Goal: Task Accomplishment & Management: Use online tool/utility

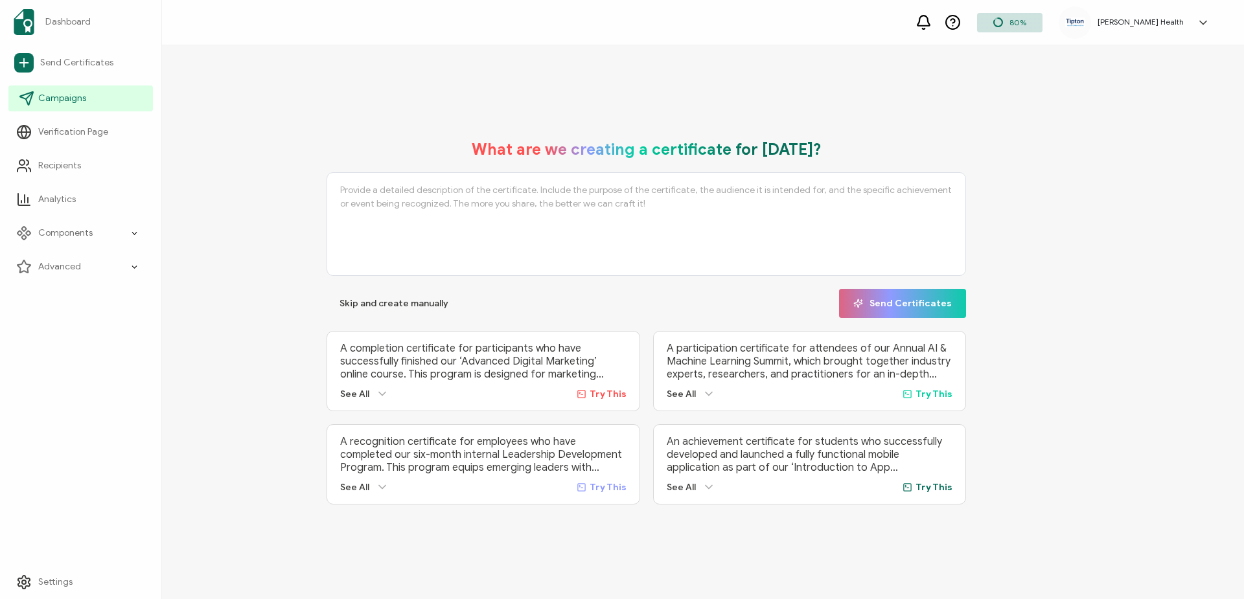
click at [71, 95] on span "Campaigns" at bounding box center [62, 98] width 48 height 13
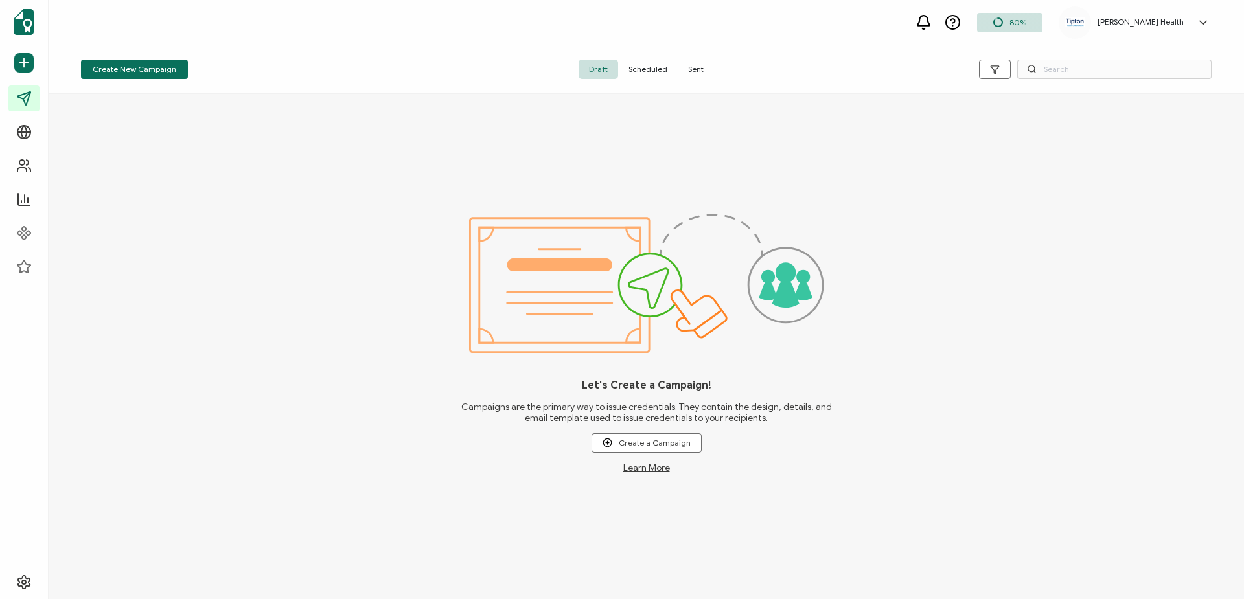
click at [693, 65] on span "Sent" at bounding box center [696, 69] width 36 height 19
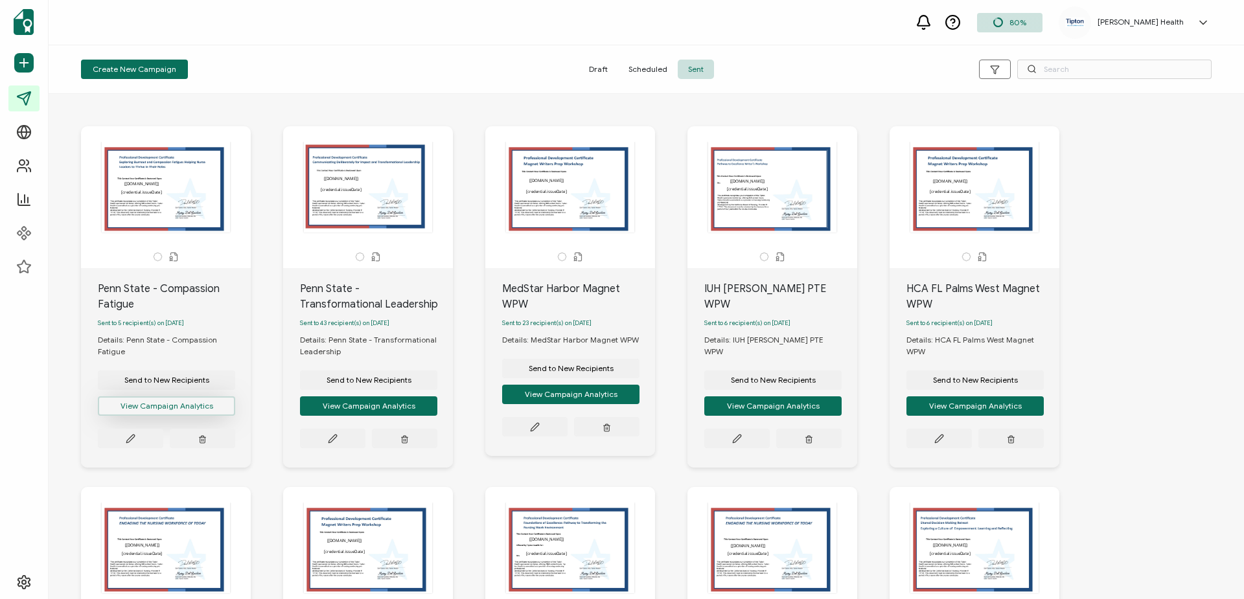
click at [201, 413] on button "View Campaign Analytics" at bounding box center [166, 405] width 137 height 19
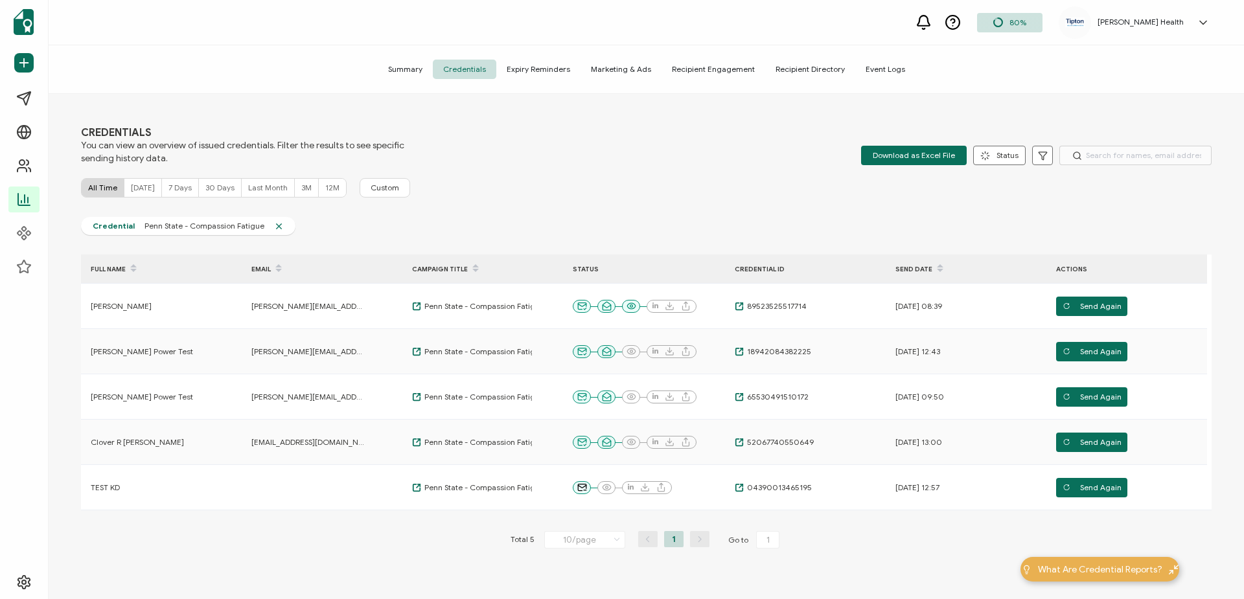
click at [402, 63] on span "Summary" at bounding box center [405, 69] width 55 height 19
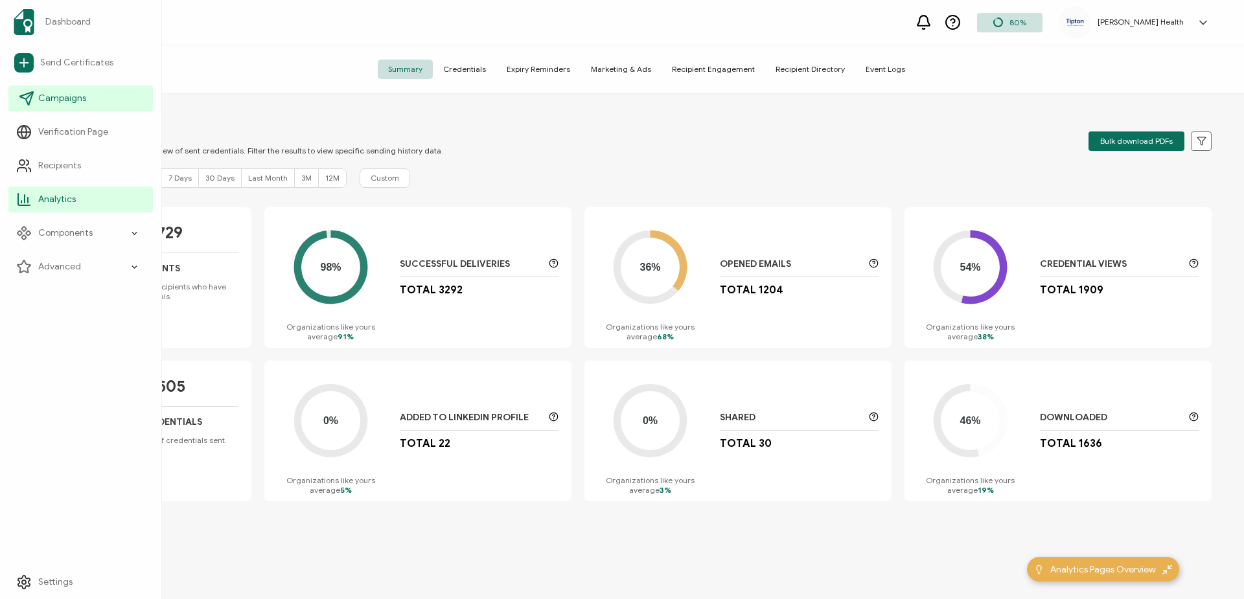
drag, startPoint x: 62, startPoint y: 94, endPoint x: 68, endPoint y: 95, distance: 6.5
click at [62, 95] on span "Campaigns" at bounding box center [62, 98] width 48 height 13
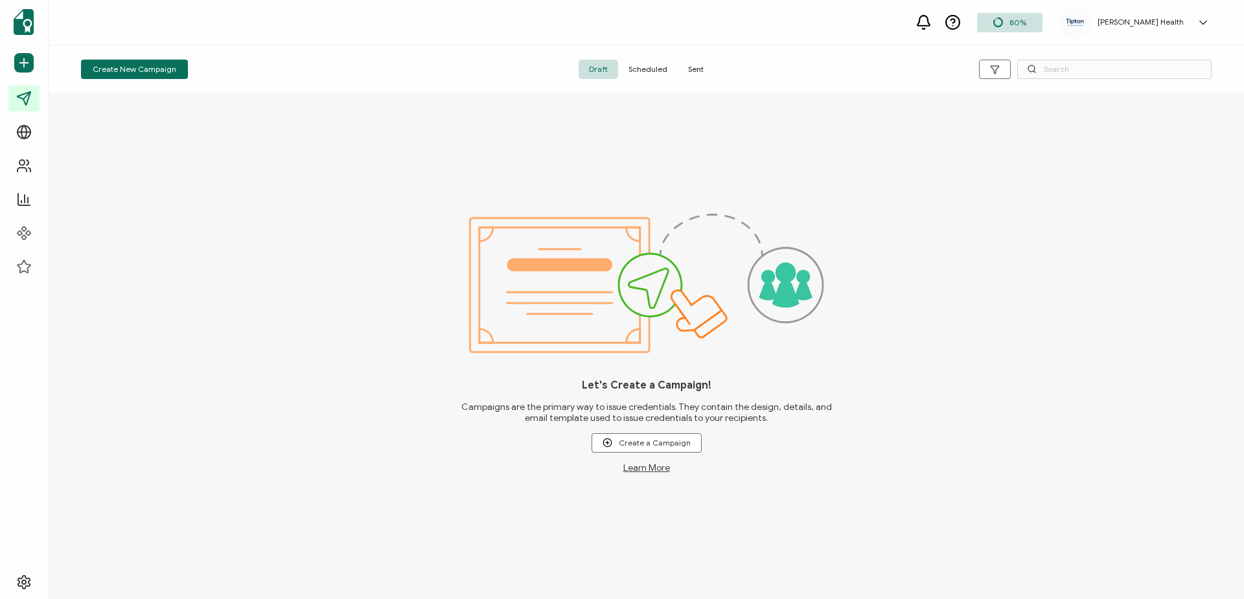
click at [697, 67] on span "Sent" at bounding box center [696, 69] width 36 height 19
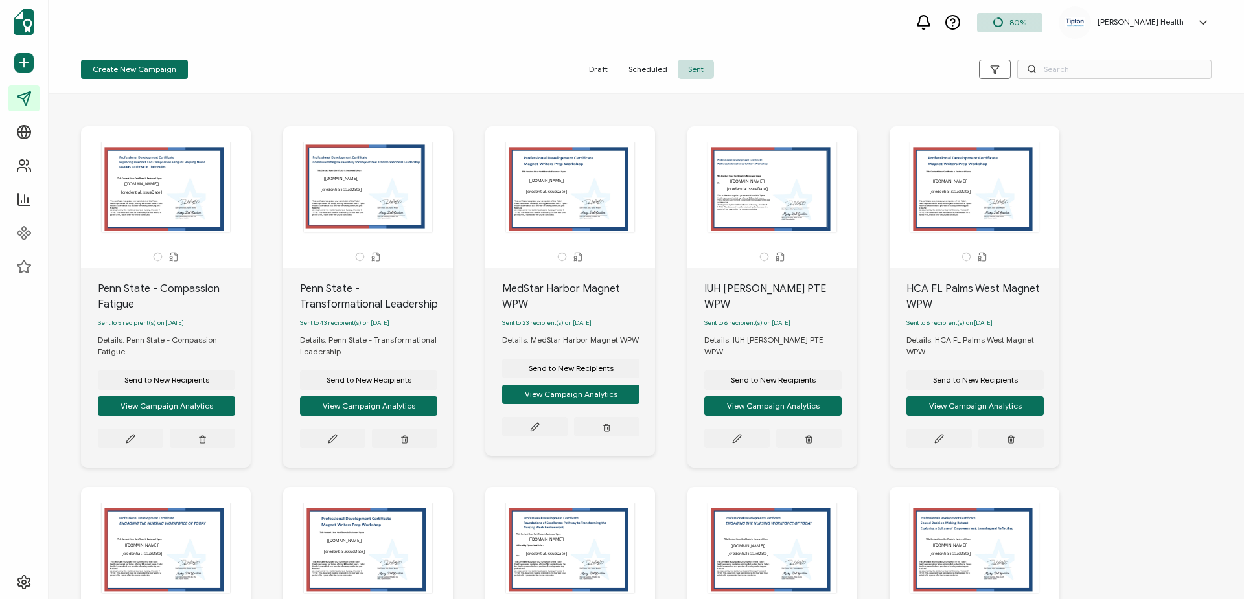
click at [196, 383] on span "Send to New Recipients" at bounding box center [166, 380] width 85 height 8
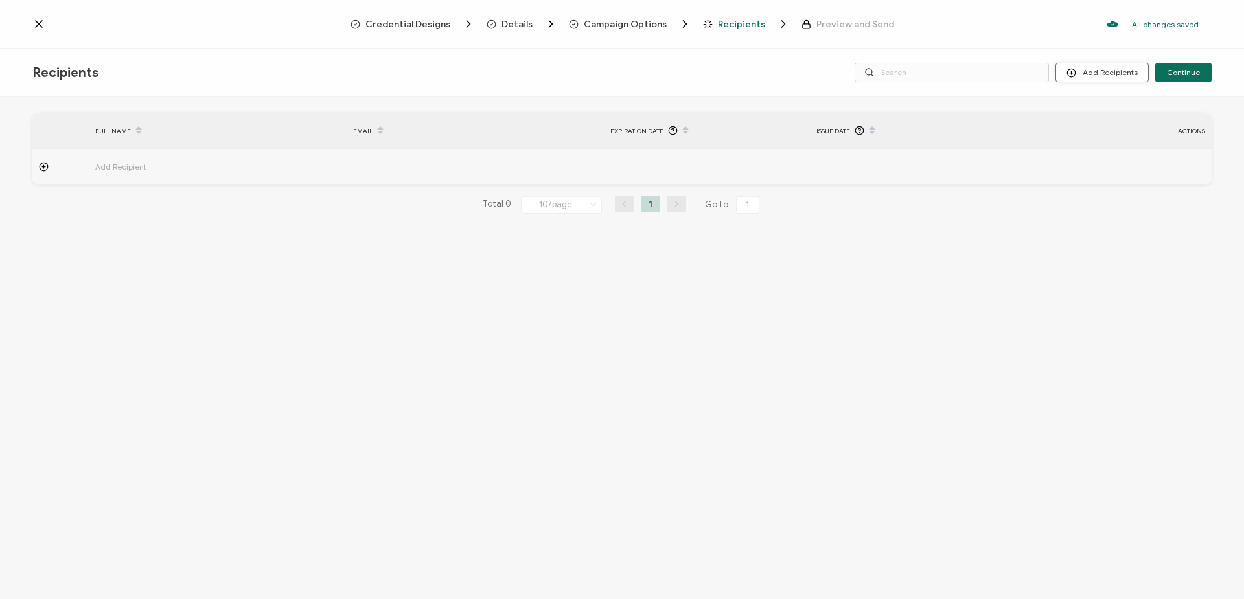
click at [1097, 71] on button "Add Recipients" at bounding box center [1101, 72] width 93 height 19
click at [1101, 69] on button "Add Recipients" at bounding box center [1101, 72] width 93 height 19
click at [1110, 107] on span "Upload Recipients" at bounding box center [1118, 107] width 65 height 10
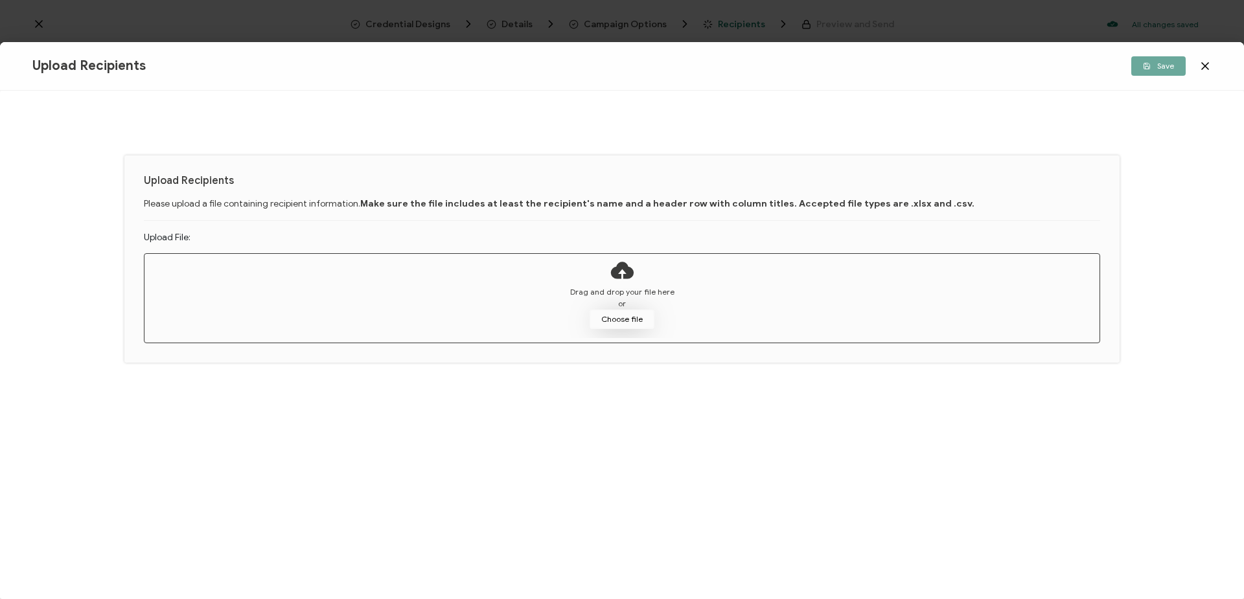
click at [631, 319] on button "Choose file" at bounding box center [621, 319] width 65 height 19
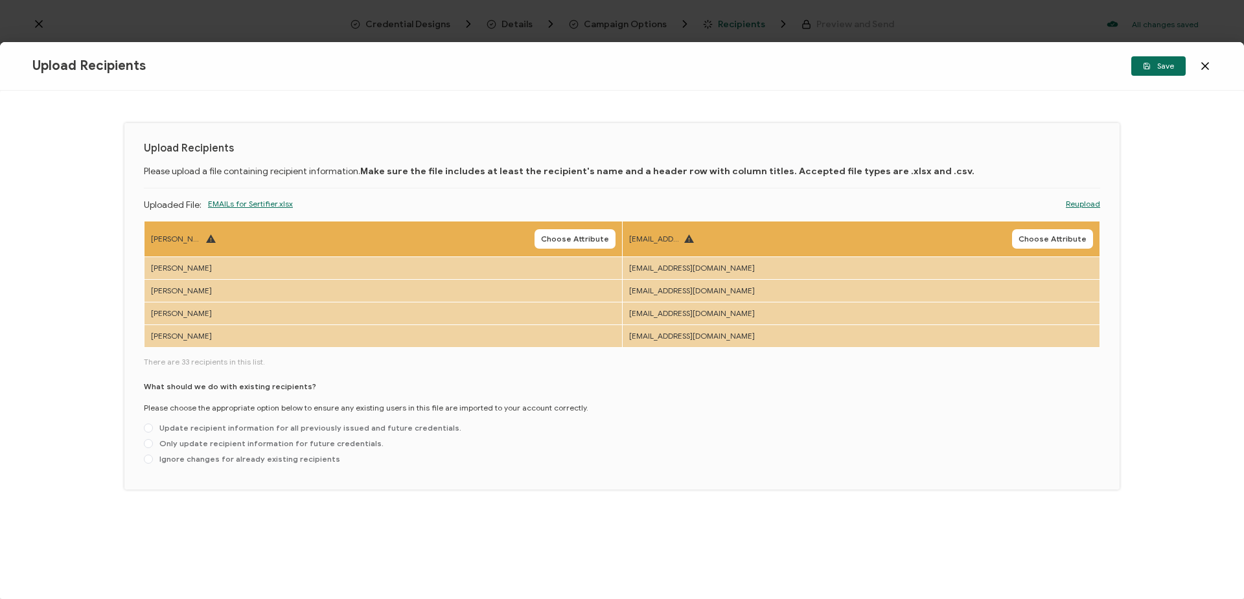
click at [1084, 203] on link "Reupload" at bounding box center [1083, 204] width 34 height 12
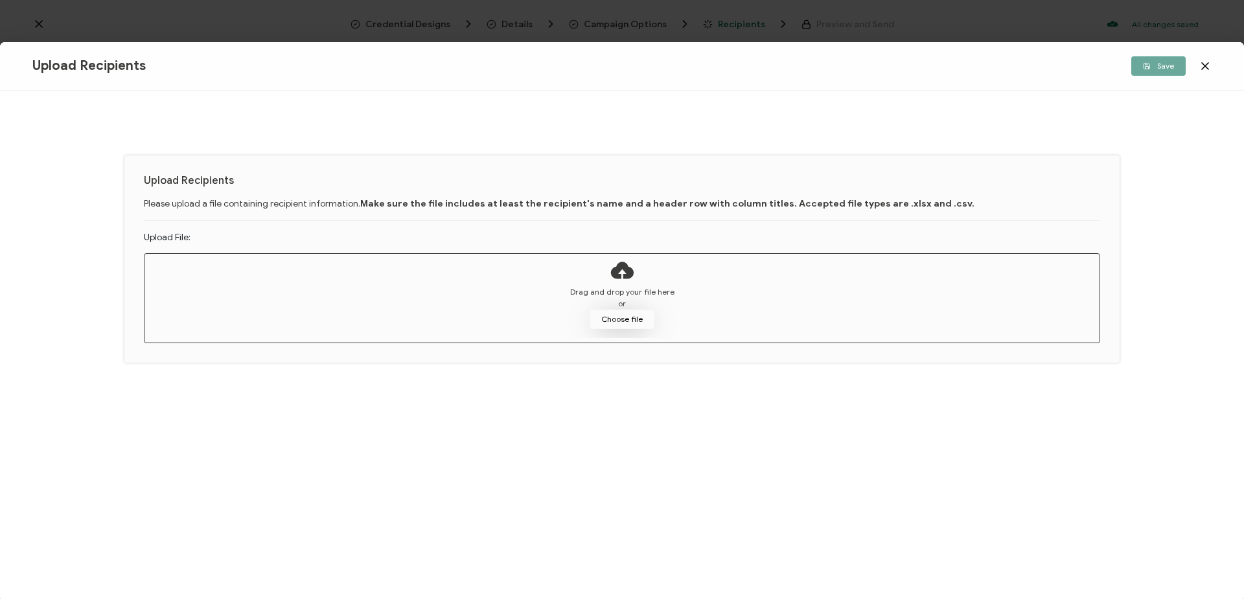
click at [640, 321] on button "Choose file" at bounding box center [621, 319] width 65 height 19
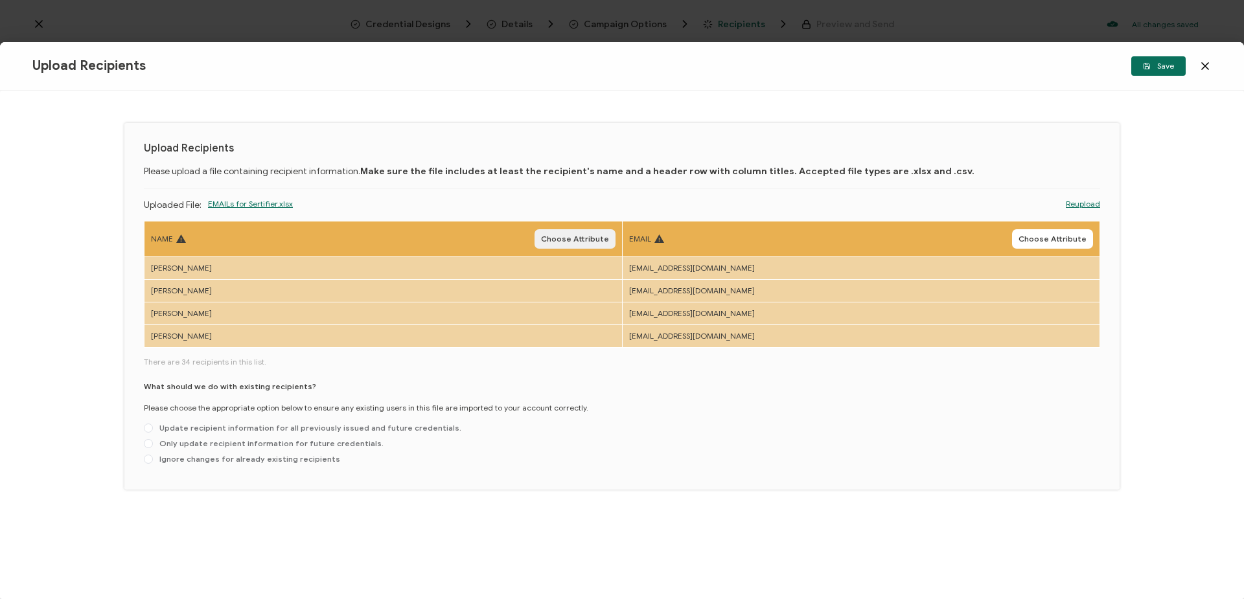
click at [578, 239] on span "Choose Attribute" at bounding box center [575, 239] width 68 height 8
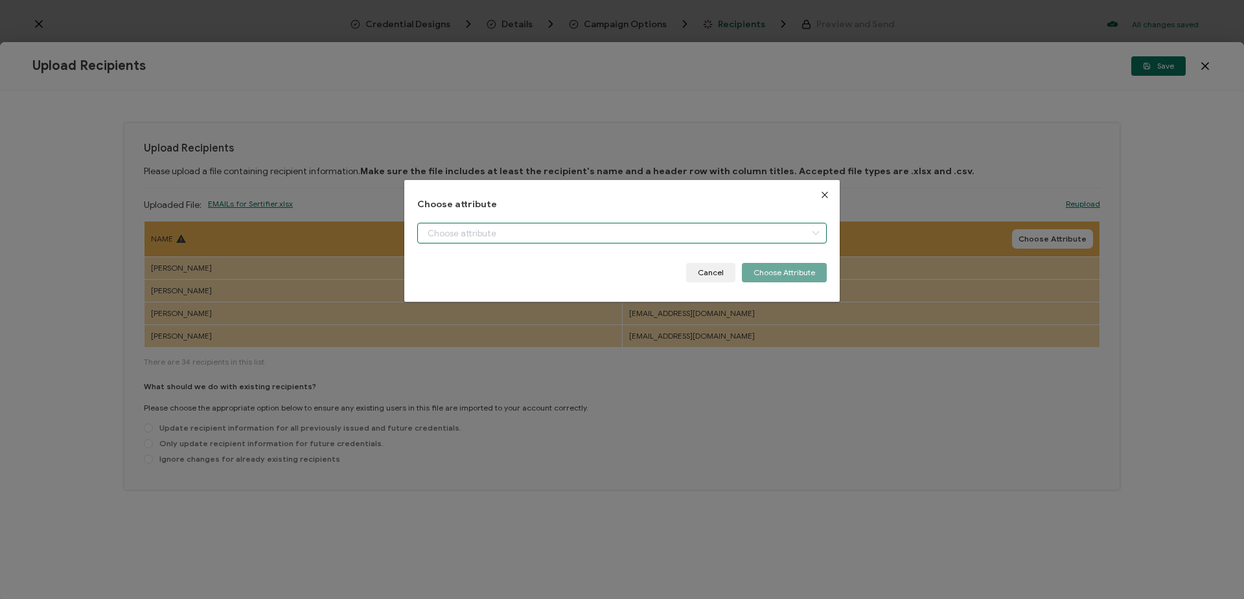
click at [790, 234] on input "dialog" at bounding box center [621, 233] width 409 height 21
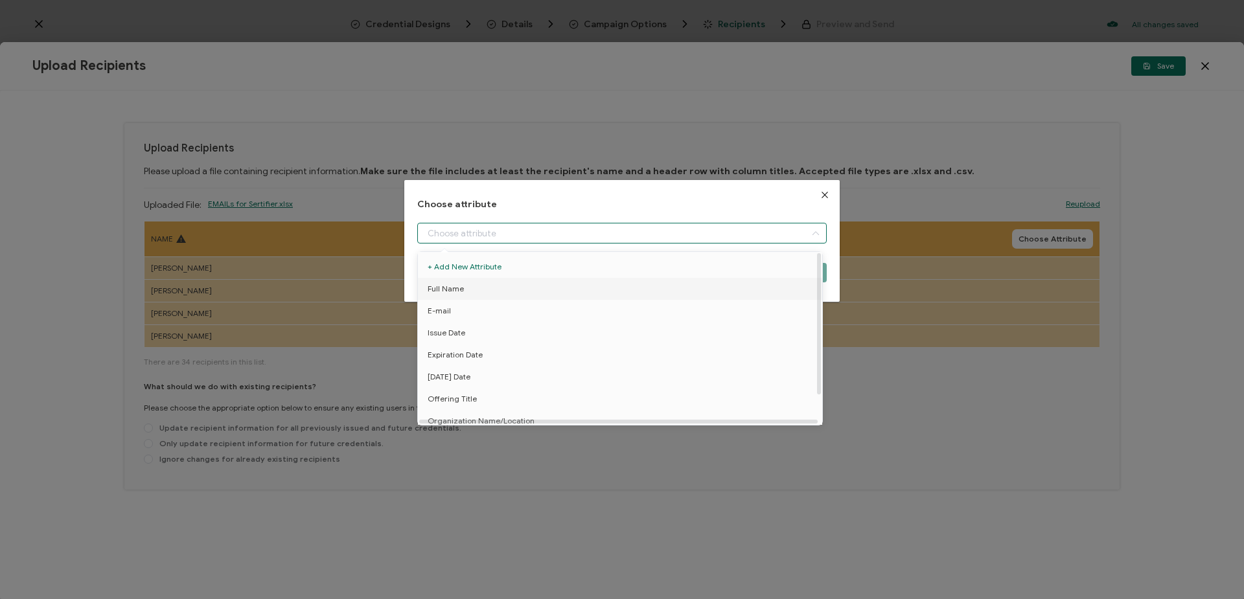
click at [746, 292] on li "Full Name" at bounding box center [622, 289] width 415 height 22
type input "Full Name"
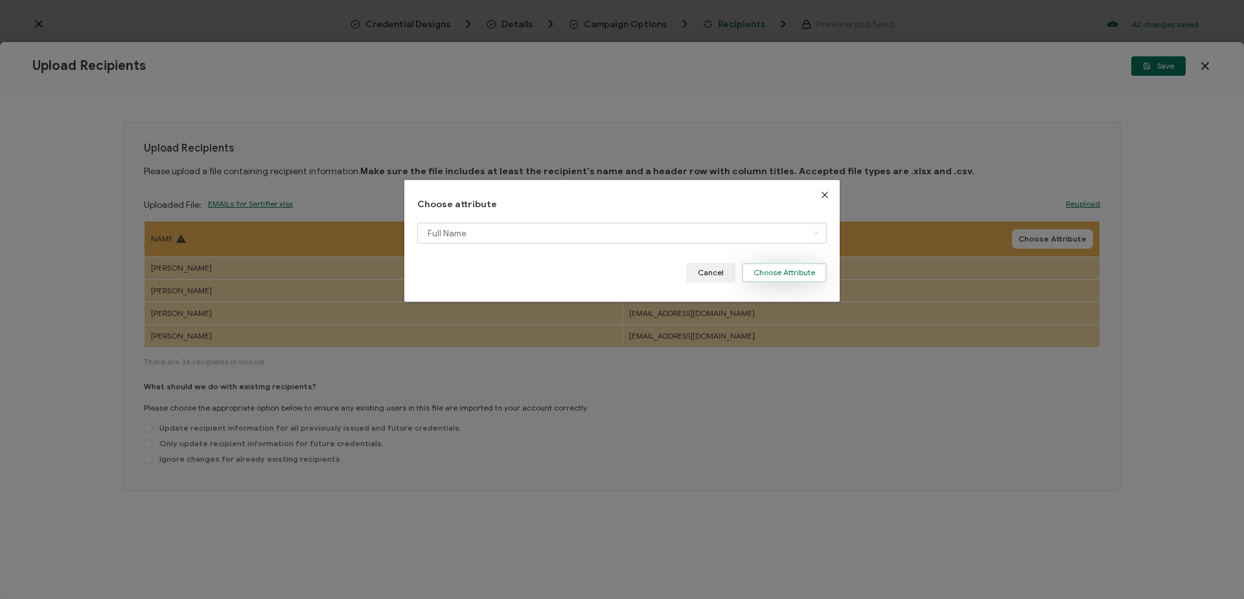
click at [787, 277] on button "Choose Attribute" at bounding box center [784, 272] width 85 height 19
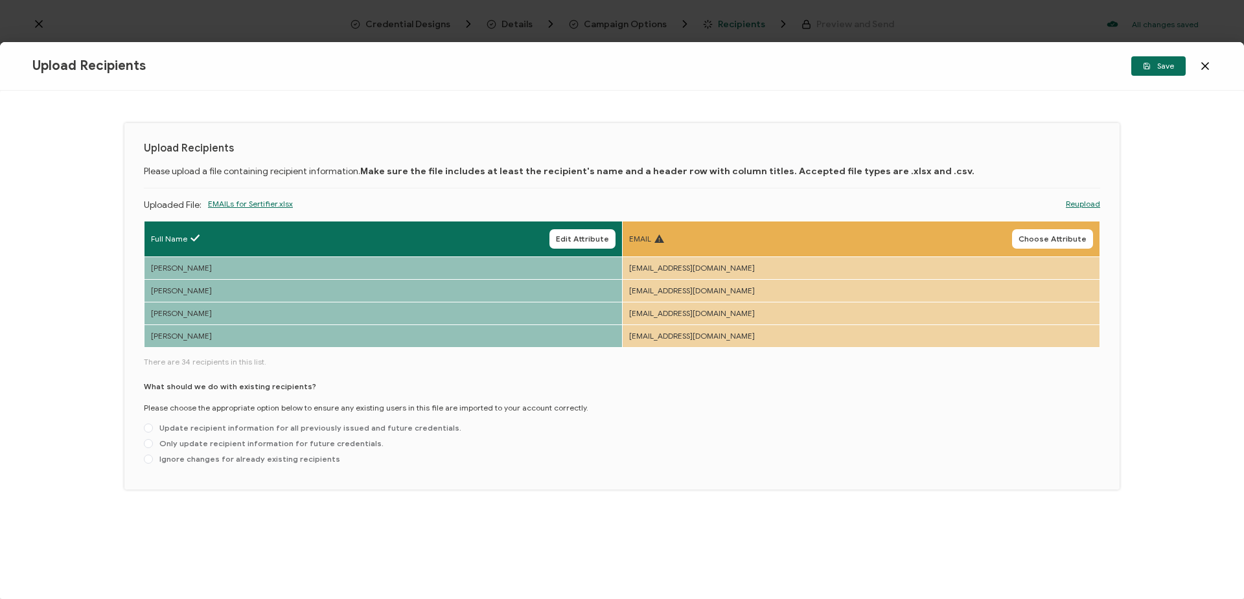
click at [1057, 239] on span "Choose Attribute" at bounding box center [1052, 239] width 68 height 8
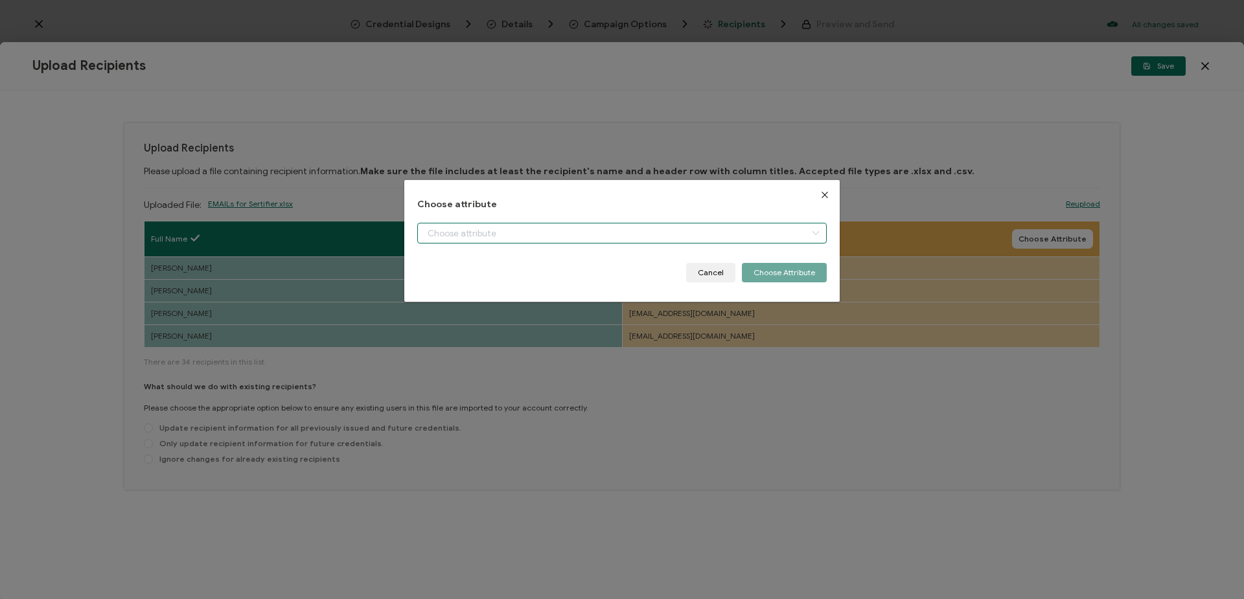
click at [792, 230] on input "dialog" at bounding box center [621, 233] width 409 height 21
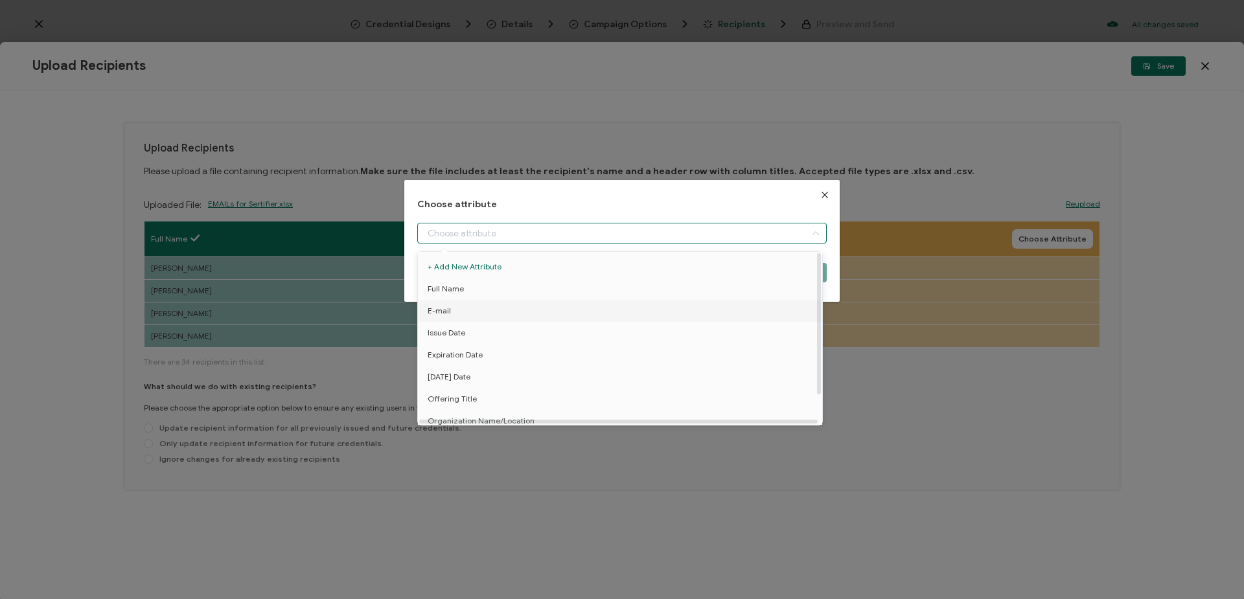
click at [770, 306] on li "E-mail" at bounding box center [622, 311] width 415 height 22
type input "E-mail"
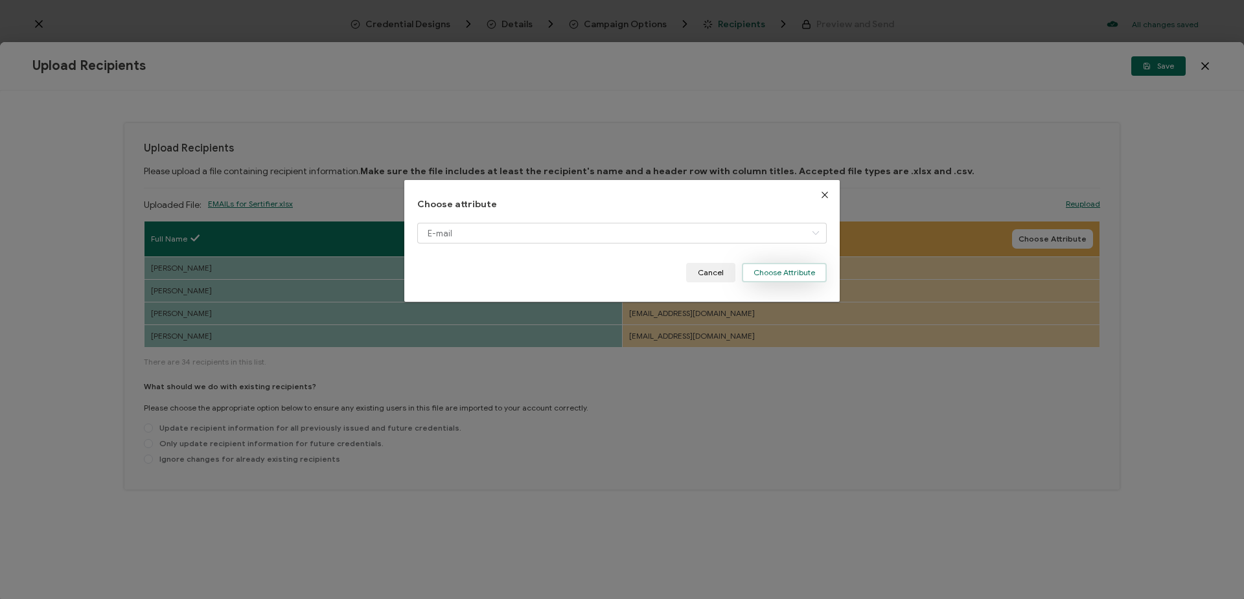
click at [795, 274] on button "Choose Attribute" at bounding box center [784, 272] width 85 height 19
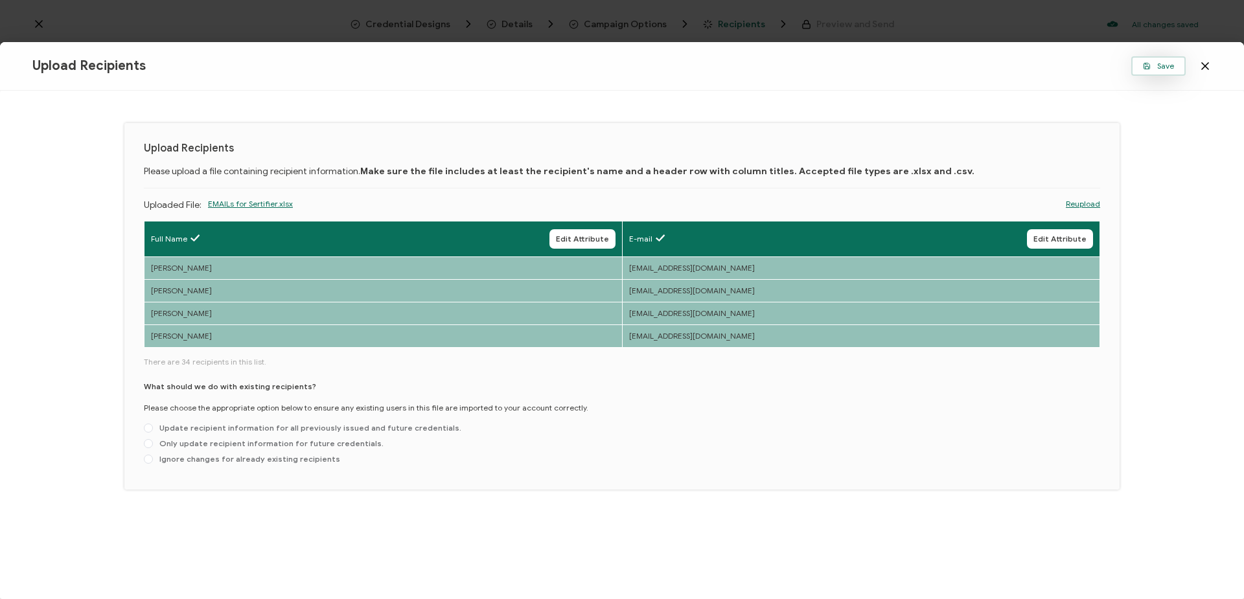
click at [1163, 66] on span "Save" at bounding box center [1158, 66] width 31 height 8
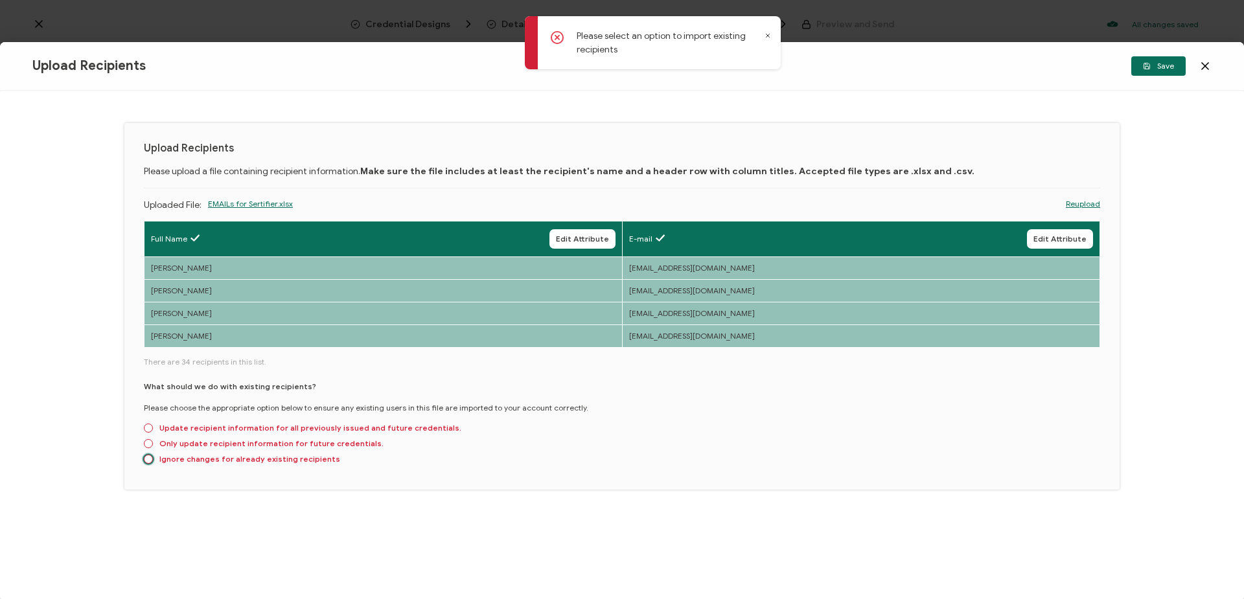
click at [147, 461] on span at bounding box center [148, 459] width 9 height 9
click at [147, 461] on input "Ignore changes for already existing recipients" at bounding box center [148, 460] width 9 height 10
radio input "true"
click at [1158, 62] on span "Save" at bounding box center [1158, 66] width 31 height 8
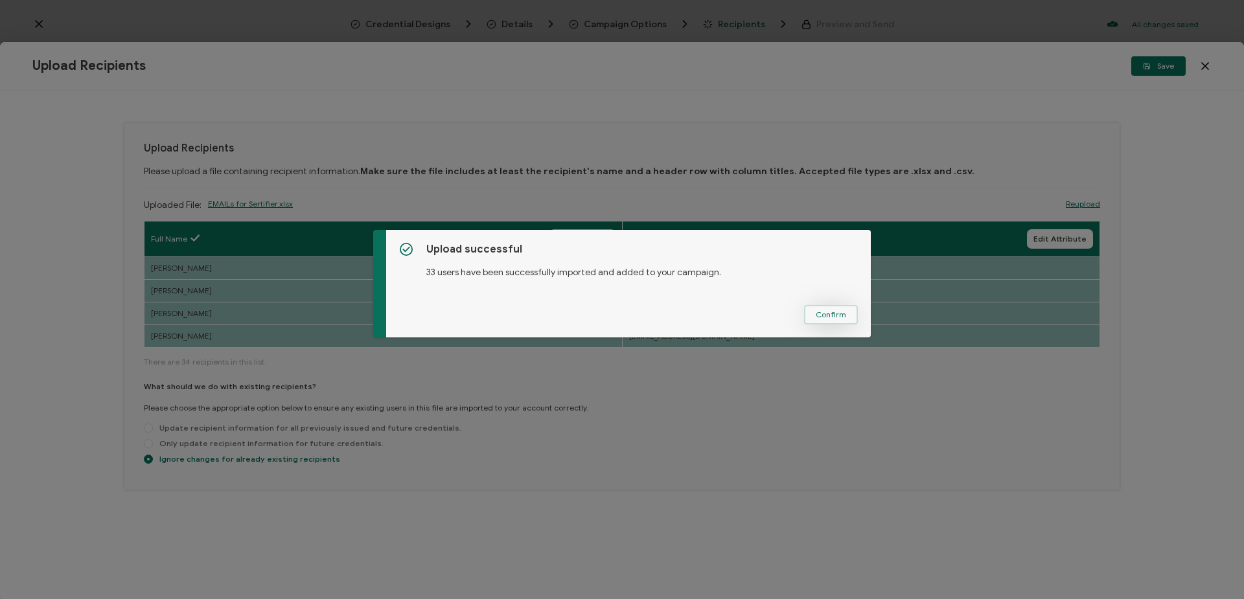
click at [828, 308] on button "Confirm" at bounding box center [831, 314] width 54 height 19
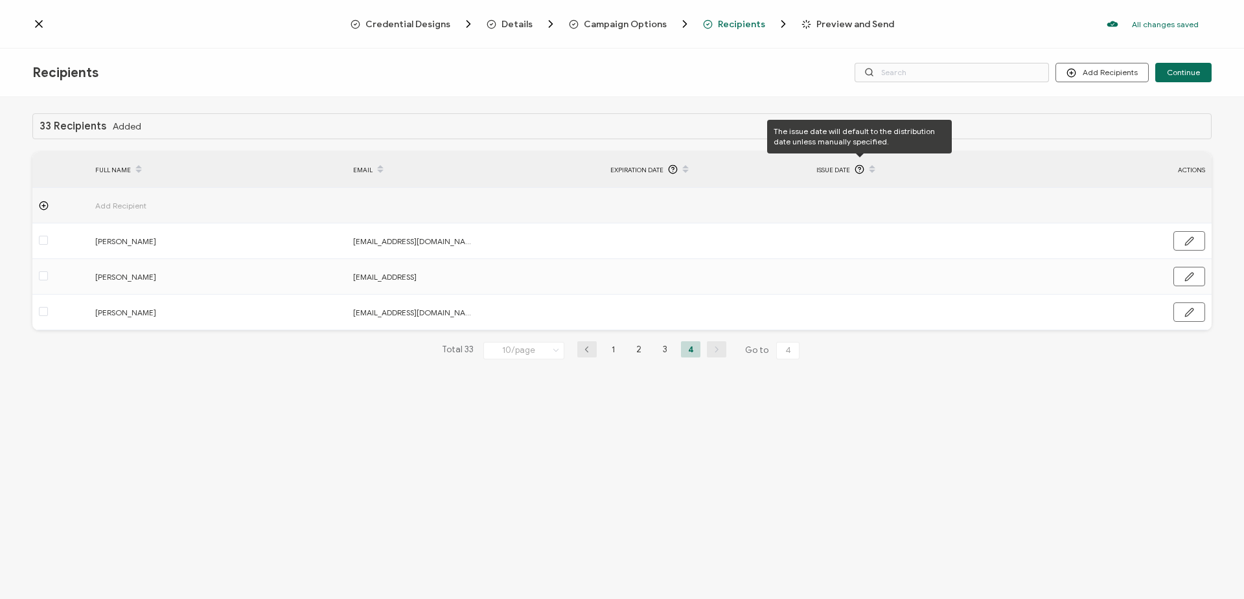
click at [862, 168] on icon at bounding box center [859, 170] width 10 height 10
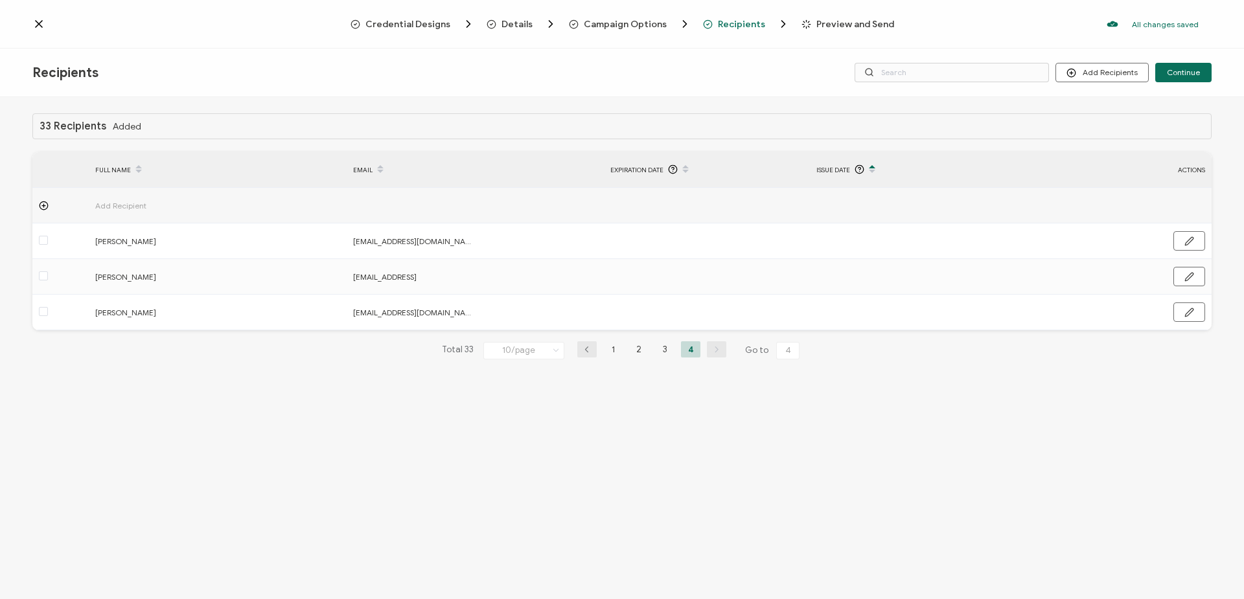
click at [554, 354] on icon at bounding box center [556, 350] width 13 height 14
click at [526, 446] on span "100/page" at bounding box center [514, 449] width 37 height 10
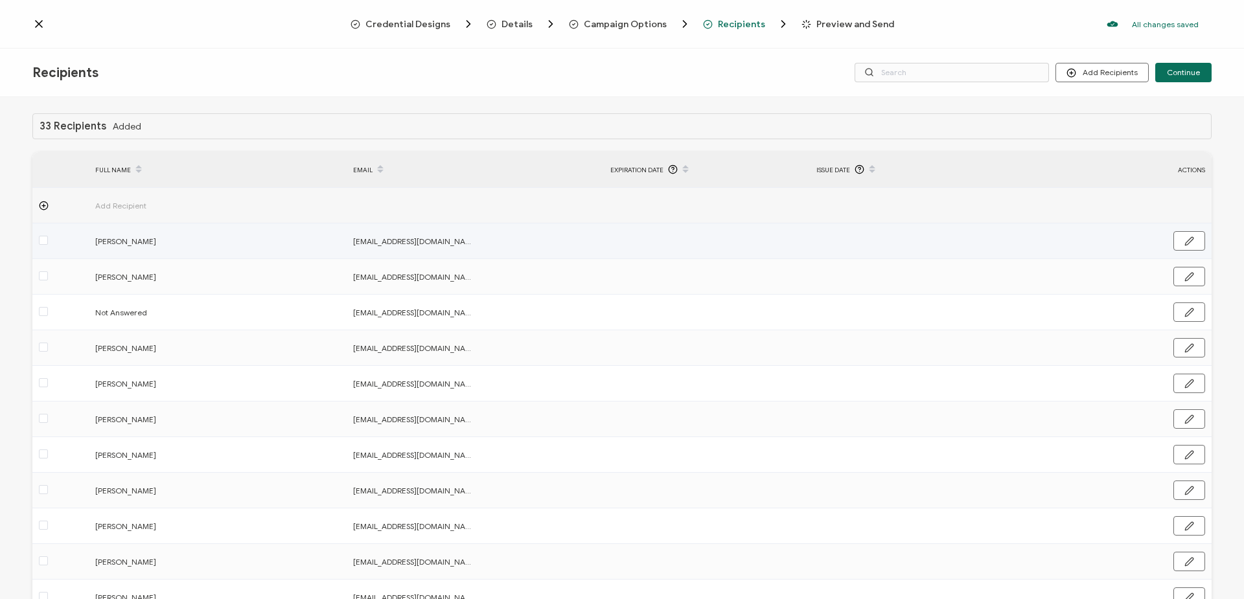
click at [867, 238] on td at bounding box center [913, 241] width 206 height 36
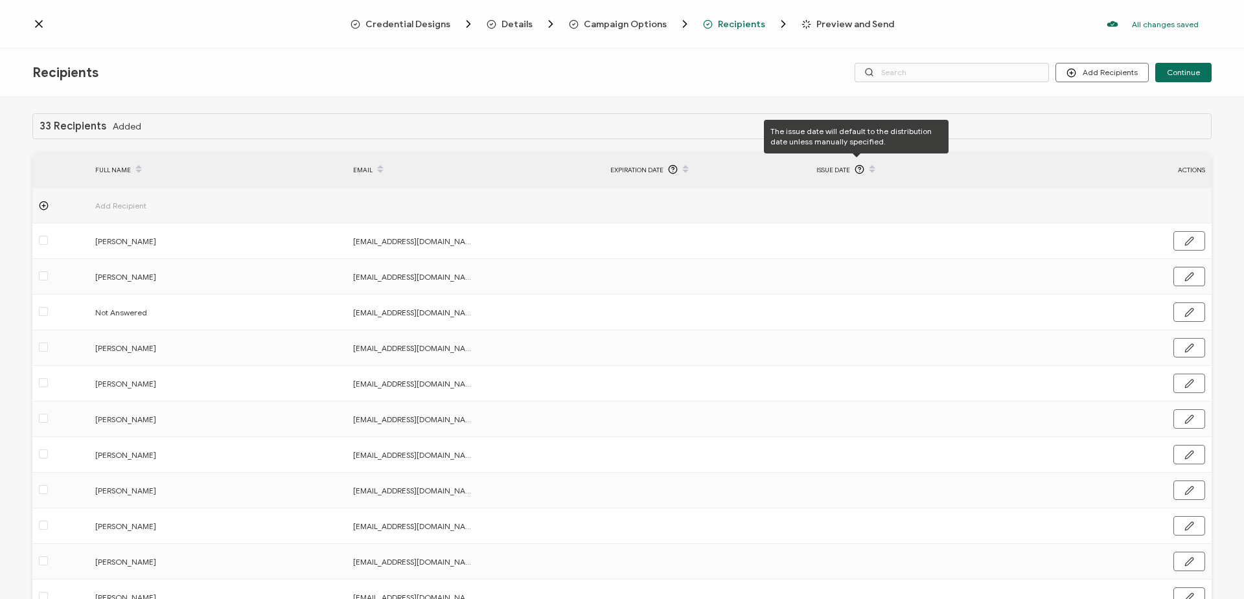
click at [858, 168] on icon at bounding box center [859, 170] width 10 height 10
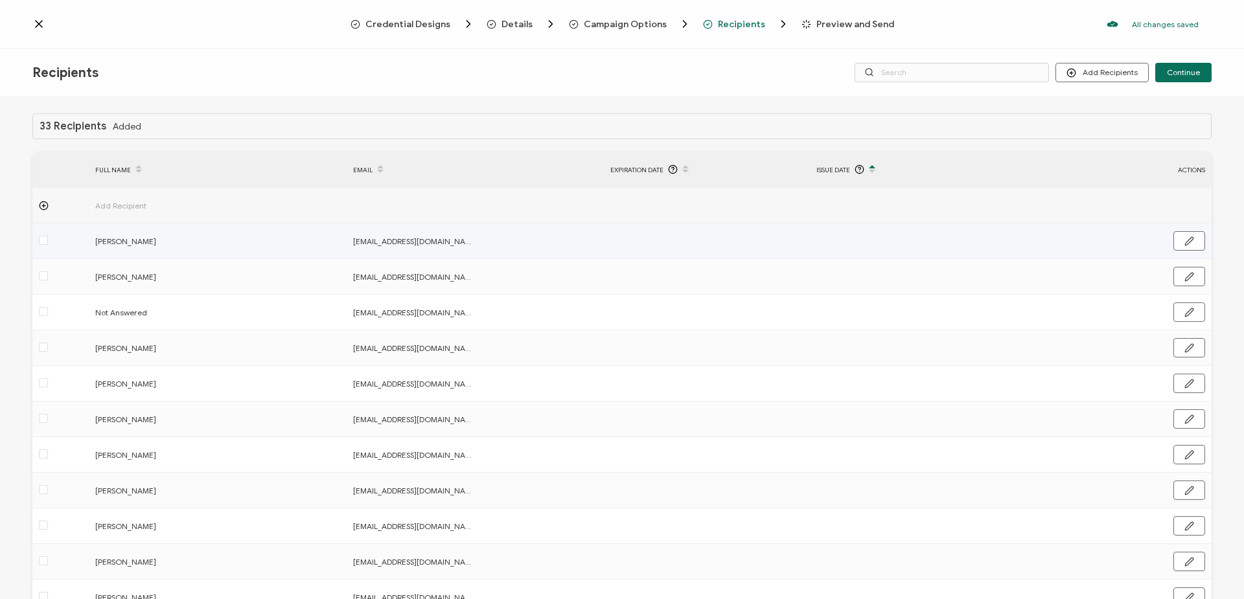
click at [830, 243] on td at bounding box center [913, 241] width 206 height 36
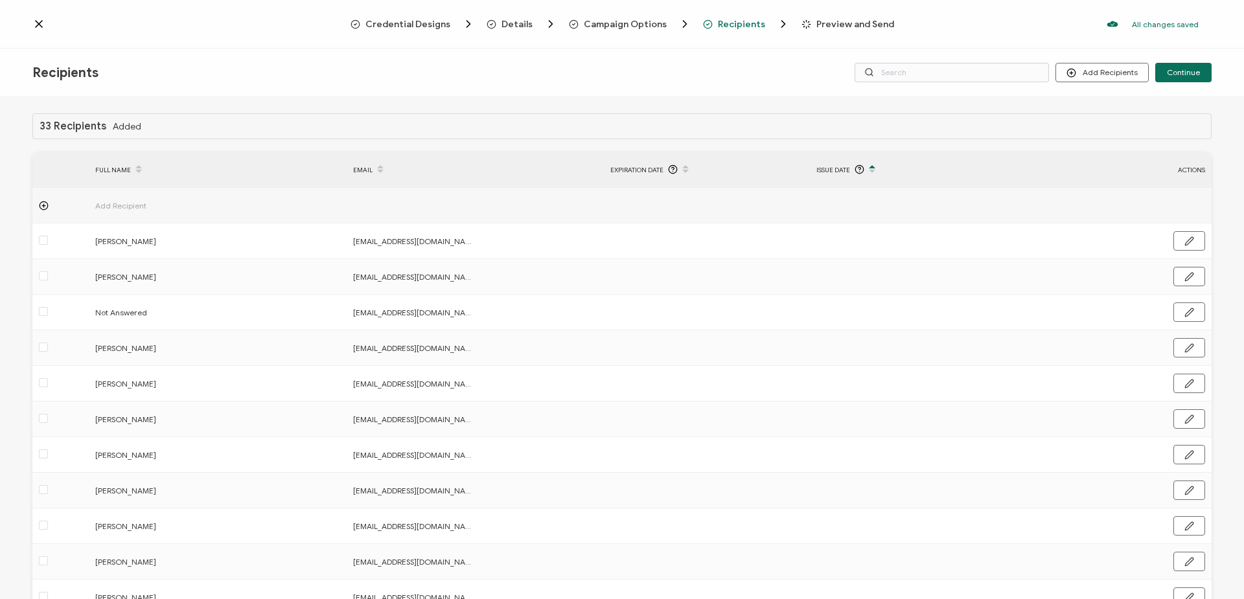
drag, startPoint x: 830, startPoint y: 243, endPoint x: 748, endPoint y: 74, distance: 188.0
click at [748, 74] on div "Recipients Add Recipients Upload Recipients Import From Recipients Import From …" at bounding box center [622, 73] width 1244 height 49
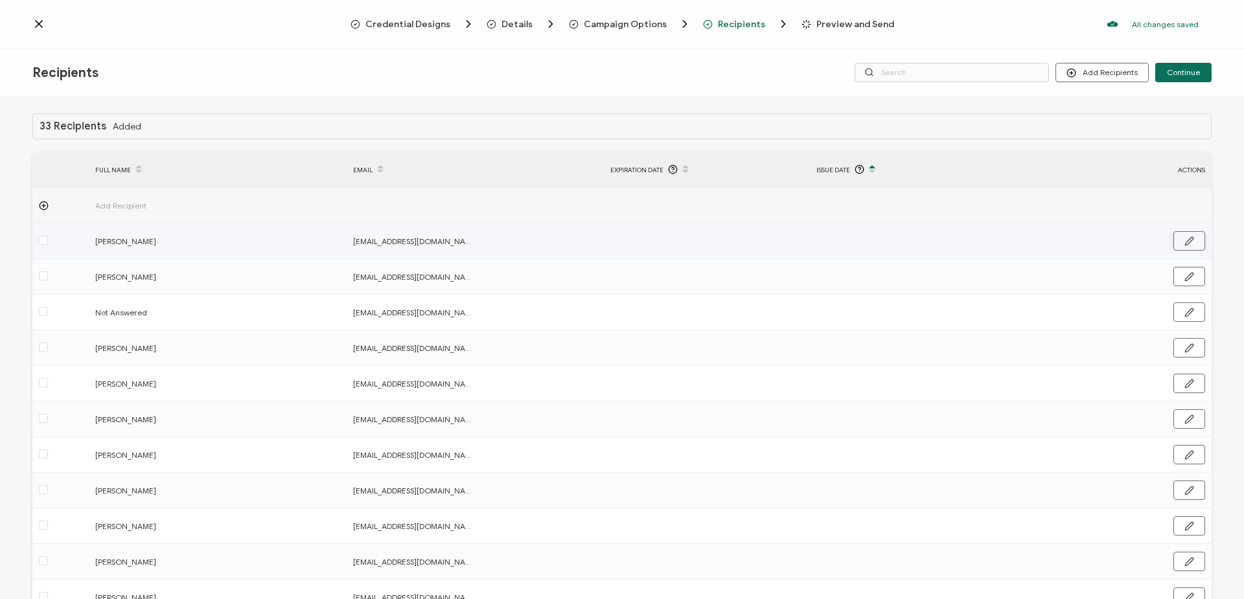
click at [1177, 240] on button "button" at bounding box center [1189, 240] width 32 height 19
click at [883, 246] on input "text" at bounding box center [872, 241] width 113 height 21
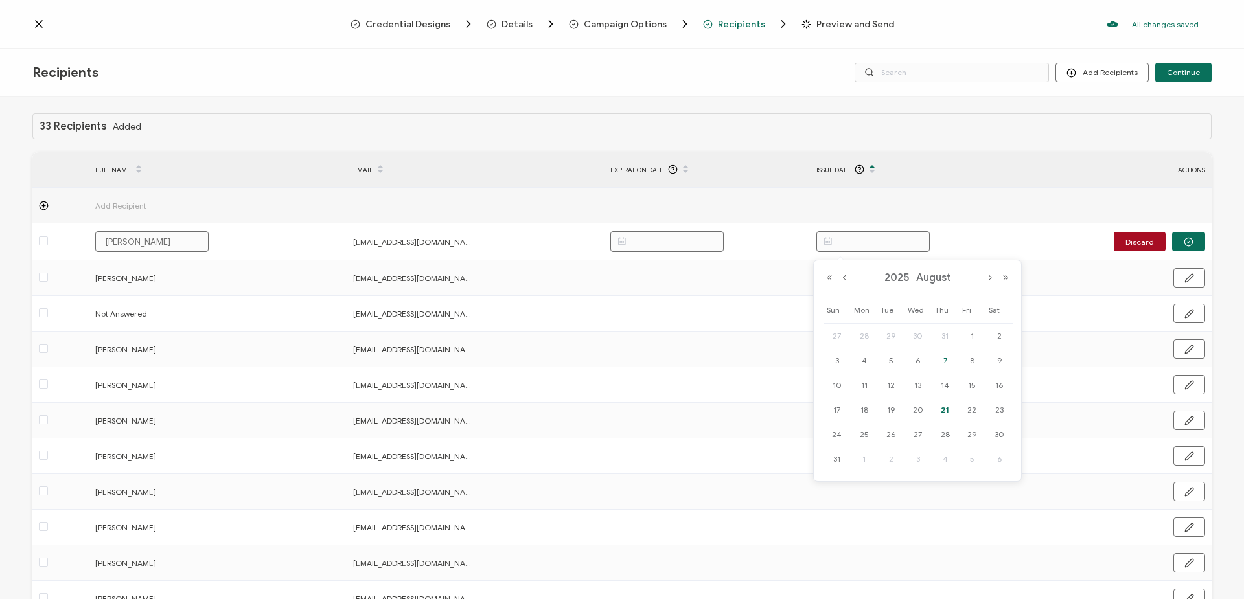
click at [946, 361] on span "7" at bounding box center [945, 361] width 16 height 16
type input "[DATE]"
click at [1191, 275] on button "button" at bounding box center [1189, 277] width 32 height 19
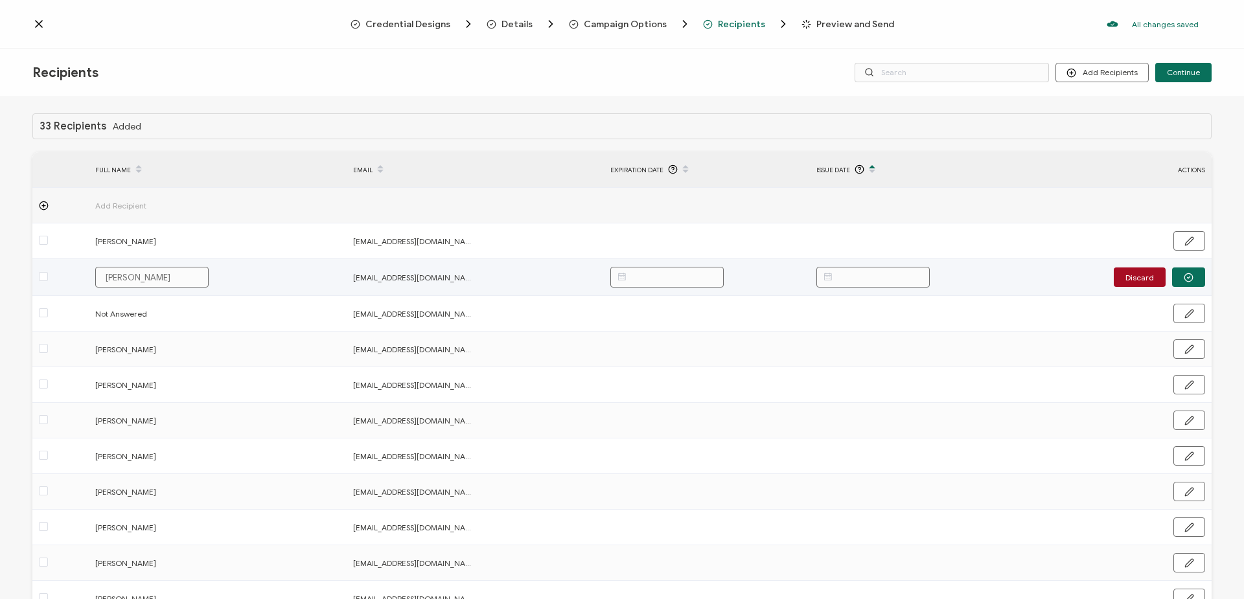
click at [879, 277] on input "text" at bounding box center [872, 277] width 113 height 21
click at [943, 391] on span "7" at bounding box center [945, 397] width 16 height 16
type input "[DATE]"
click at [948, 107] on div "33 Recipients Added FULL NAME EMAIL Expiration Date Issue Date ACTIONS Add Reci…" at bounding box center [622, 349] width 1244 height 505
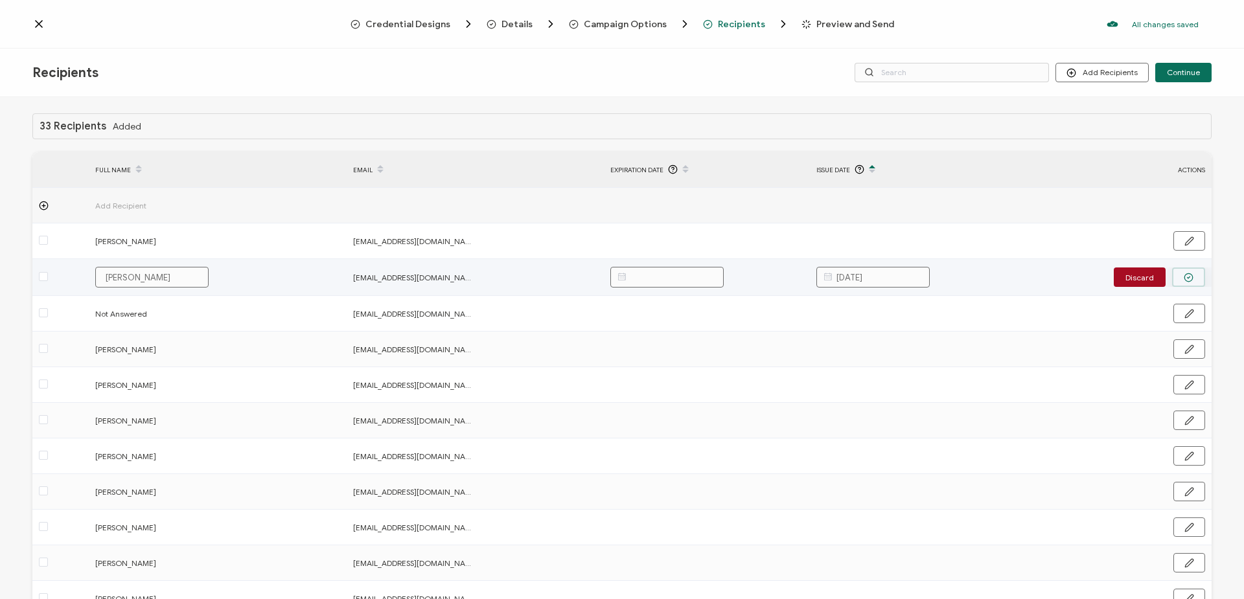
click at [1176, 280] on button "button" at bounding box center [1188, 277] width 33 height 19
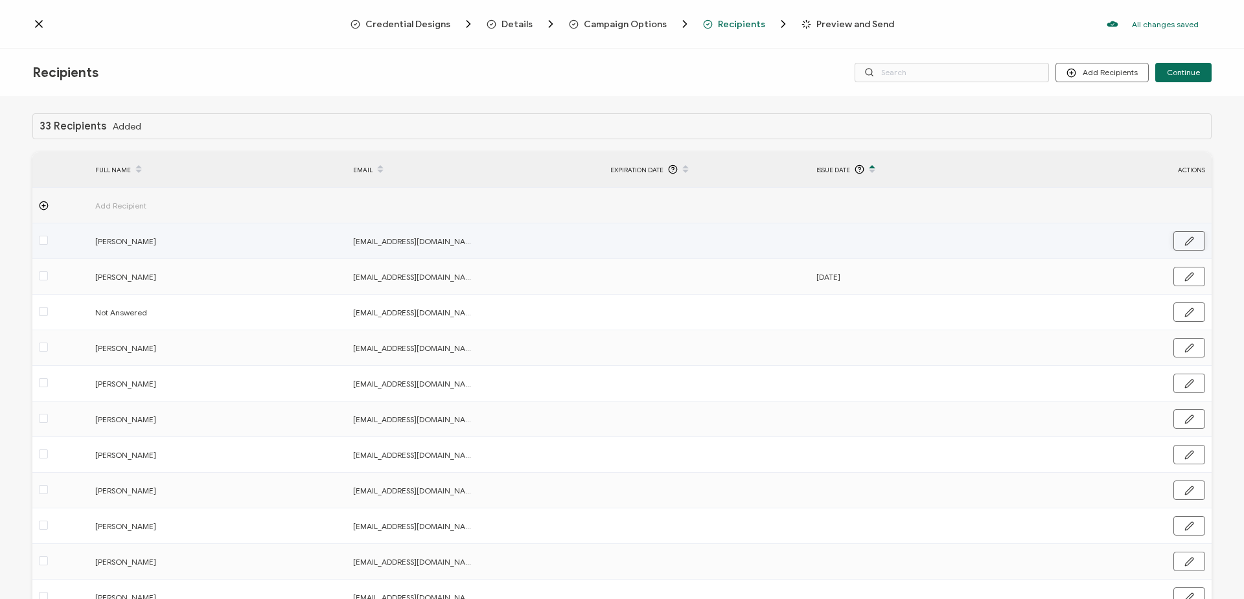
click at [1180, 246] on button "button" at bounding box center [1189, 240] width 32 height 19
click at [898, 241] on input "text" at bounding box center [872, 241] width 113 height 21
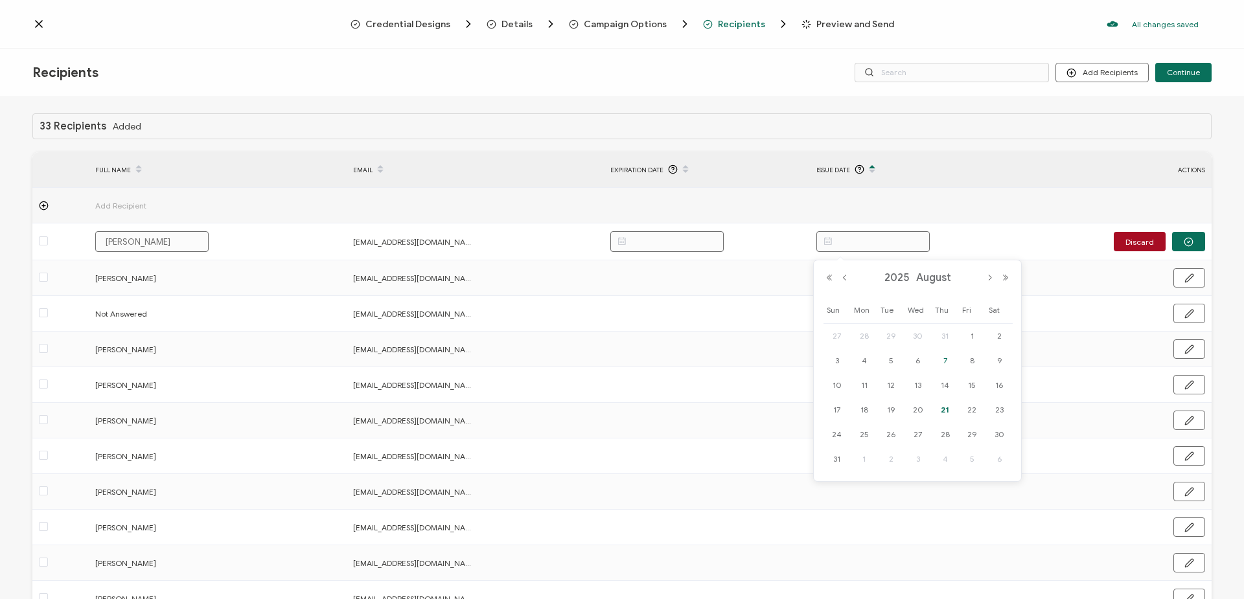
click at [944, 360] on span "7" at bounding box center [945, 361] width 16 height 16
type input "[DATE]"
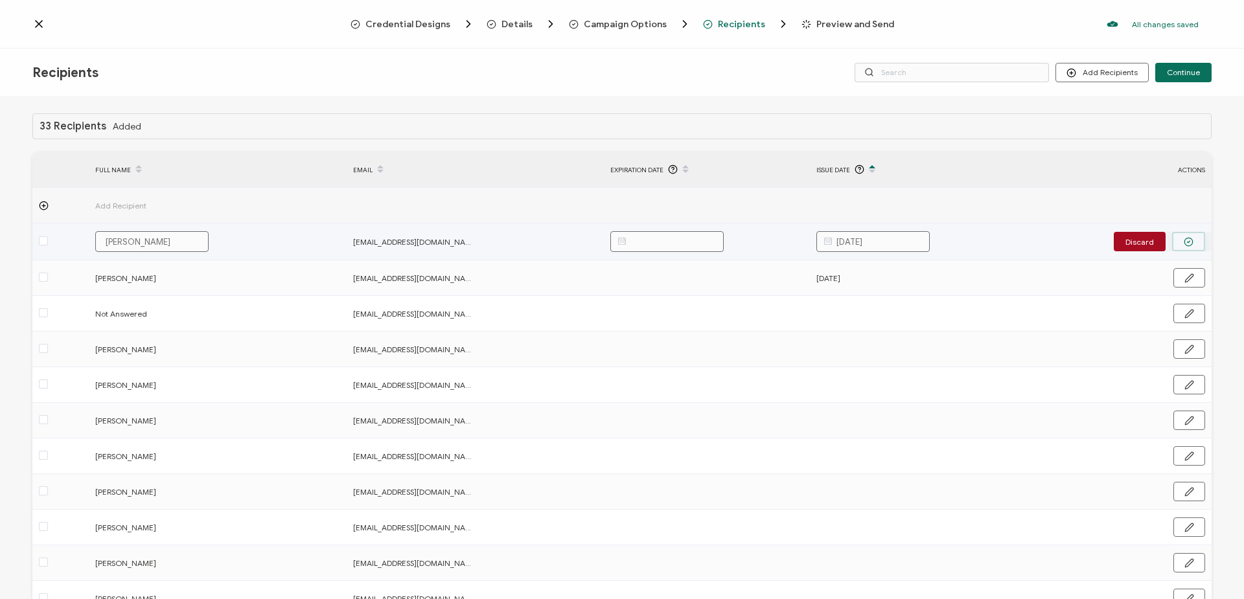
click at [1183, 241] on icon "button" at bounding box center [1188, 242] width 10 height 10
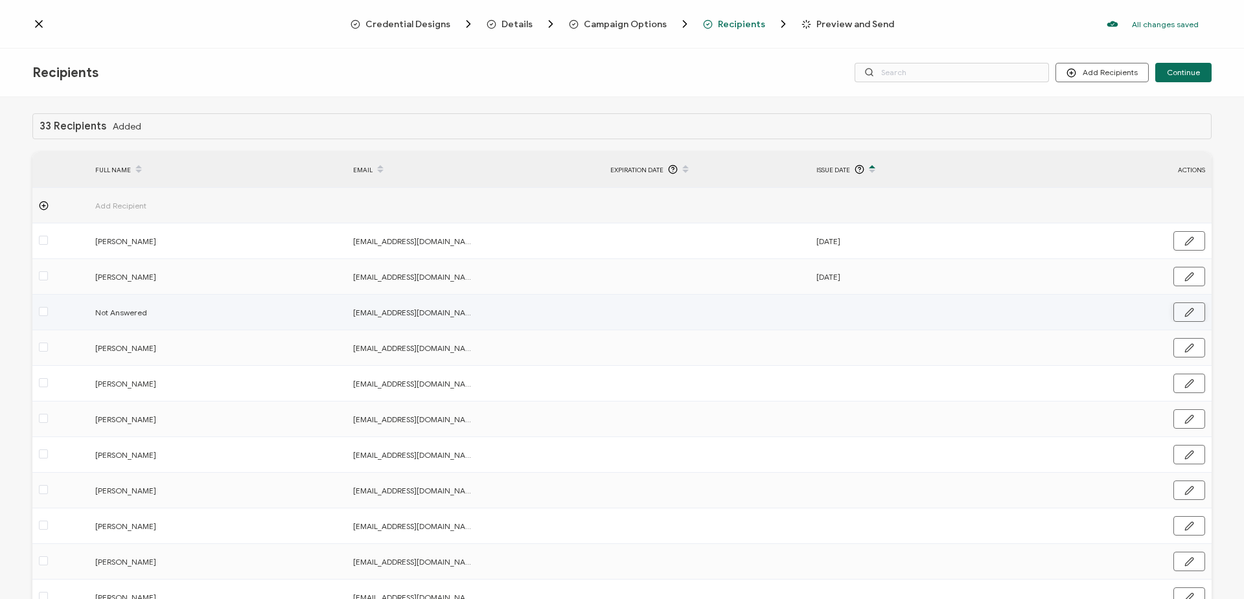
click at [1188, 312] on icon "button" at bounding box center [1189, 313] width 10 height 10
click at [876, 317] on input "text" at bounding box center [872, 313] width 113 height 21
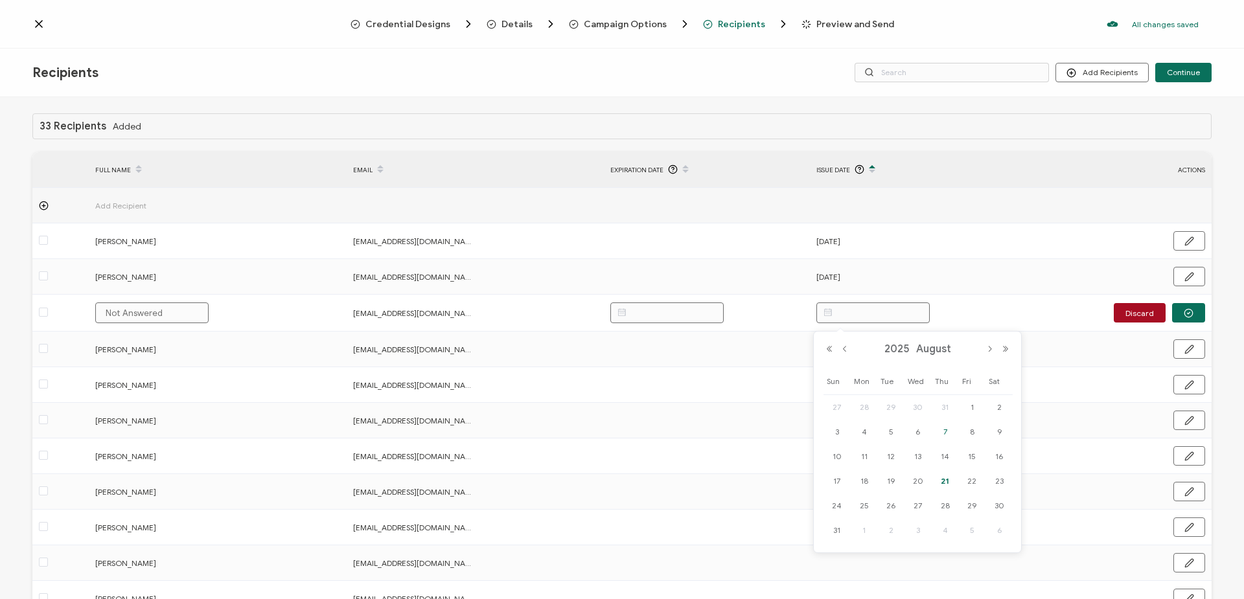
click at [947, 431] on span "7" at bounding box center [945, 432] width 16 height 16
type input "[DATE]"
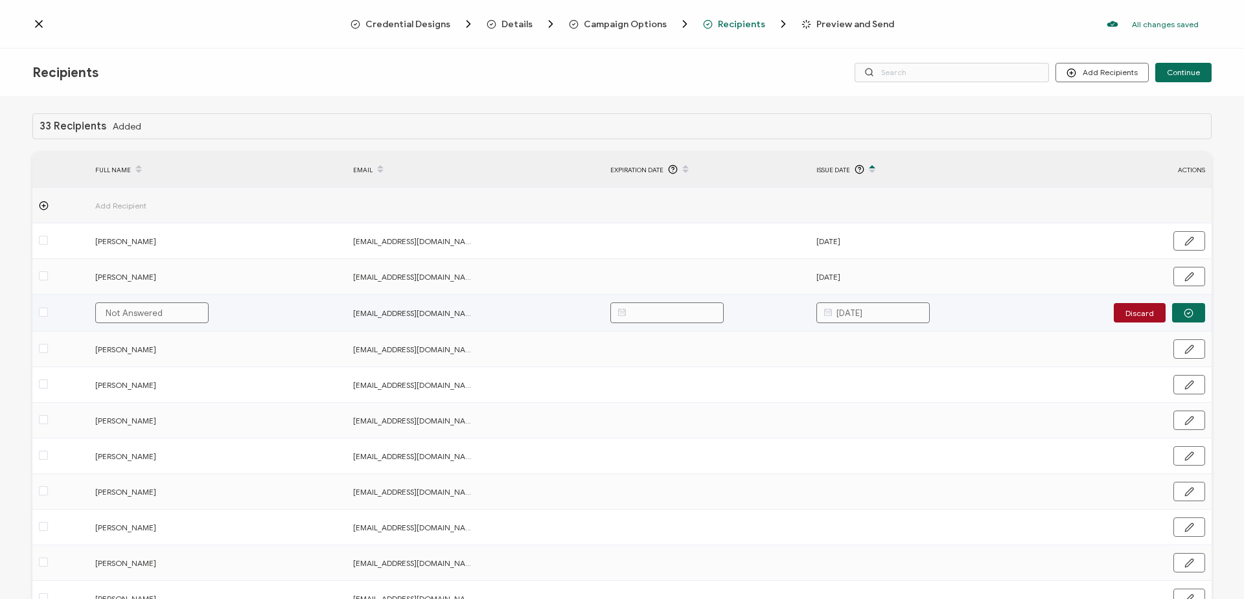
click at [1194, 313] on button "button" at bounding box center [1188, 312] width 33 height 19
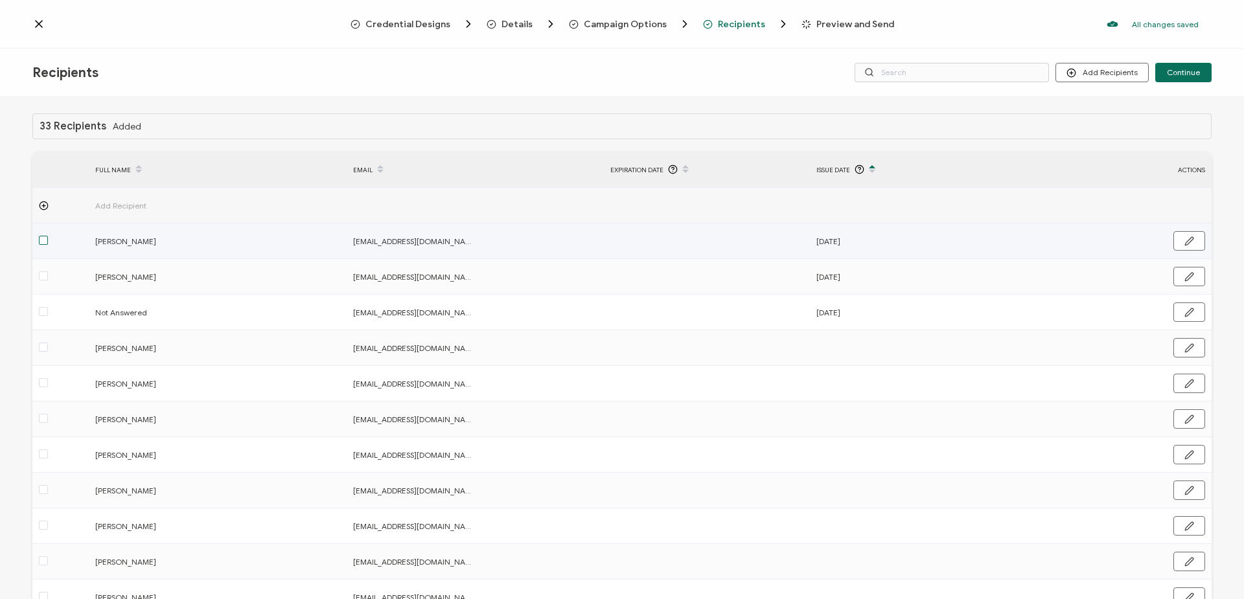
click at [40, 242] on span at bounding box center [43, 240] width 9 height 9
click at [48, 236] on input "checkbox" at bounding box center [48, 236] width 0 height 0
click at [41, 242] on span at bounding box center [43, 240] width 9 height 9
click at [48, 236] on input "checkbox" at bounding box center [48, 236] width 0 height 0
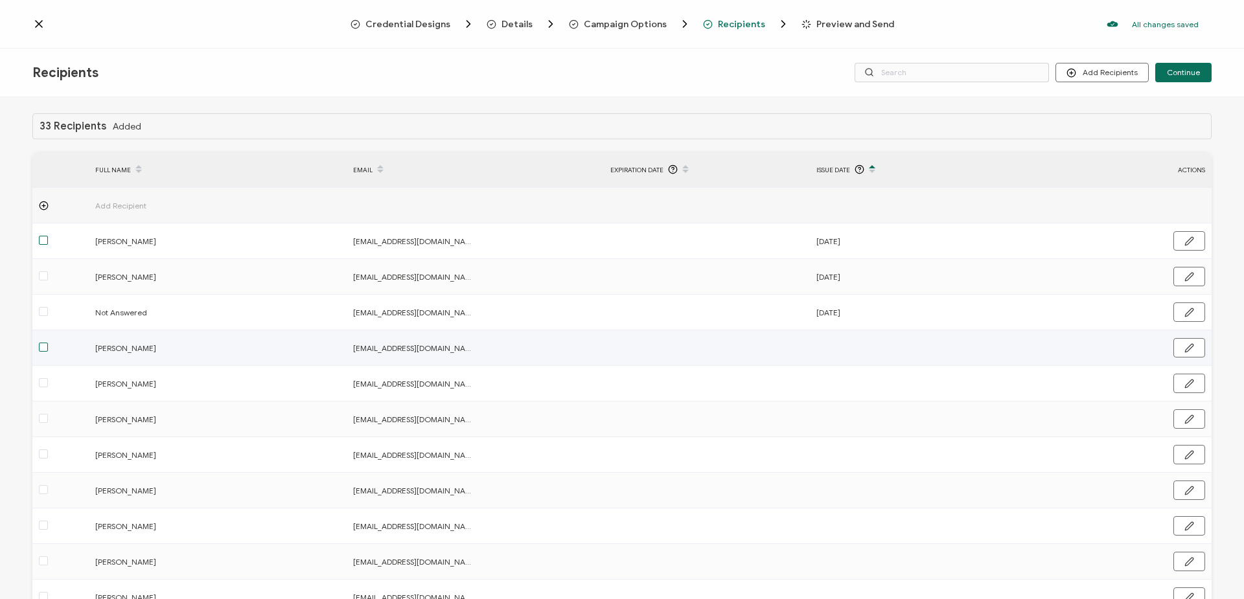
click at [43, 347] on span at bounding box center [43, 347] width 9 height 9
click at [48, 343] on input "checkbox" at bounding box center [48, 343] width 0 height 0
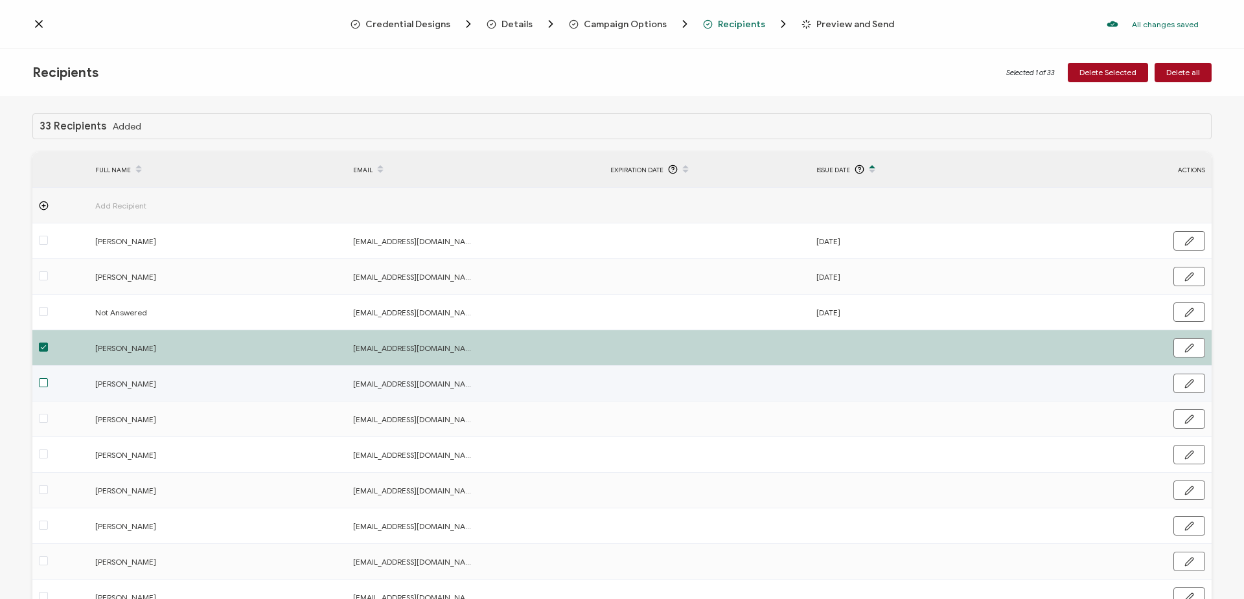
click at [43, 384] on span at bounding box center [43, 382] width 9 height 9
click at [48, 378] on input "checkbox" at bounding box center [48, 378] width 0 height 0
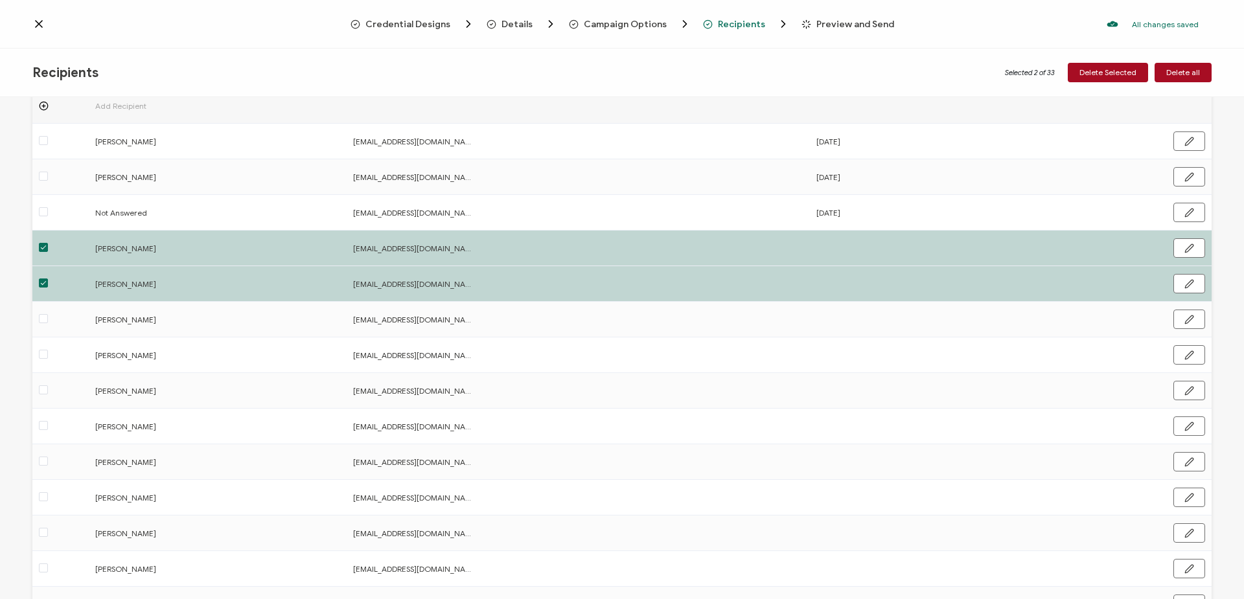
scroll to position [130, 0]
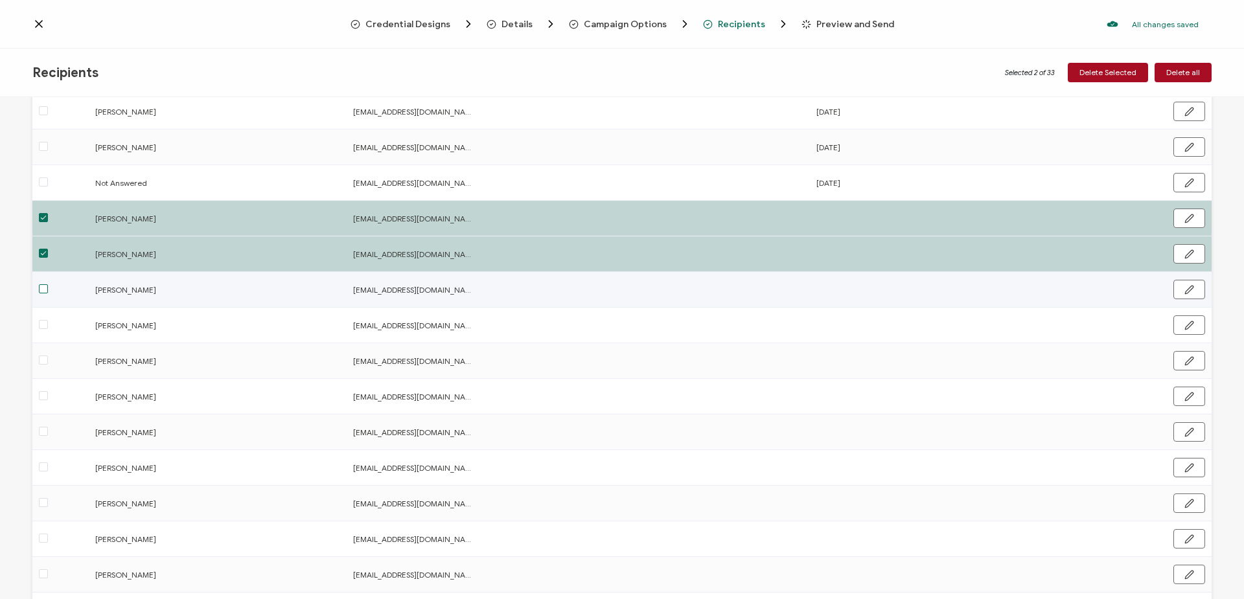
click at [43, 286] on span at bounding box center [43, 288] width 9 height 9
click at [48, 284] on input "checkbox" at bounding box center [48, 284] width 0 height 0
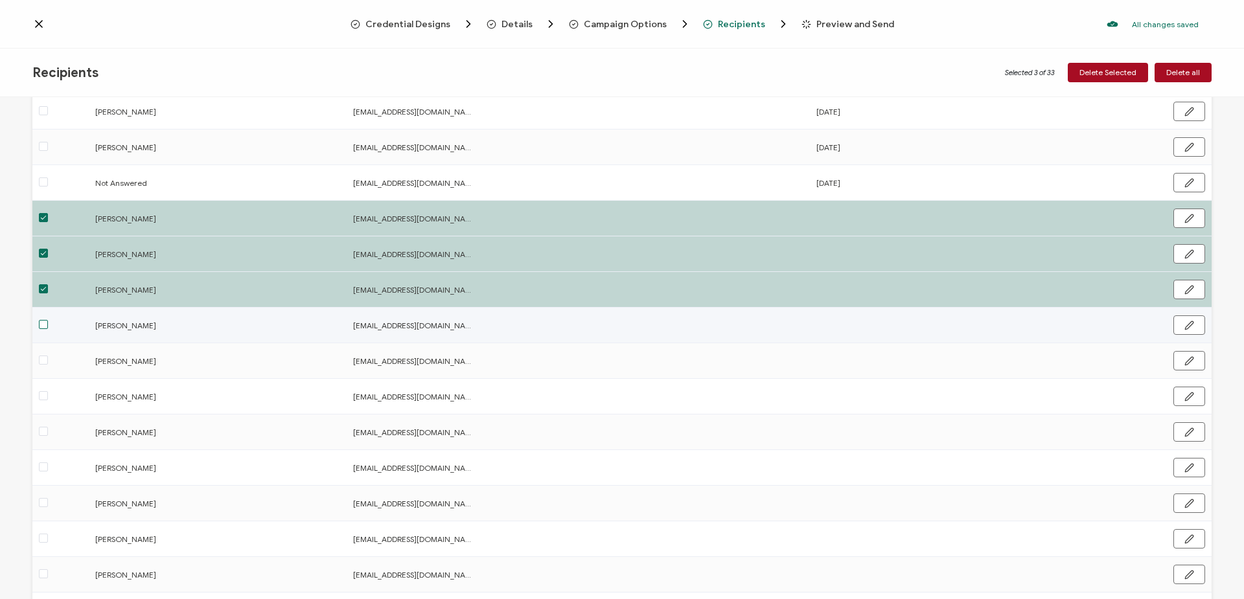
click at [43, 327] on span at bounding box center [43, 324] width 9 height 9
click at [48, 320] on input "checkbox" at bounding box center [48, 320] width 0 height 0
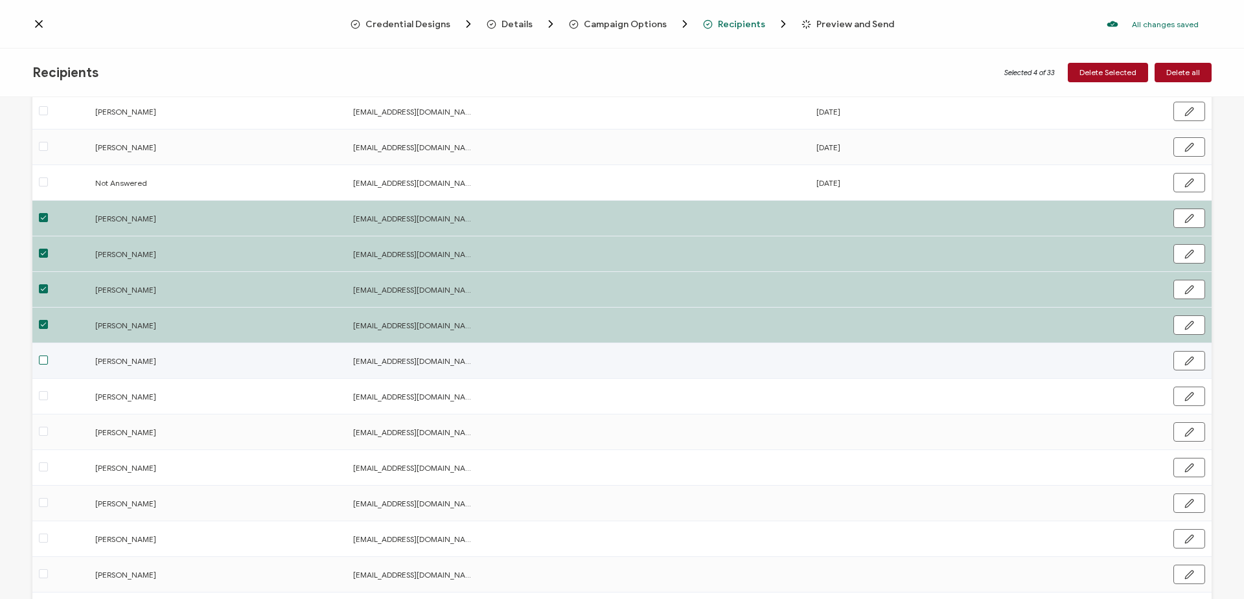
click at [43, 359] on span at bounding box center [43, 360] width 9 height 9
click at [48, 356] on input "checkbox" at bounding box center [48, 356] width 0 height 0
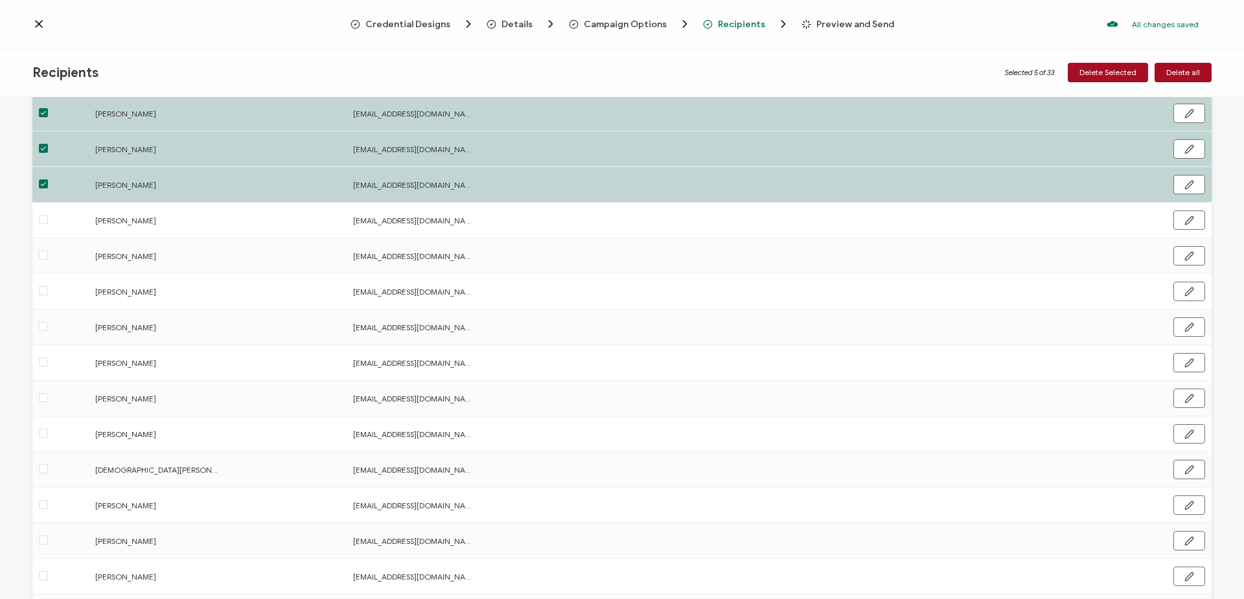
scroll to position [324, 0]
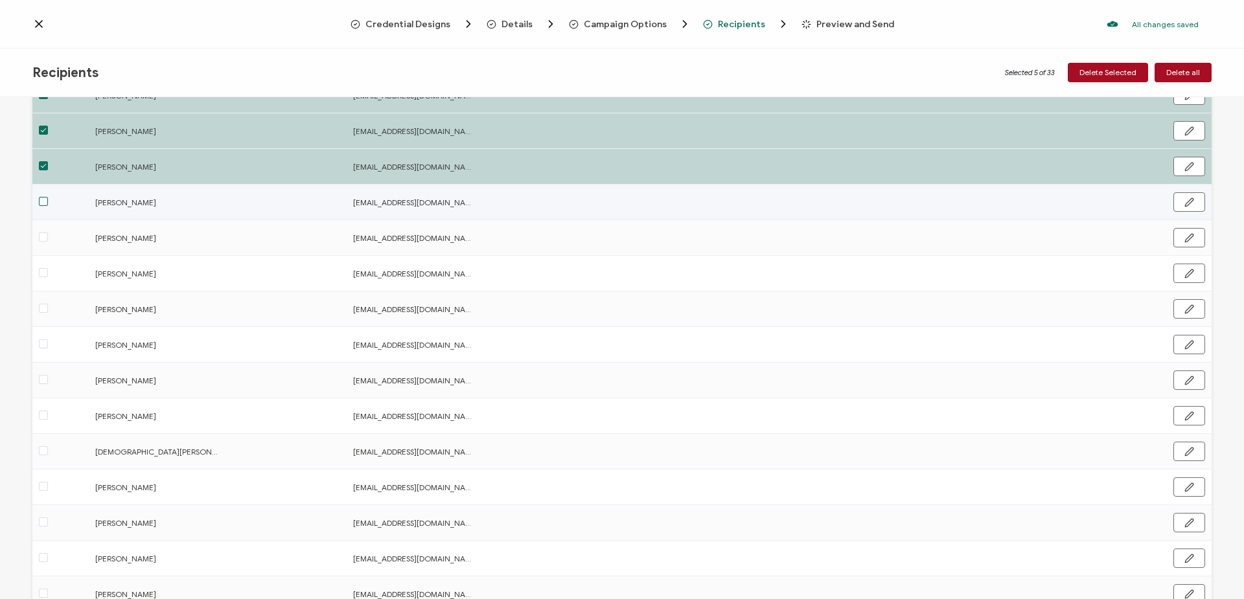
click at [46, 198] on span at bounding box center [43, 201] width 9 height 9
click at [48, 197] on input "checkbox" at bounding box center [48, 197] width 0 height 0
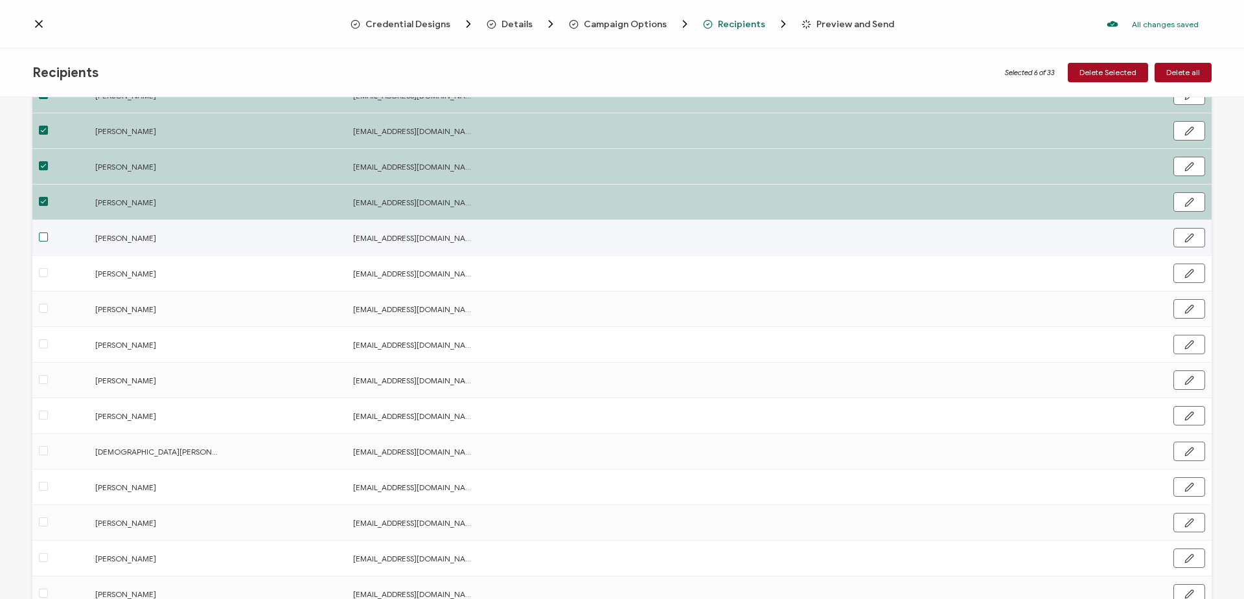
click at [44, 241] on span at bounding box center [43, 237] width 9 height 9
click at [48, 233] on input "checkbox" at bounding box center [48, 233] width 0 height 0
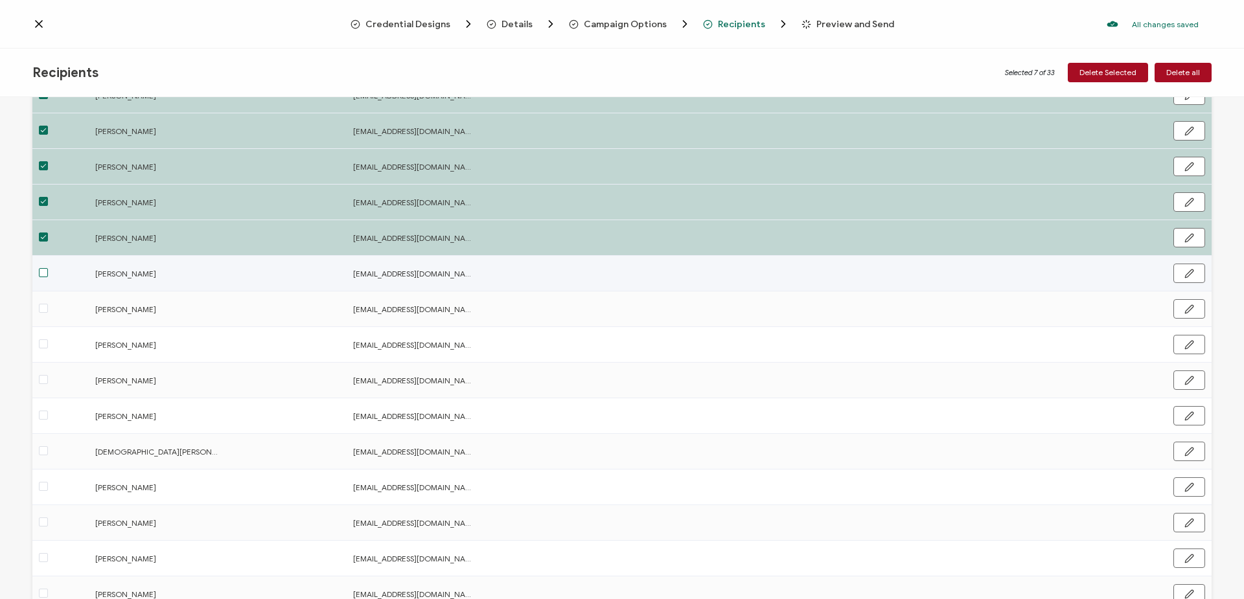
click at [43, 275] on span at bounding box center [43, 272] width 9 height 9
click at [48, 268] on input "checkbox" at bounding box center [48, 268] width 0 height 0
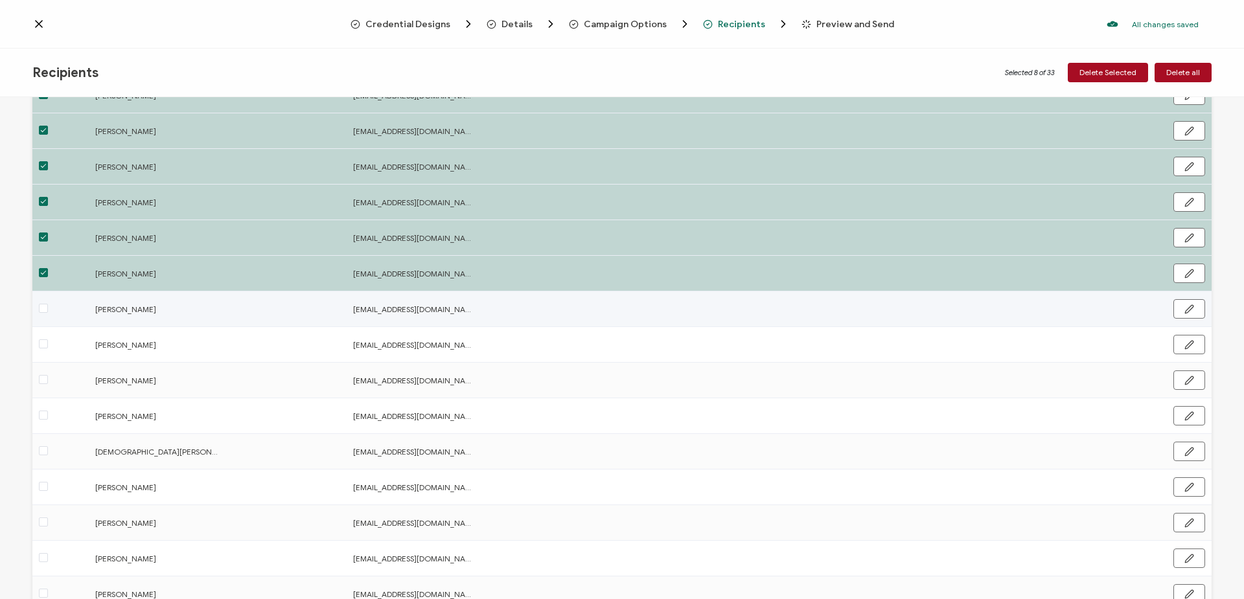
click at [44, 303] on label at bounding box center [43, 309] width 9 height 15
click at [48, 304] on input "checkbox" at bounding box center [48, 304] width 0 height 0
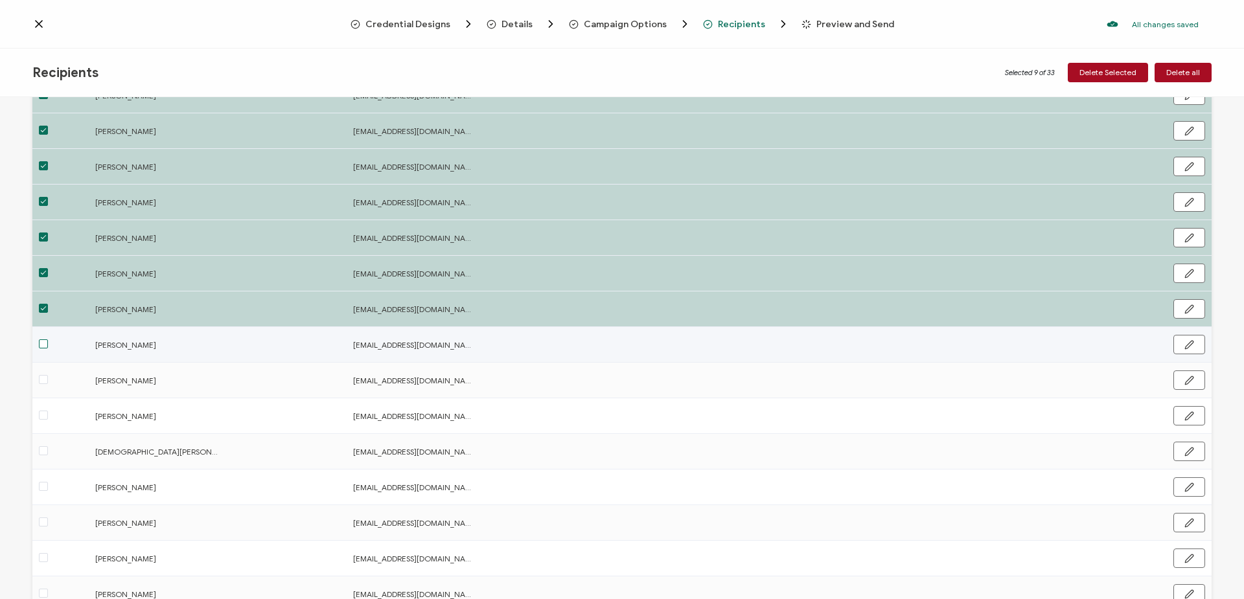
click at [44, 347] on span at bounding box center [43, 343] width 9 height 9
click at [48, 339] on input "checkbox" at bounding box center [48, 339] width 0 height 0
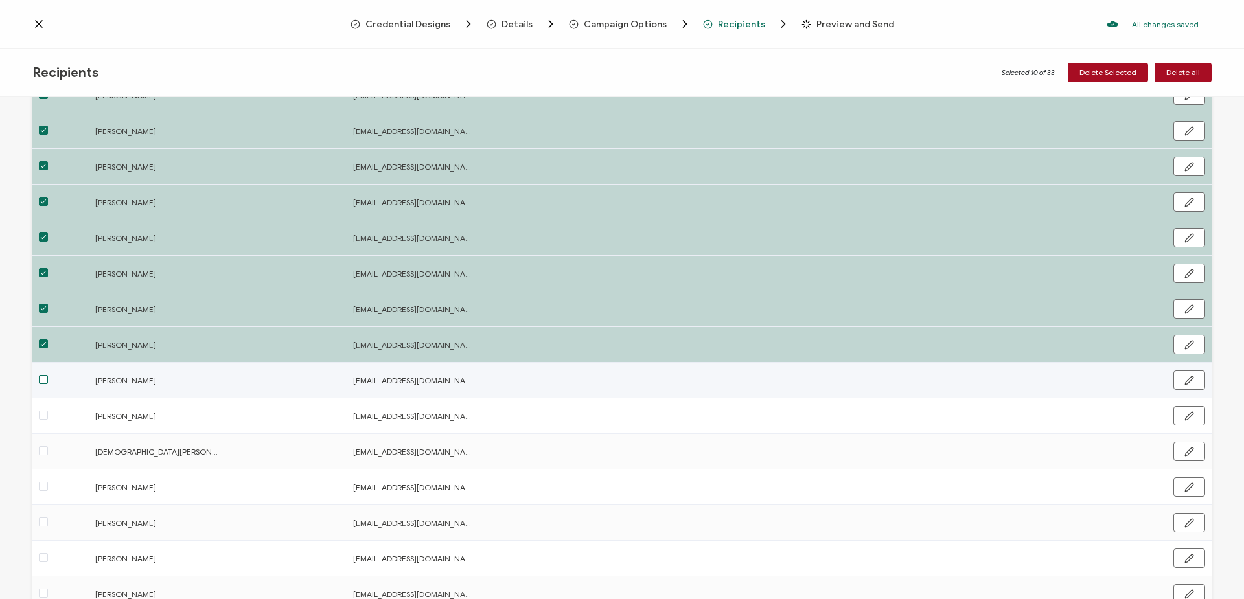
click at [43, 378] on span at bounding box center [43, 379] width 9 height 9
click at [48, 375] on input "checkbox" at bounding box center [48, 375] width 0 height 0
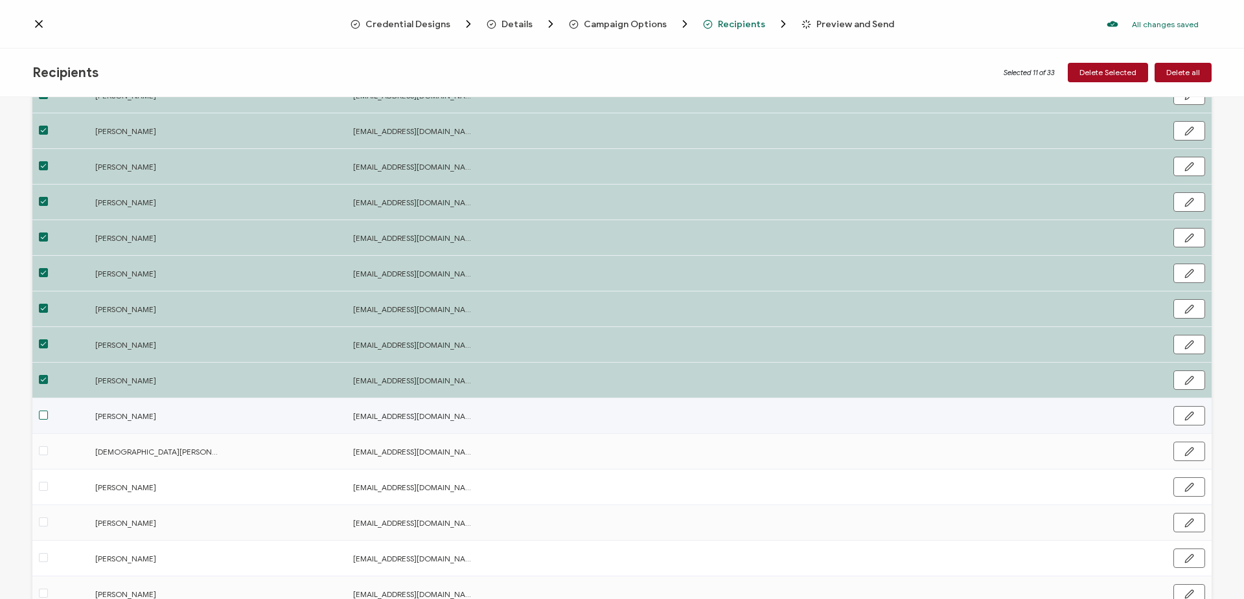
click at [43, 411] on span at bounding box center [43, 415] width 9 height 9
click at [48, 411] on input "checkbox" at bounding box center [48, 411] width 0 height 0
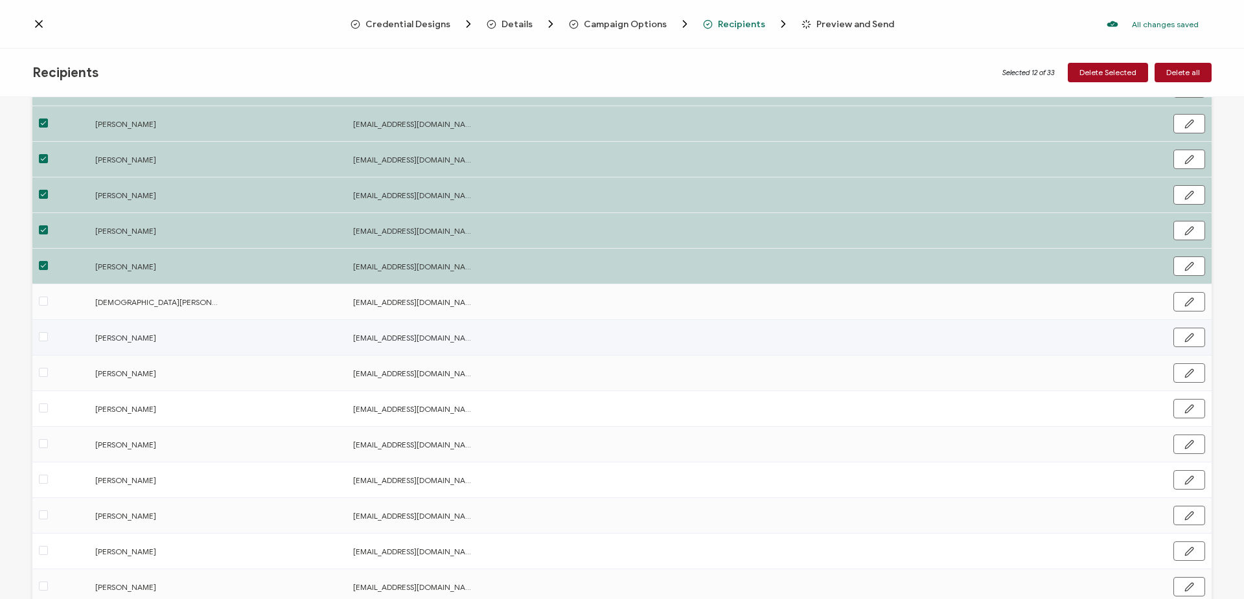
scroll to position [518, 0]
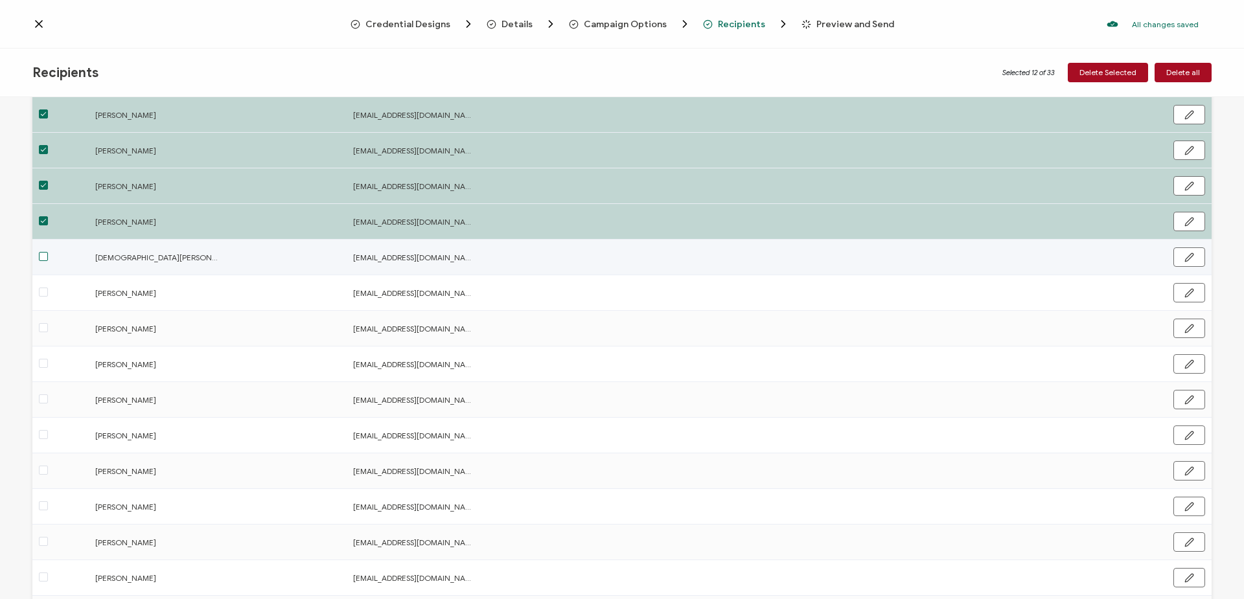
click at [43, 256] on span at bounding box center [43, 256] width 9 height 9
click at [48, 252] on input "checkbox" at bounding box center [48, 252] width 0 height 0
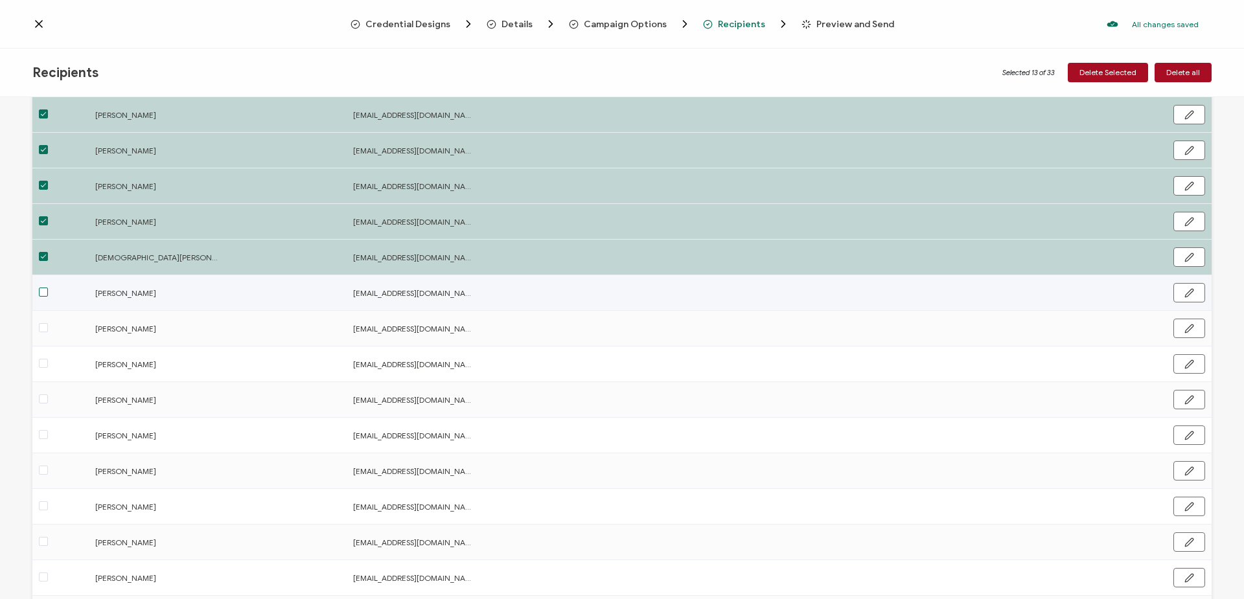
click at [41, 294] on span at bounding box center [43, 292] width 9 height 9
click at [48, 288] on input "checkbox" at bounding box center [48, 288] width 0 height 0
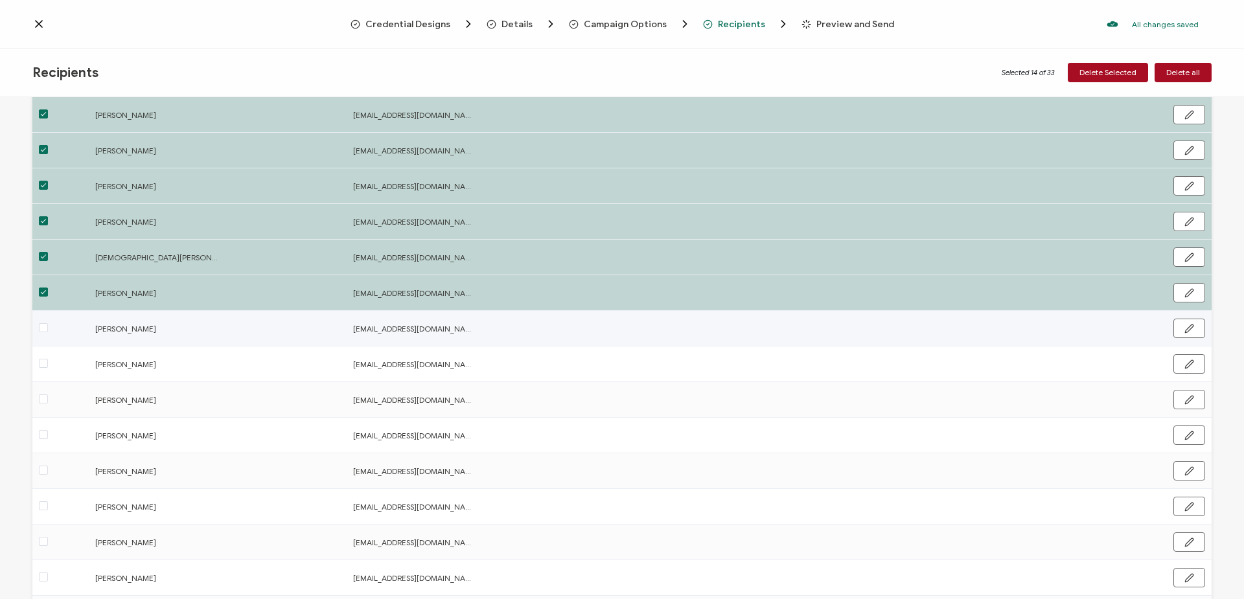
click at [40, 328] on span at bounding box center [43, 327] width 9 height 9
click at [48, 323] on input "checkbox" at bounding box center [48, 323] width 0 height 0
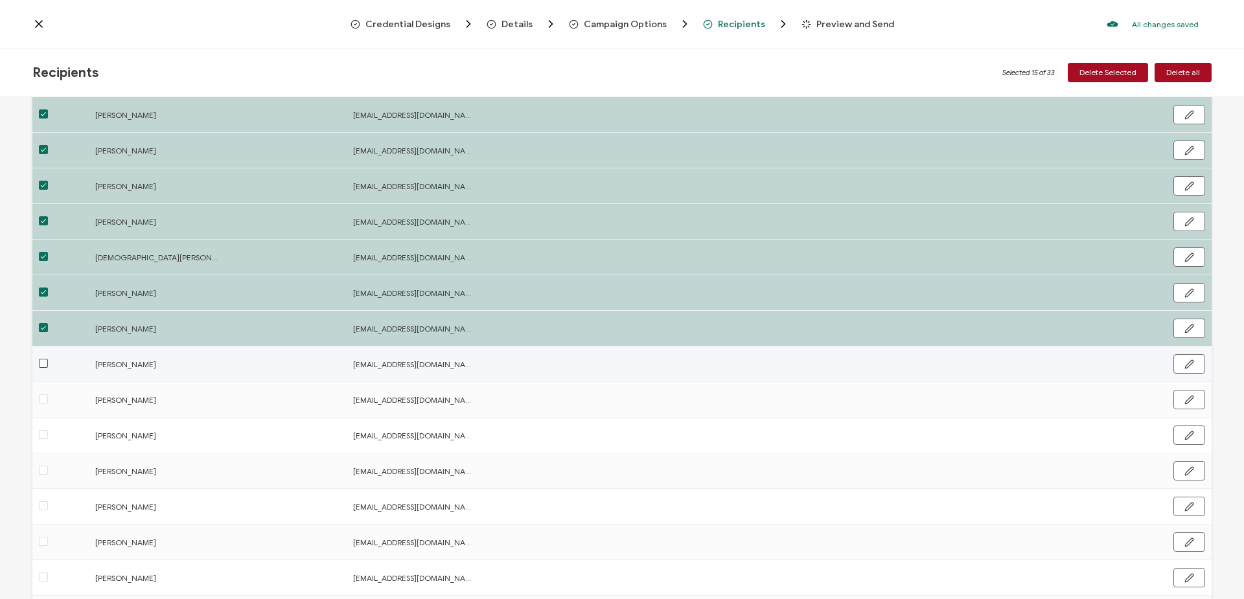
click at [41, 366] on span at bounding box center [43, 363] width 9 height 9
click at [48, 359] on input "checkbox" at bounding box center [48, 359] width 0 height 0
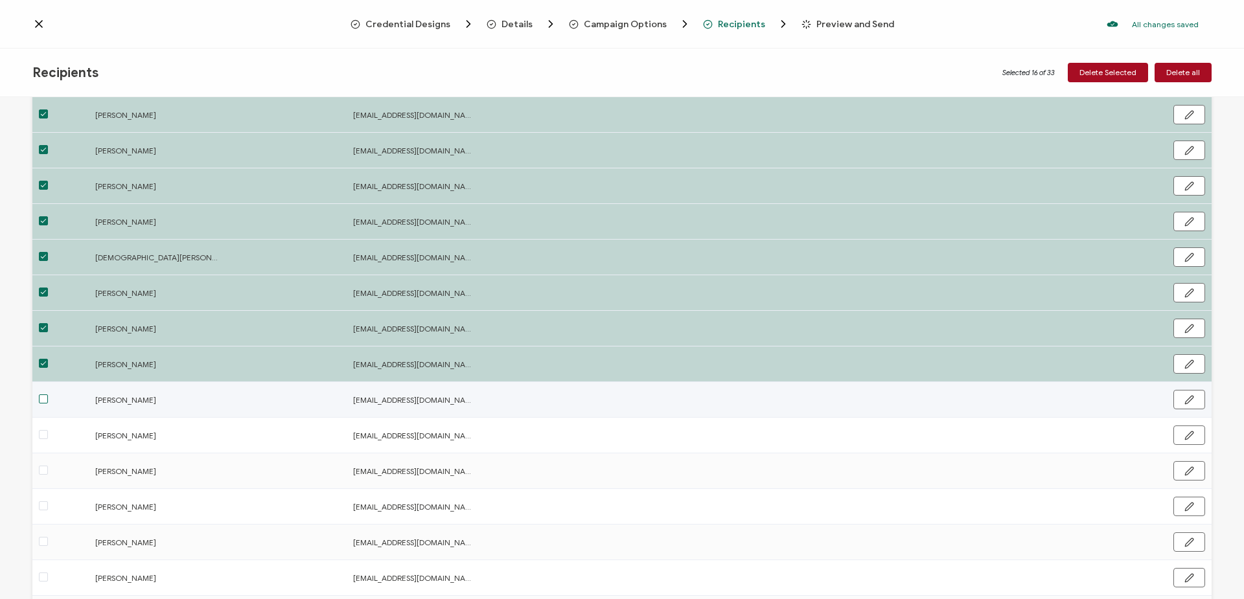
click at [45, 397] on span at bounding box center [43, 398] width 9 height 9
click at [48, 394] on input "checkbox" at bounding box center [48, 394] width 0 height 0
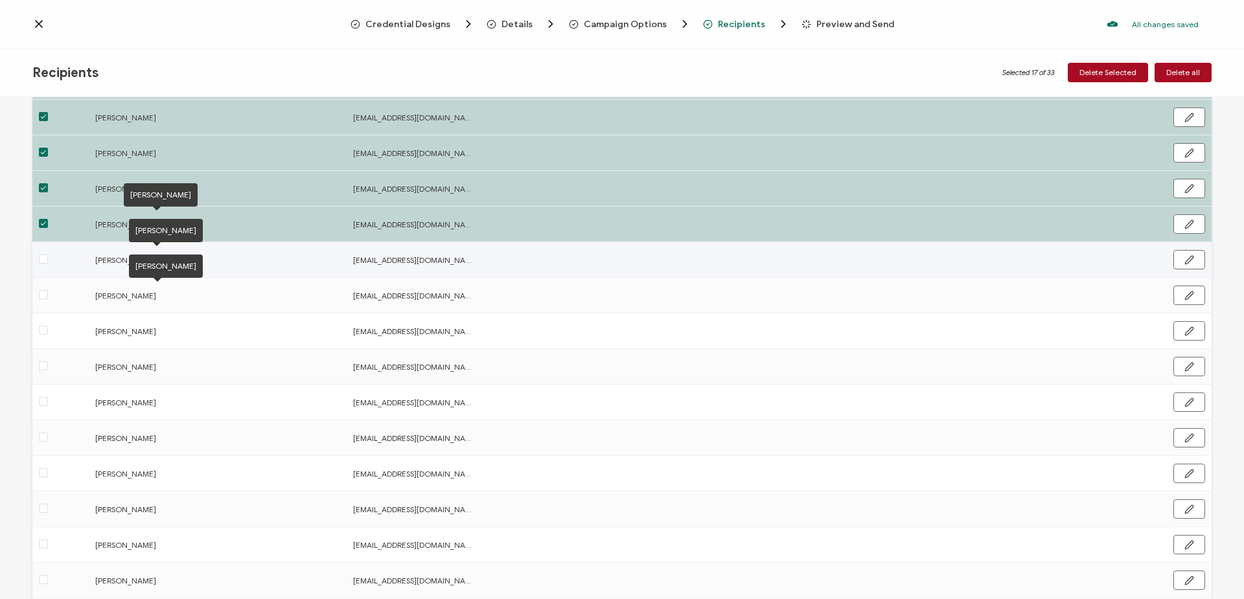
scroll to position [713, 0]
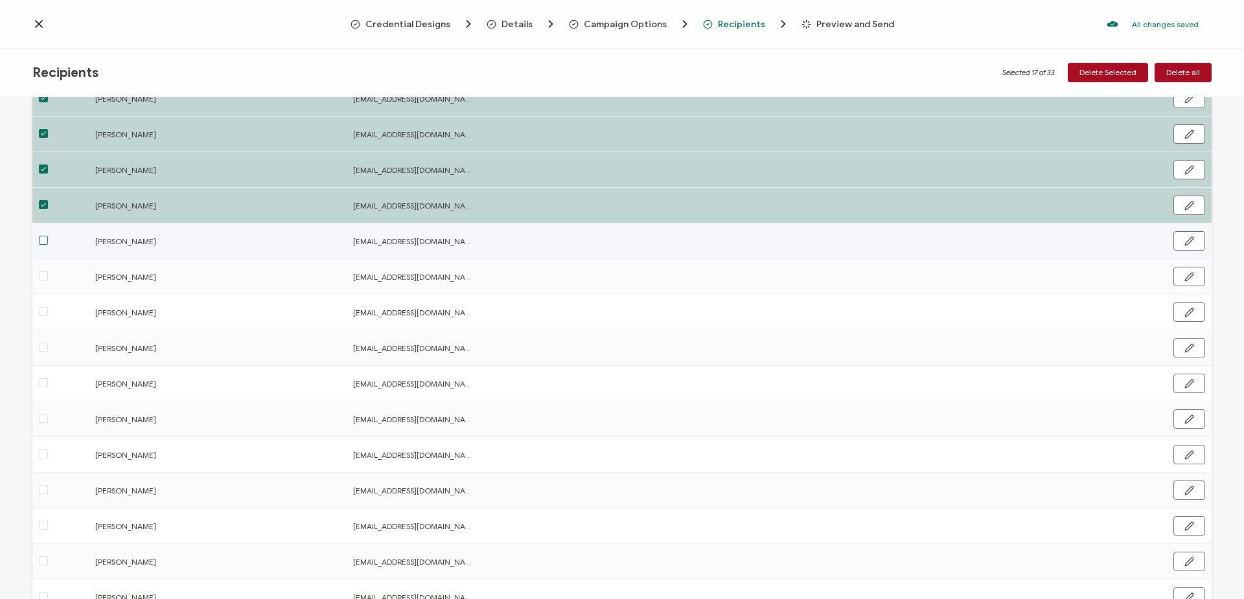
click at [45, 236] on span at bounding box center [43, 240] width 9 height 9
click at [48, 236] on input "checkbox" at bounding box center [48, 236] width 0 height 0
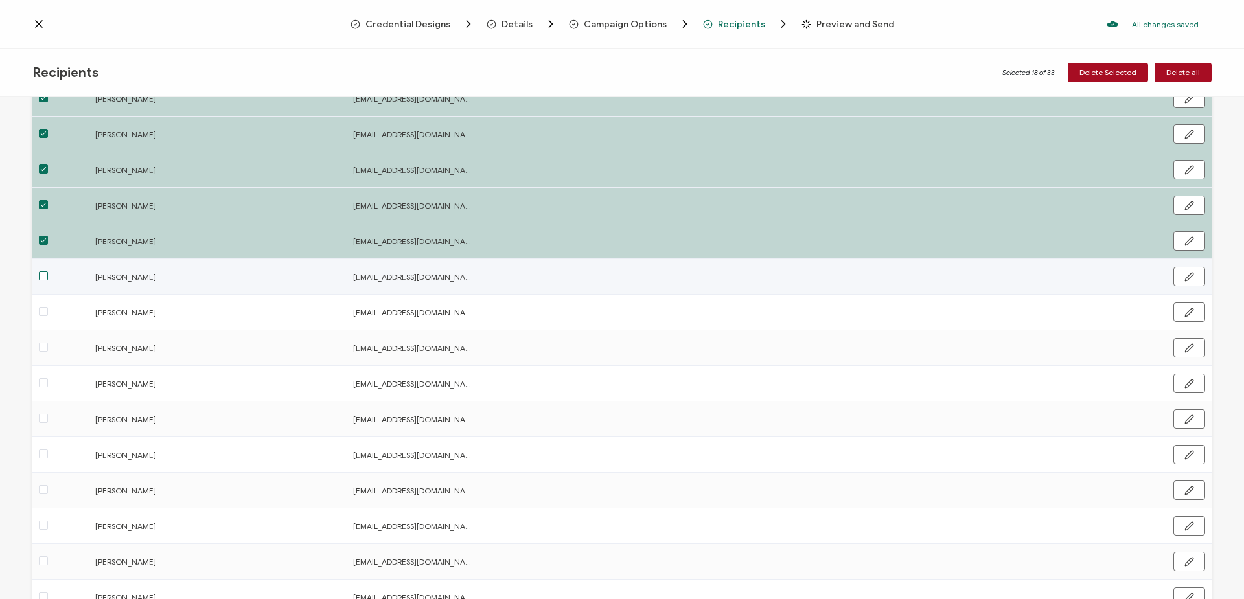
click at [43, 275] on span at bounding box center [43, 275] width 9 height 9
click at [48, 271] on input "checkbox" at bounding box center [48, 271] width 0 height 0
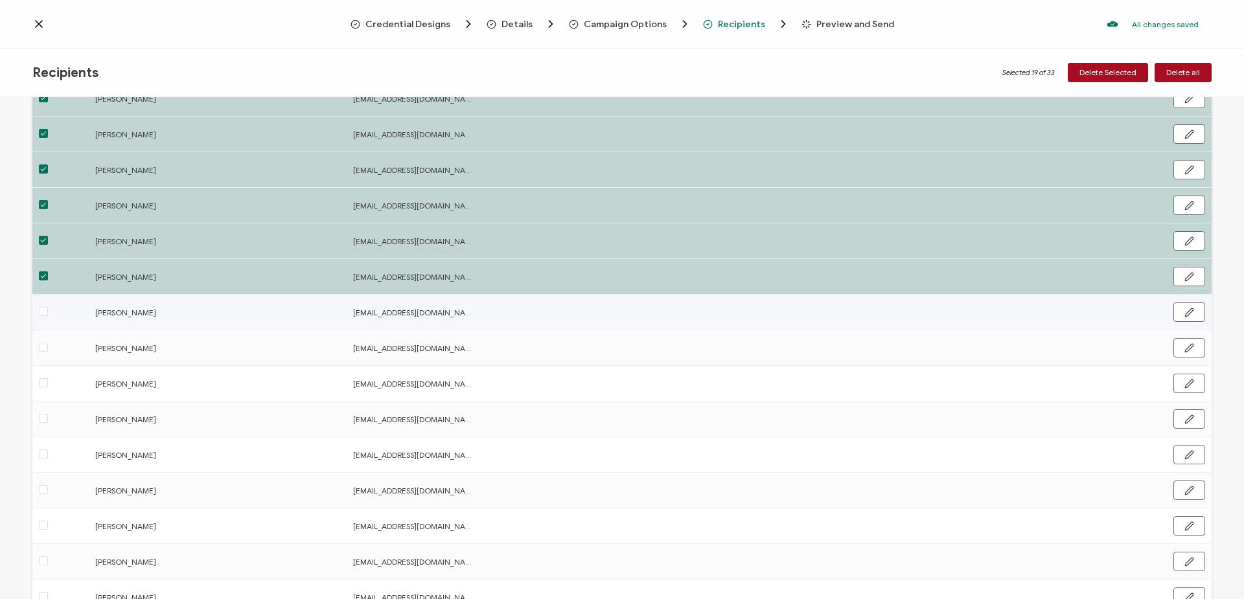
click at [46, 312] on span at bounding box center [43, 311] width 9 height 9
click at [48, 307] on input "checkbox" at bounding box center [48, 307] width 0 height 0
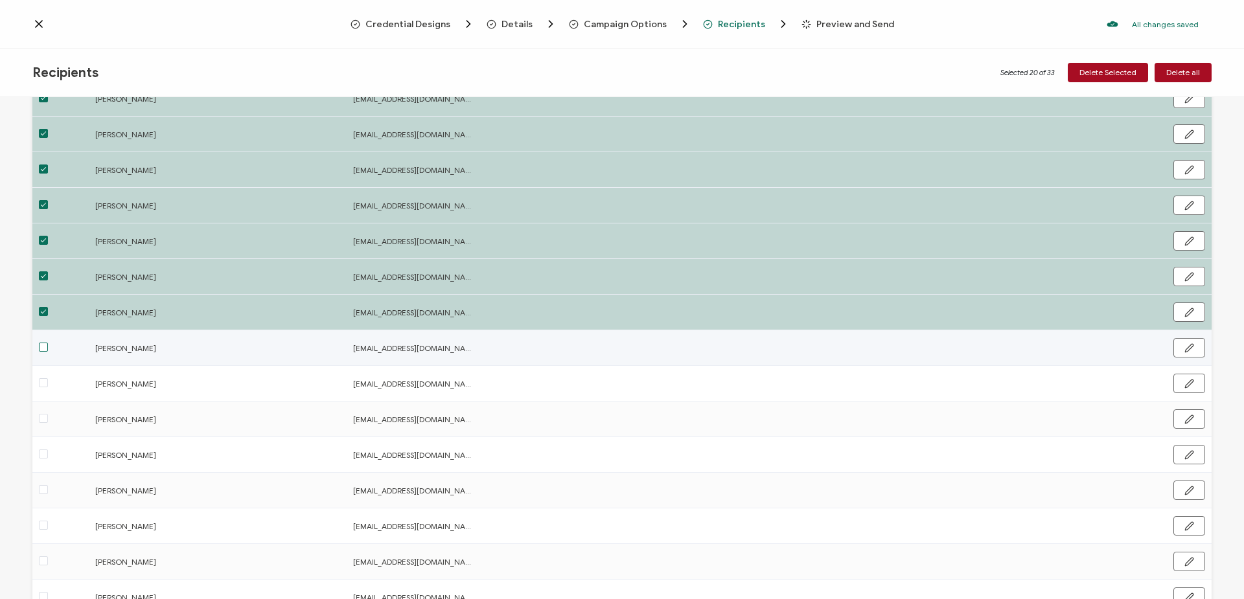
click at [45, 349] on span at bounding box center [43, 347] width 9 height 9
click at [48, 343] on input "checkbox" at bounding box center [48, 343] width 0 height 0
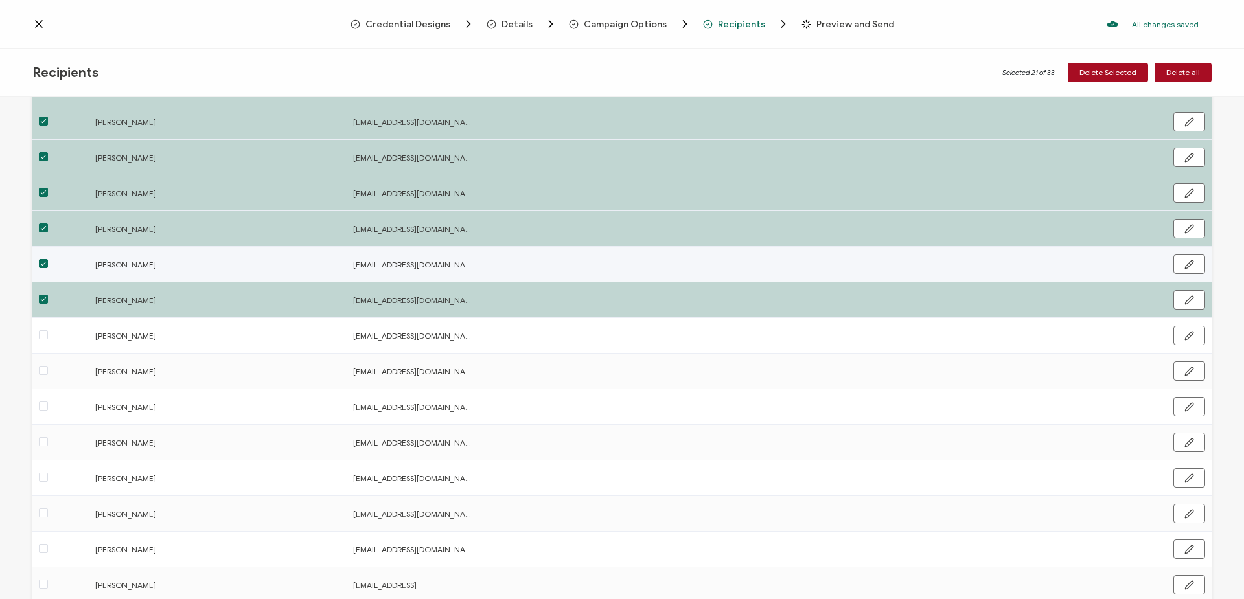
scroll to position [865, 0]
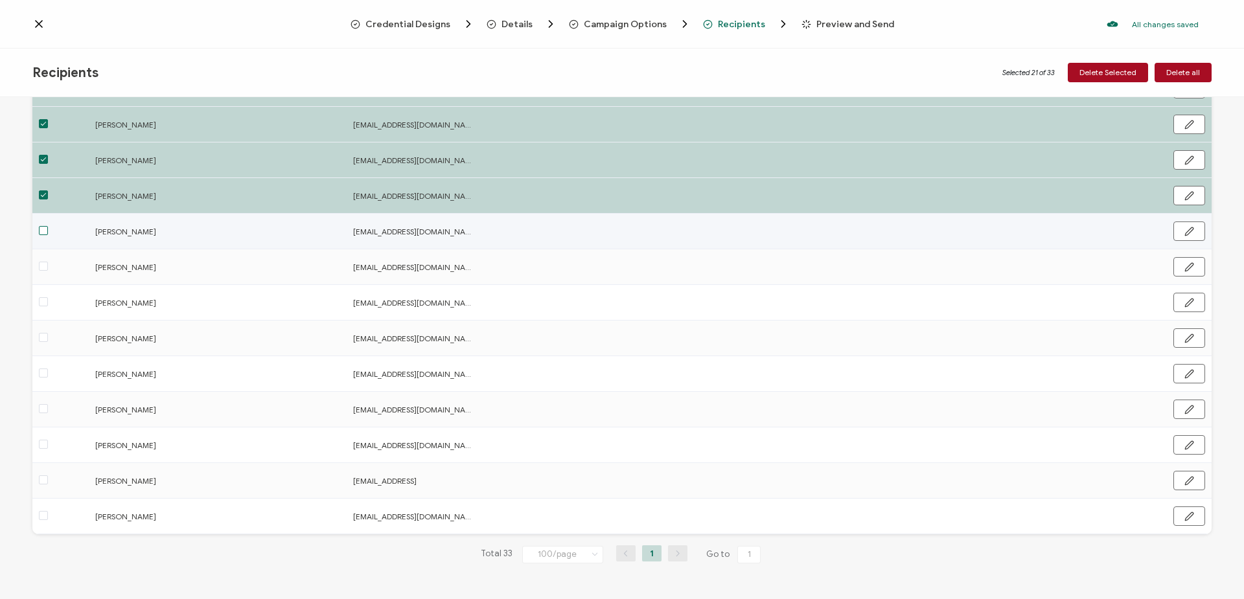
click at [42, 231] on span at bounding box center [43, 230] width 9 height 9
click at [48, 226] on input "checkbox" at bounding box center [48, 226] width 0 height 0
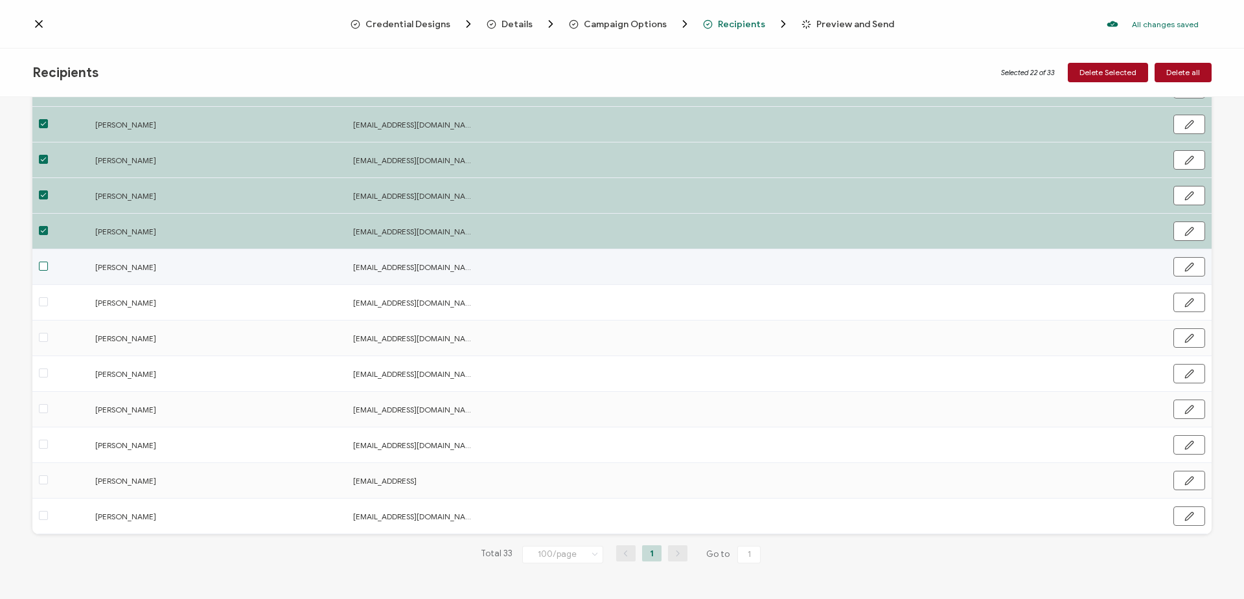
click at [43, 266] on span at bounding box center [43, 266] width 9 height 9
click at [48, 262] on input "checkbox" at bounding box center [48, 262] width 0 height 0
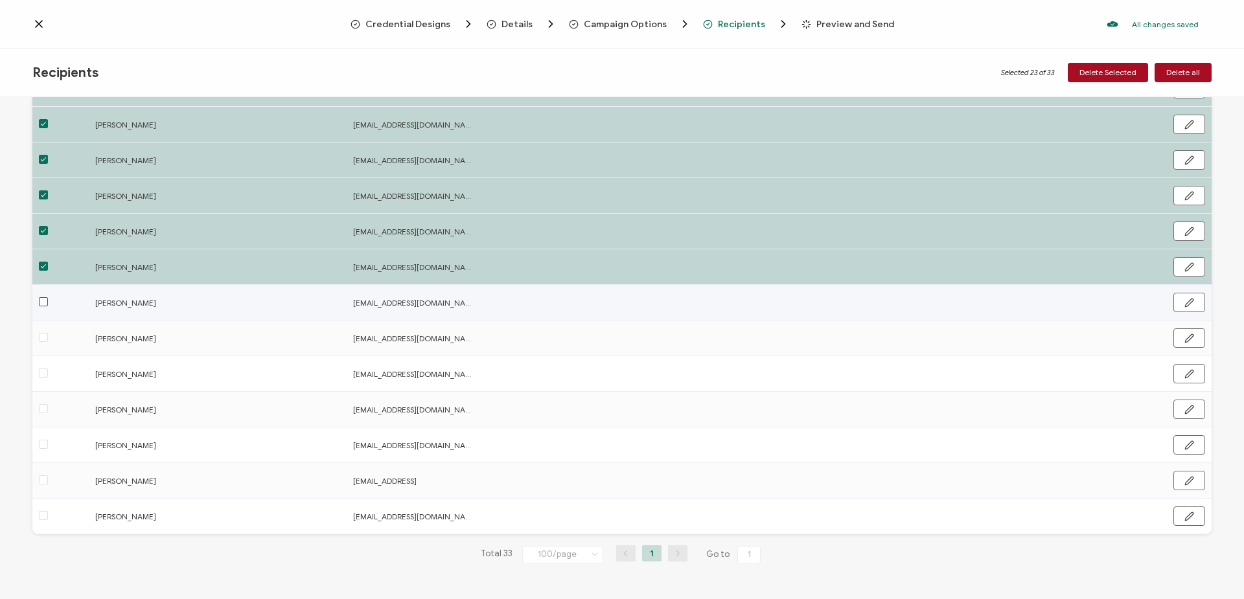
click at [43, 299] on span at bounding box center [43, 301] width 9 height 9
click at [48, 297] on input "checkbox" at bounding box center [48, 297] width 0 height 0
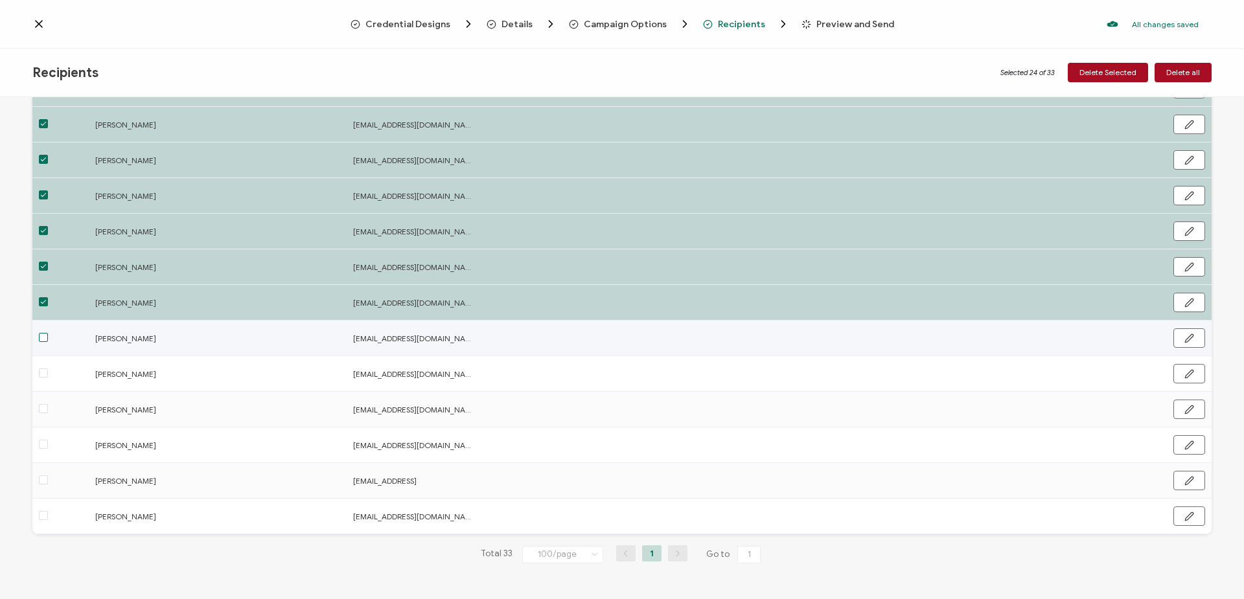
click at [45, 339] on span at bounding box center [43, 337] width 9 height 9
click at [48, 333] on input "checkbox" at bounding box center [48, 333] width 0 height 0
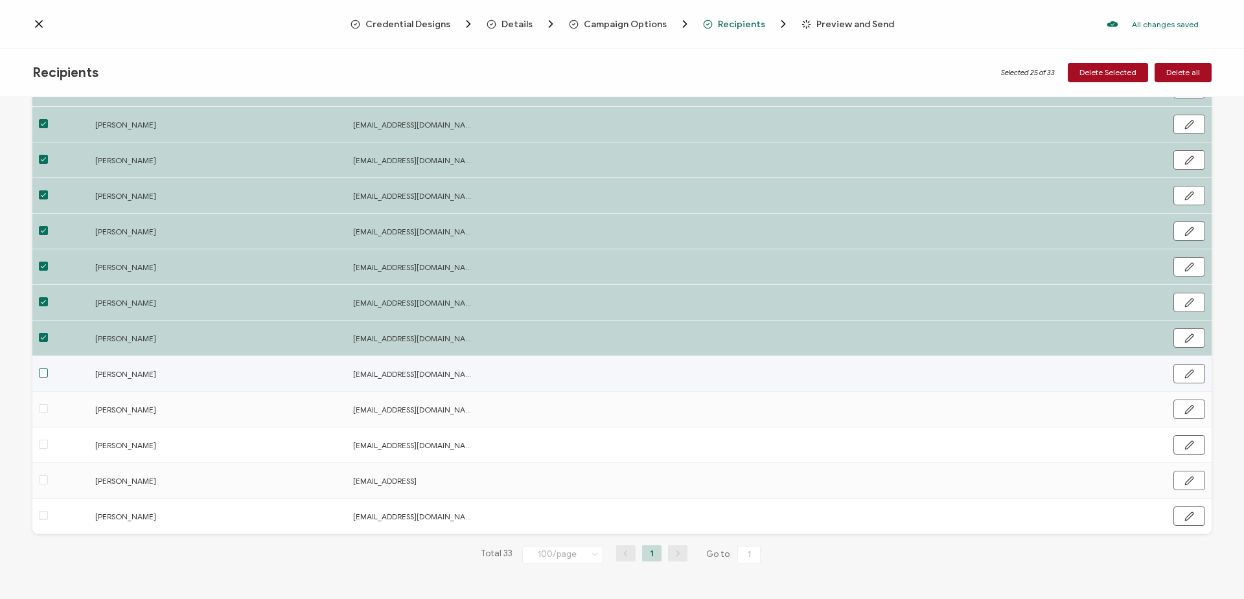
click at [44, 374] on span at bounding box center [43, 373] width 9 height 9
click at [48, 369] on input "checkbox" at bounding box center [48, 369] width 0 height 0
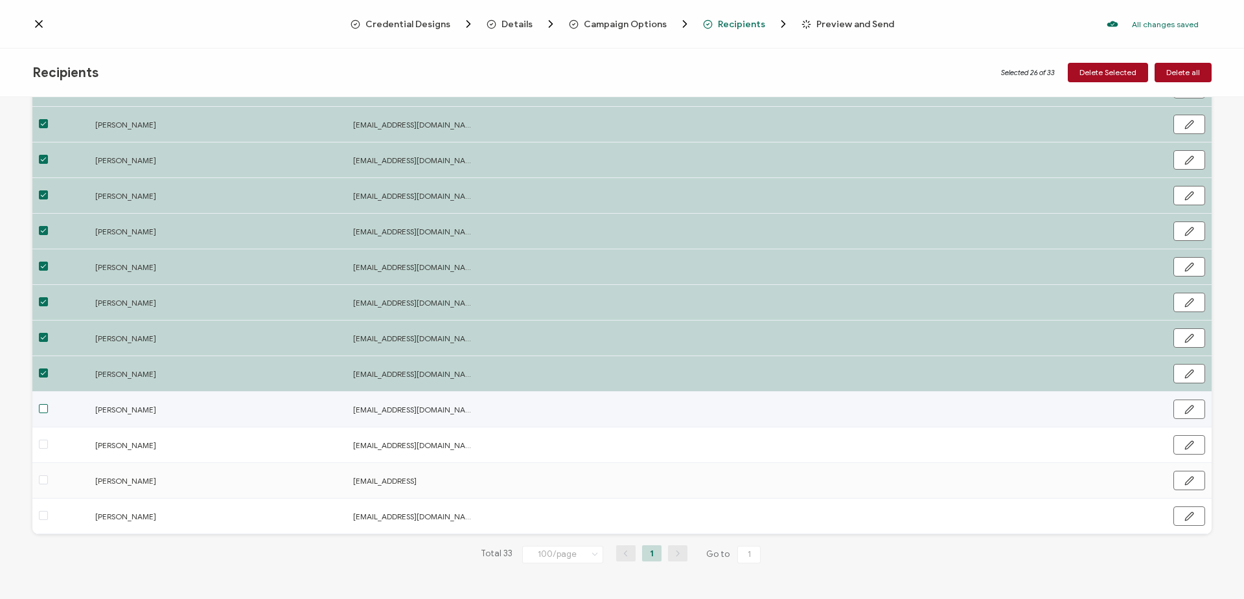
click at [43, 405] on span at bounding box center [43, 408] width 9 height 9
click at [48, 404] on input "checkbox" at bounding box center [48, 404] width 0 height 0
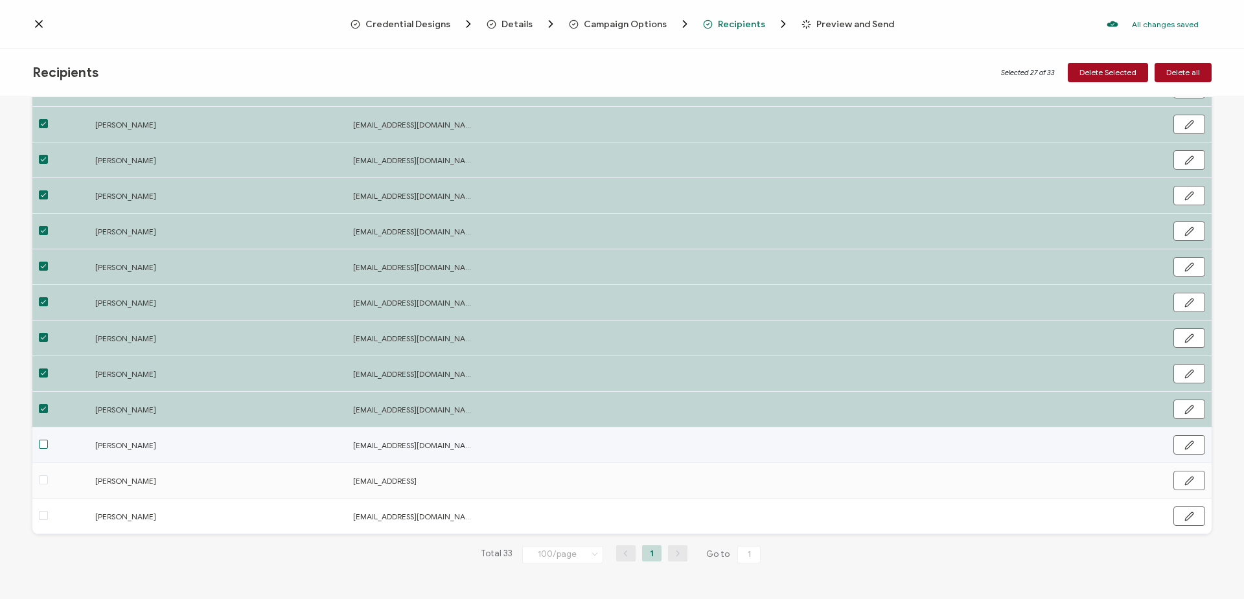
click at [41, 440] on span at bounding box center [43, 444] width 9 height 9
click at [48, 440] on input "checkbox" at bounding box center [48, 440] width 0 height 0
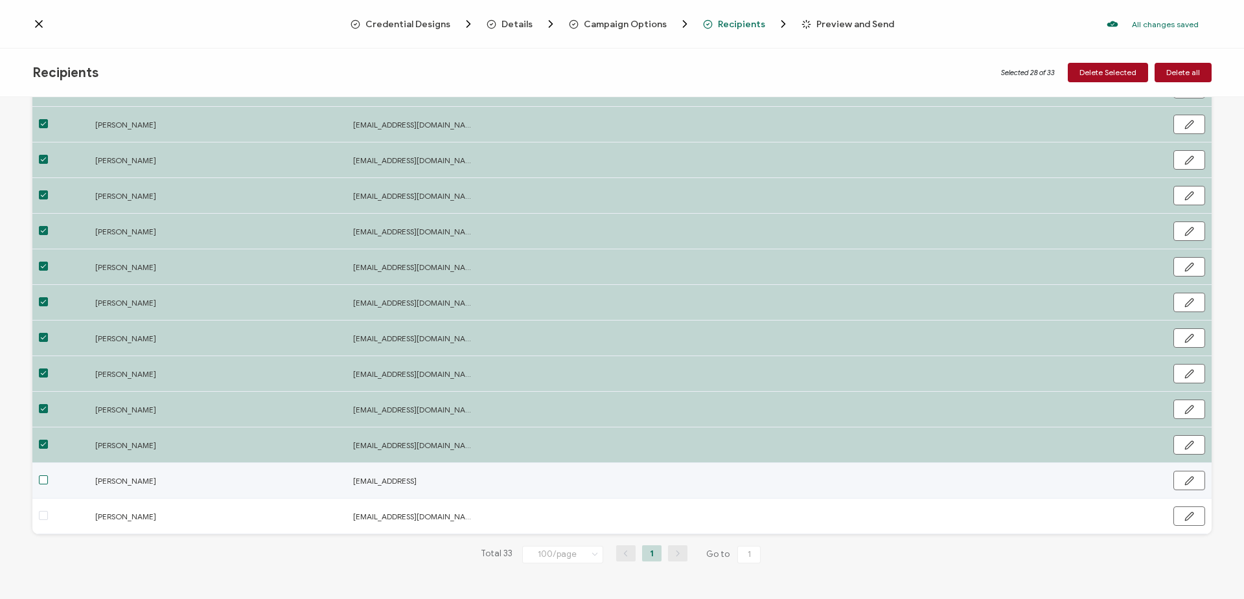
click at [43, 478] on span at bounding box center [43, 479] width 9 height 9
click at [48, 475] on input "checkbox" at bounding box center [48, 475] width 0 height 0
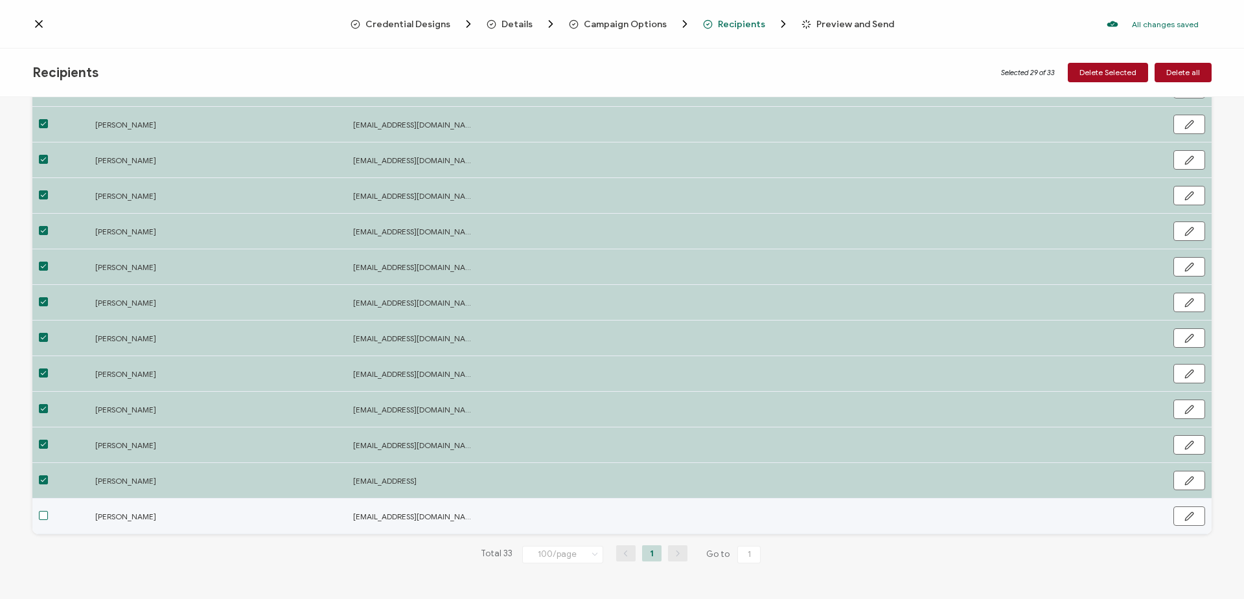
click at [43, 511] on span at bounding box center [43, 515] width 9 height 9
click at [48, 511] on input "checkbox" at bounding box center [48, 511] width 0 height 0
click at [1189, 523] on button "button" at bounding box center [1189, 516] width 32 height 19
click at [867, 520] on input "text" at bounding box center [872, 515] width 113 height 21
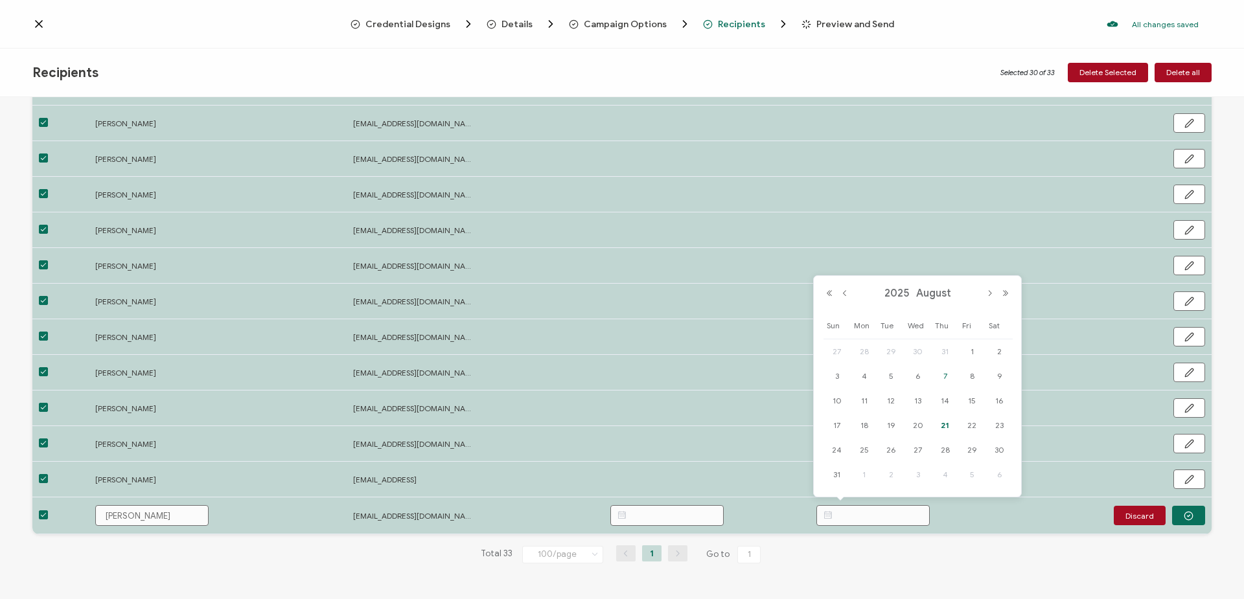
click at [942, 372] on span "7" at bounding box center [945, 377] width 16 height 16
type input "[DATE]"
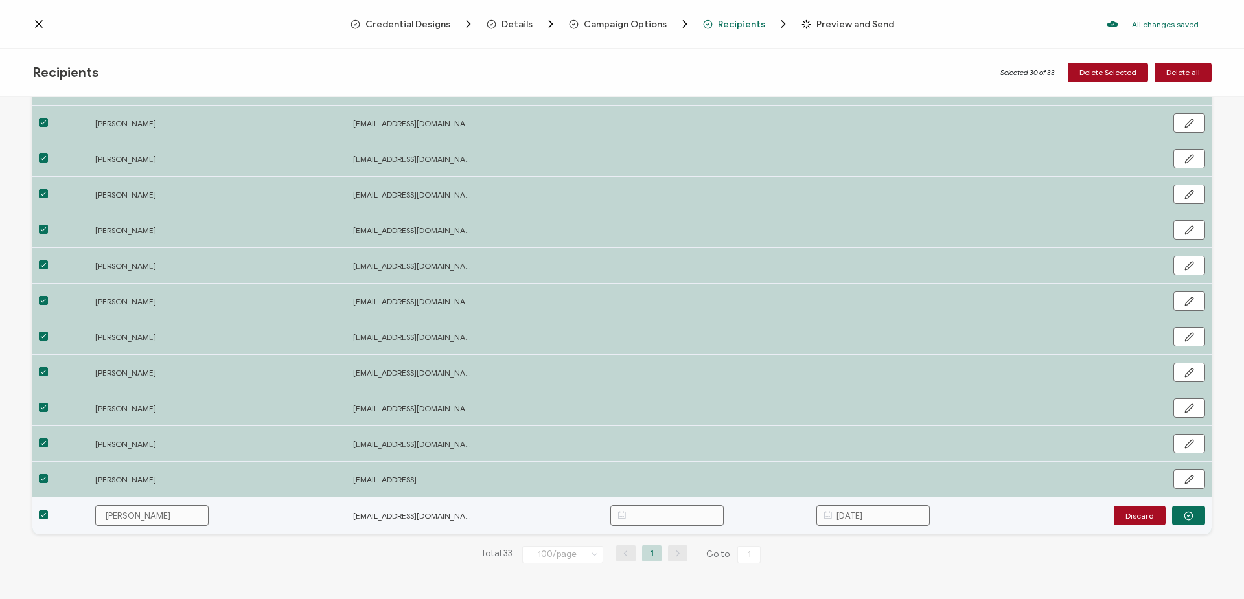
click at [1176, 520] on button "button" at bounding box center [1188, 515] width 33 height 19
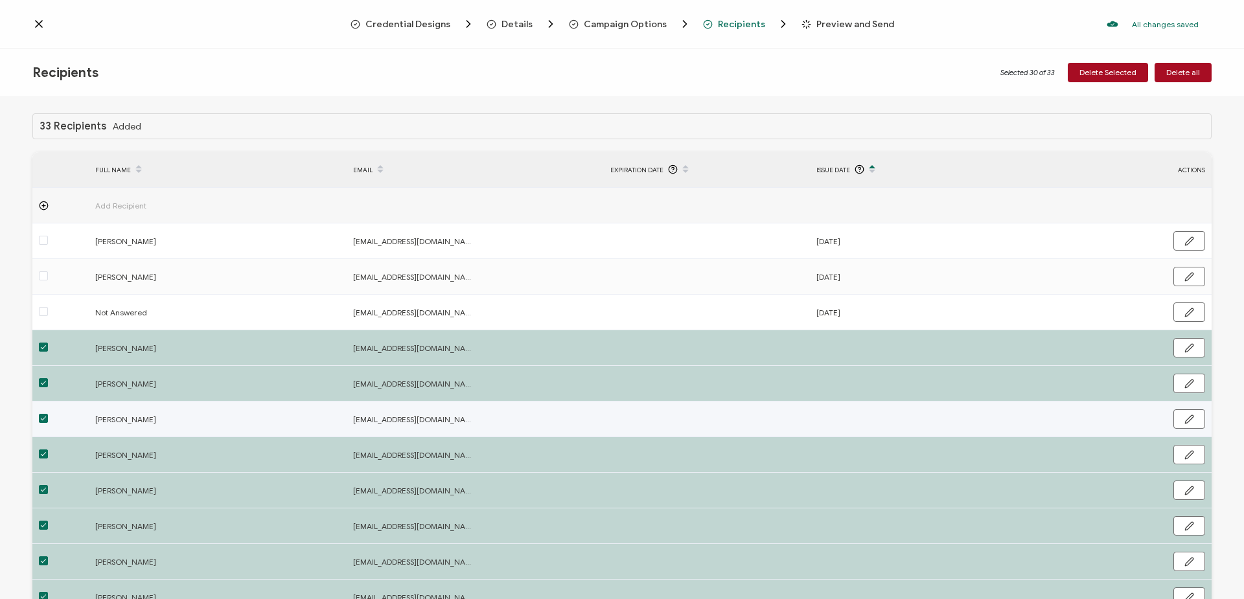
scroll to position [65, 0]
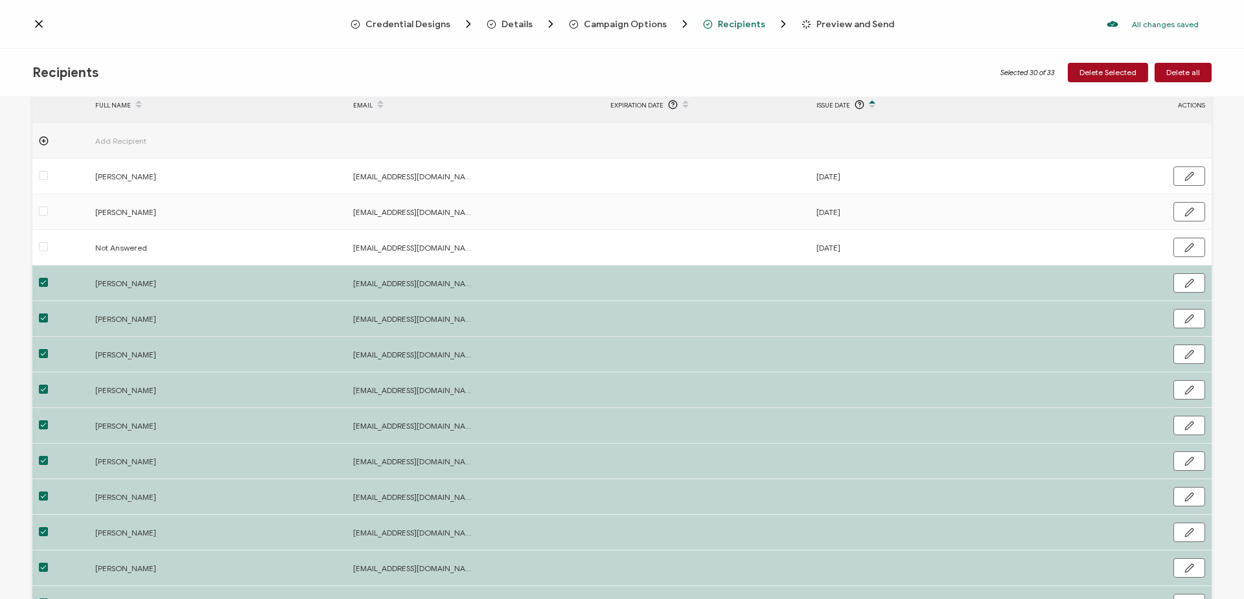
click at [41, 137] on icon at bounding box center [44, 141] width 10 height 10
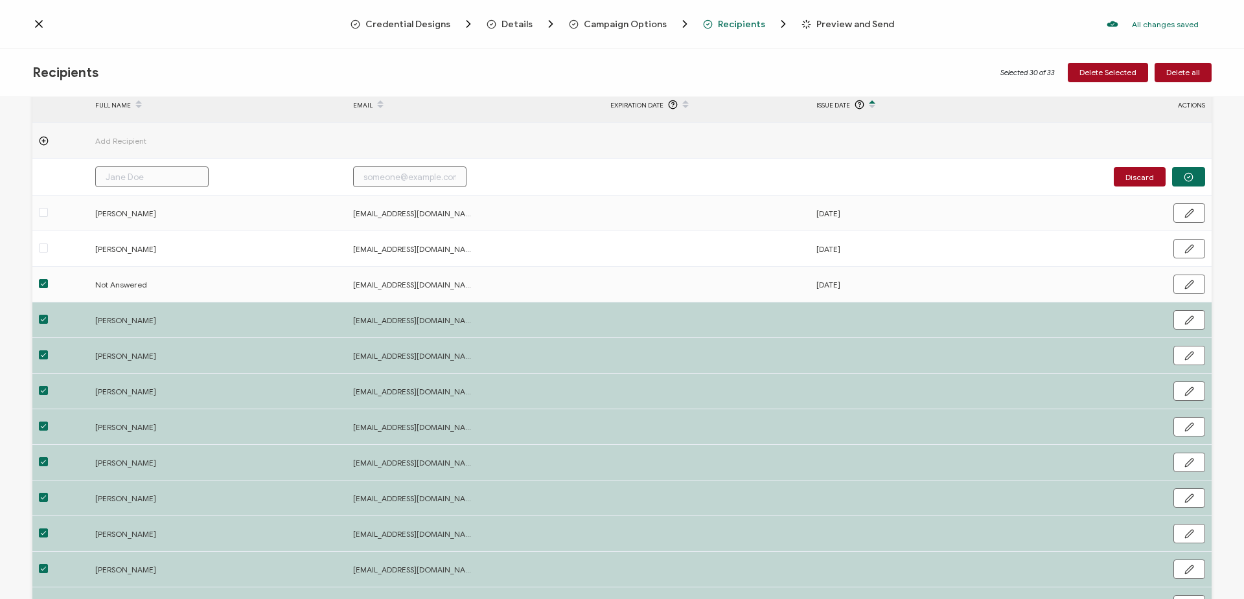
click at [41, 137] on icon at bounding box center [44, 141] width 10 height 10
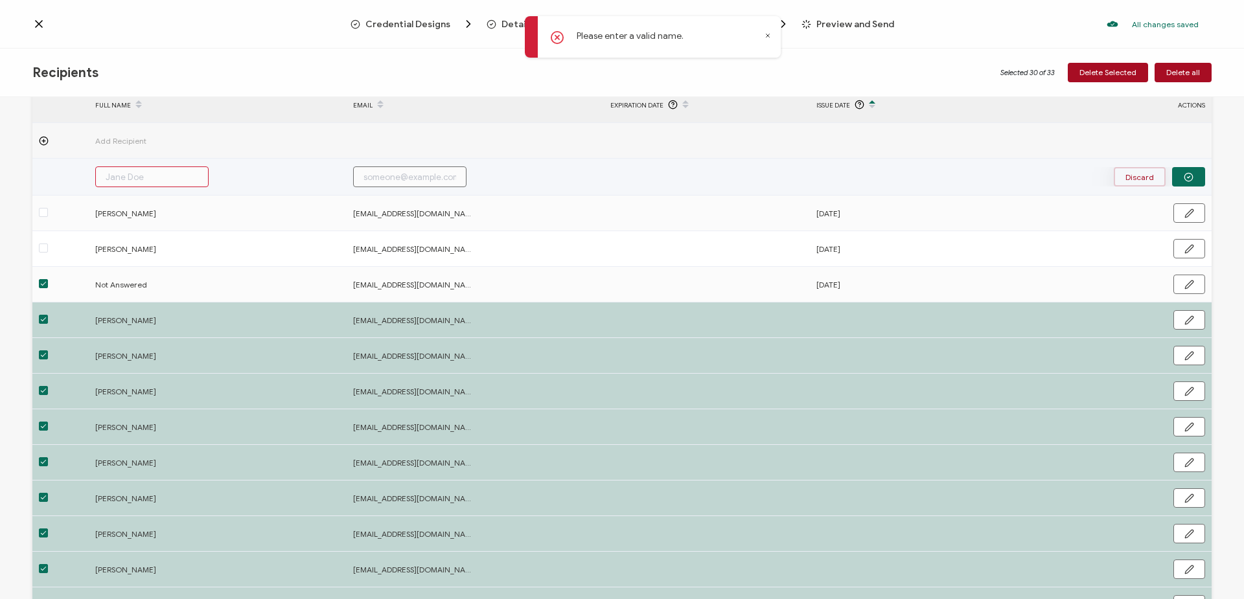
click at [1134, 178] on button "Discard" at bounding box center [1140, 176] width 52 height 19
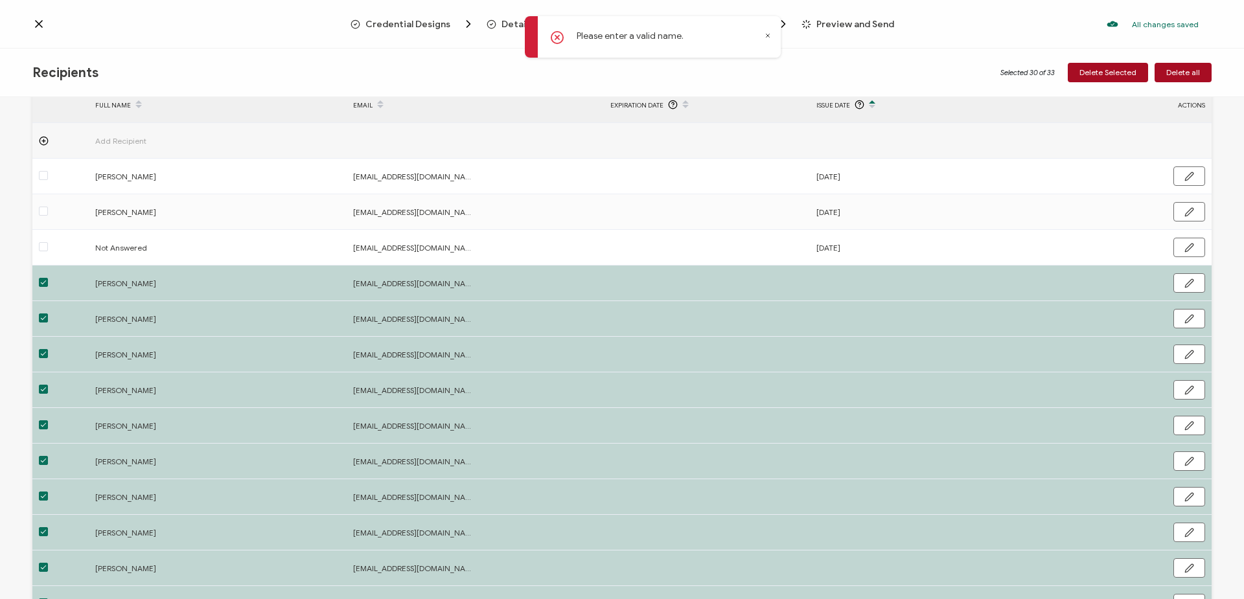
click at [766, 35] on icon at bounding box center [767, 35] width 6 height 6
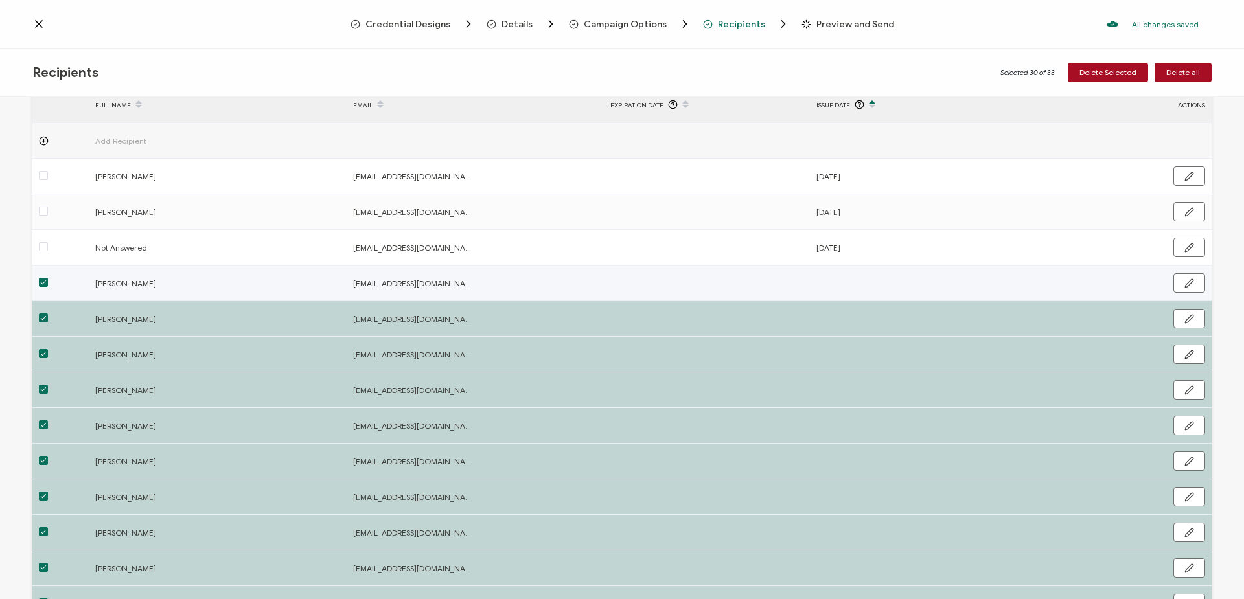
click at [38, 283] on div at bounding box center [60, 283] width 56 height 15
click at [43, 282] on span at bounding box center [43, 282] width 9 height 9
click at [48, 278] on input "checkbox" at bounding box center [48, 278] width 0 height 0
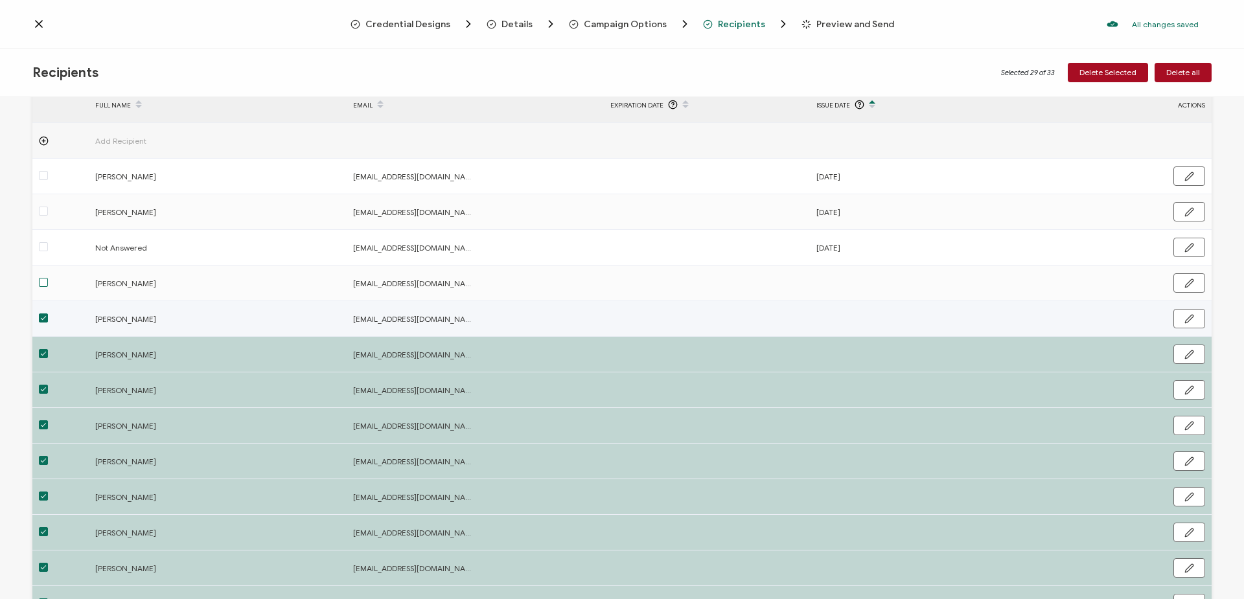
drag, startPoint x: 43, startPoint y: 317, endPoint x: 45, endPoint y: 330, distance: 13.0
click at [43, 316] on span at bounding box center [43, 318] width 9 height 9
click at [48, 314] on input "checkbox" at bounding box center [48, 314] width 0 height 0
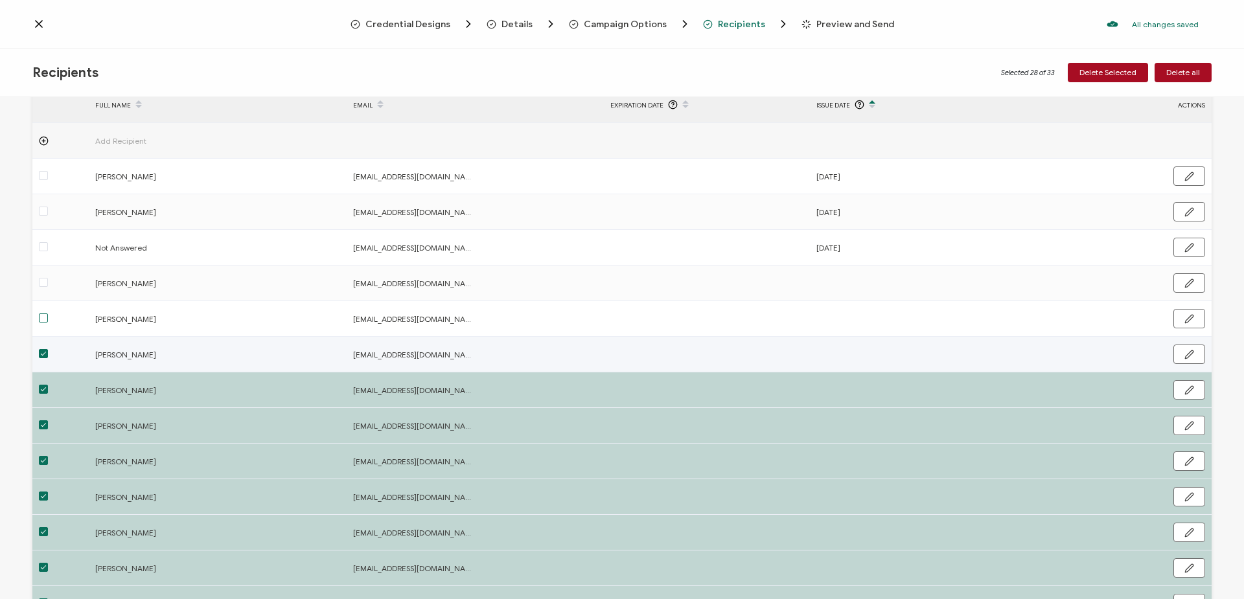
click at [45, 353] on span at bounding box center [43, 353] width 9 height 9
click at [48, 349] on input "checkbox" at bounding box center [48, 349] width 0 height 0
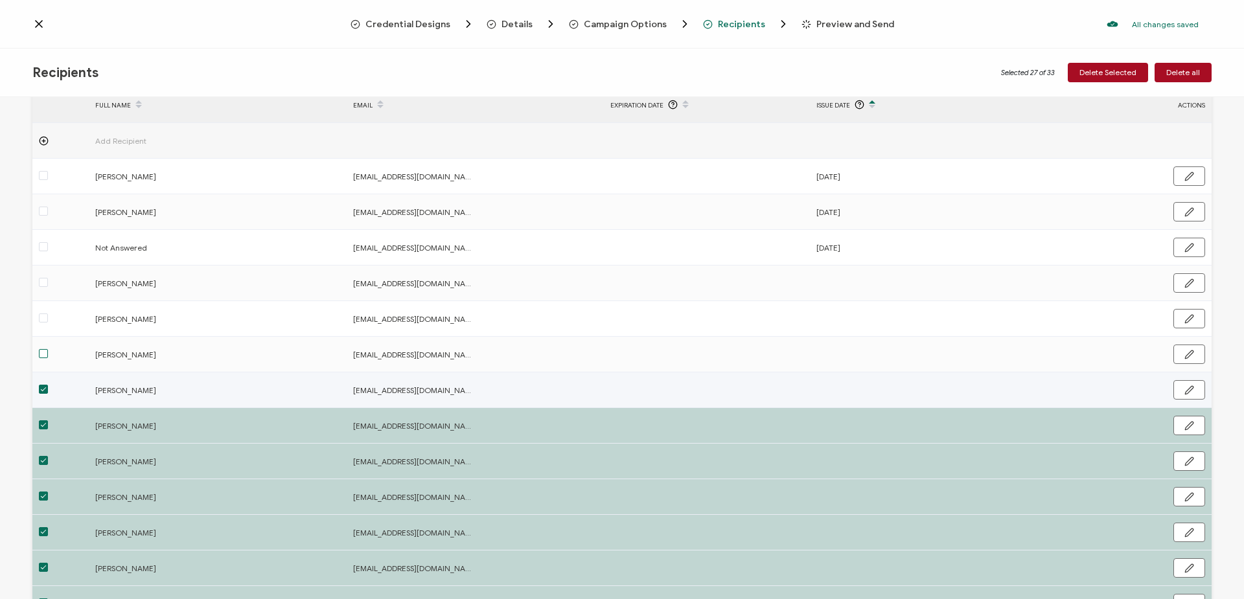
click at [46, 391] on span at bounding box center [43, 389] width 9 height 9
click at [48, 385] on input "checkbox" at bounding box center [48, 385] width 0 height 0
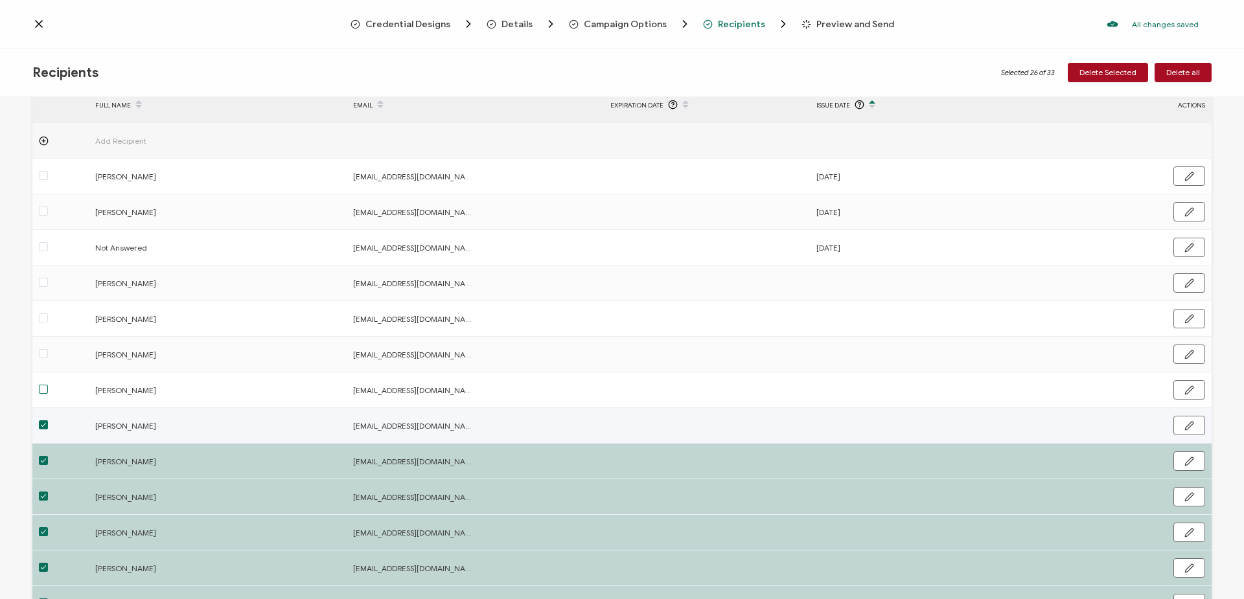
click at [42, 422] on span at bounding box center [43, 424] width 9 height 9
click at [48, 420] on input "checkbox" at bounding box center [48, 420] width 0 height 0
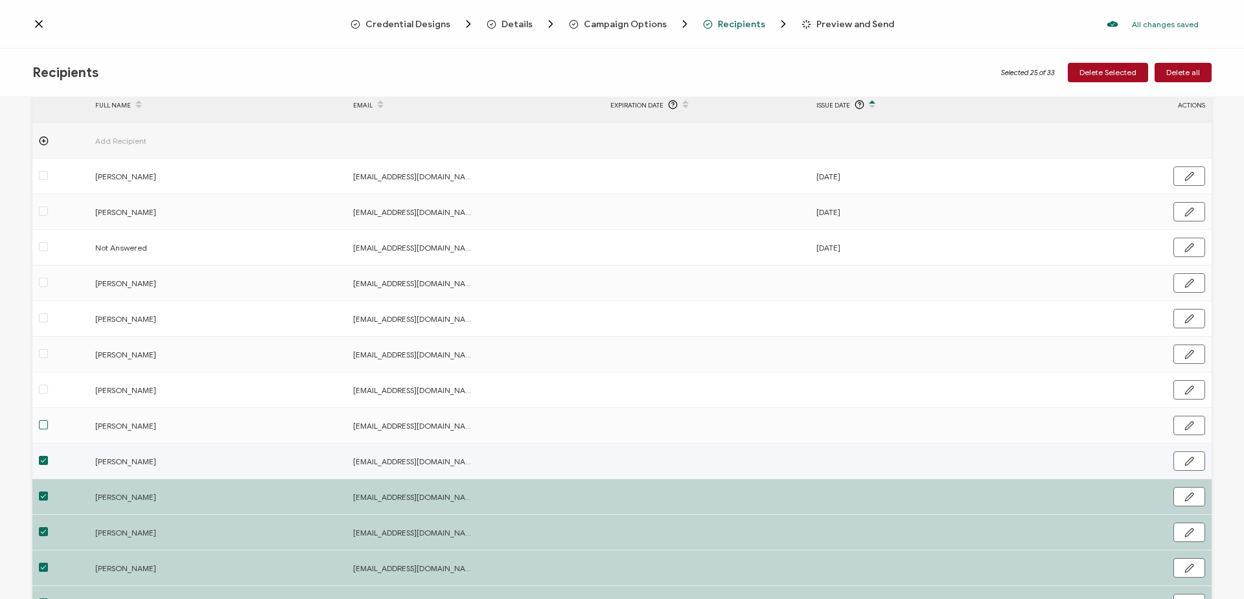
click at [45, 461] on span at bounding box center [43, 460] width 9 height 9
click at [48, 456] on input "checkbox" at bounding box center [48, 456] width 0 height 0
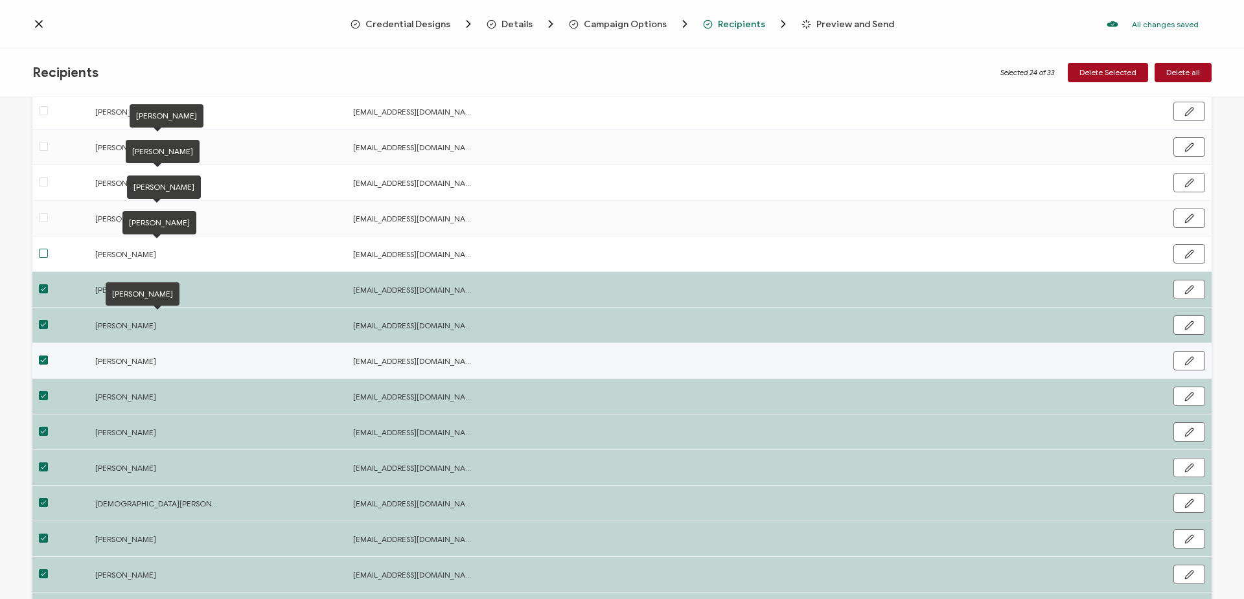
scroll to position [324, 0]
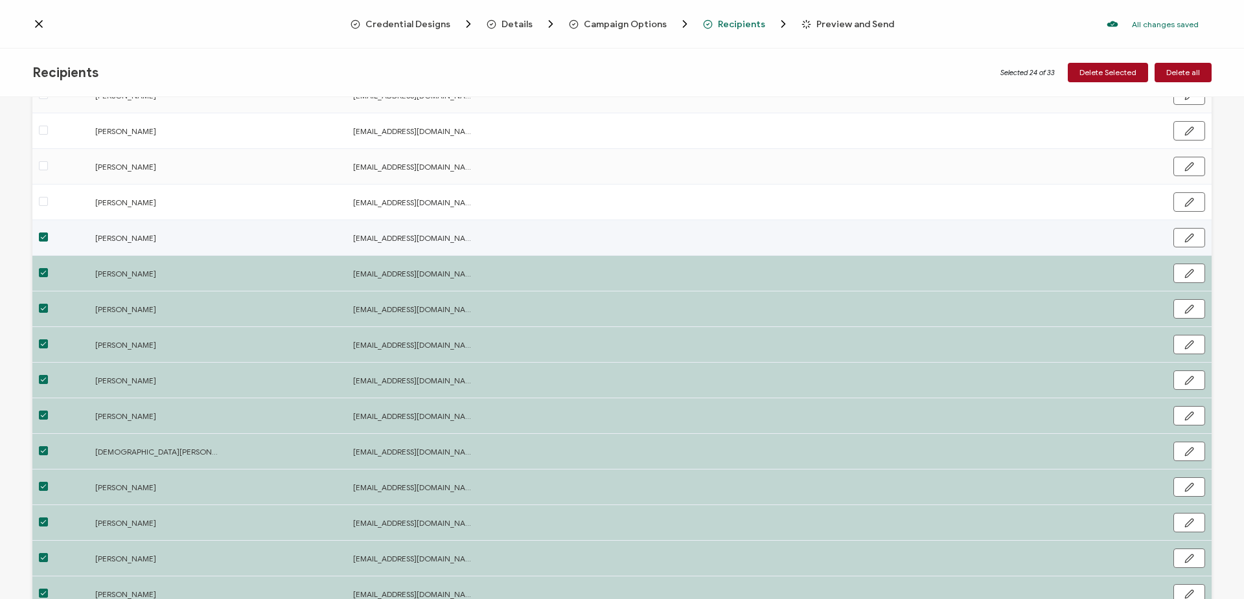
click at [43, 236] on span at bounding box center [43, 237] width 9 height 9
click at [48, 233] on input "checkbox" at bounding box center [48, 233] width 0 height 0
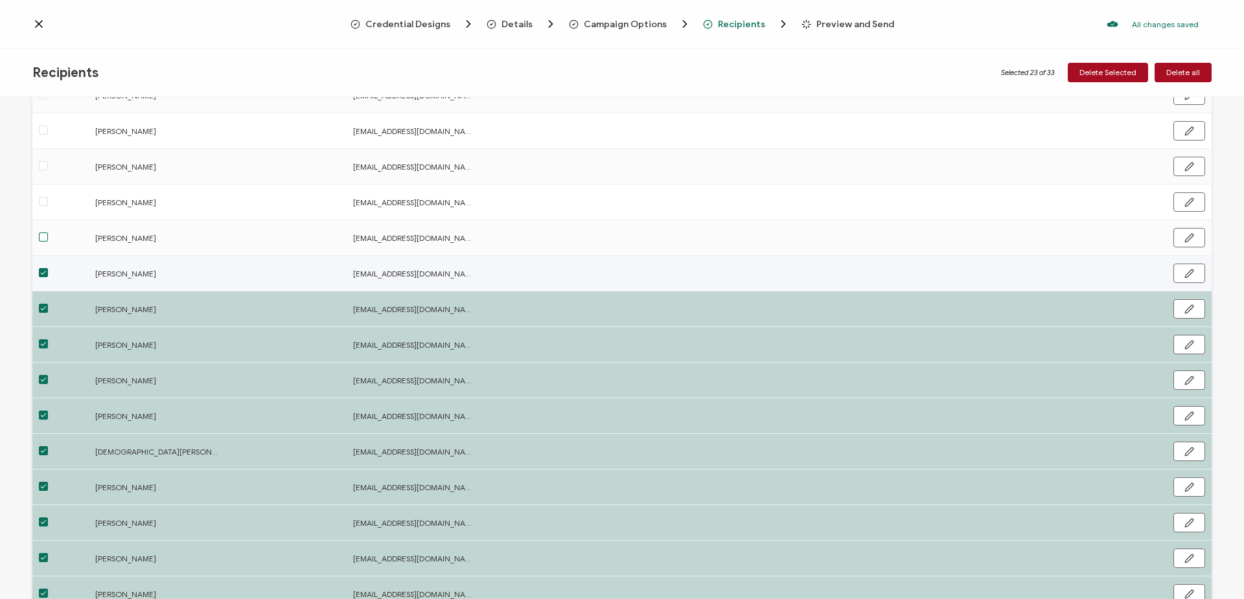
click at [42, 272] on span at bounding box center [43, 272] width 9 height 9
click at [48, 268] on input "checkbox" at bounding box center [48, 268] width 0 height 0
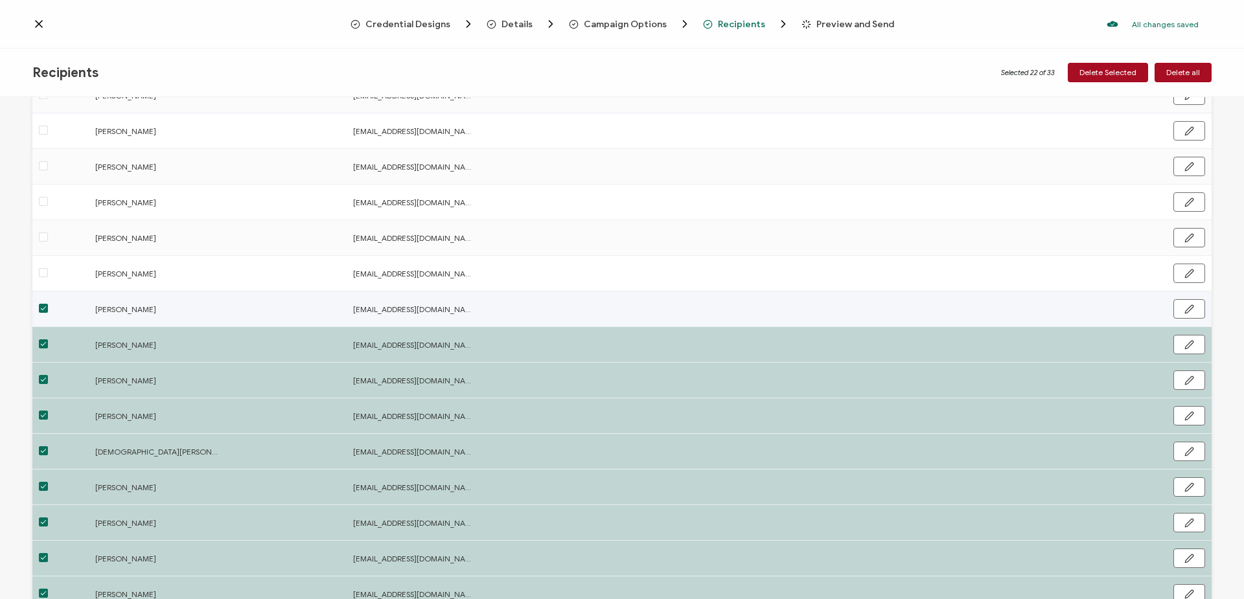
click at [42, 304] on span at bounding box center [43, 308] width 9 height 9
click at [48, 304] on input "checkbox" at bounding box center [48, 304] width 0 height 0
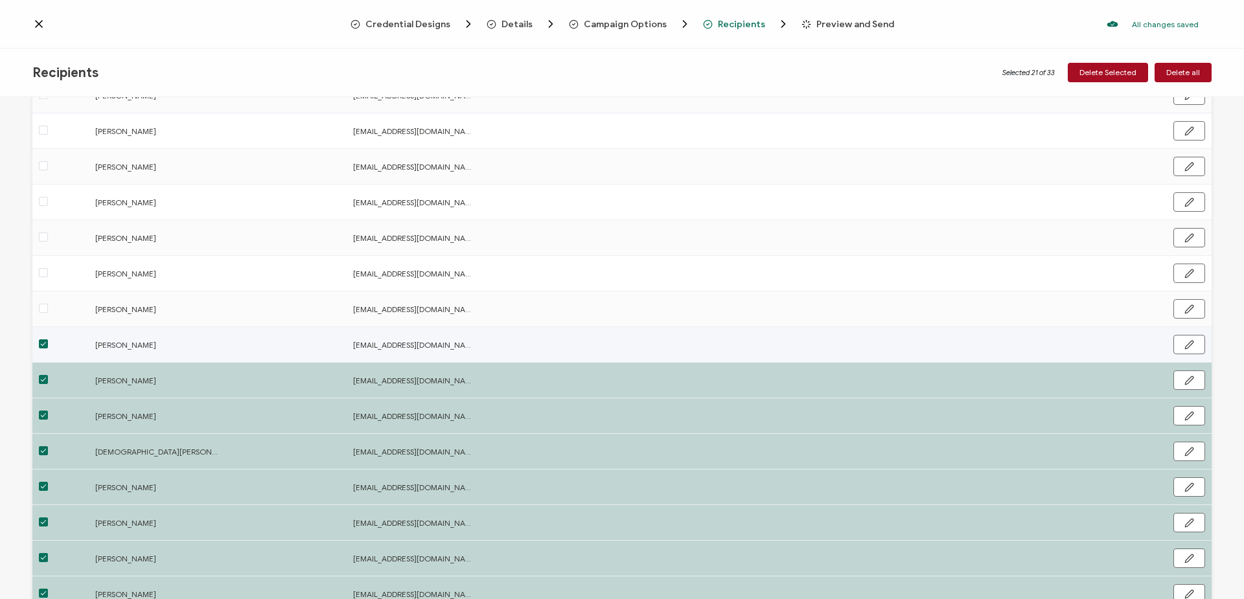
click at [43, 344] on span at bounding box center [43, 343] width 9 height 9
click at [48, 339] on input "checkbox" at bounding box center [48, 339] width 0 height 0
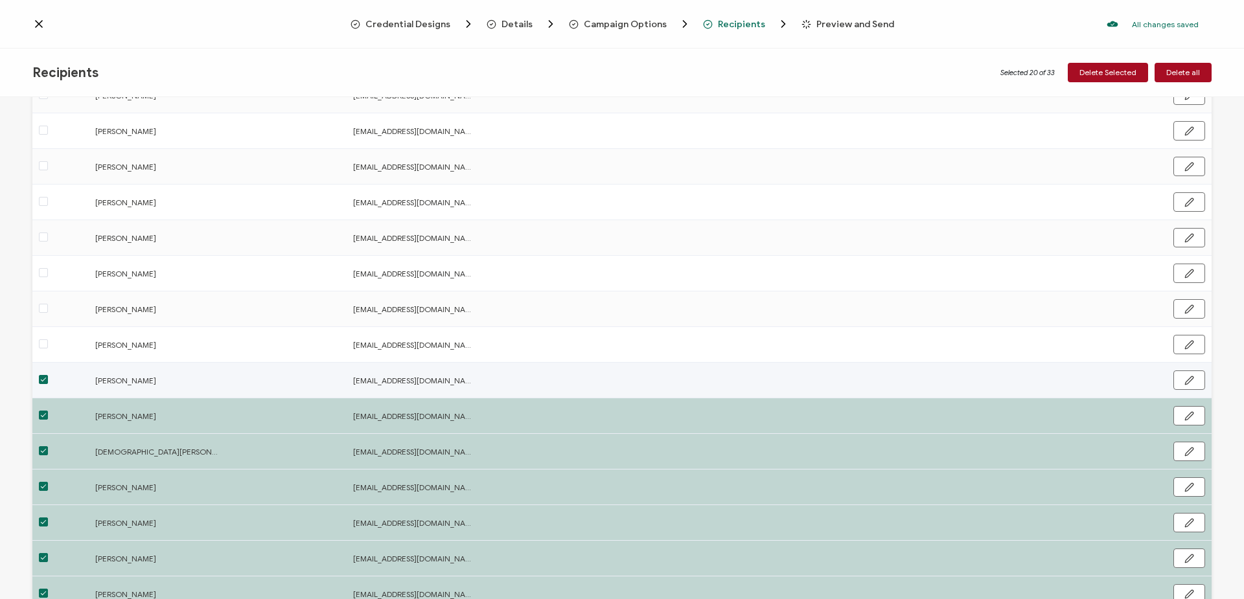
click at [42, 377] on span at bounding box center [43, 379] width 9 height 9
click at [48, 375] on input "checkbox" at bounding box center [48, 375] width 0 height 0
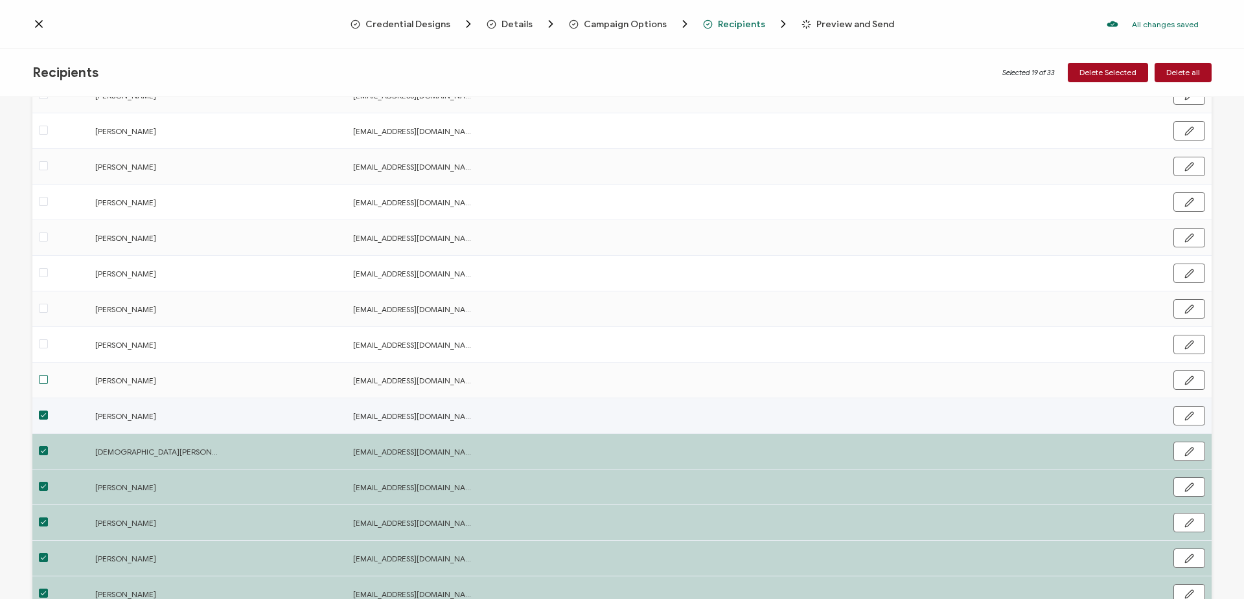
click at [43, 417] on span at bounding box center [43, 415] width 9 height 9
click at [48, 411] on input "checkbox" at bounding box center [48, 411] width 0 height 0
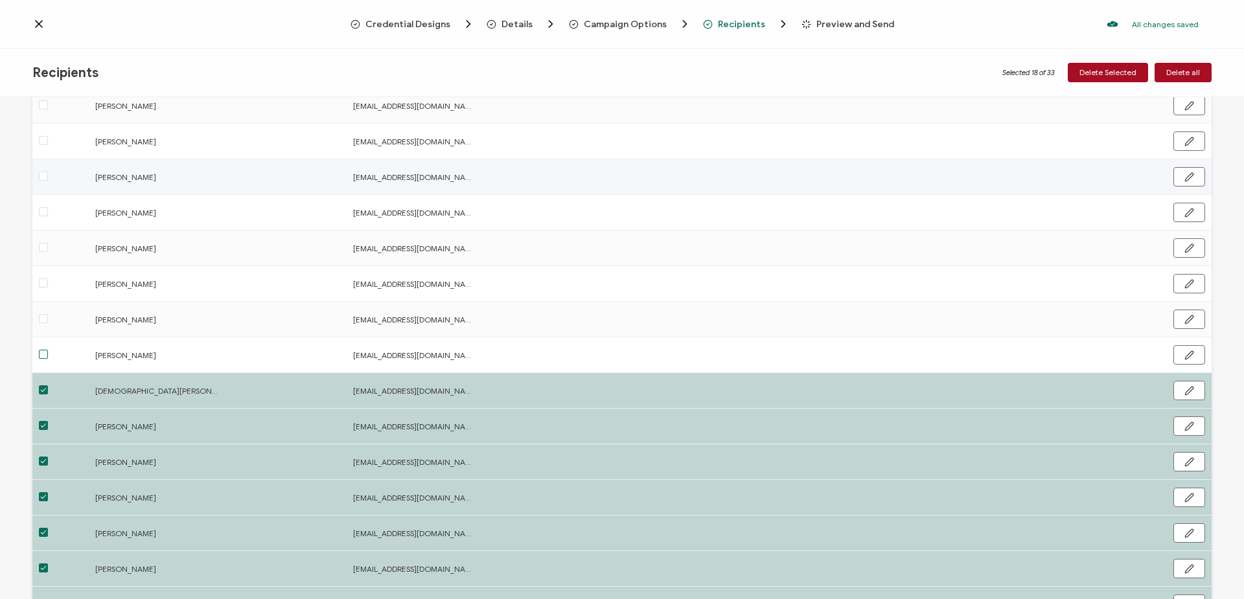
scroll to position [583, 0]
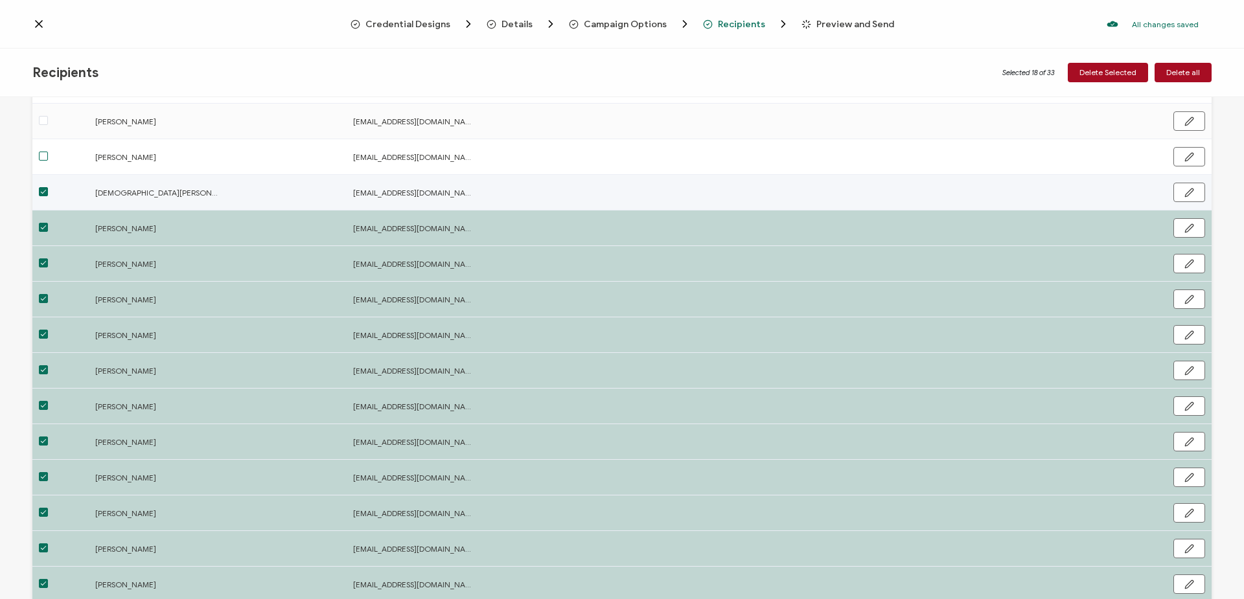
drag, startPoint x: 41, startPoint y: 190, endPoint x: 45, endPoint y: 199, distance: 9.0
click at [41, 191] on span at bounding box center [43, 191] width 9 height 9
click at [48, 187] on input "checkbox" at bounding box center [48, 187] width 0 height 0
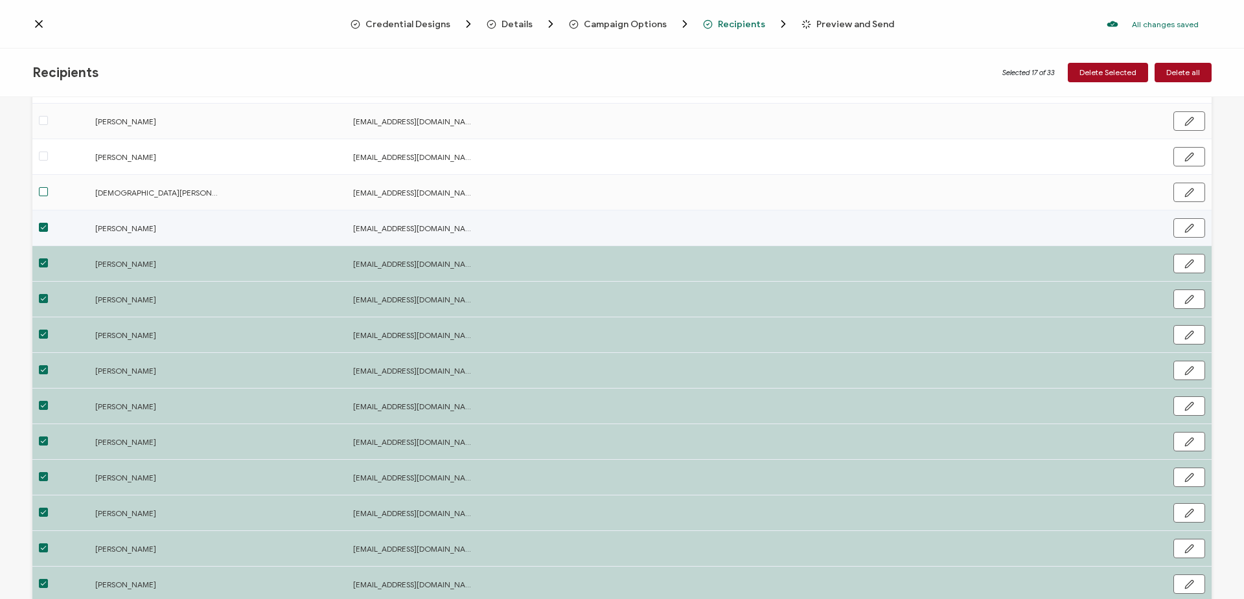
click at [41, 226] on span at bounding box center [43, 227] width 9 height 9
click at [48, 223] on input "checkbox" at bounding box center [48, 223] width 0 height 0
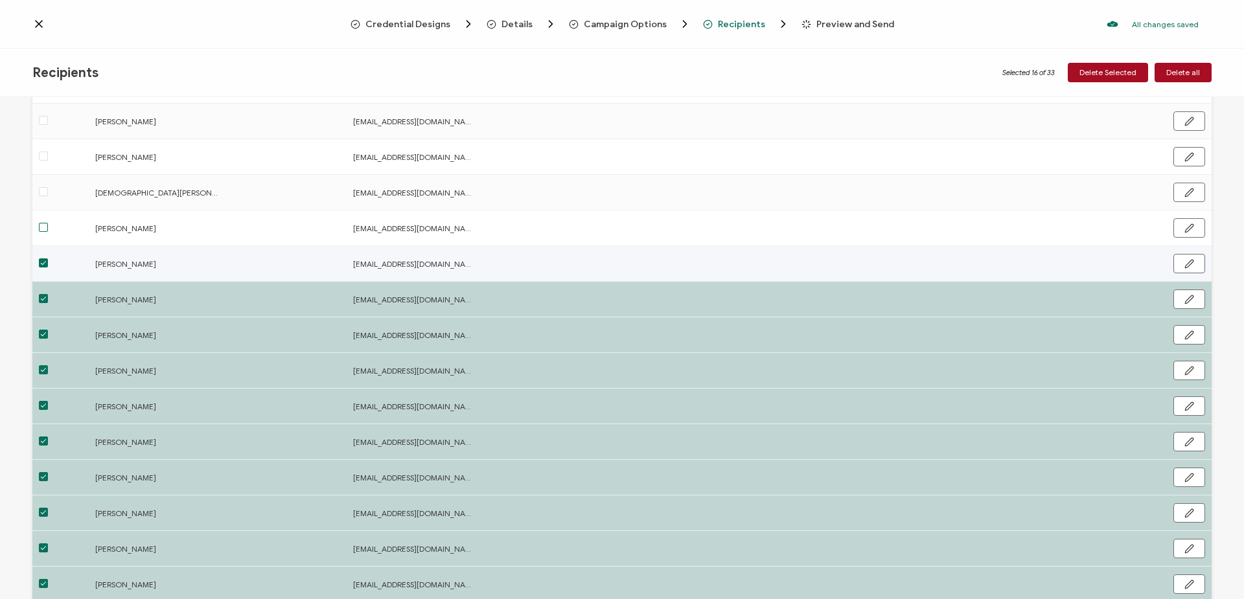
click at [44, 260] on span at bounding box center [43, 262] width 9 height 9
click at [48, 258] on input "checkbox" at bounding box center [48, 258] width 0 height 0
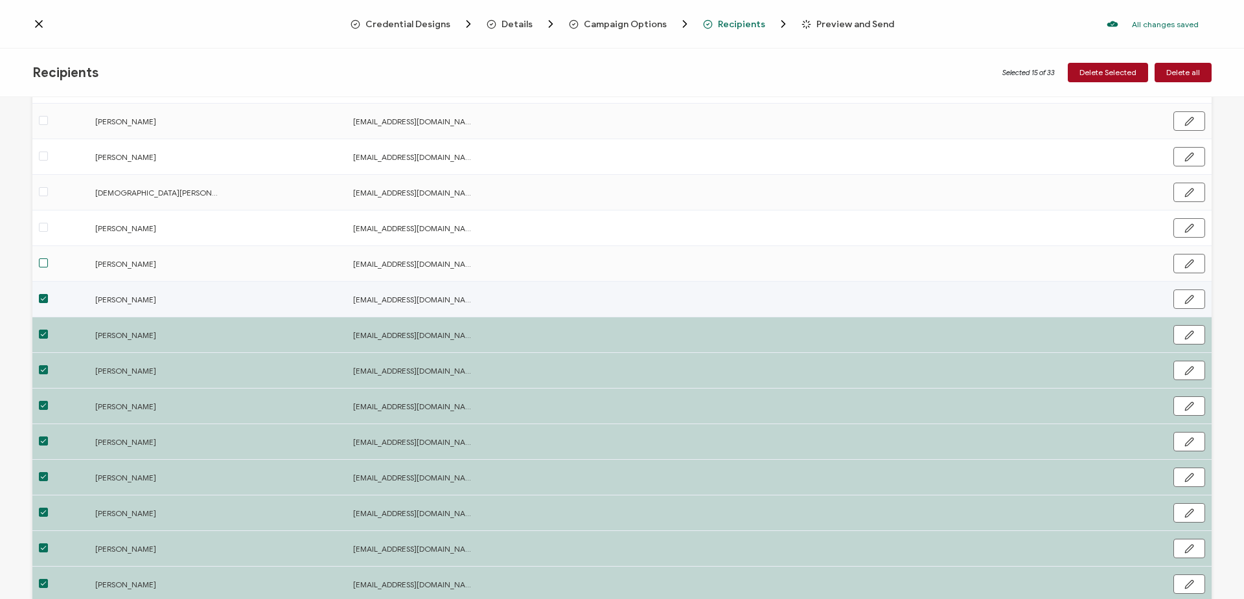
click at [45, 295] on span at bounding box center [43, 298] width 9 height 9
click at [48, 294] on input "checkbox" at bounding box center [48, 294] width 0 height 0
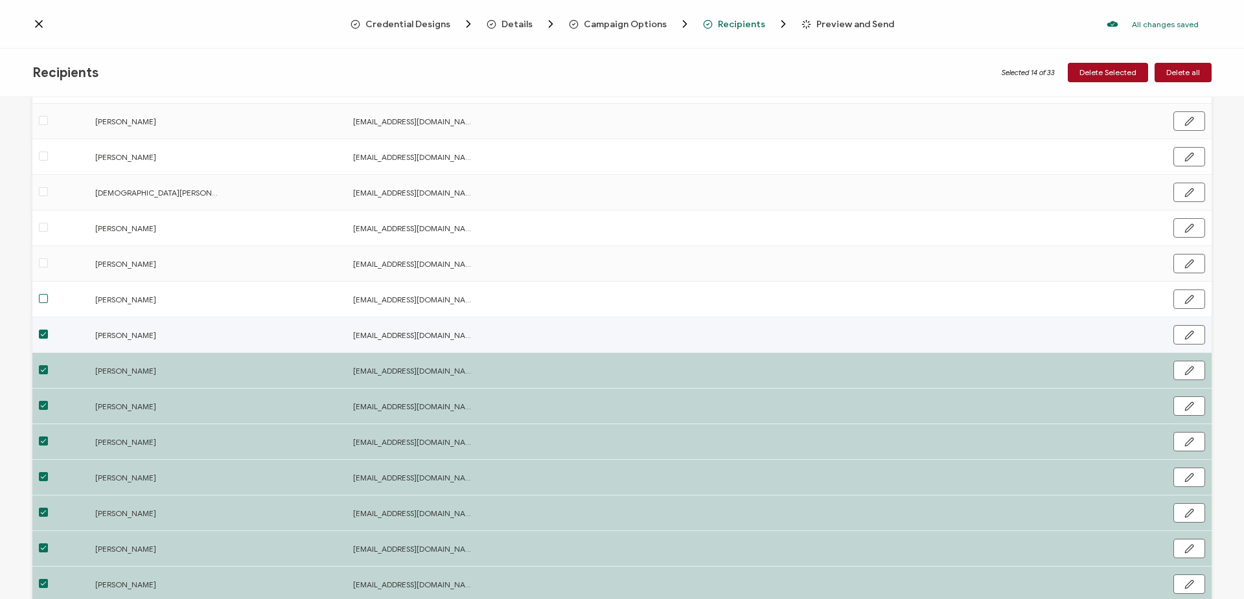
click at [43, 334] on span at bounding box center [43, 334] width 9 height 9
click at [48, 330] on input "checkbox" at bounding box center [48, 330] width 0 height 0
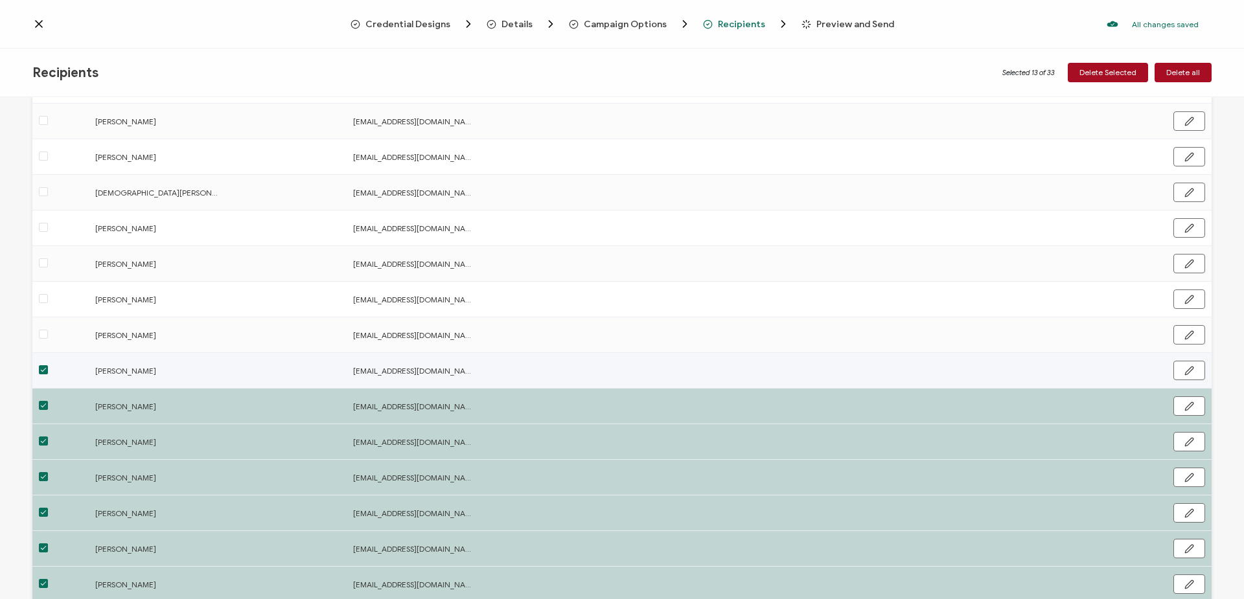
click at [45, 369] on span at bounding box center [43, 369] width 9 height 9
click at [48, 365] on input "checkbox" at bounding box center [48, 365] width 0 height 0
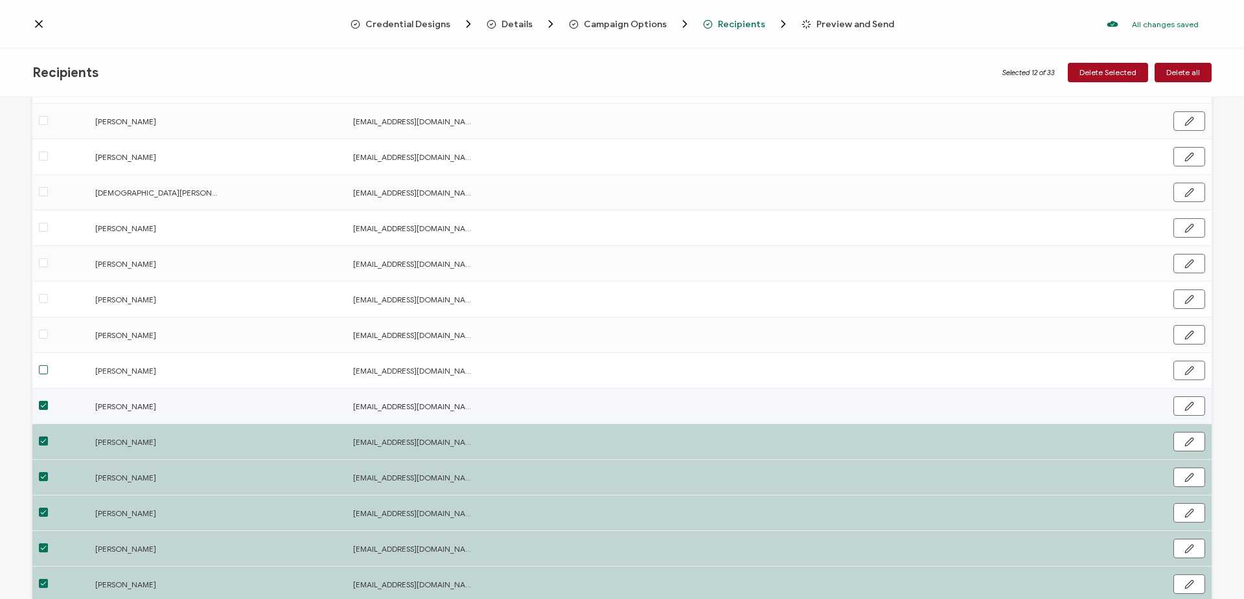
click at [45, 401] on span at bounding box center [43, 405] width 9 height 9
click at [48, 401] on input "checkbox" at bounding box center [48, 401] width 0 height 0
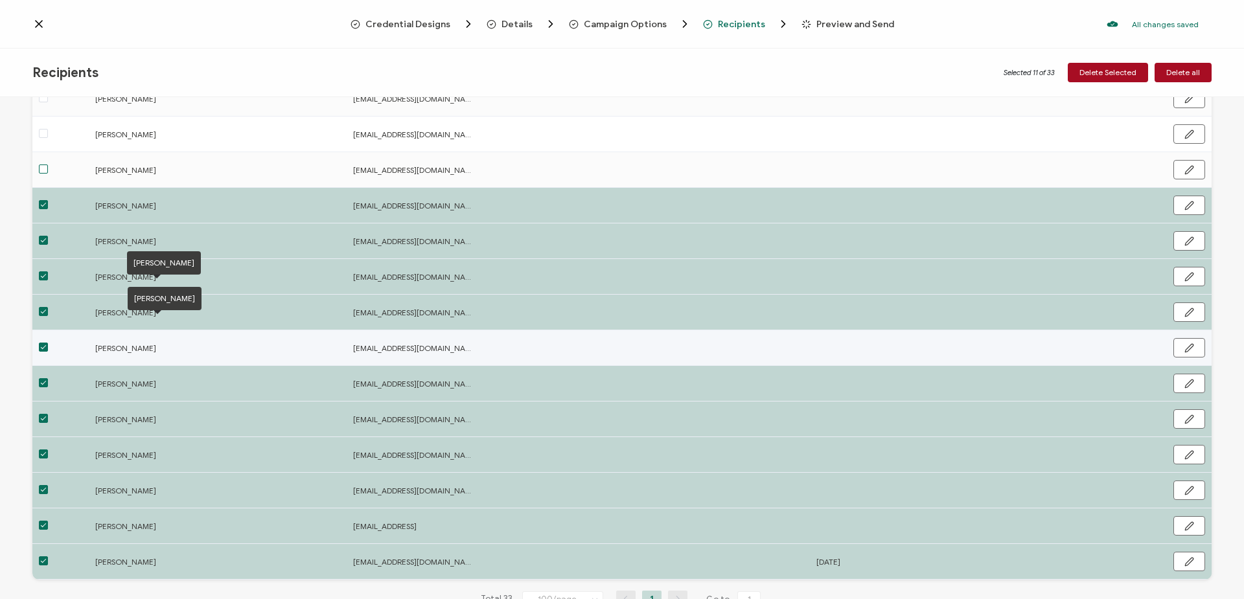
scroll to position [842, 0]
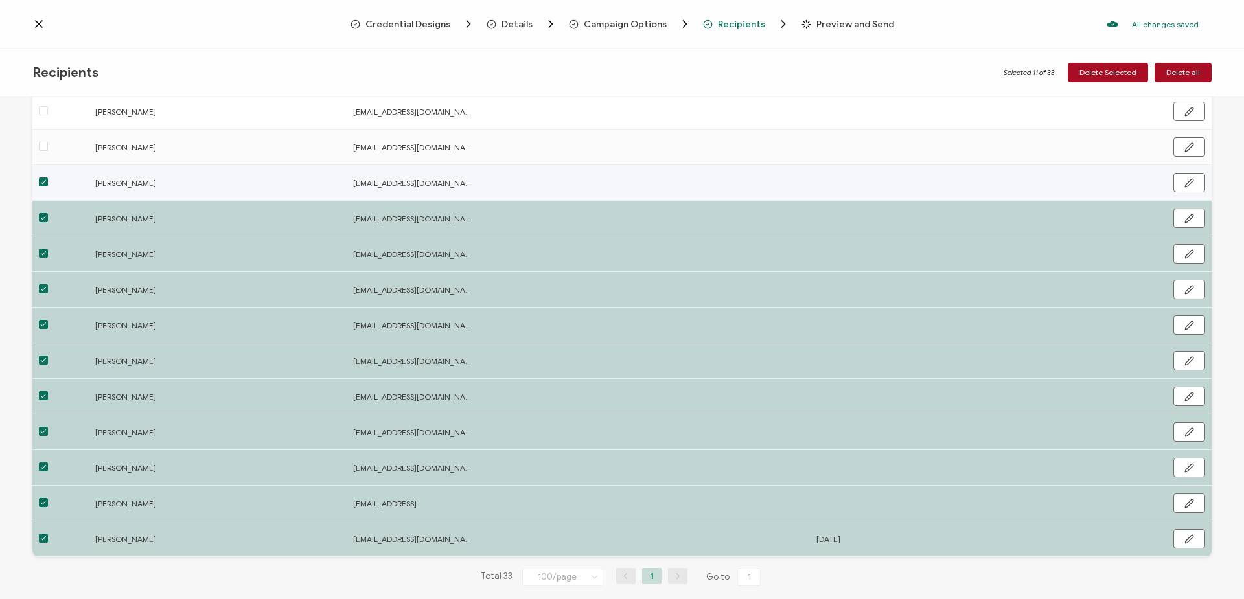
click at [43, 182] on span at bounding box center [43, 181] width 9 height 9
click at [48, 177] on input "checkbox" at bounding box center [48, 177] width 0 height 0
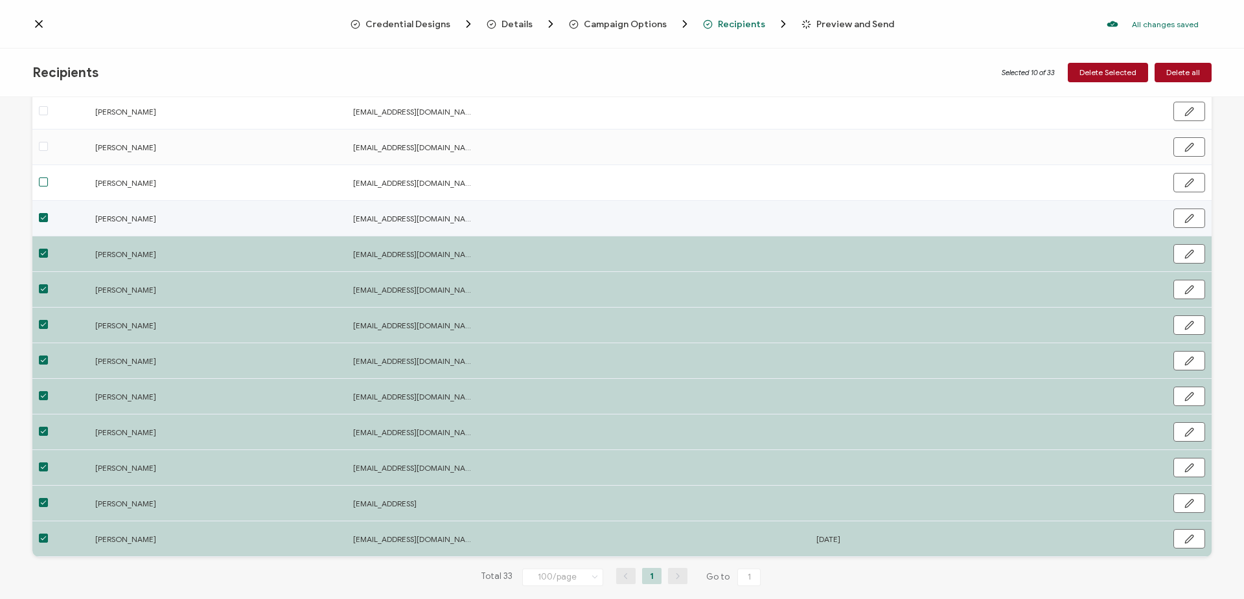
click at [40, 215] on span at bounding box center [43, 217] width 9 height 9
click at [48, 213] on input "checkbox" at bounding box center [48, 213] width 0 height 0
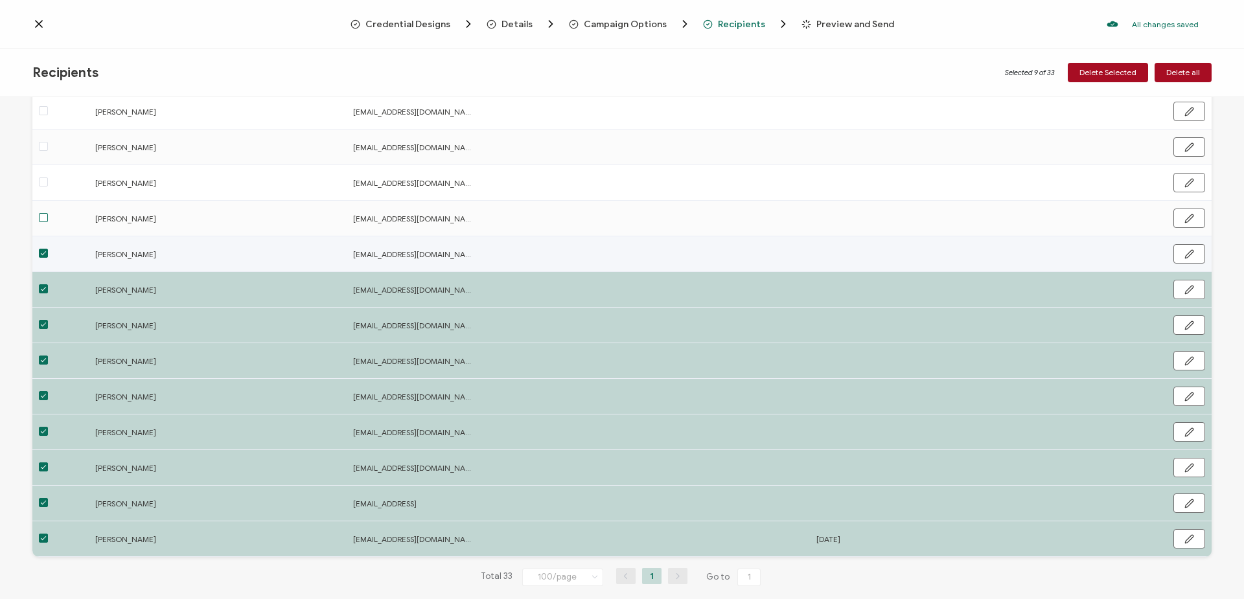
click at [45, 251] on span at bounding box center [43, 253] width 9 height 9
click at [48, 249] on input "checkbox" at bounding box center [48, 249] width 0 height 0
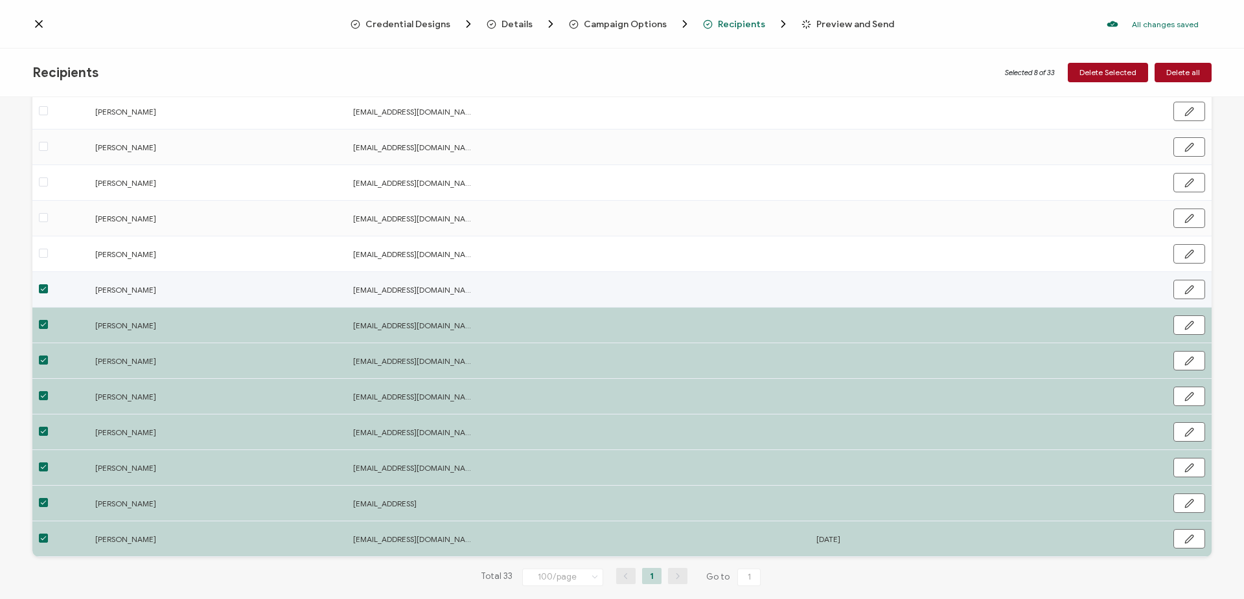
click at [42, 286] on span at bounding box center [43, 288] width 9 height 9
click at [48, 284] on input "checkbox" at bounding box center [48, 284] width 0 height 0
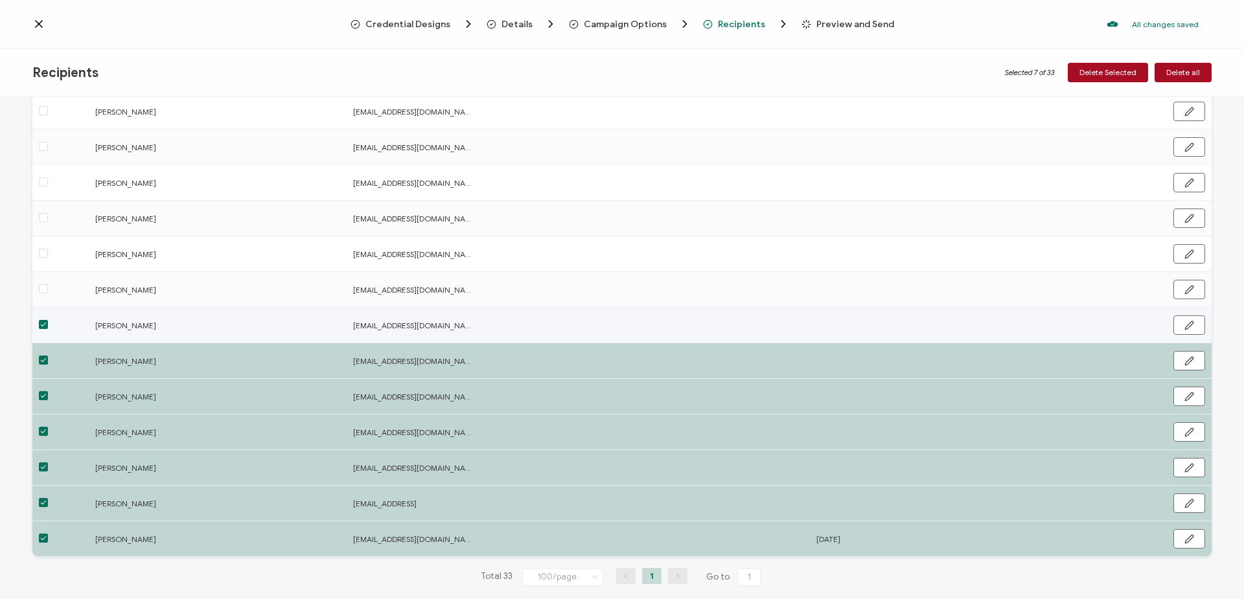
click at [44, 325] on span at bounding box center [43, 324] width 9 height 9
click at [48, 320] on input "checkbox" at bounding box center [48, 320] width 0 height 0
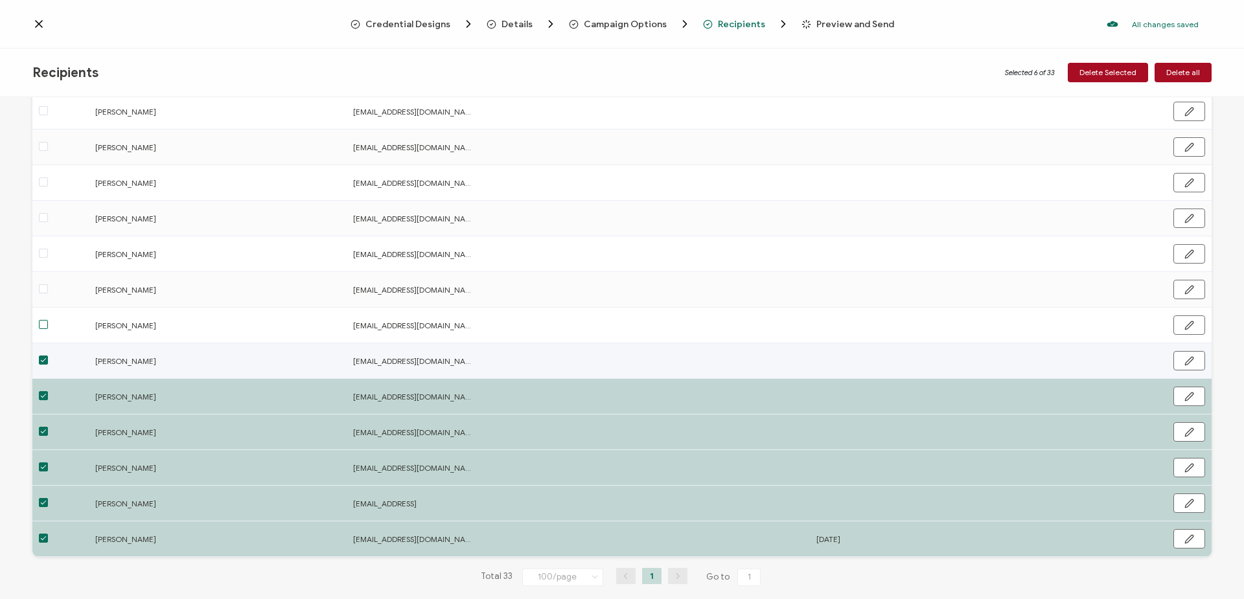
click at [47, 359] on span at bounding box center [43, 360] width 9 height 9
click at [48, 356] on input "checkbox" at bounding box center [48, 356] width 0 height 0
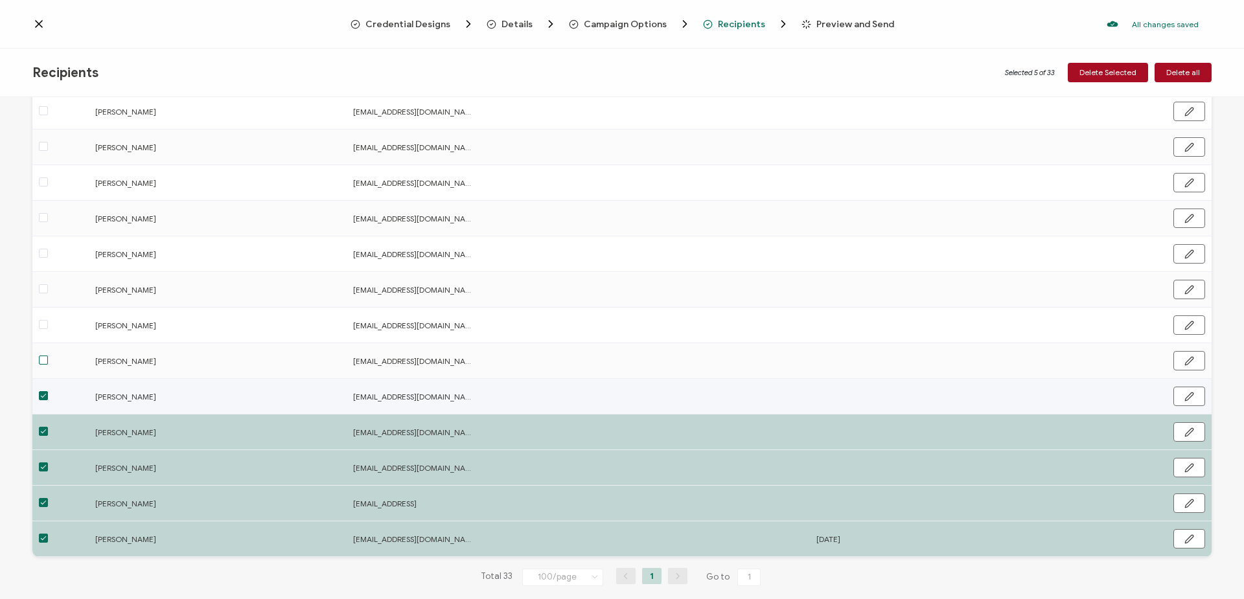
click at [43, 393] on span at bounding box center [43, 395] width 9 height 9
click at [48, 391] on input "checkbox" at bounding box center [48, 391] width 0 height 0
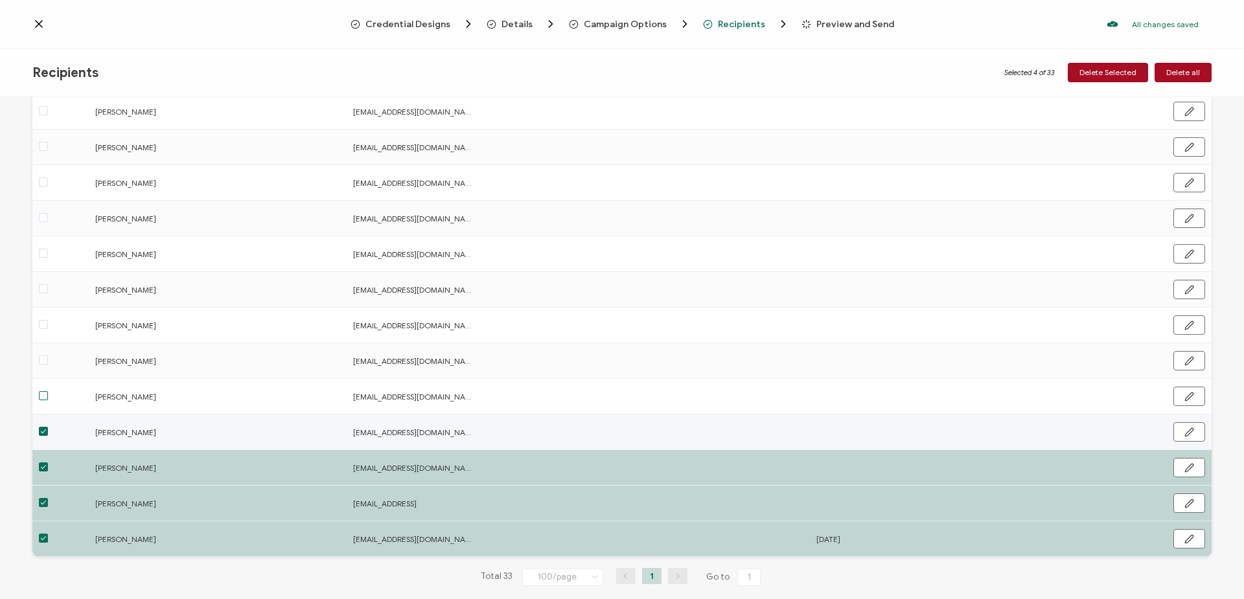
click at [47, 431] on span at bounding box center [43, 431] width 9 height 9
click at [48, 427] on input "checkbox" at bounding box center [48, 427] width 0 height 0
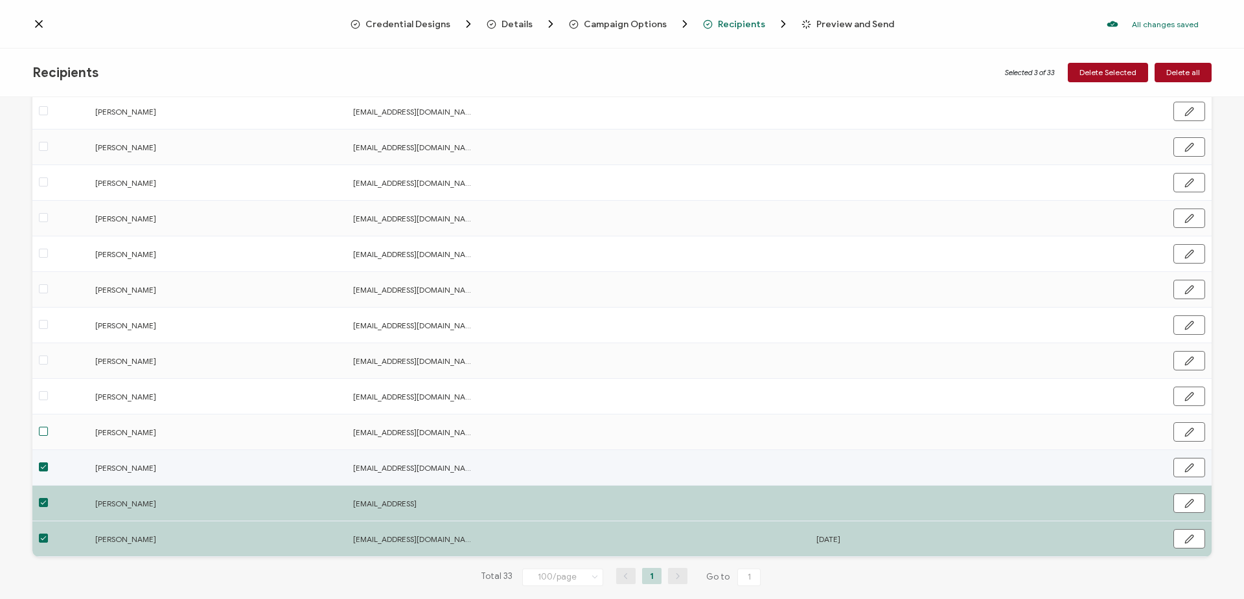
click at [40, 466] on span at bounding box center [43, 467] width 9 height 9
click at [48, 463] on input "checkbox" at bounding box center [48, 463] width 0 height 0
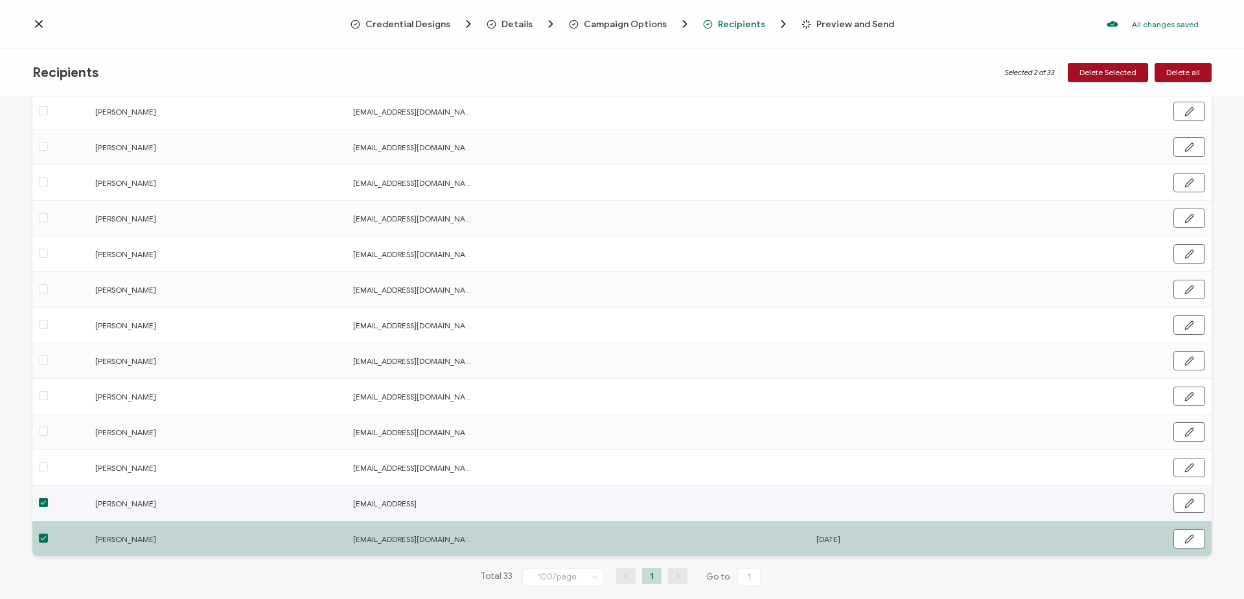
click at [38, 502] on div at bounding box center [60, 503] width 56 height 15
click at [46, 506] on span at bounding box center [43, 502] width 9 height 9
click at [48, 498] on input "checkbox" at bounding box center [48, 498] width 0 height 0
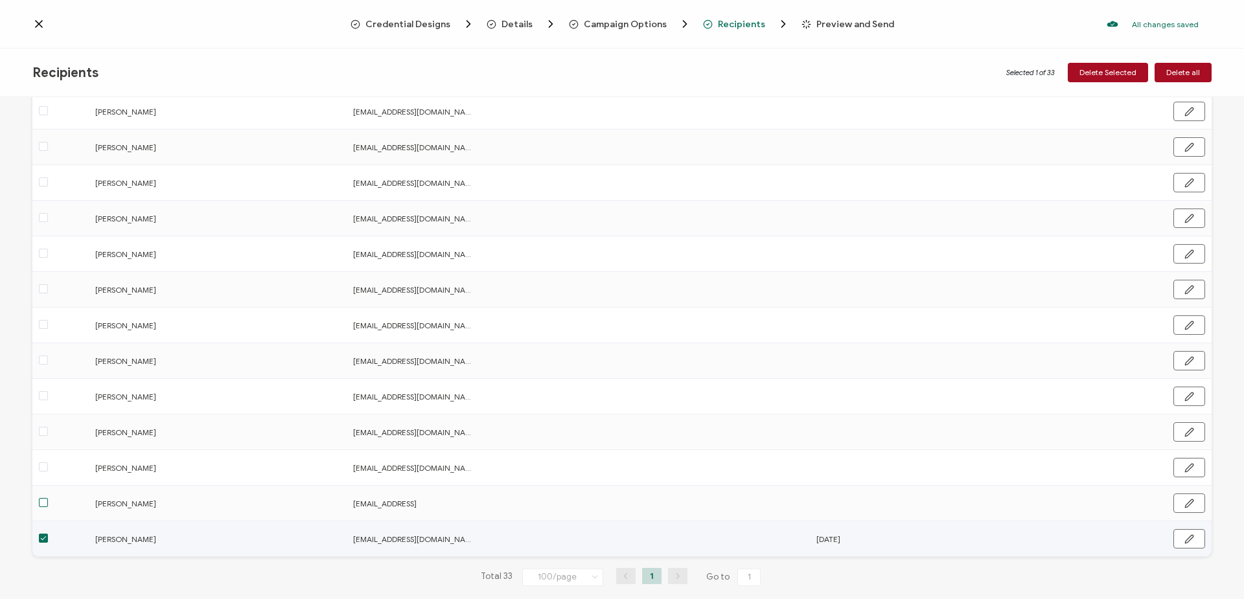
click at [43, 534] on span at bounding box center [43, 538] width 9 height 9
click at [48, 534] on input "checkbox" at bounding box center [48, 534] width 0 height 0
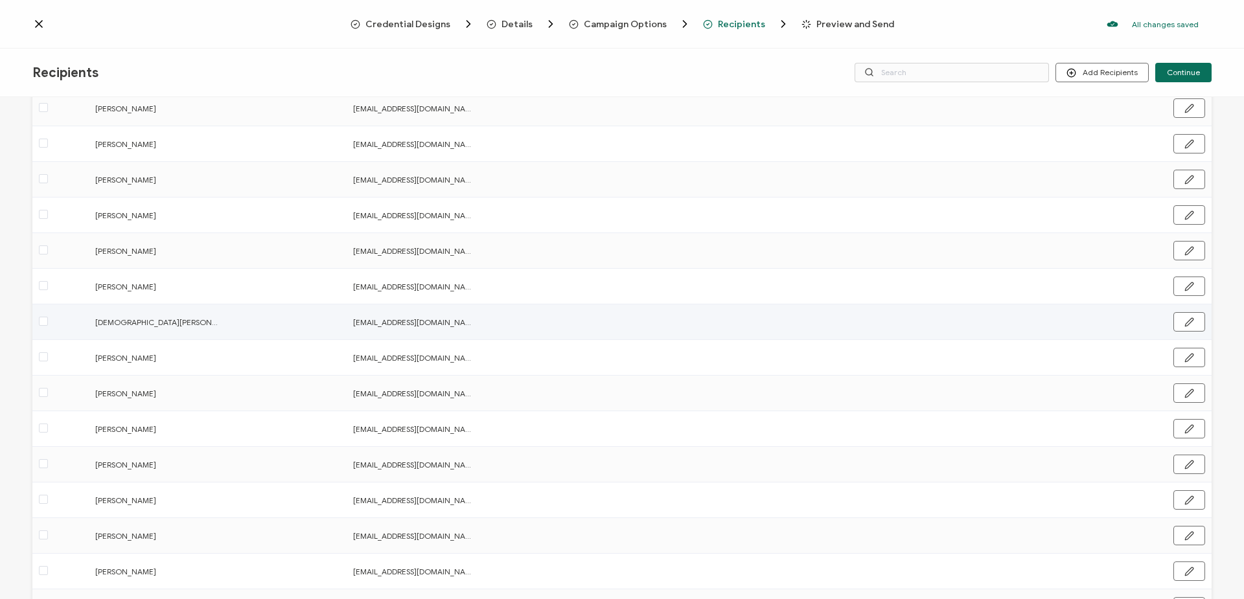
scroll to position [0, 0]
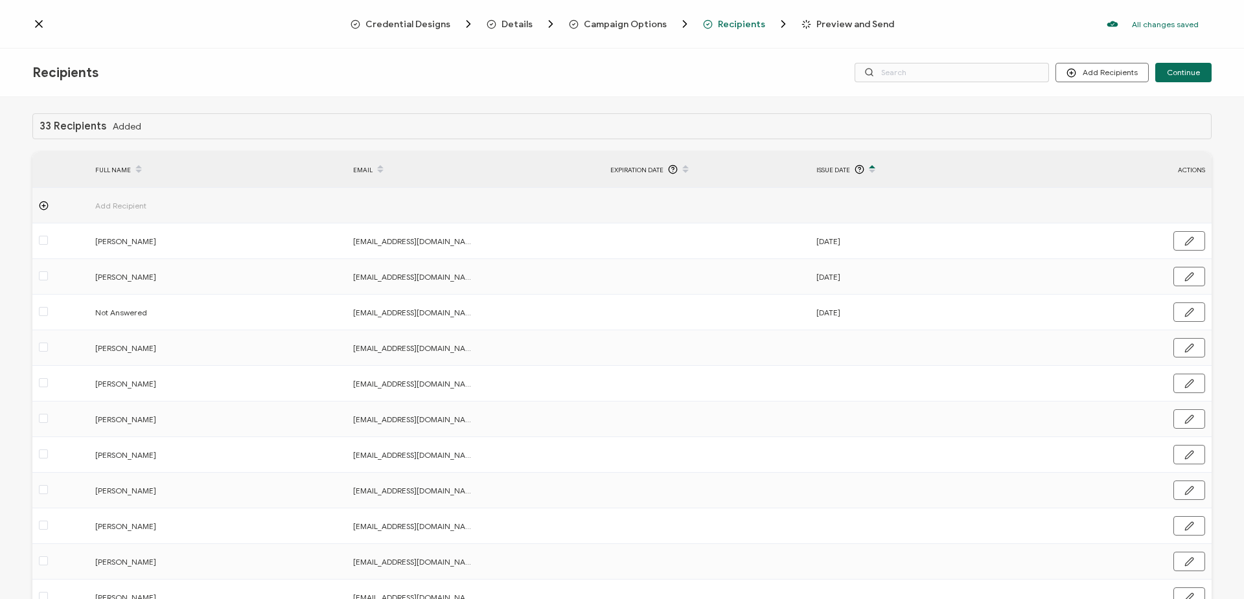
click at [869, 164] on icon at bounding box center [872, 165] width 6 height 6
click at [869, 167] on icon at bounding box center [872, 165] width 6 height 6
click at [869, 172] on icon at bounding box center [872, 173] width 6 height 6
click at [869, 166] on icon at bounding box center [872, 165] width 6 height 6
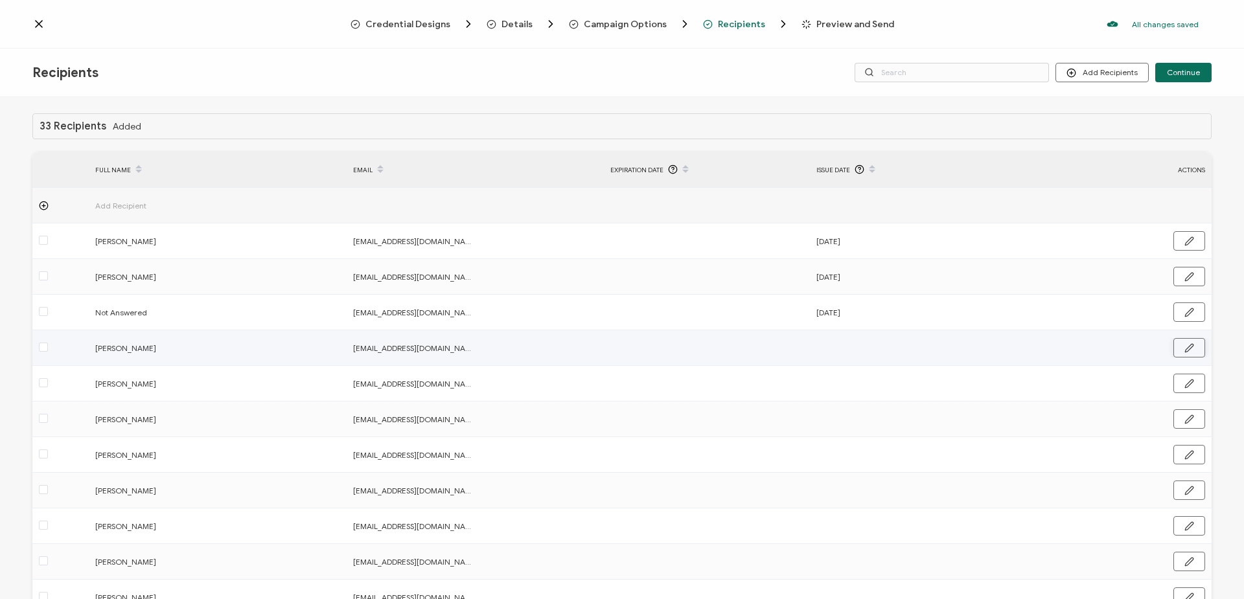
click at [1184, 348] on icon "button" at bounding box center [1189, 348] width 10 height 10
click at [865, 347] on input "text" at bounding box center [872, 348] width 113 height 21
click at [941, 465] on span "7" at bounding box center [945, 468] width 16 height 16
type input "[DATE]"
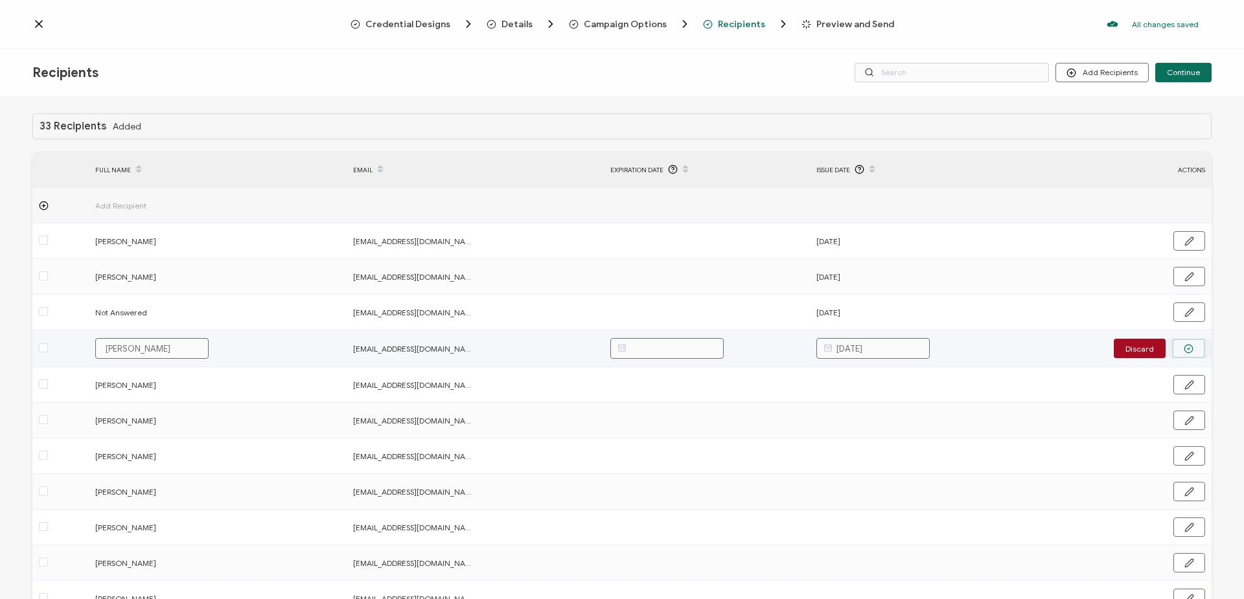
click at [1183, 348] on icon "button" at bounding box center [1188, 349] width 10 height 10
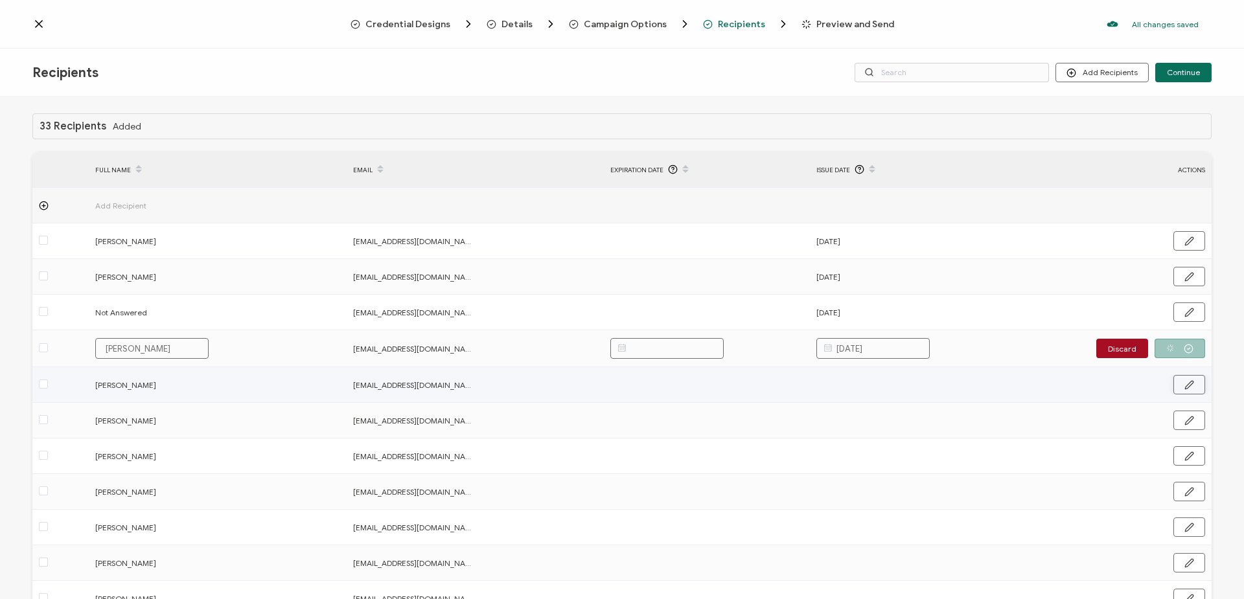
click at [1184, 385] on icon "button" at bounding box center [1189, 385] width 10 height 10
click at [846, 385] on input "text" at bounding box center [872, 384] width 113 height 21
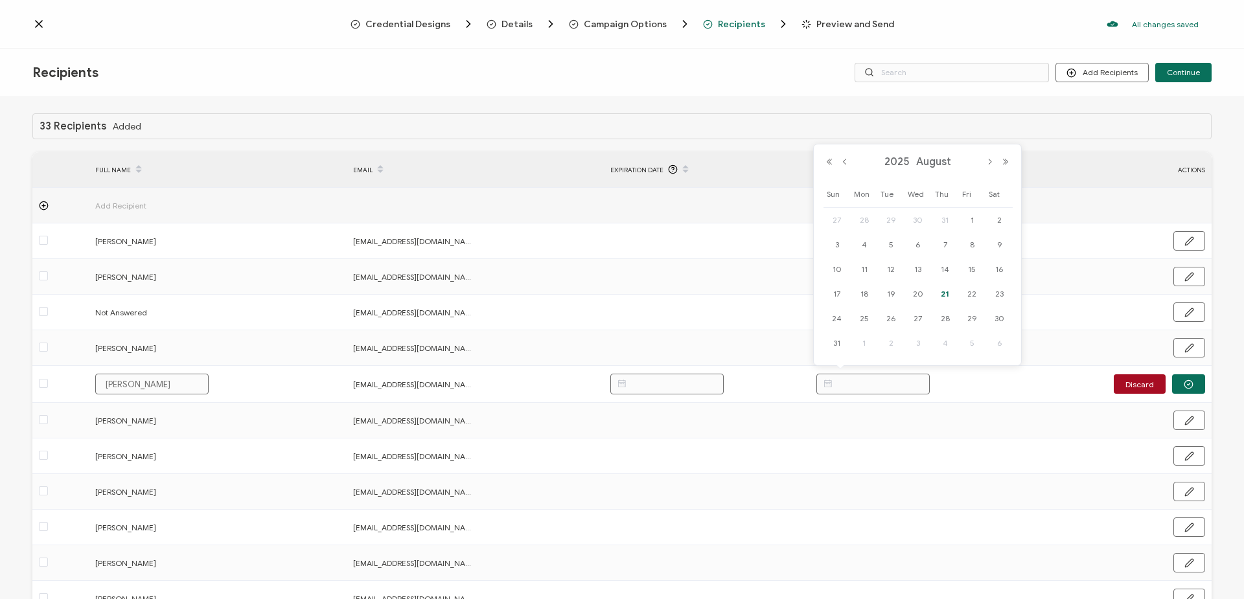
click at [943, 245] on span "7" at bounding box center [945, 245] width 16 height 16
type input "[DATE]"
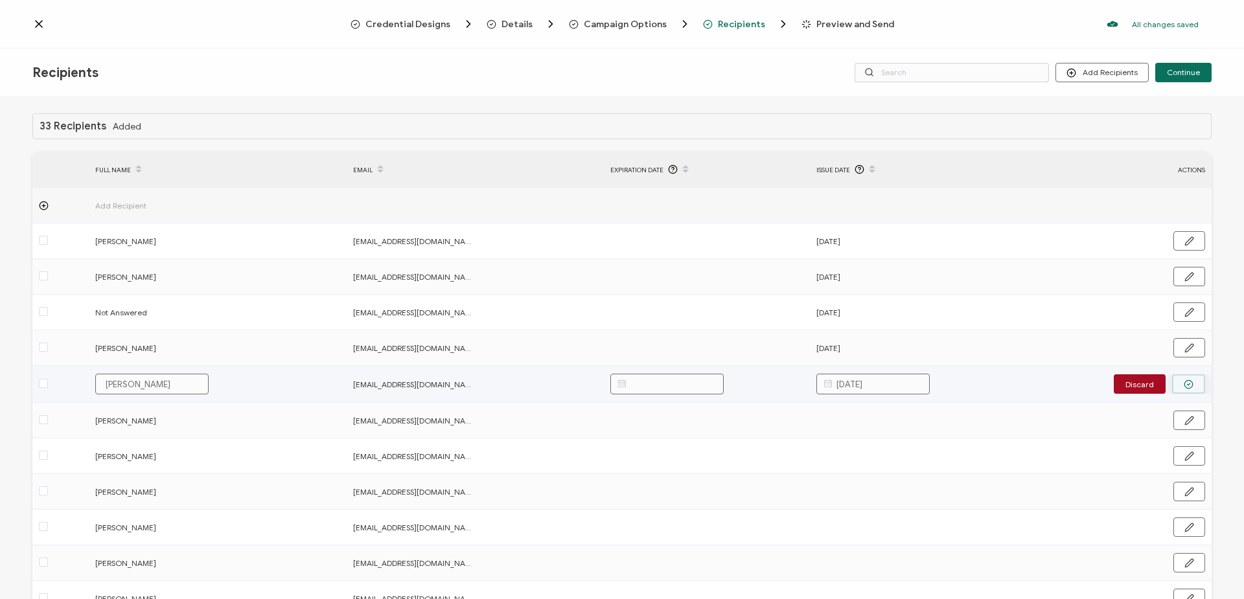
click at [1183, 380] on icon "button" at bounding box center [1188, 385] width 10 height 10
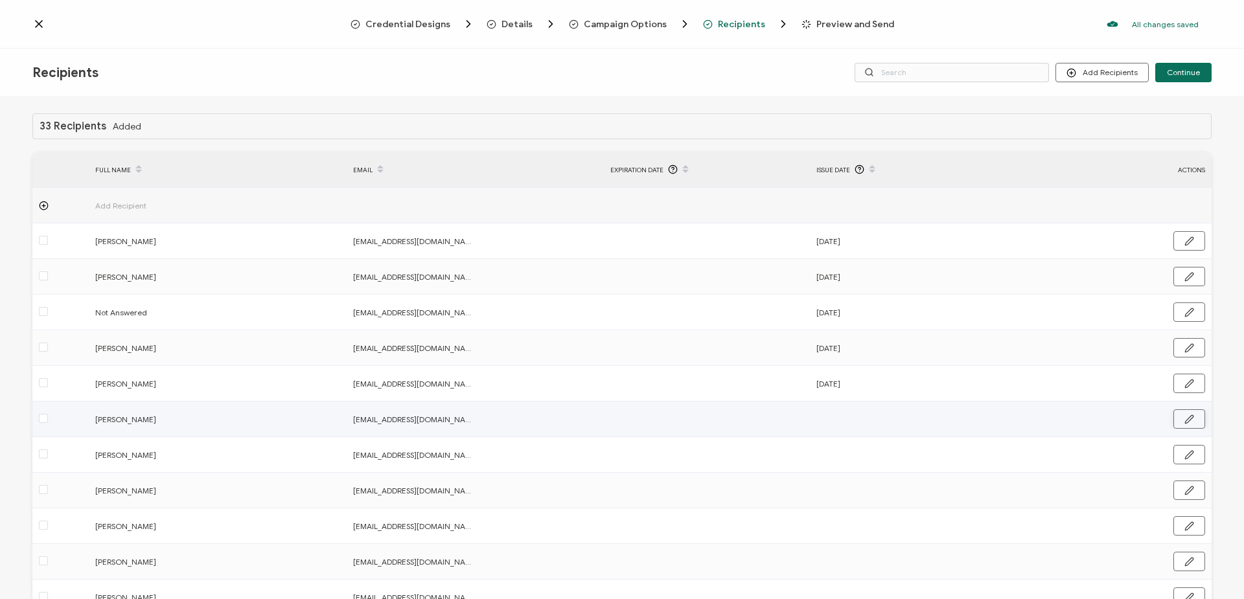
click at [1185, 419] on icon "button" at bounding box center [1189, 420] width 10 height 10
click at [906, 418] on input "text" at bounding box center [872, 419] width 113 height 21
click at [944, 278] on span "7" at bounding box center [945, 281] width 16 height 16
type input "[DATE]"
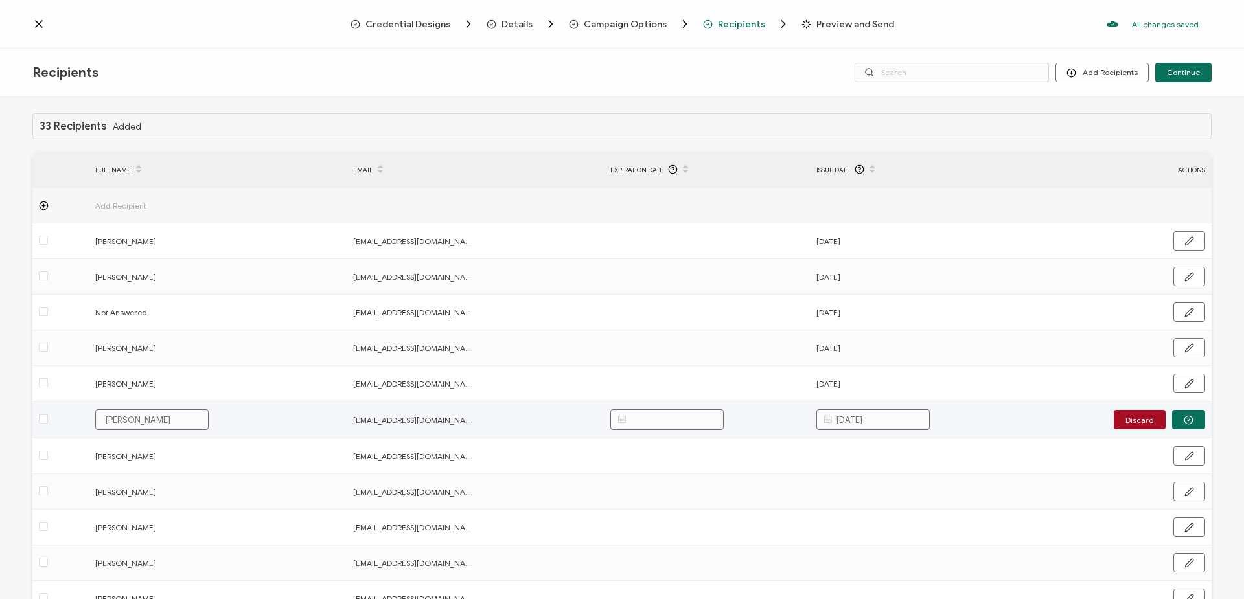
click at [1189, 415] on button "button" at bounding box center [1188, 419] width 33 height 19
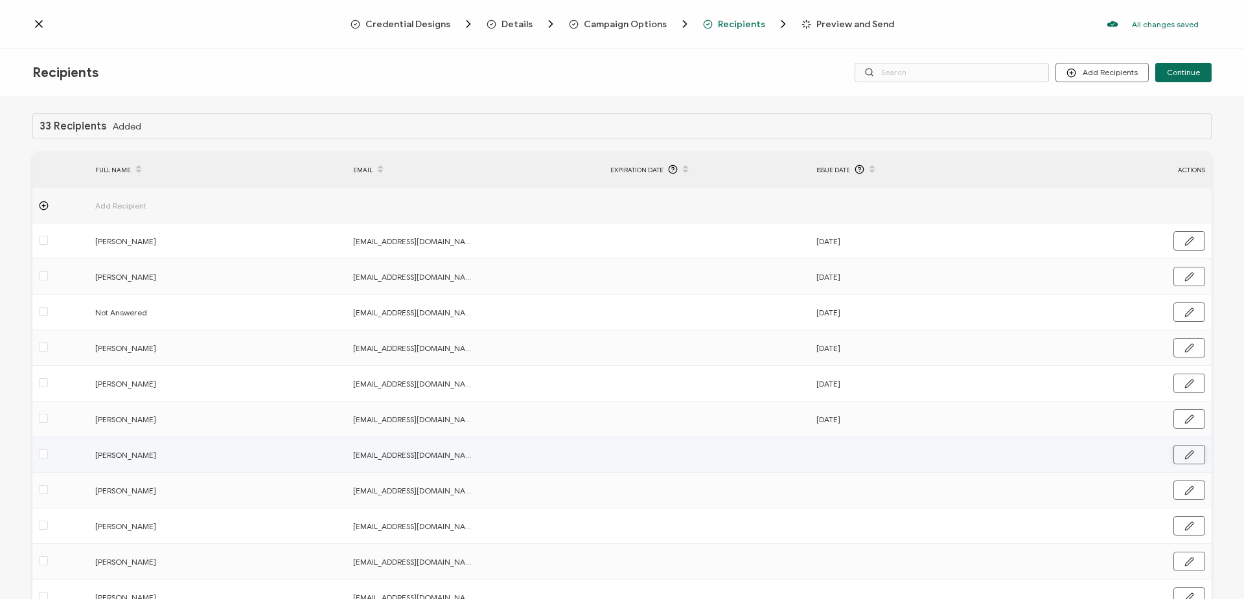
click at [1184, 459] on icon "button" at bounding box center [1189, 455] width 10 height 10
click at [871, 452] on input "text" at bounding box center [872, 455] width 113 height 21
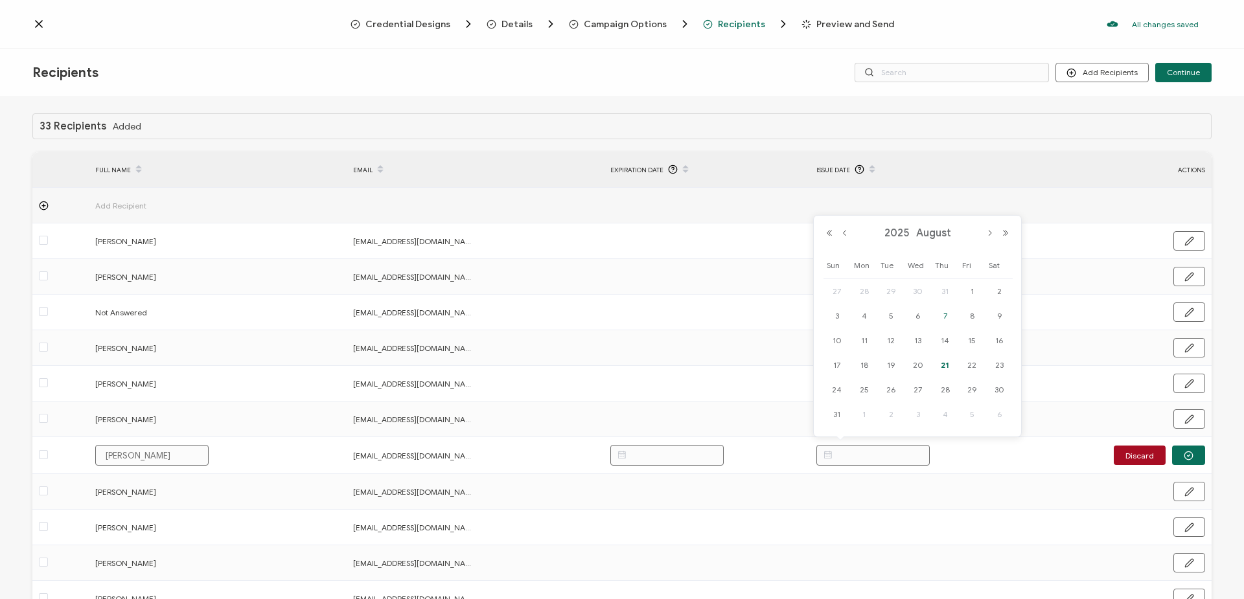
click at [942, 312] on span "7" at bounding box center [945, 316] width 16 height 16
type input "[DATE]"
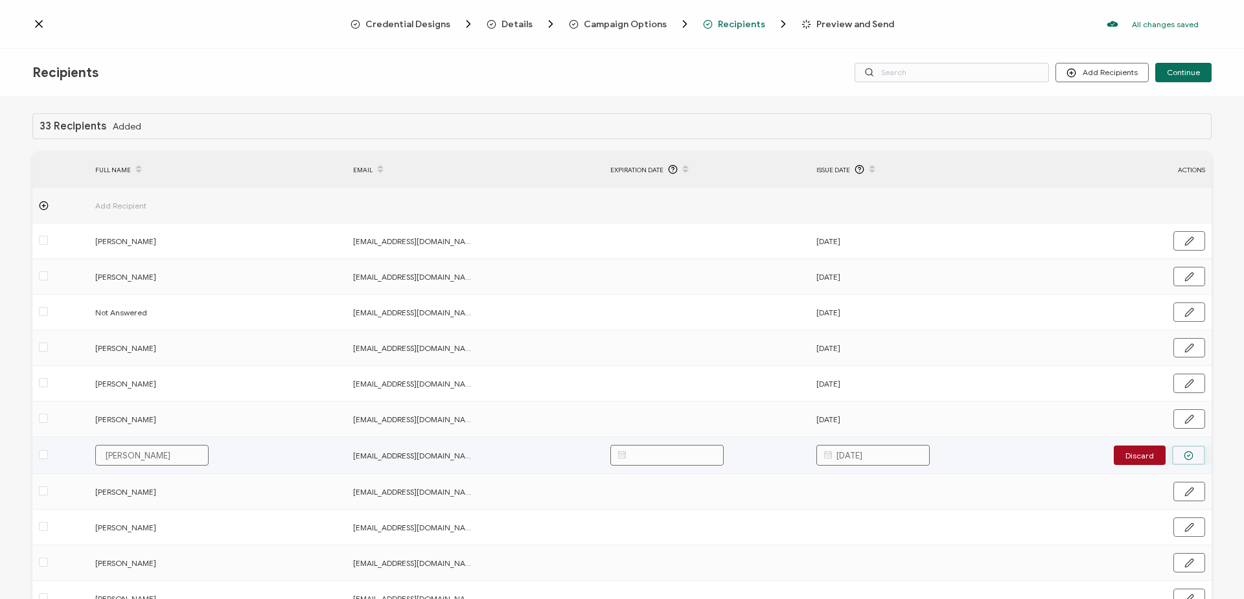
click at [1186, 453] on icon "button" at bounding box center [1188, 456] width 10 height 10
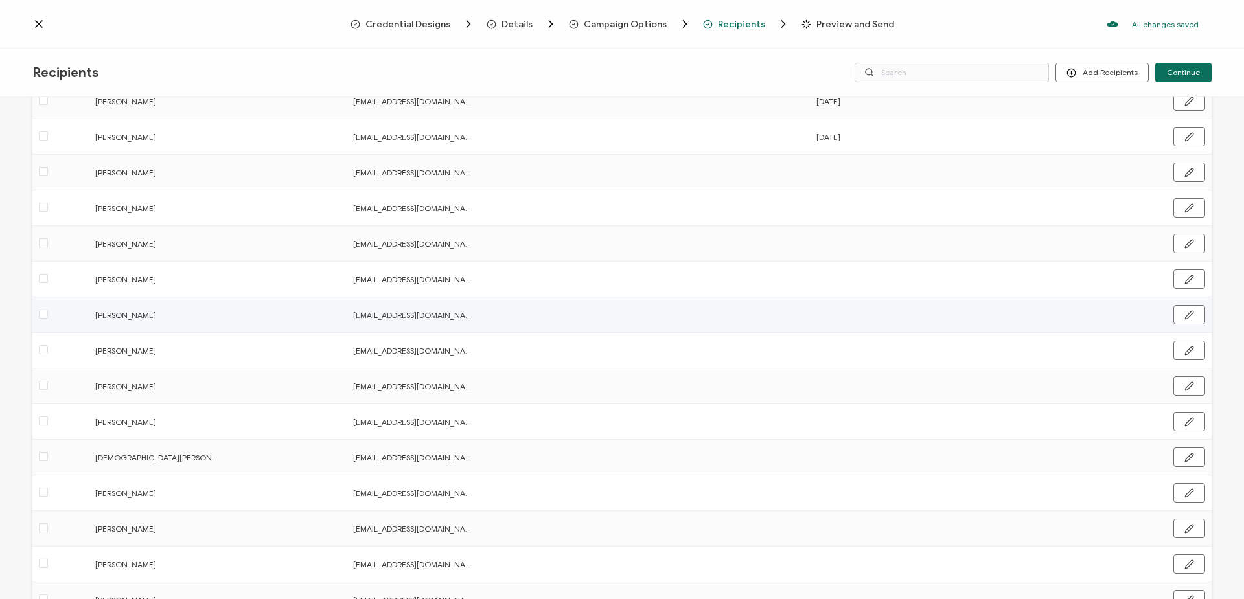
scroll to position [324, 0]
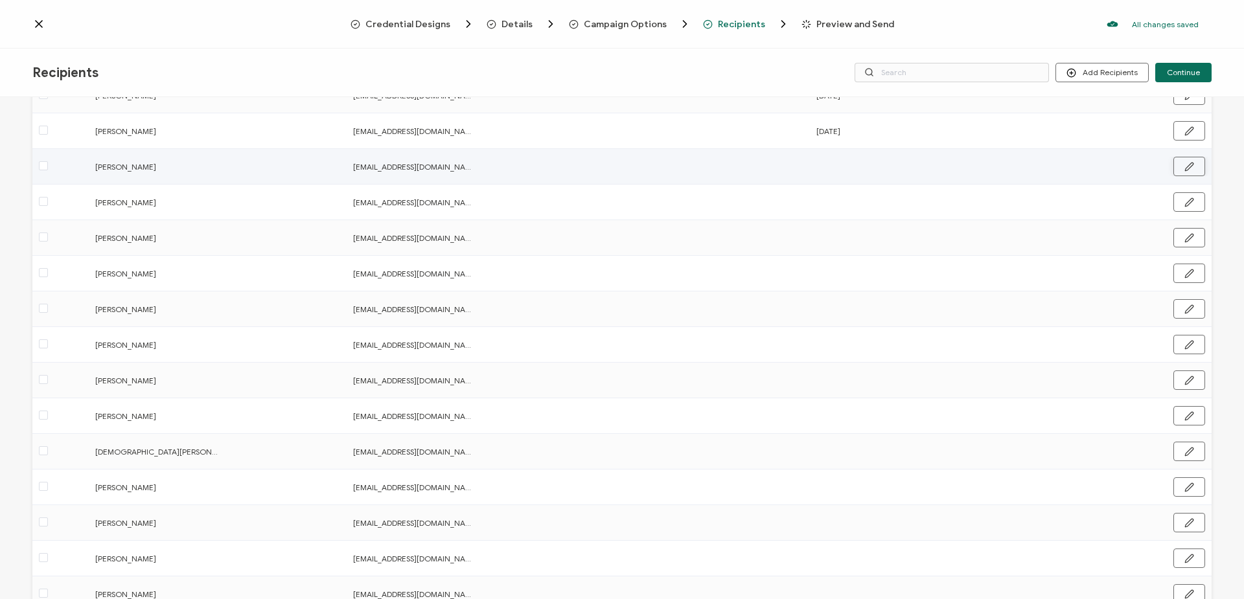
click at [1191, 161] on button "button" at bounding box center [1189, 166] width 32 height 19
click at [879, 163] on input "text" at bounding box center [872, 167] width 113 height 21
click at [944, 288] on span "7" at bounding box center [945, 287] width 16 height 16
type input "[DATE]"
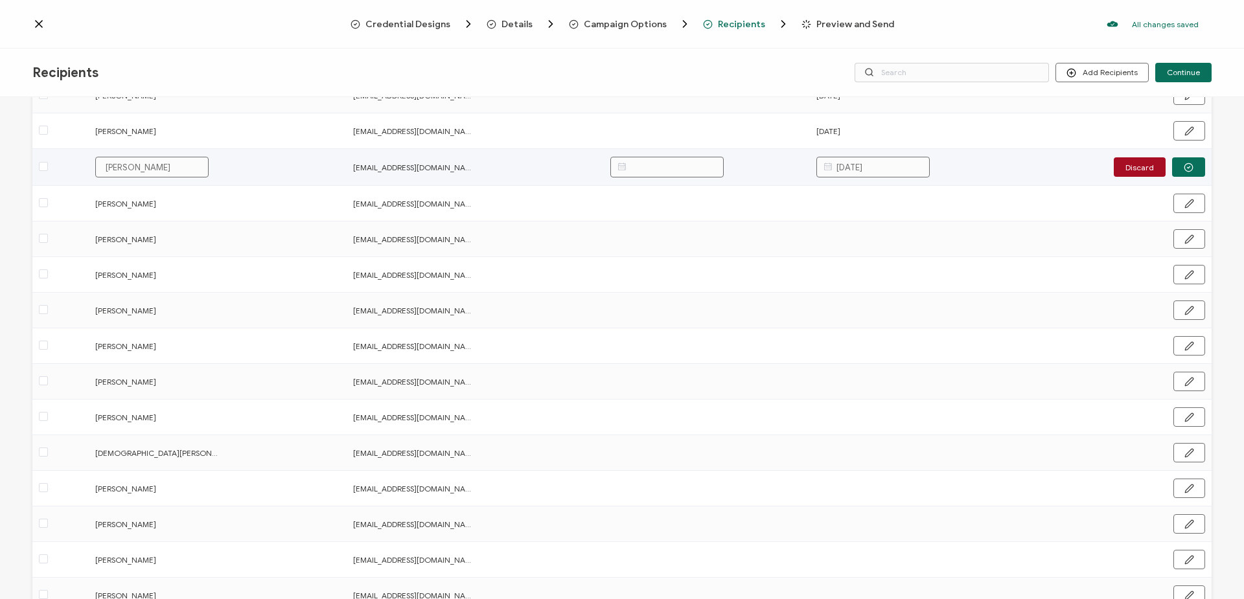
click at [1183, 168] on icon "button" at bounding box center [1188, 168] width 10 height 10
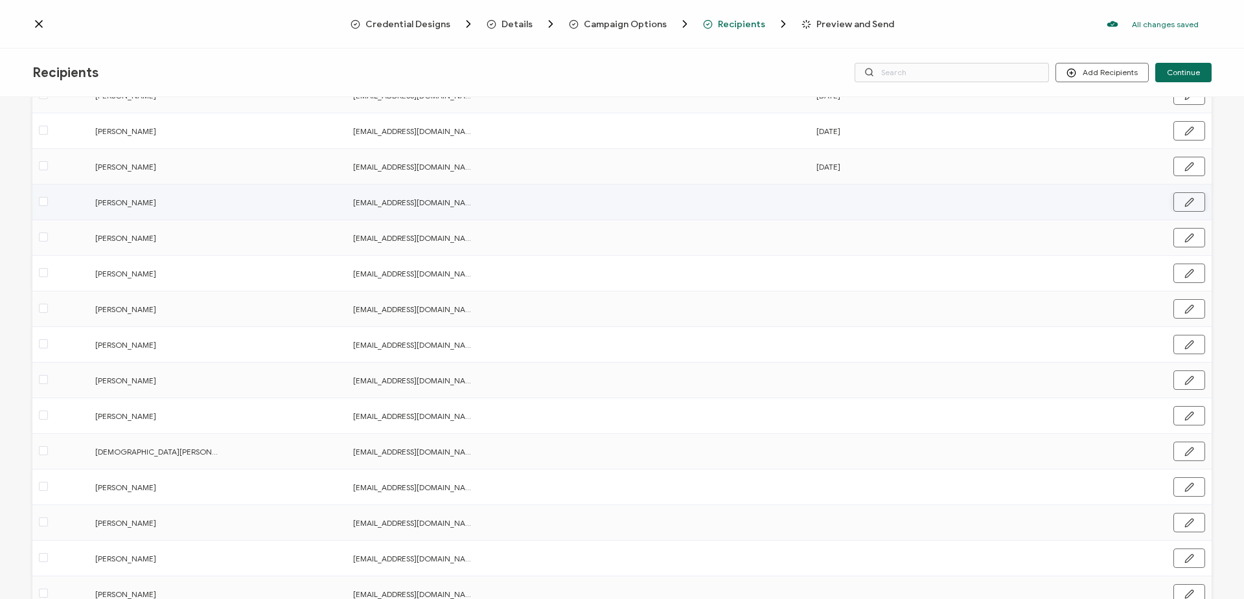
click at [1187, 201] on icon "button" at bounding box center [1189, 202] width 8 height 8
click at [897, 207] on input "text" at bounding box center [872, 202] width 113 height 21
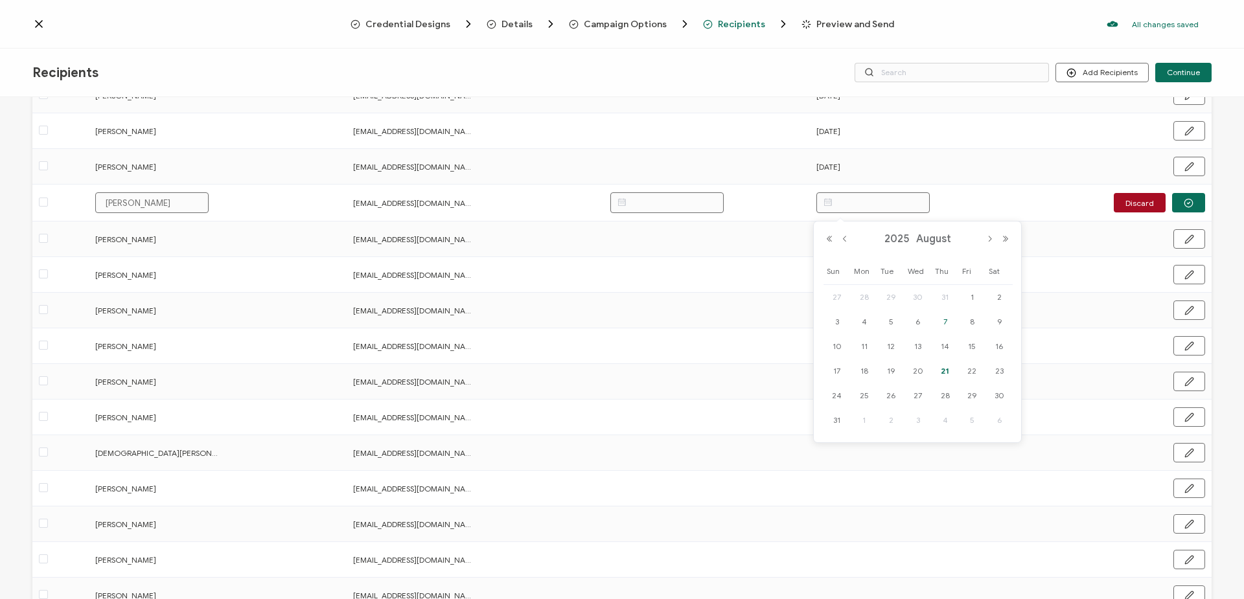
click at [946, 323] on span "7" at bounding box center [945, 322] width 16 height 16
type input "[DATE]"
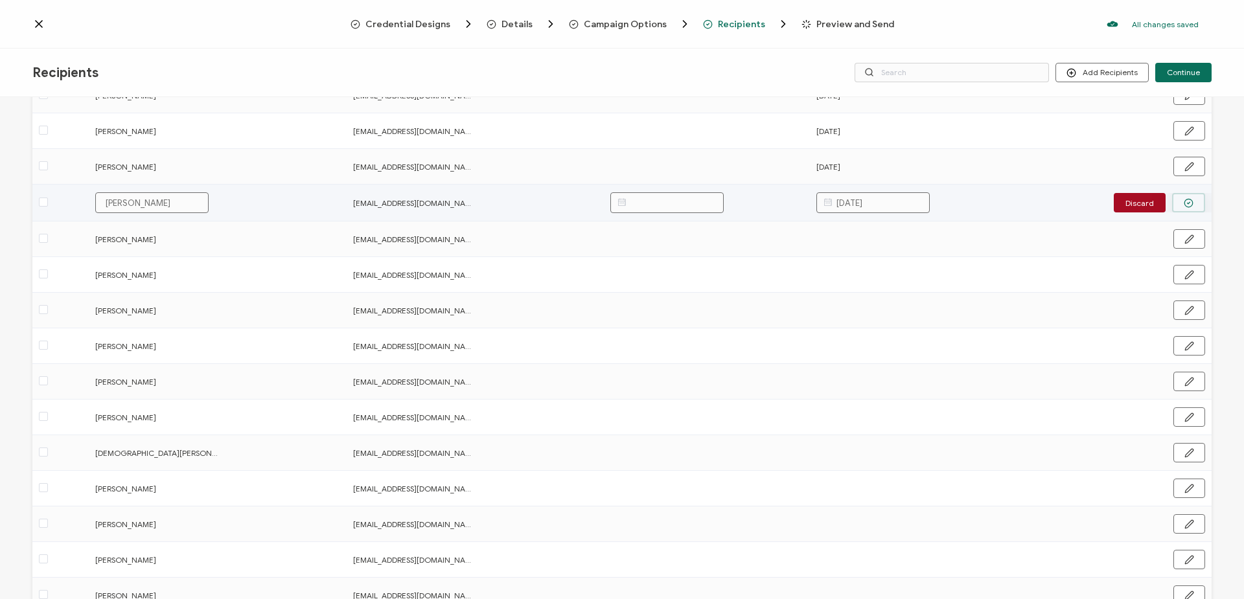
click at [1192, 201] on button "button" at bounding box center [1188, 202] width 33 height 19
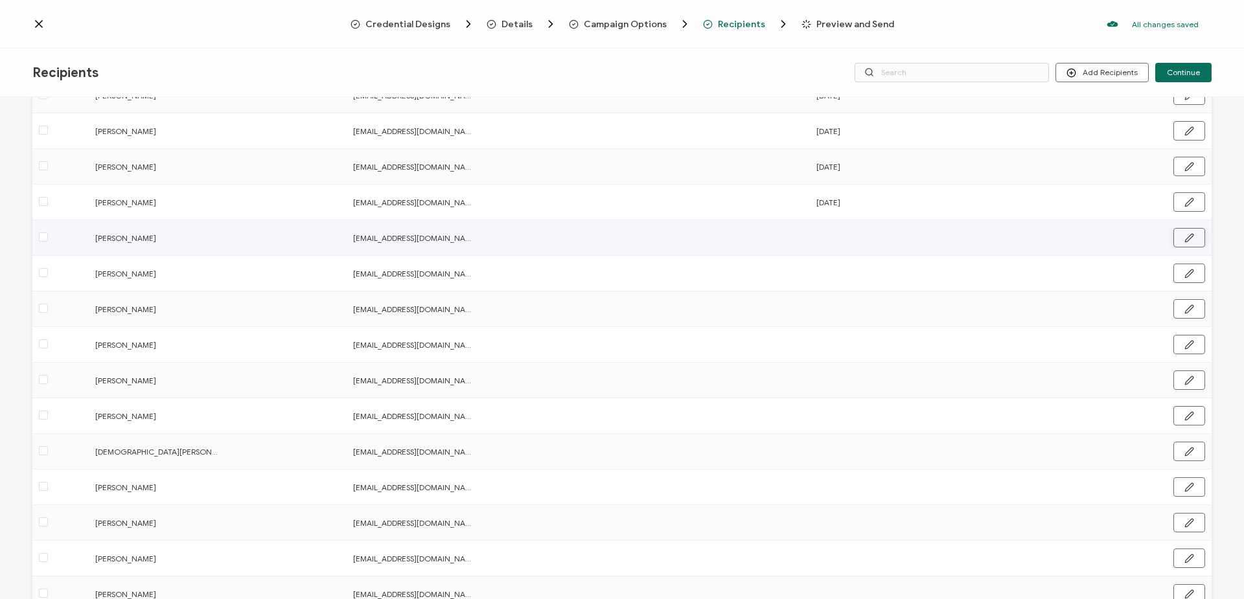
click at [1186, 236] on icon "button" at bounding box center [1189, 238] width 10 height 10
click at [880, 246] on input "text" at bounding box center [872, 238] width 113 height 21
click at [949, 357] on span "7" at bounding box center [945, 358] width 16 height 16
type input "[DATE]"
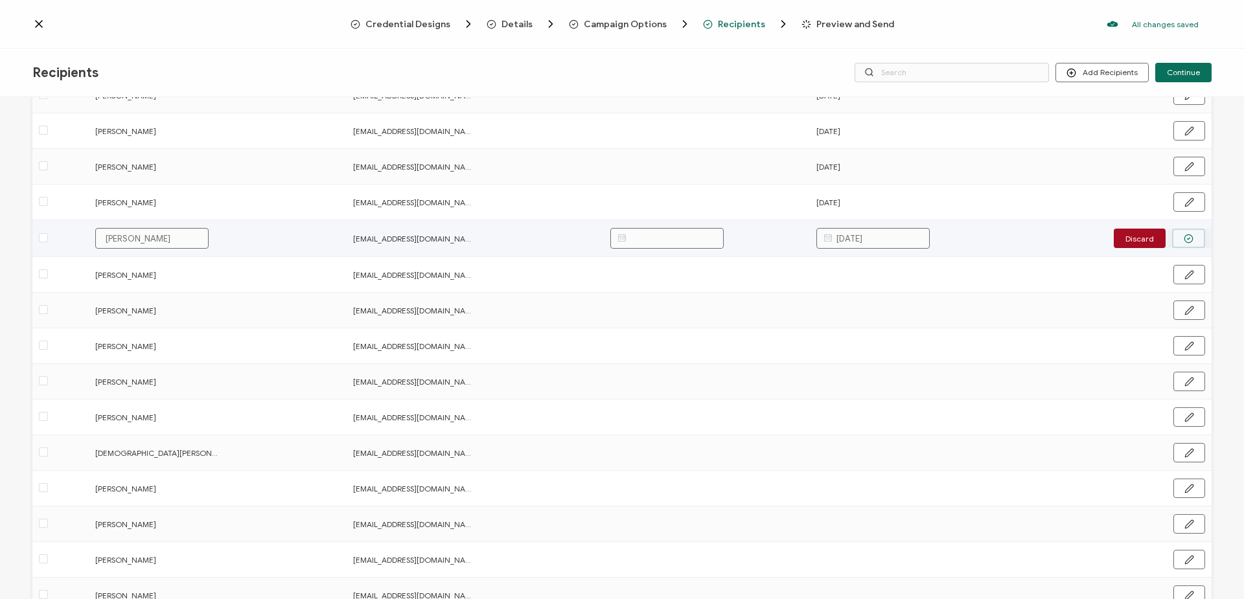
click at [1194, 229] on button "button" at bounding box center [1188, 238] width 33 height 19
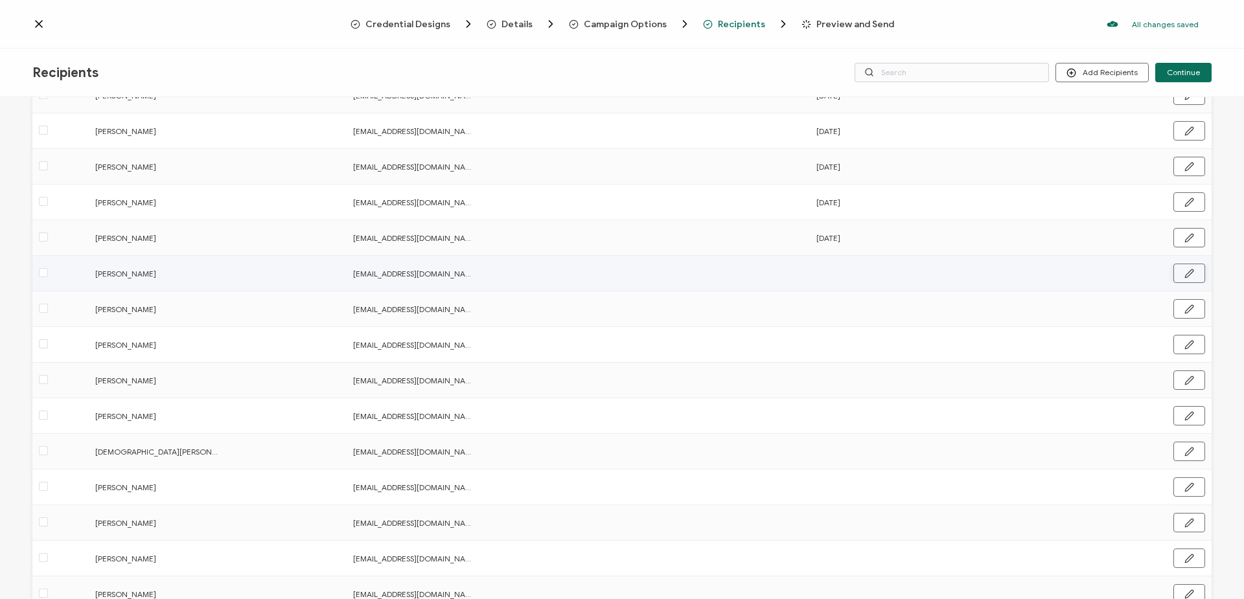
click at [1190, 274] on button "button" at bounding box center [1189, 273] width 32 height 19
click at [906, 277] on input "text" at bounding box center [872, 274] width 113 height 21
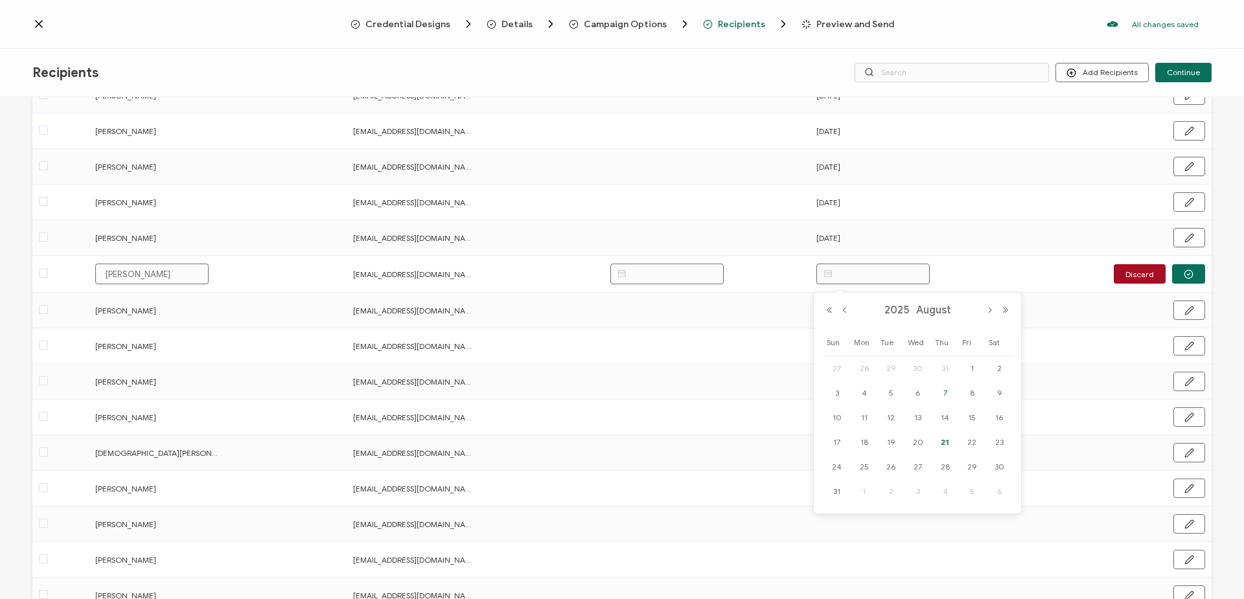
click at [954, 394] on div "7" at bounding box center [944, 392] width 27 height 19
type input "[DATE]"
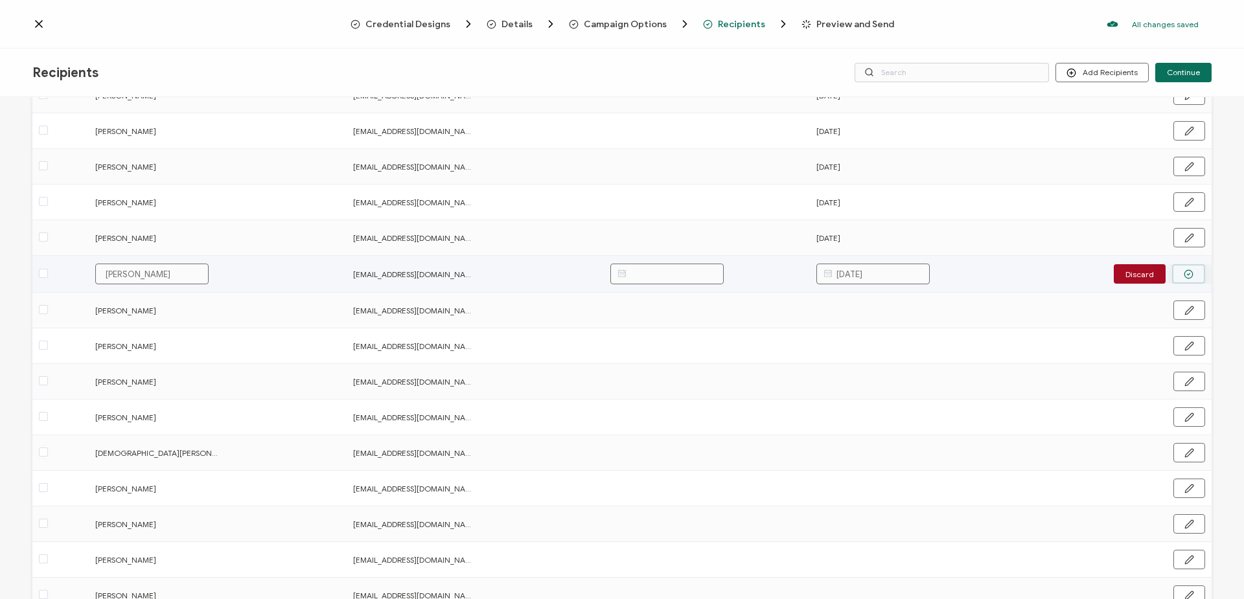
click at [1185, 273] on icon "button" at bounding box center [1188, 274] width 10 height 10
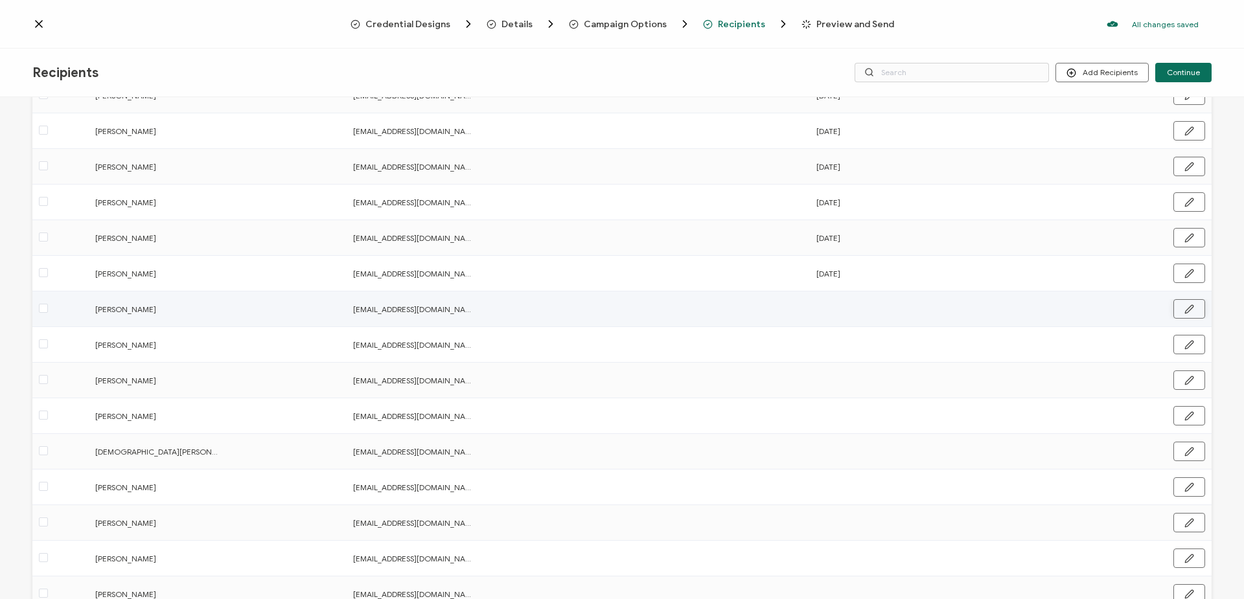
click at [1197, 308] on button "button" at bounding box center [1189, 308] width 32 height 19
click at [886, 311] on input "text" at bounding box center [872, 309] width 113 height 21
click at [946, 426] on span "7" at bounding box center [945, 429] width 16 height 16
type input "[DATE]"
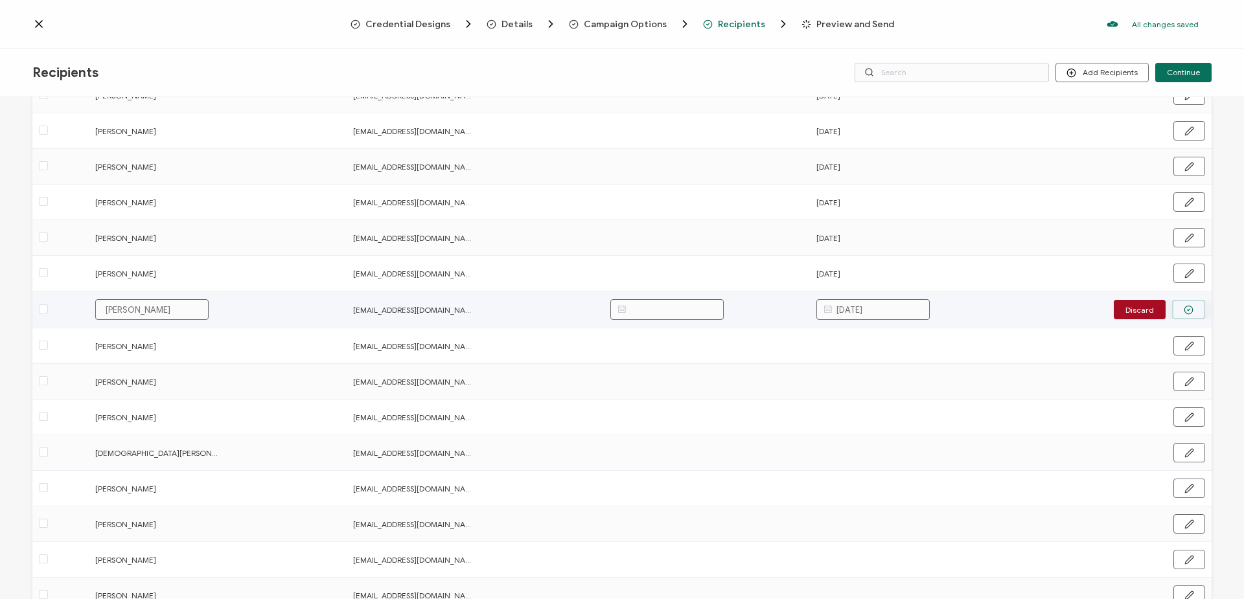
click at [1183, 308] on icon "button" at bounding box center [1188, 310] width 10 height 10
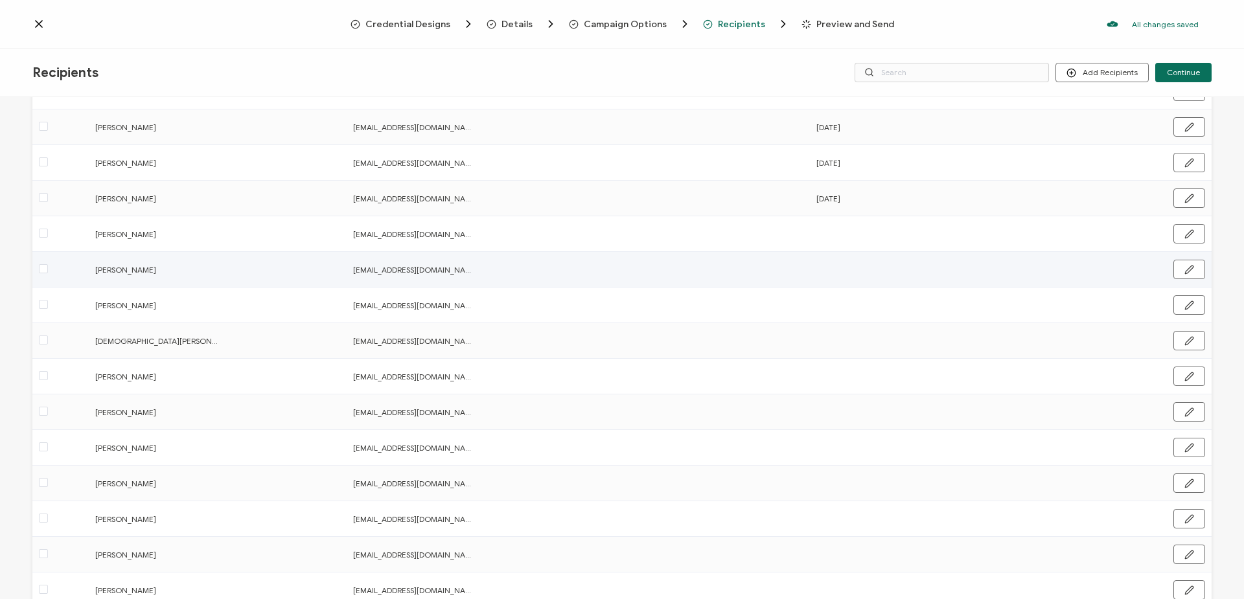
scroll to position [453, 0]
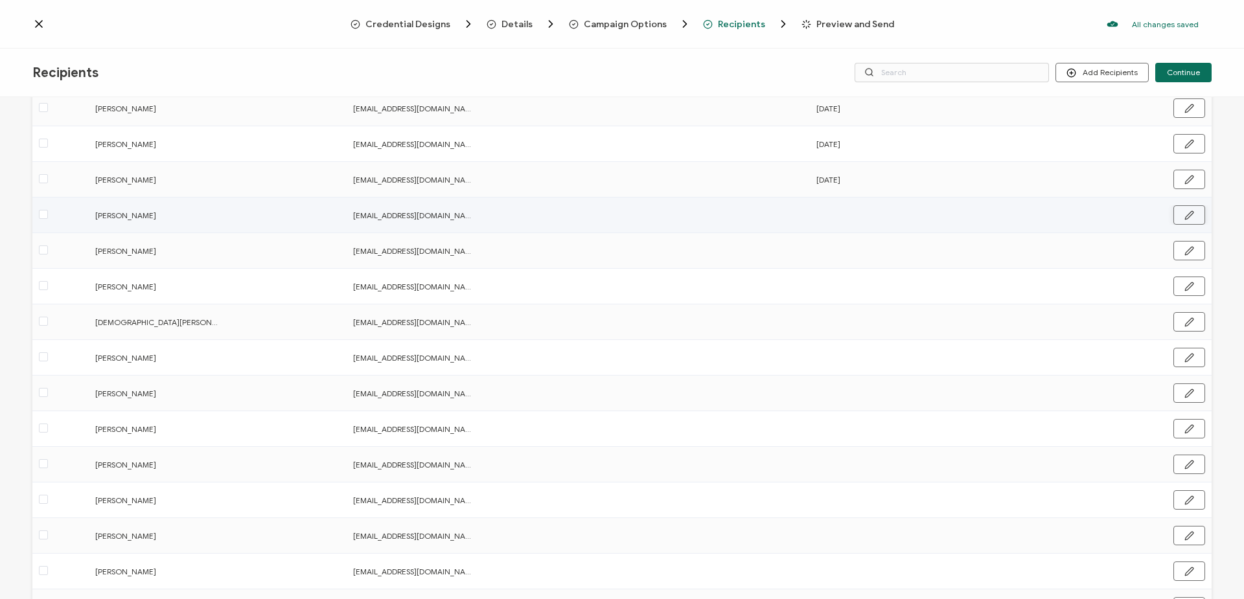
click at [1185, 219] on icon "button" at bounding box center [1189, 216] width 10 height 10
click at [868, 209] on input "text" at bounding box center [872, 215] width 113 height 21
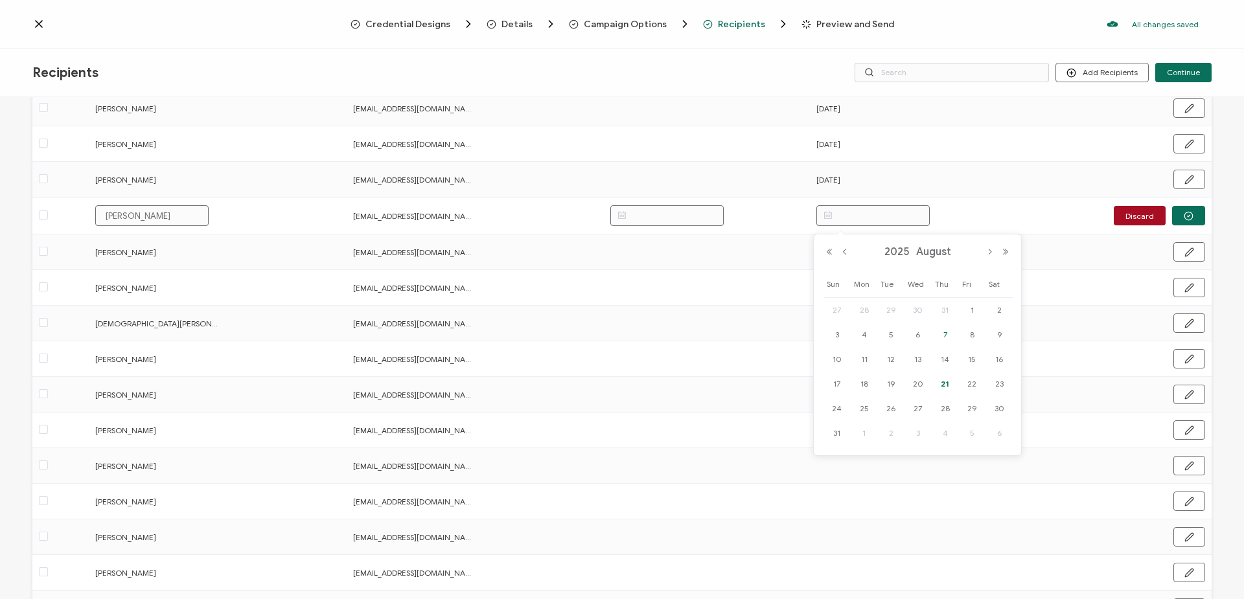
click at [944, 334] on span "7" at bounding box center [945, 335] width 16 height 16
type input "[DATE]"
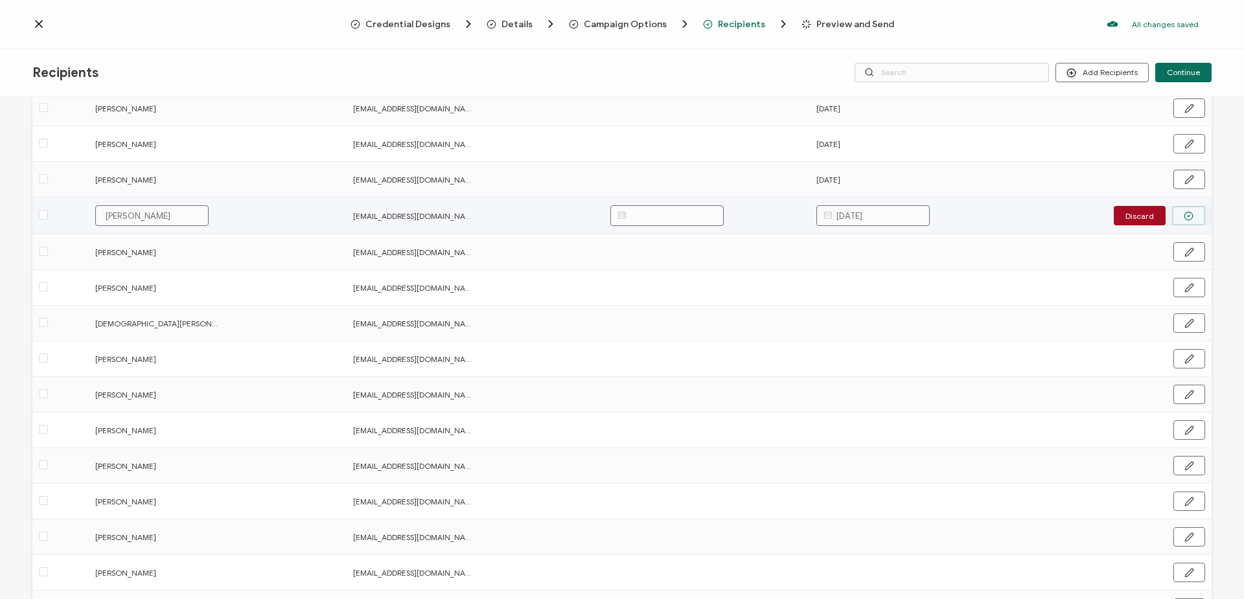
click at [1185, 216] on icon "button" at bounding box center [1188, 216] width 10 height 10
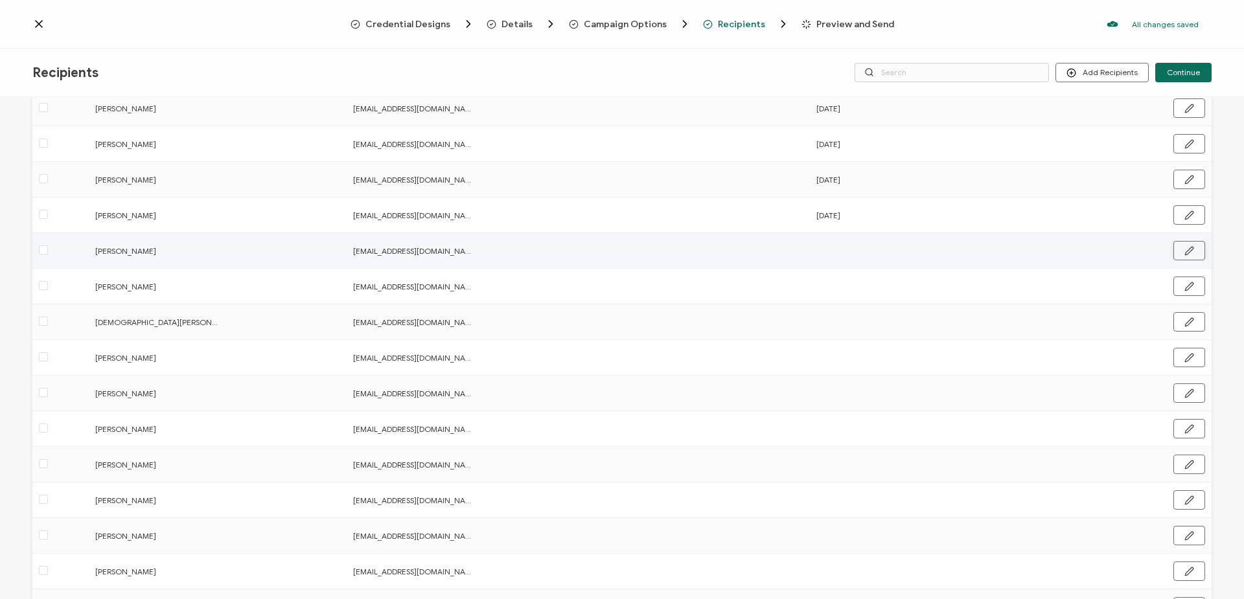
click at [1187, 255] on icon "button" at bounding box center [1189, 251] width 10 height 10
click at [857, 252] on input "text" at bounding box center [872, 251] width 113 height 21
click at [944, 367] on span "7" at bounding box center [945, 371] width 16 height 16
type input "[DATE]"
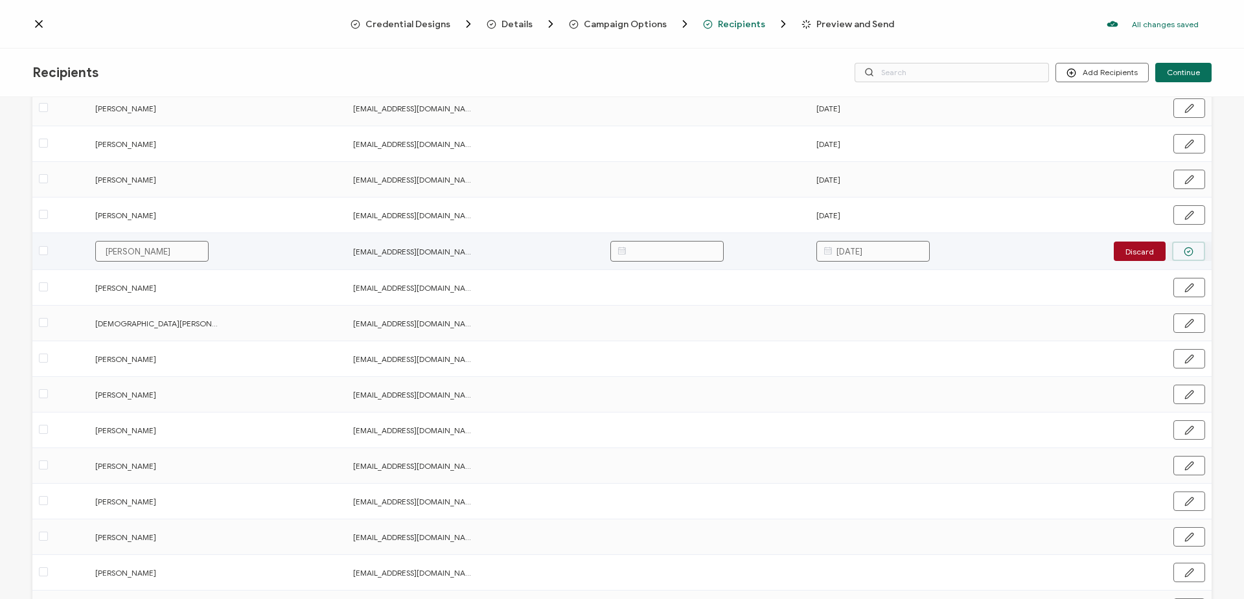
click at [1176, 254] on button "button" at bounding box center [1188, 251] width 33 height 19
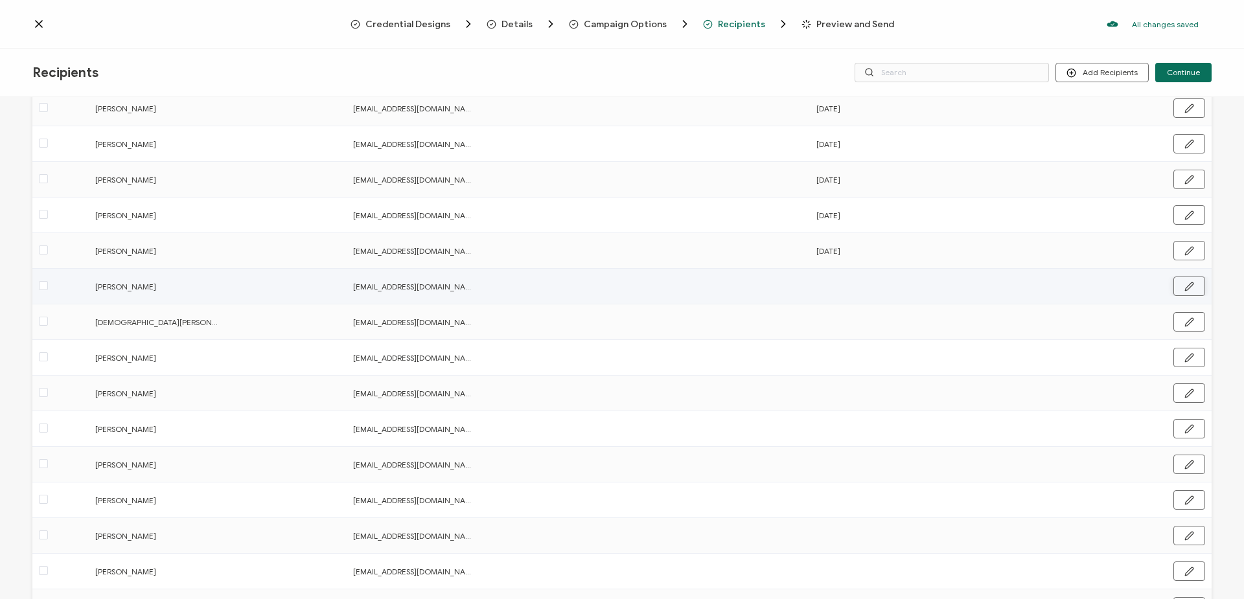
click at [1190, 288] on button "button" at bounding box center [1189, 286] width 32 height 19
click at [884, 283] on input "text" at bounding box center [872, 287] width 113 height 21
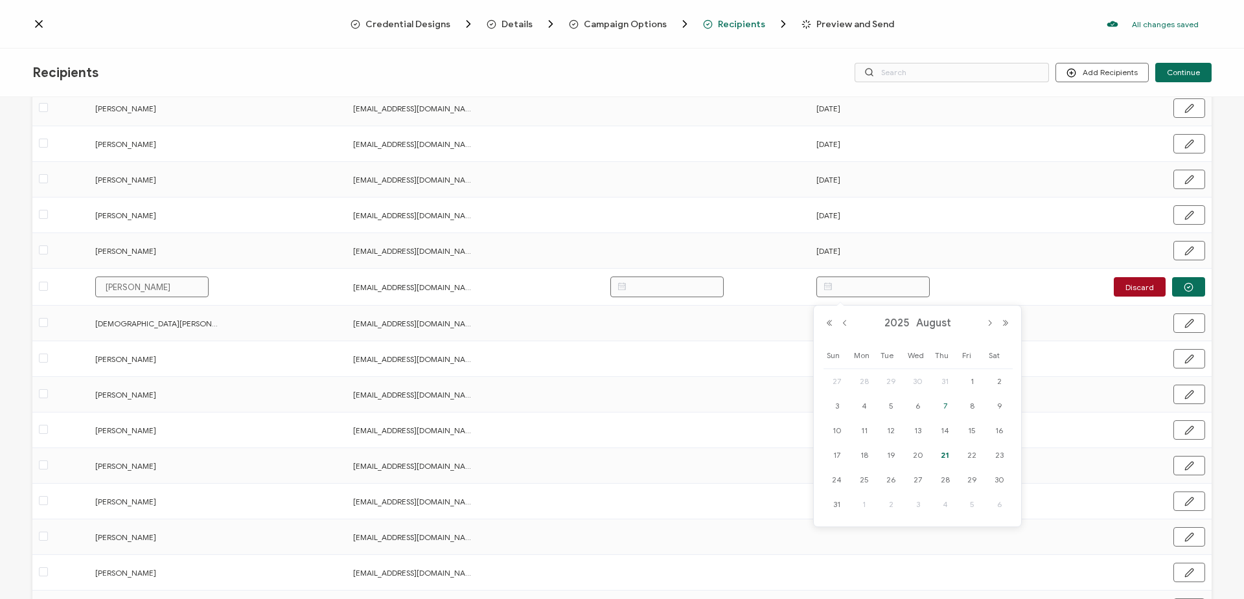
click at [943, 402] on span "7" at bounding box center [945, 406] width 16 height 16
type input "[DATE]"
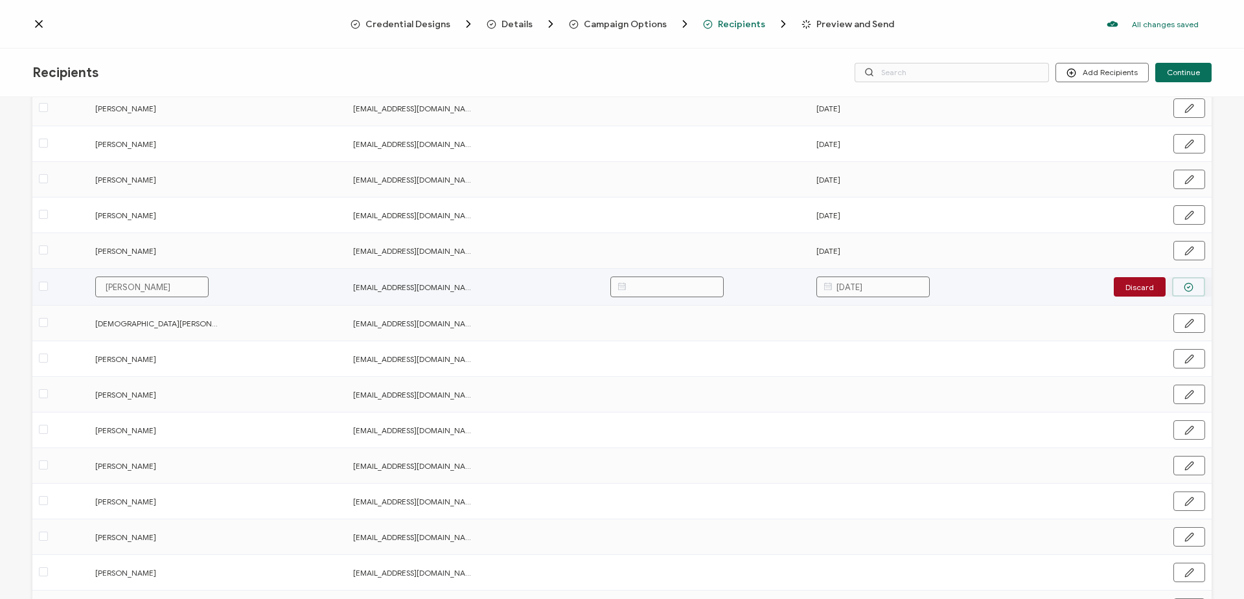
click at [1192, 286] on button "button" at bounding box center [1188, 286] width 33 height 19
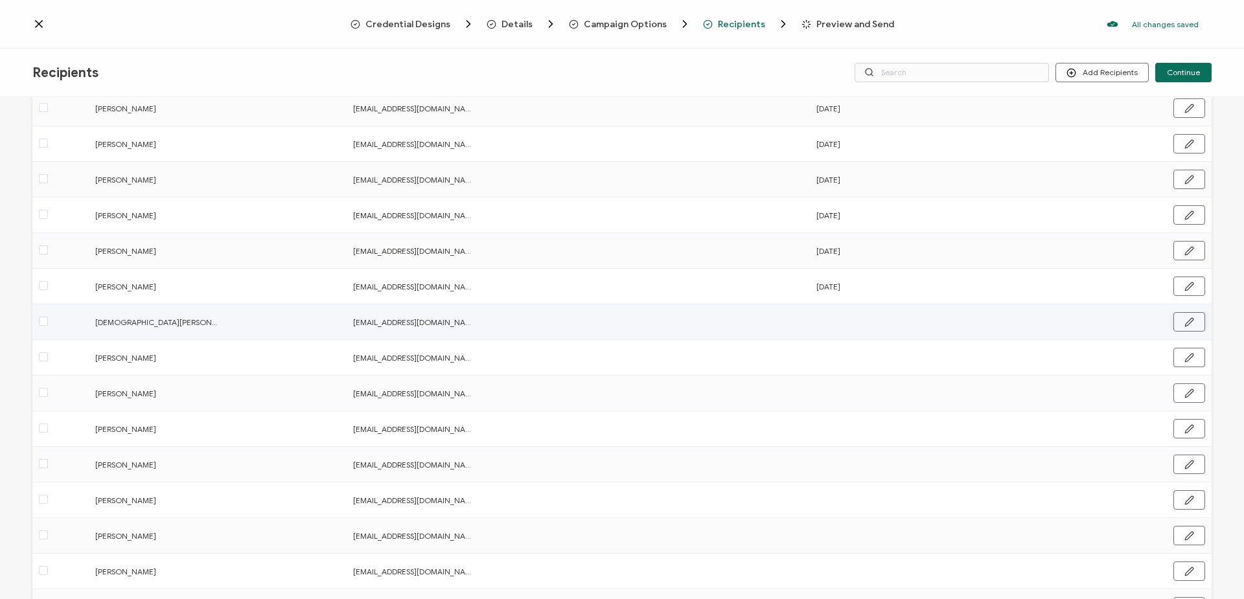
click at [1189, 323] on button "button" at bounding box center [1189, 321] width 32 height 19
click at [880, 323] on input "text" at bounding box center [872, 322] width 113 height 21
click at [943, 443] on span "7" at bounding box center [945, 442] width 16 height 16
type input "[DATE]"
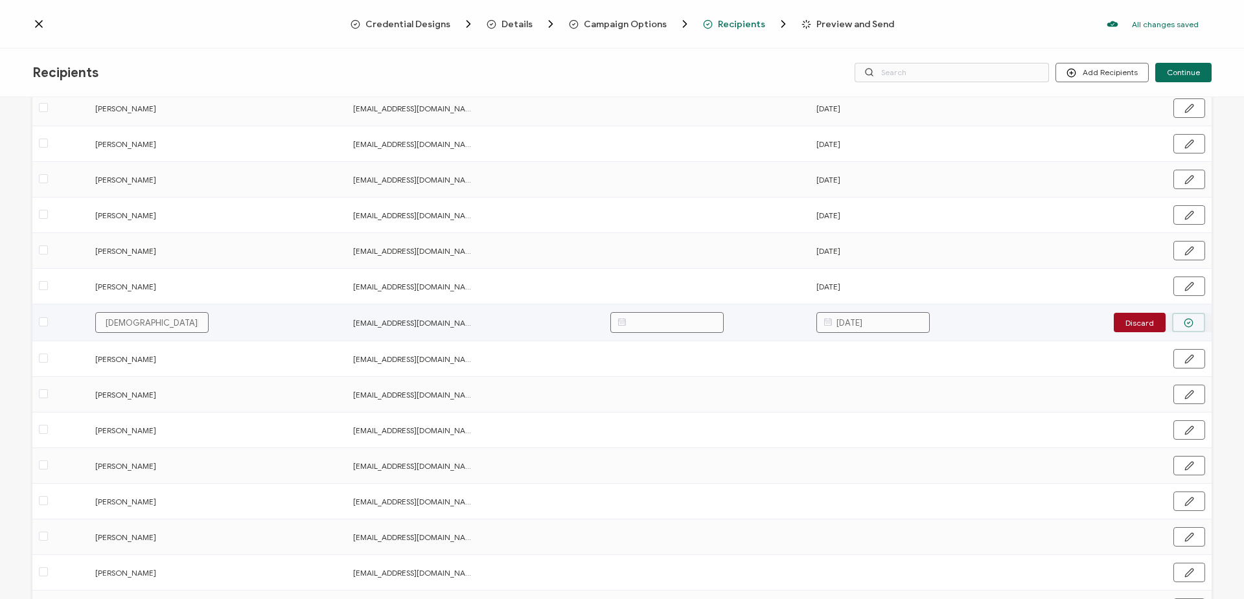
click at [1186, 323] on icon "button" at bounding box center [1188, 323] width 10 height 10
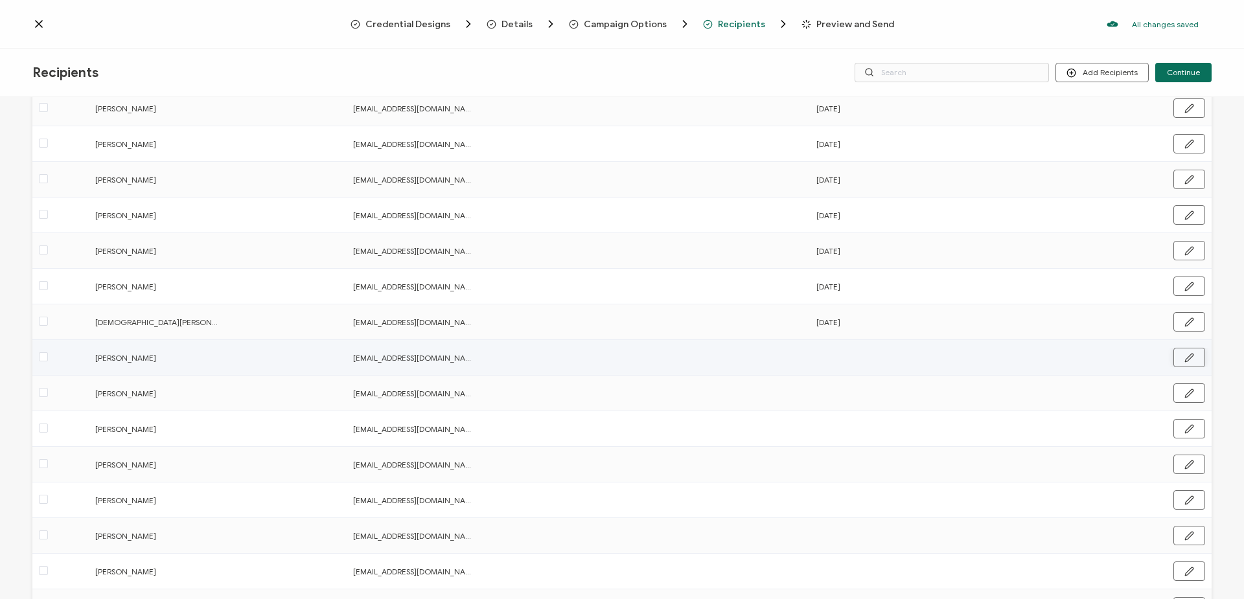
click at [1188, 358] on icon "button" at bounding box center [1189, 358] width 10 height 10
click at [895, 360] on input "text" at bounding box center [872, 358] width 113 height 21
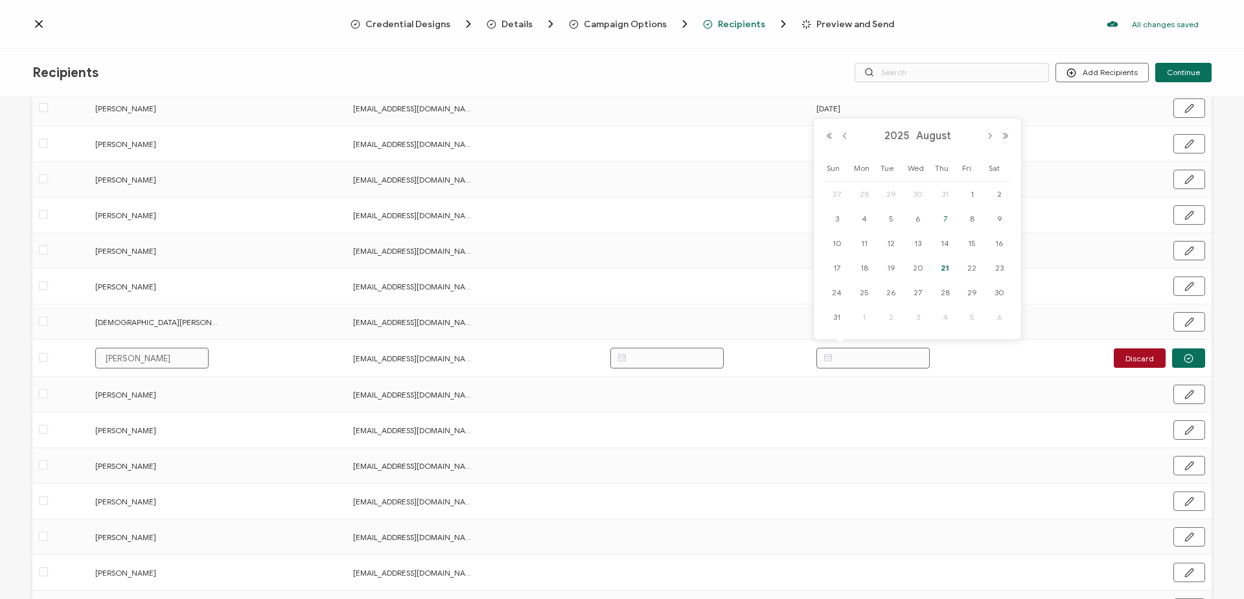
click at [946, 218] on span "7" at bounding box center [945, 219] width 16 height 16
type input "[DATE]"
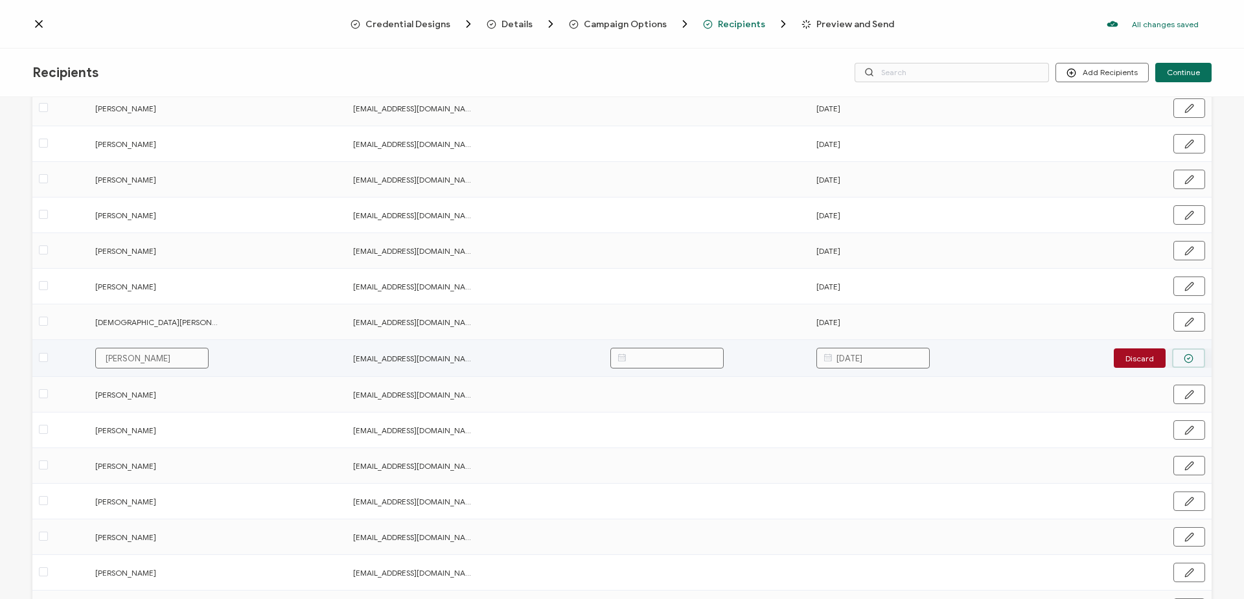
click at [1189, 360] on button "button" at bounding box center [1188, 357] width 33 height 19
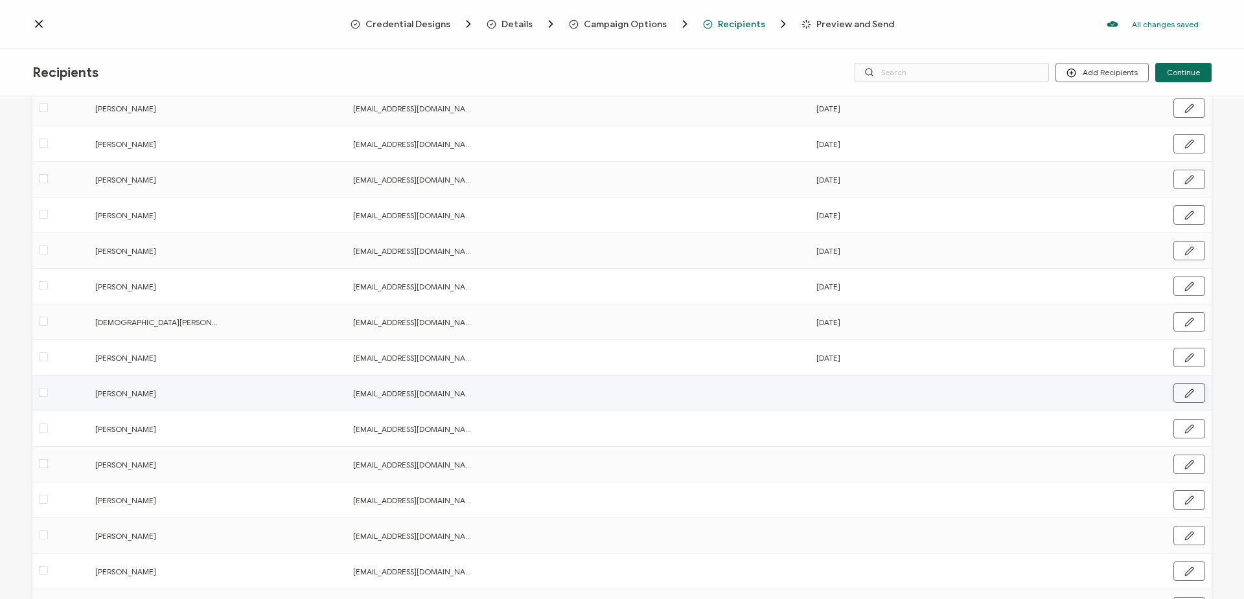
click at [1184, 394] on icon "button" at bounding box center [1189, 394] width 10 height 10
click at [895, 387] on input "text" at bounding box center [872, 393] width 113 height 21
click at [948, 253] on span "7" at bounding box center [945, 255] width 16 height 16
type input "[DATE]"
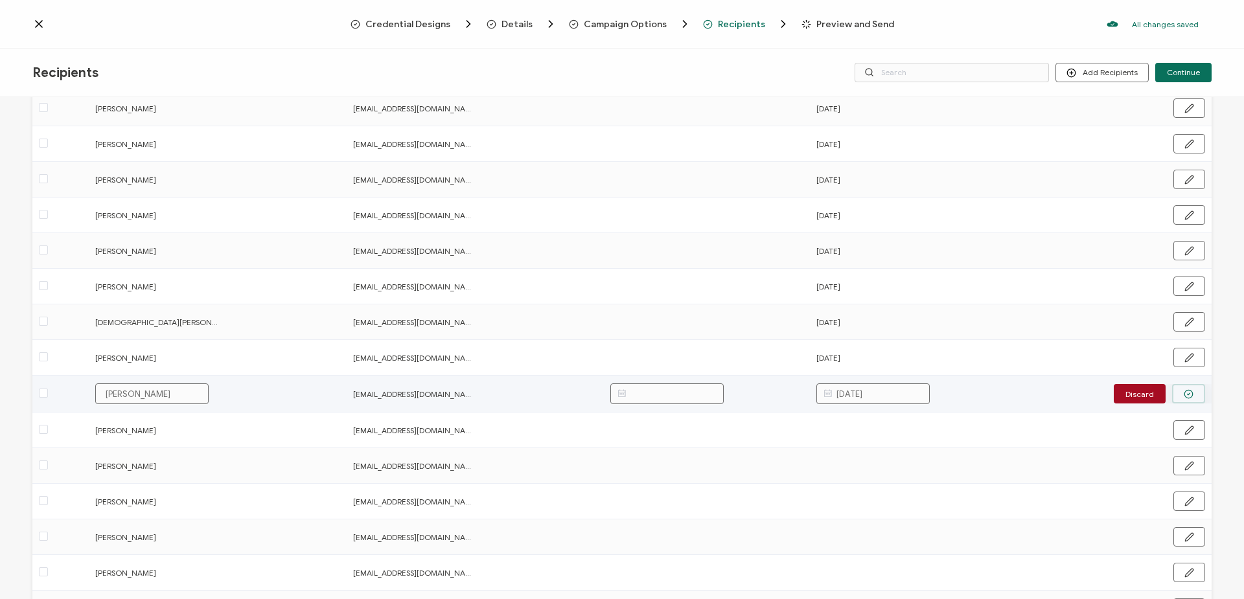
click at [1185, 391] on icon "button" at bounding box center [1188, 394] width 10 height 10
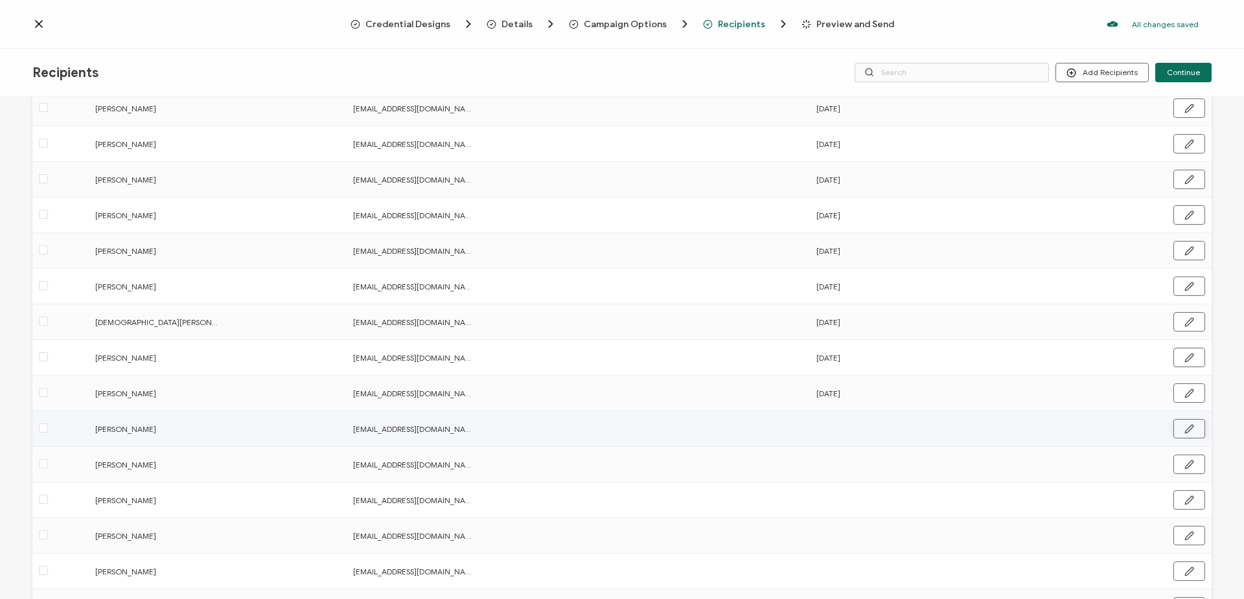
click at [1184, 432] on icon "button" at bounding box center [1189, 429] width 10 height 10
click at [885, 424] on input "text" at bounding box center [872, 429] width 113 height 21
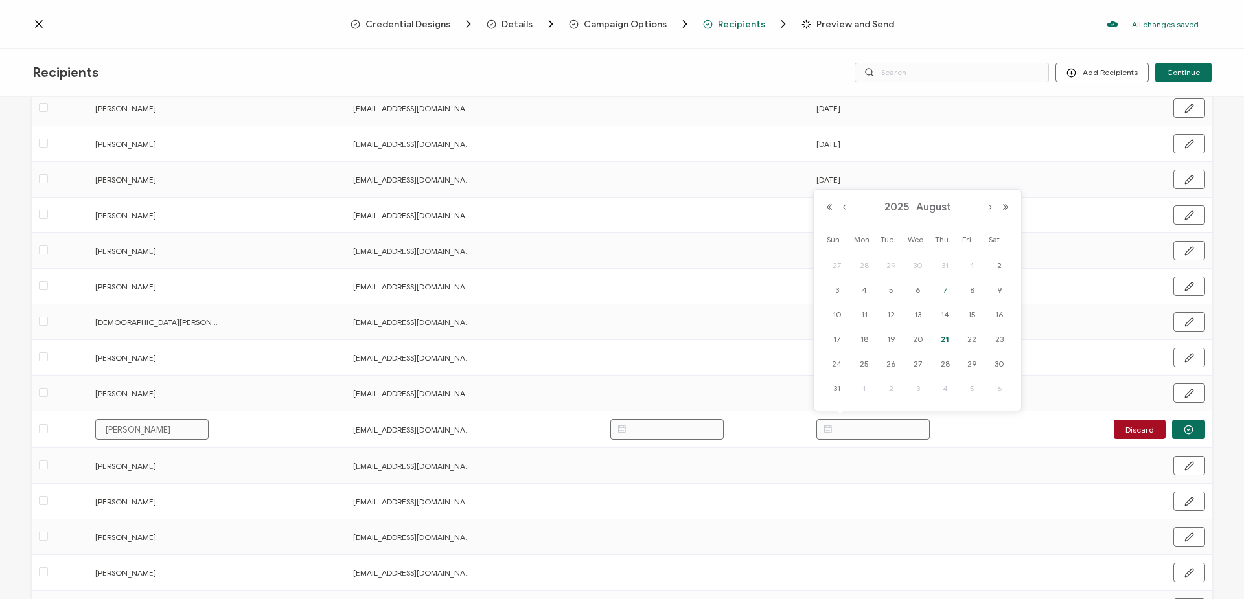
click at [946, 290] on span "7" at bounding box center [945, 290] width 16 height 16
type input "[DATE]"
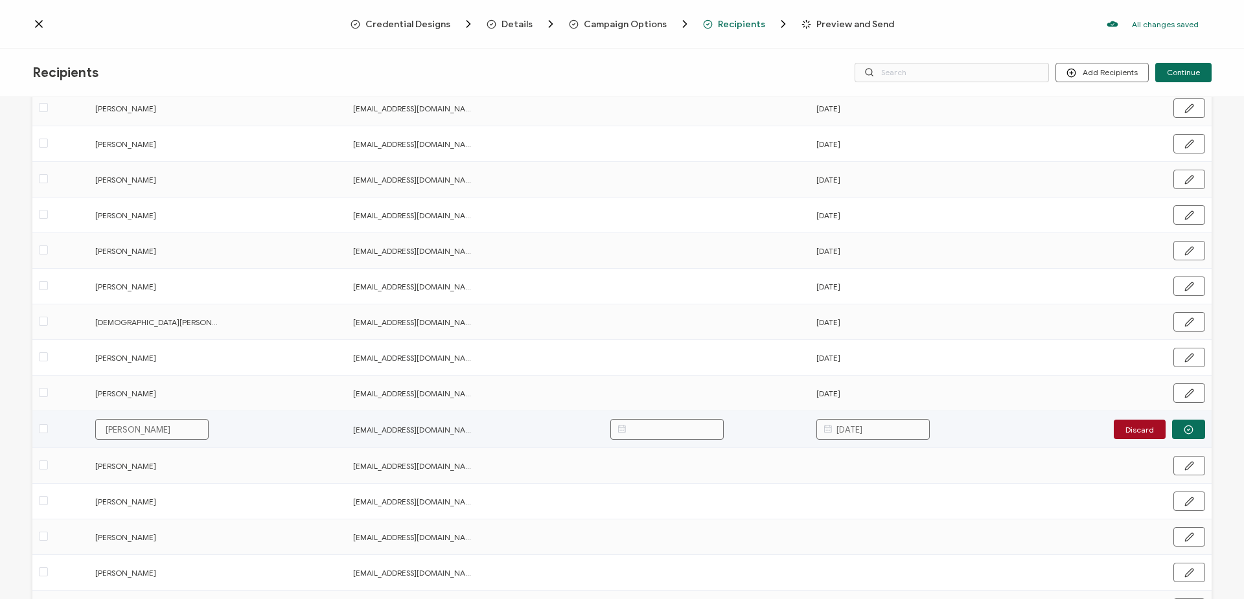
click at [1183, 426] on icon "button" at bounding box center [1188, 430] width 10 height 10
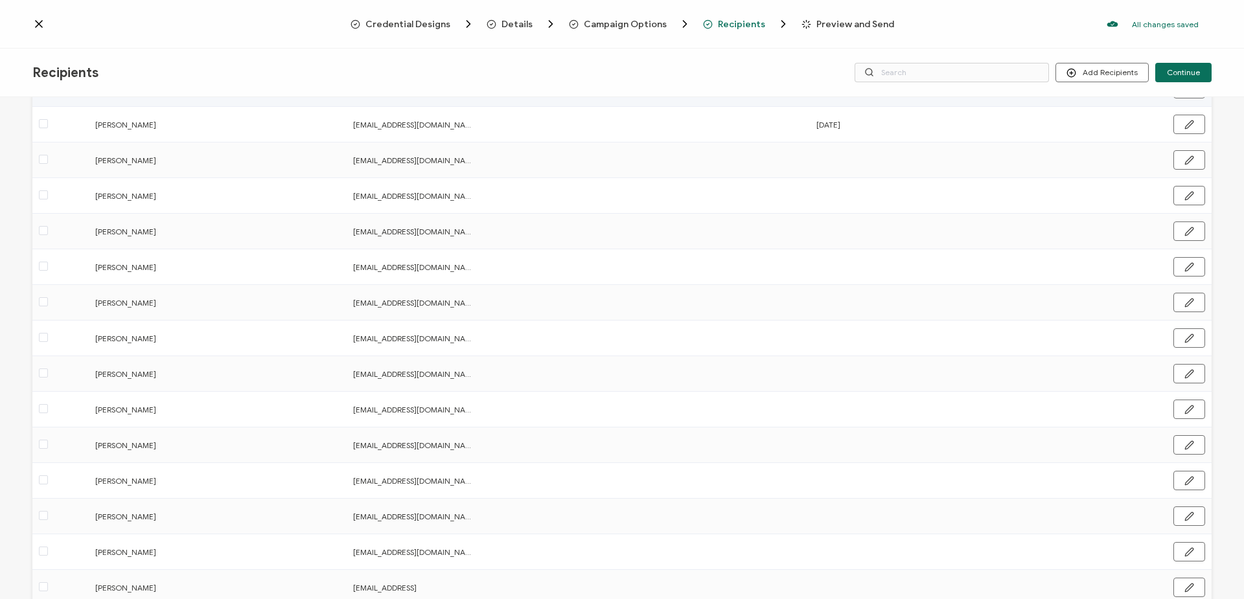
scroll to position [777, 0]
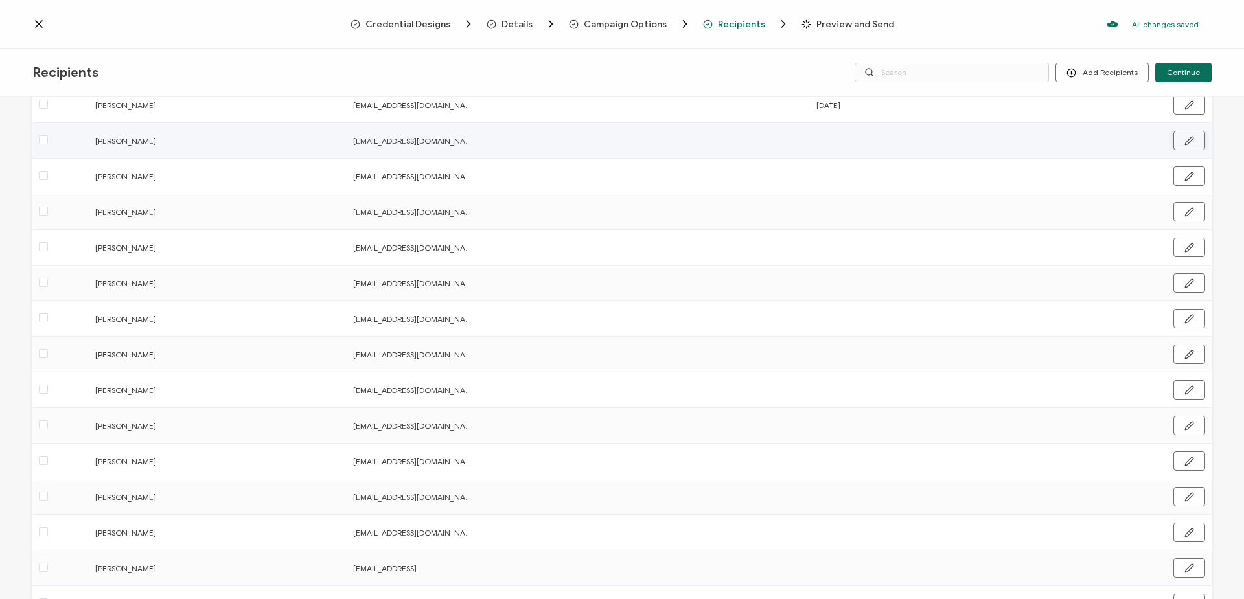
click at [1189, 140] on button "button" at bounding box center [1189, 140] width 32 height 19
click at [880, 147] on input "text" at bounding box center [872, 141] width 113 height 21
click at [944, 255] on span "7" at bounding box center [945, 261] width 16 height 16
type input "[DATE]"
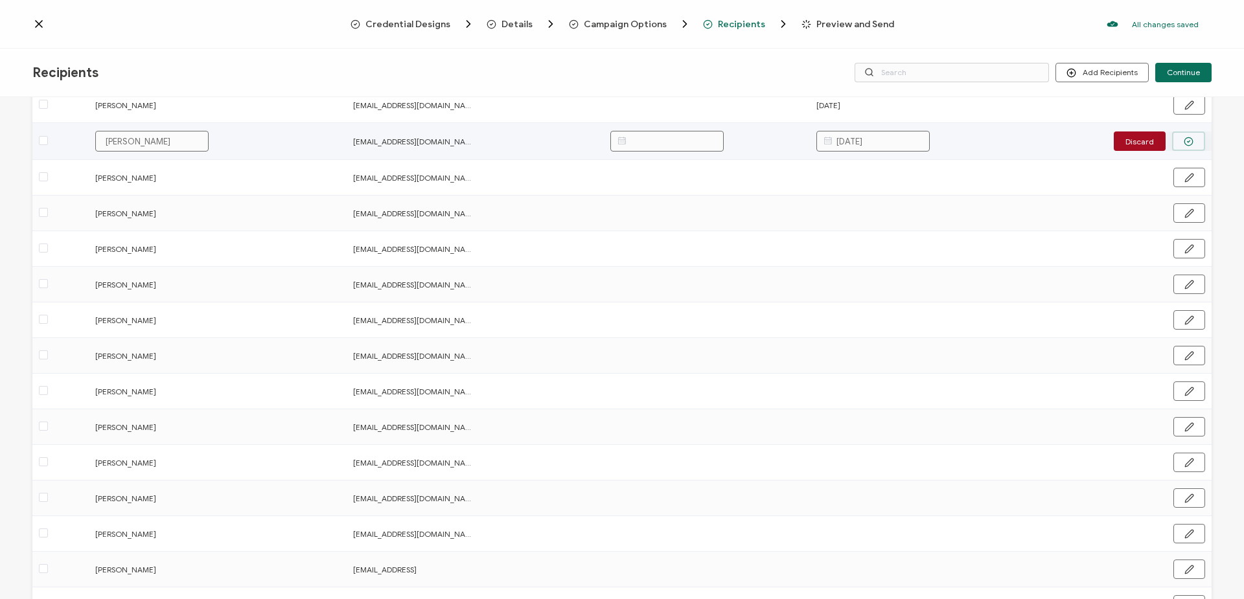
click at [1187, 141] on icon "button" at bounding box center [1188, 142] width 3 height 2
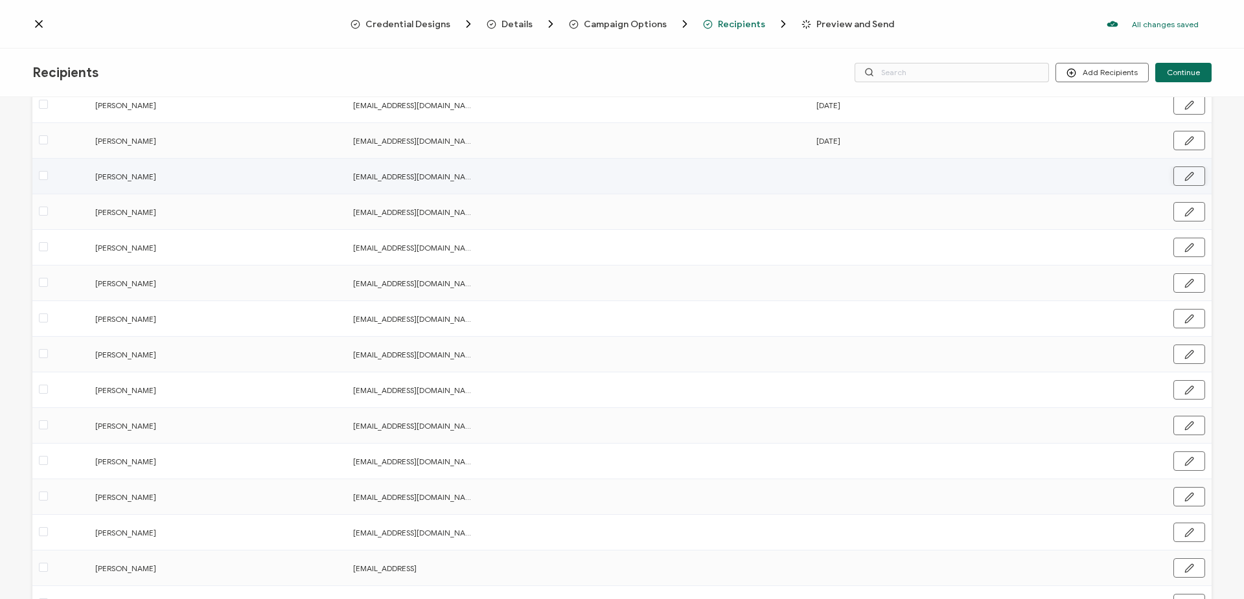
click at [1186, 177] on icon "button" at bounding box center [1189, 177] width 10 height 10
click at [893, 179] on input "text" at bounding box center [872, 176] width 113 height 21
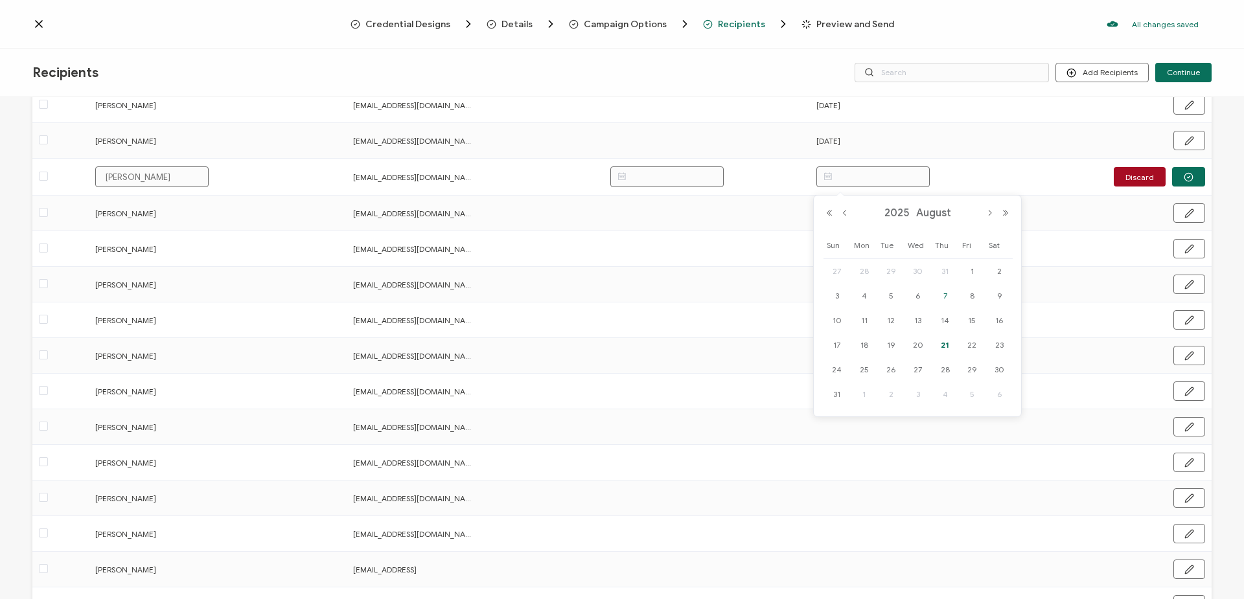
click at [948, 294] on span "7" at bounding box center [945, 296] width 16 height 16
type input "[DATE]"
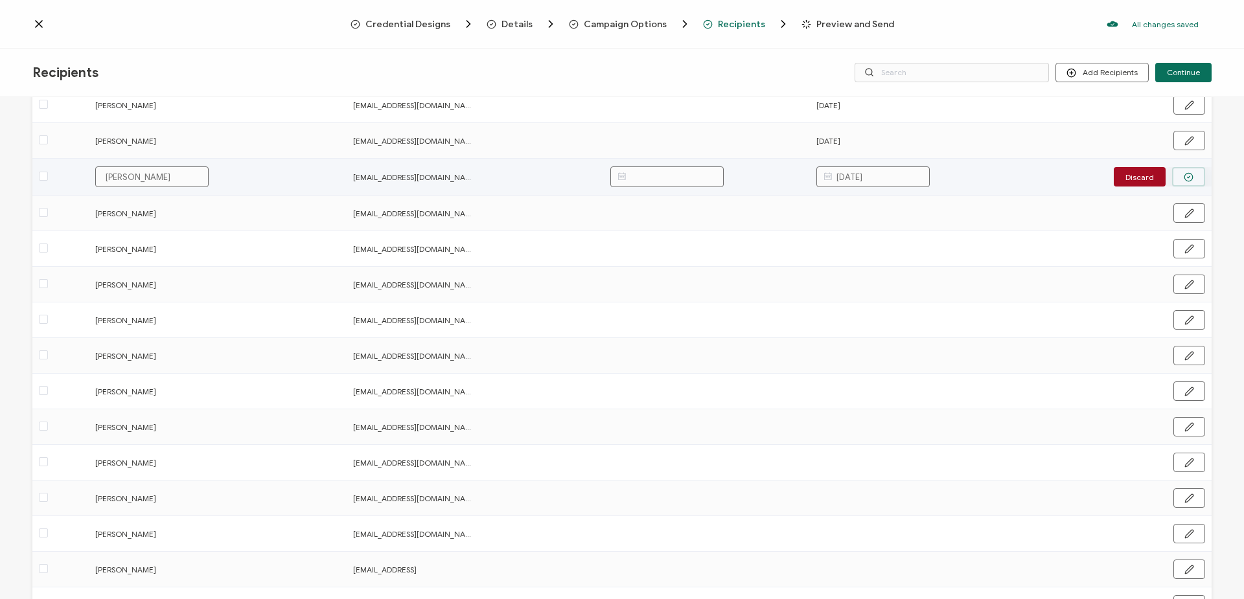
click at [1193, 180] on button "button" at bounding box center [1188, 176] width 33 height 19
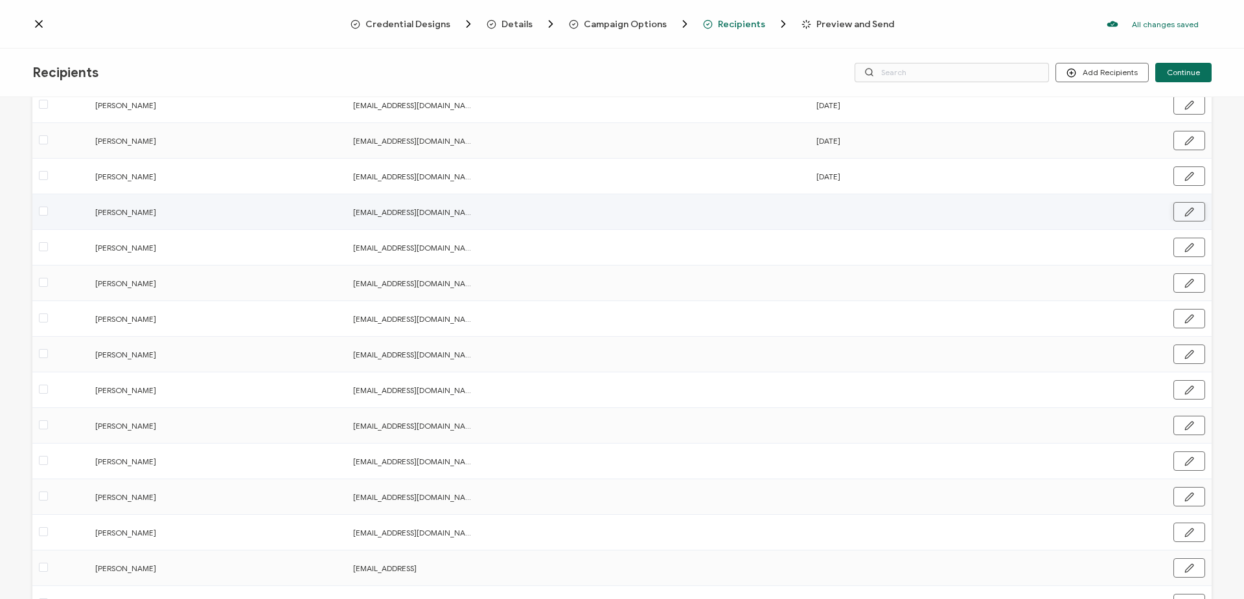
click at [1191, 207] on button "button" at bounding box center [1189, 211] width 32 height 19
click at [876, 216] on input "text" at bounding box center [872, 212] width 113 height 21
click at [948, 329] on span "7" at bounding box center [945, 332] width 16 height 16
type input "[DATE]"
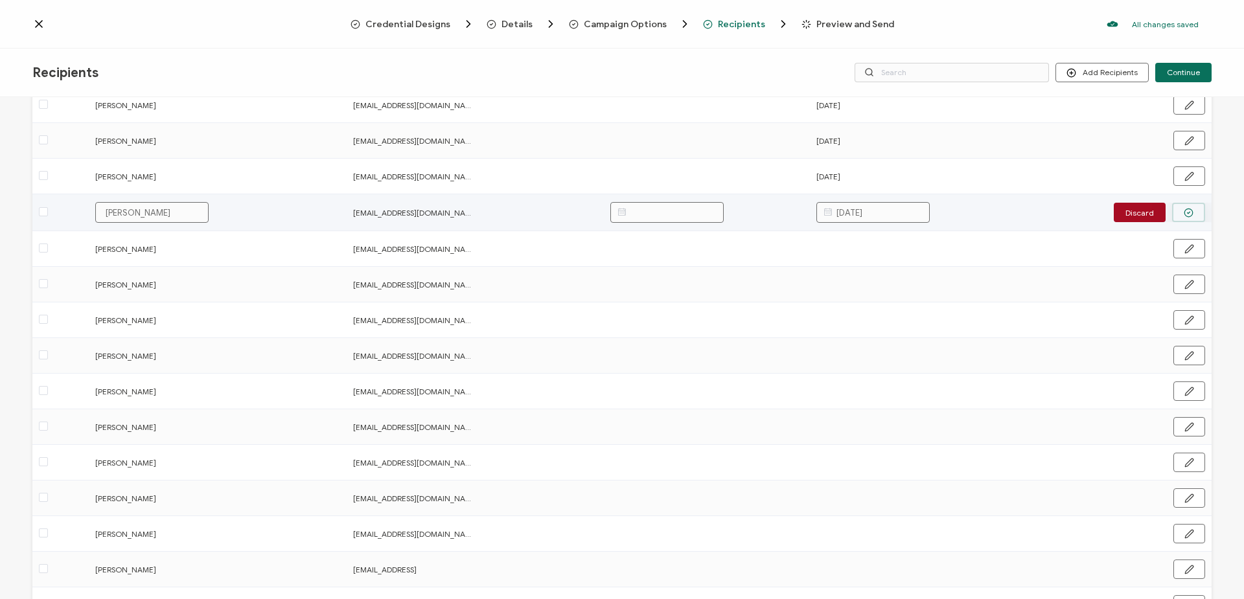
click at [1183, 212] on icon "button" at bounding box center [1188, 213] width 10 height 10
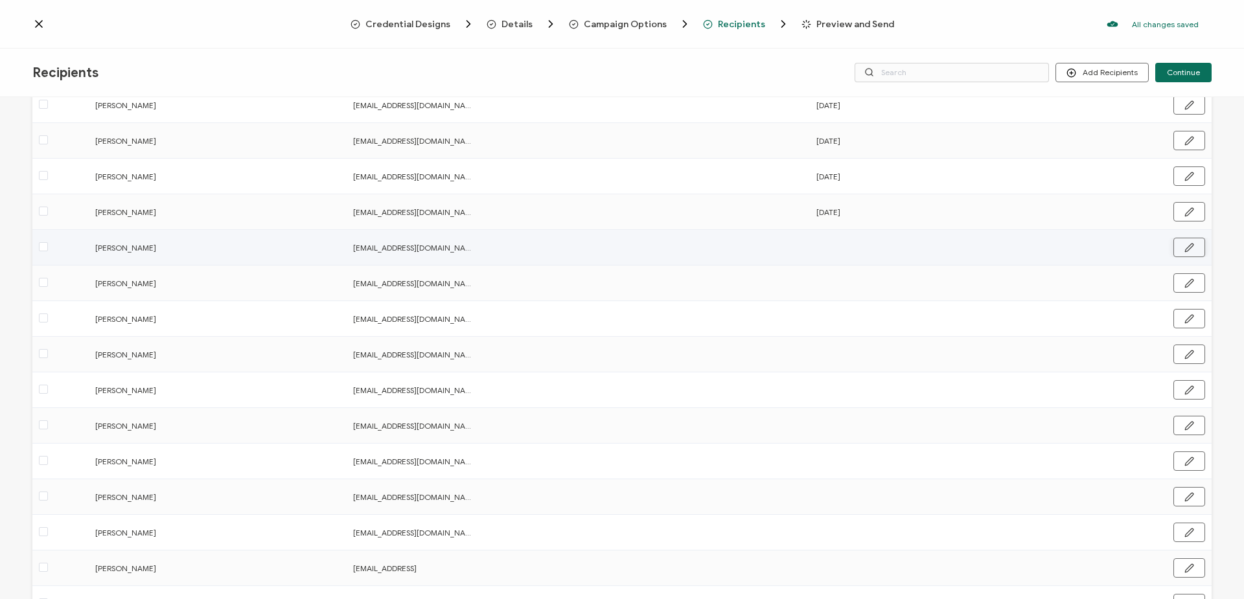
click at [1185, 253] on button "button" at bounding box center [1189, 247] width 32 height 19
click at [921, 249] on input "text" at bounding box center [872, 248] width 113 height 21
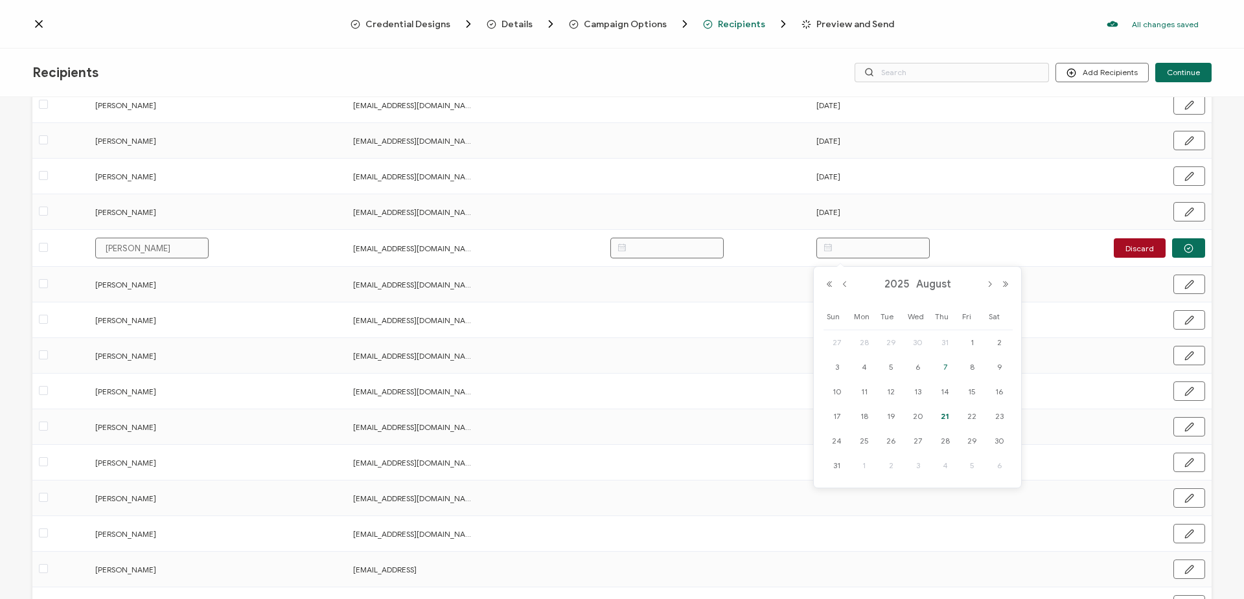
click at [945, 367] on span "7" at bounding box center [945, 368] width 16 height 16
type input "[DATE]"
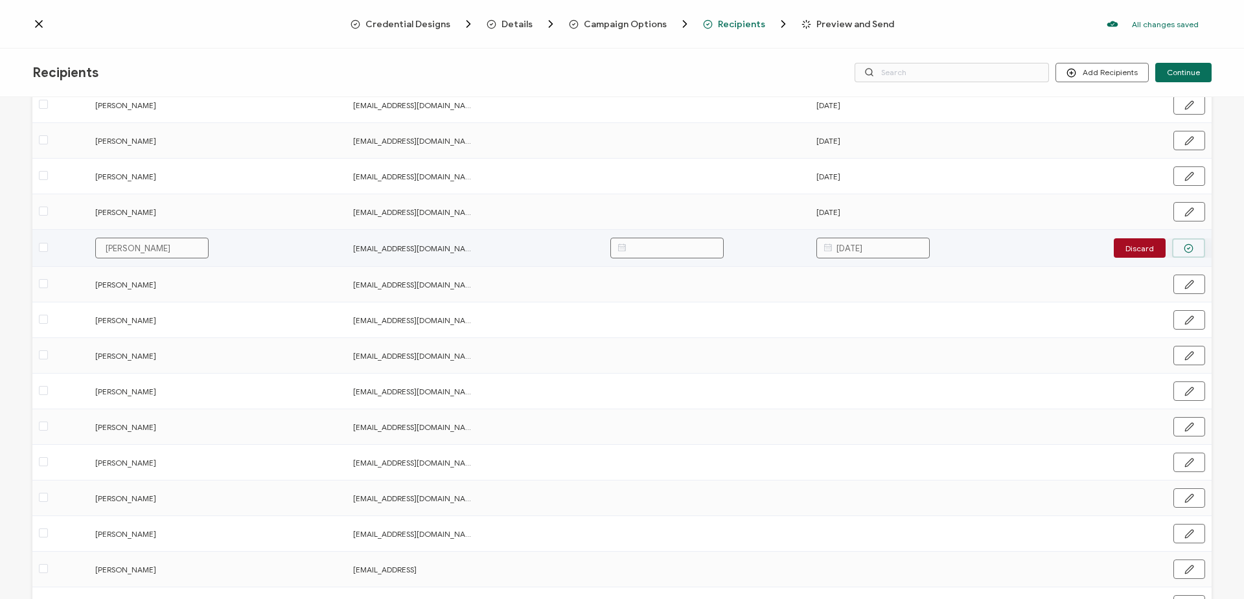
click at [1183, 247] on icon "button" at bounding box center [1188, 249] width 10 height 10
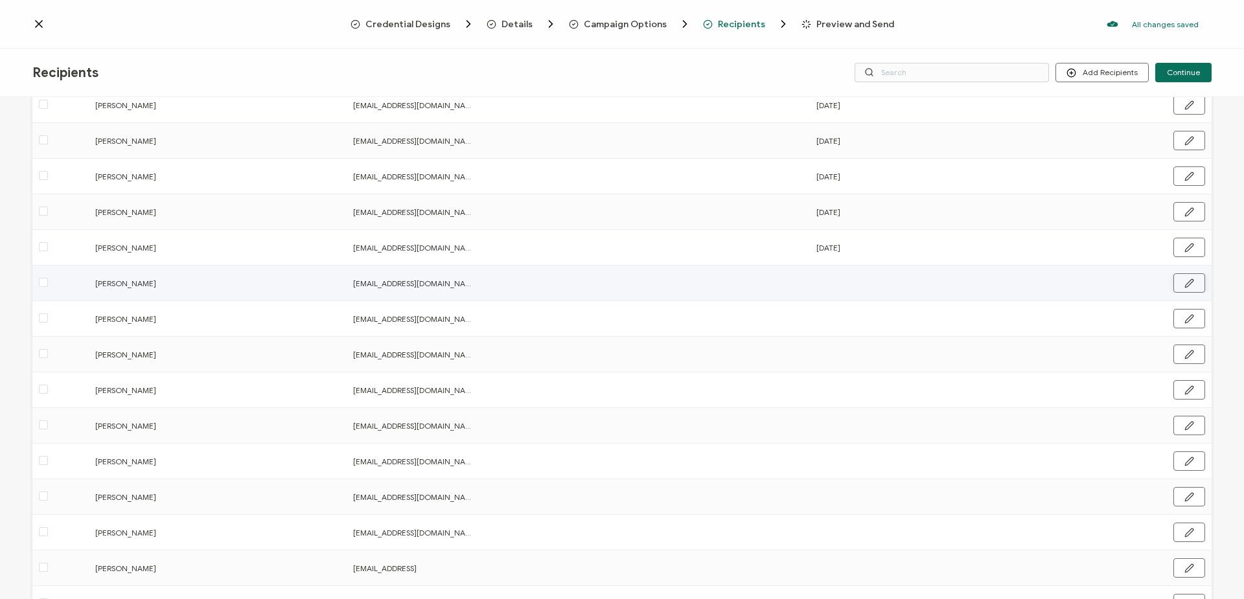
click at [1184, 280] on icon "button" at bounding box center [1189, 284] width 10 height 10
click at [861, 284] on input "text" at bounding box center [872, 283] width 113 height 21
click at [945, 400] on span "7" at bounding box center [945, 403] width 16 height 16
type input "[DATE]"
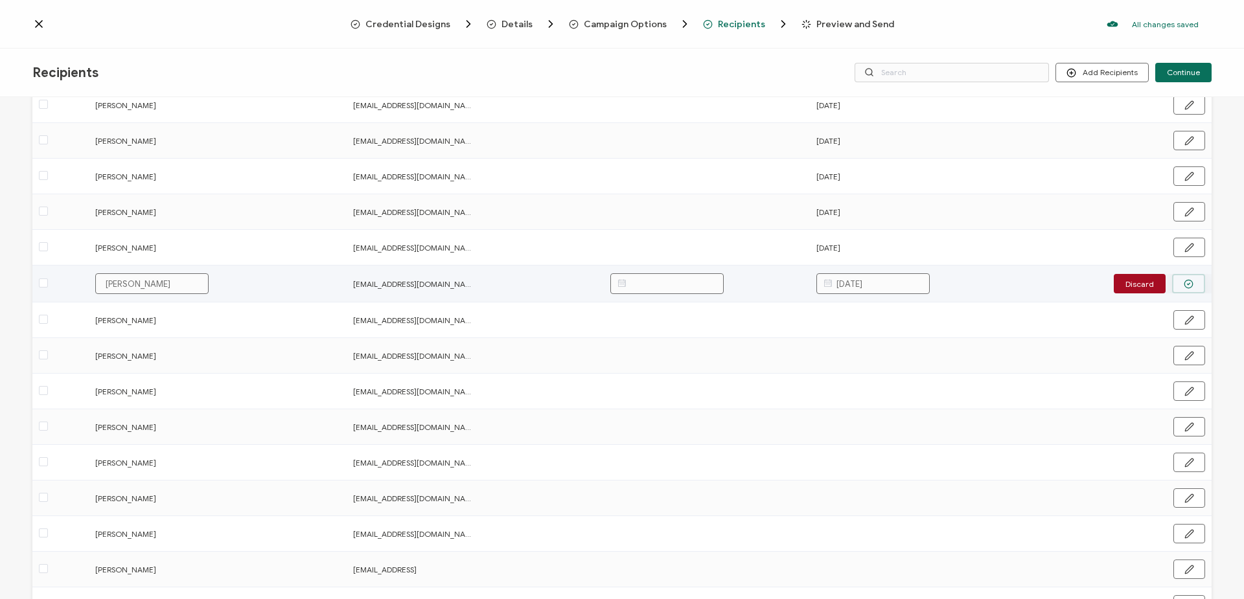
click at [1193, 282] on button "button" at bounding box center [1188, 283] width 33 height 19
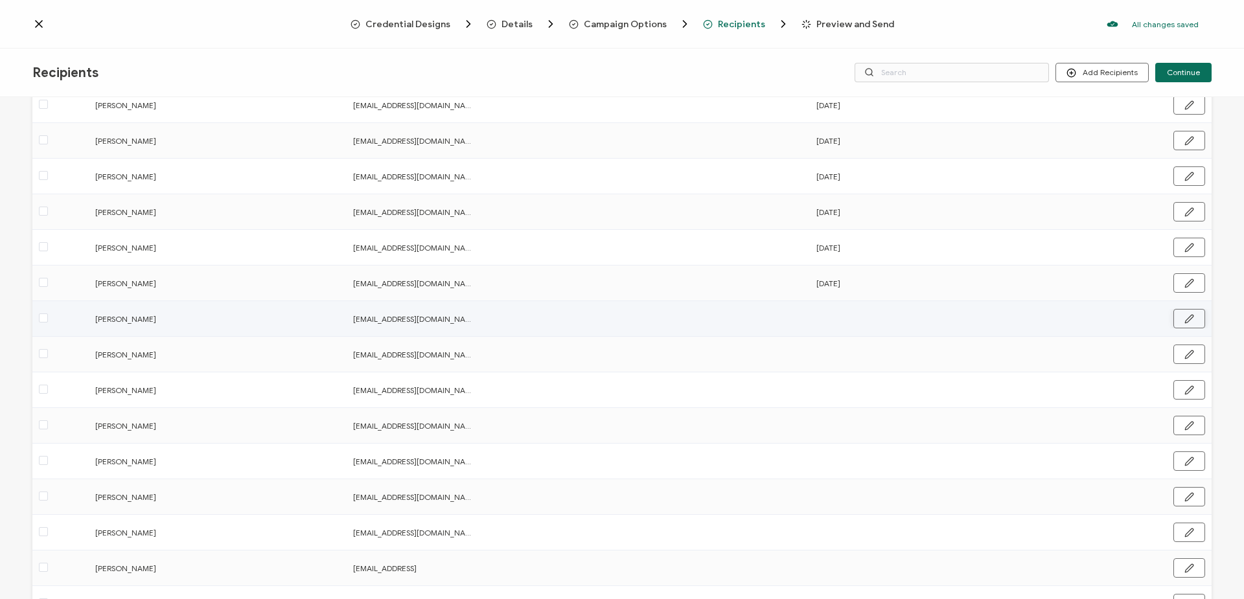
click at [1186, 315] on icon "button" at bounding box center [1189, 319] width 10 height 10
click at [866, 319] on input "text" at bounding box center [872, 319] width 113 height 21
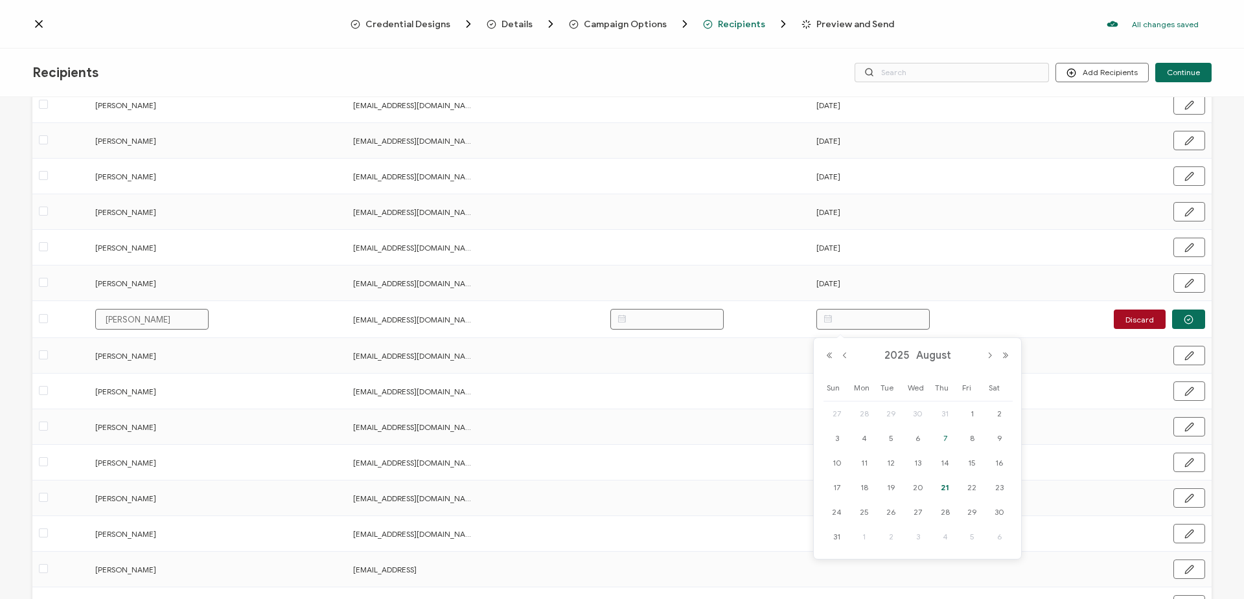
click at [948, 441] on span "7" at bounding box center [945, 439] width 16 height 16
type input "[DATE]"
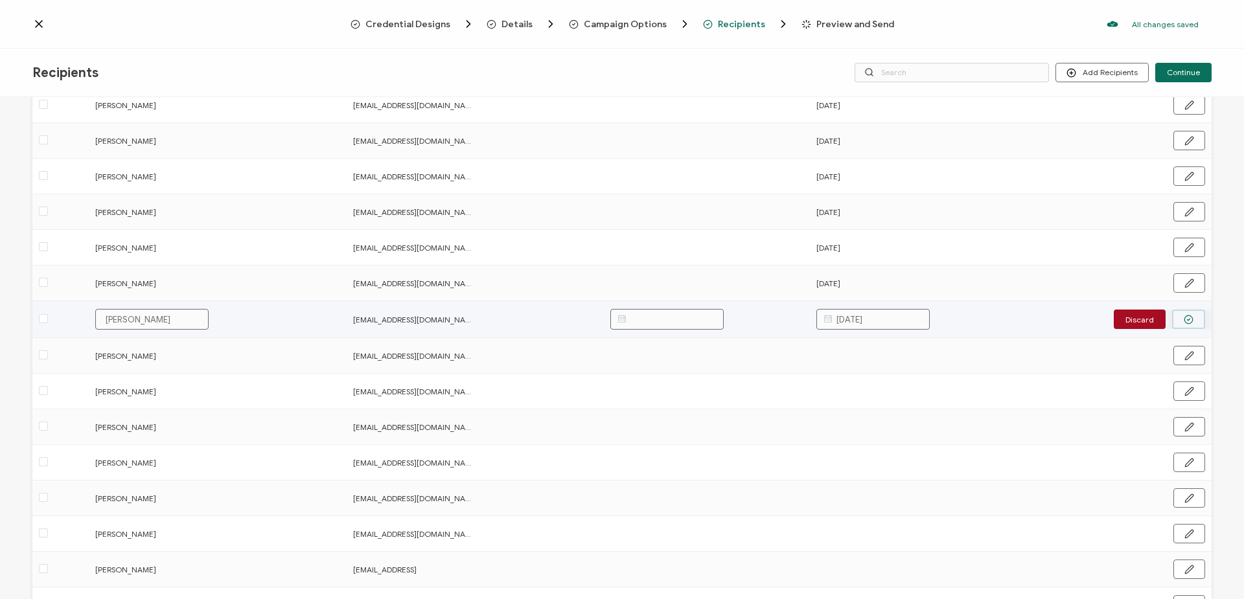
click at [1185, 318] on icon "button" at bounding box center [1188, 320] width 10 height 10
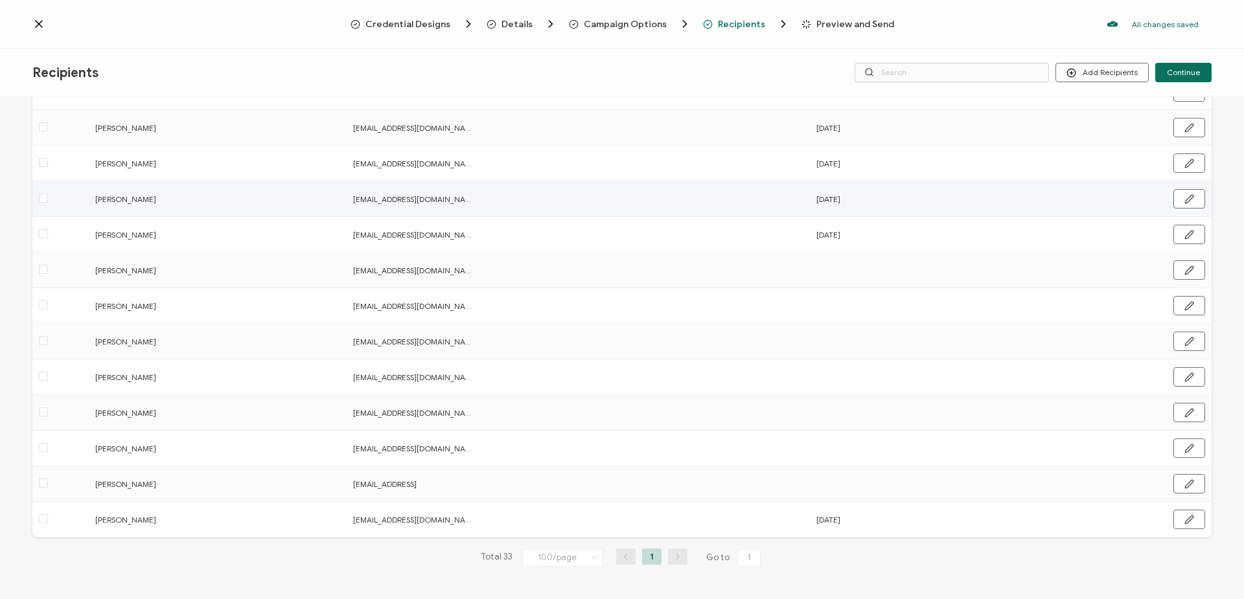
scroll to position [865, 0]
click at [1184, 262] on icon "button" at bounding box center [1189, 267] width 10 height 10
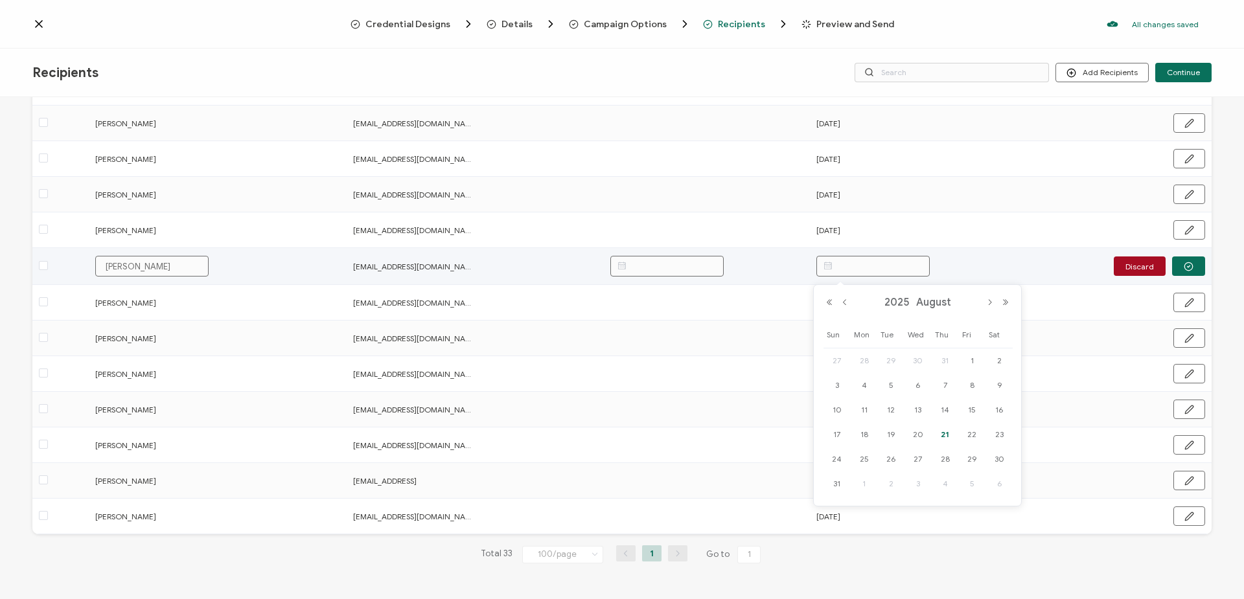
click at [849, 268] on input "text" at bounding box center [872, 266] width 113 height 21
click at [943, 383] on span "7" at bounding box center [945, 386] width 16 height 16
type input "[DATE]"
click at [1183, 266] on icon "button" at bounding box center [1188, 267] width 10 height 10
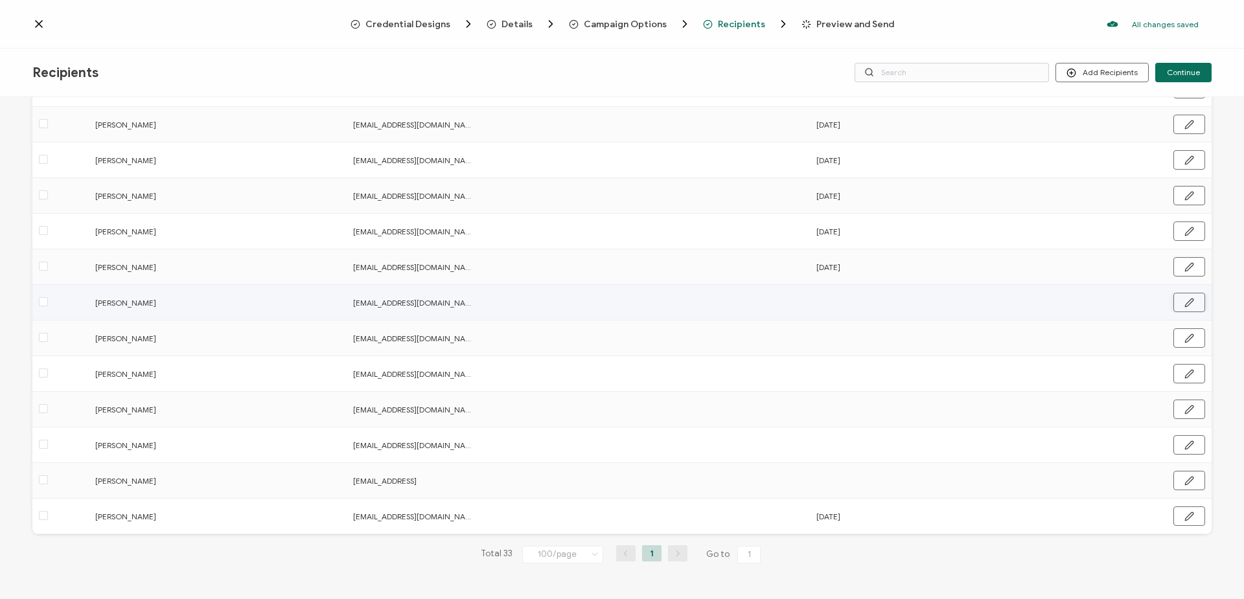
click at [1185, 303] on icon "button" at bounding box center [1189, 303] width 8 height 8
click at [904, 306] on input "text" at bounding box center [872, 301] width 113 height 21
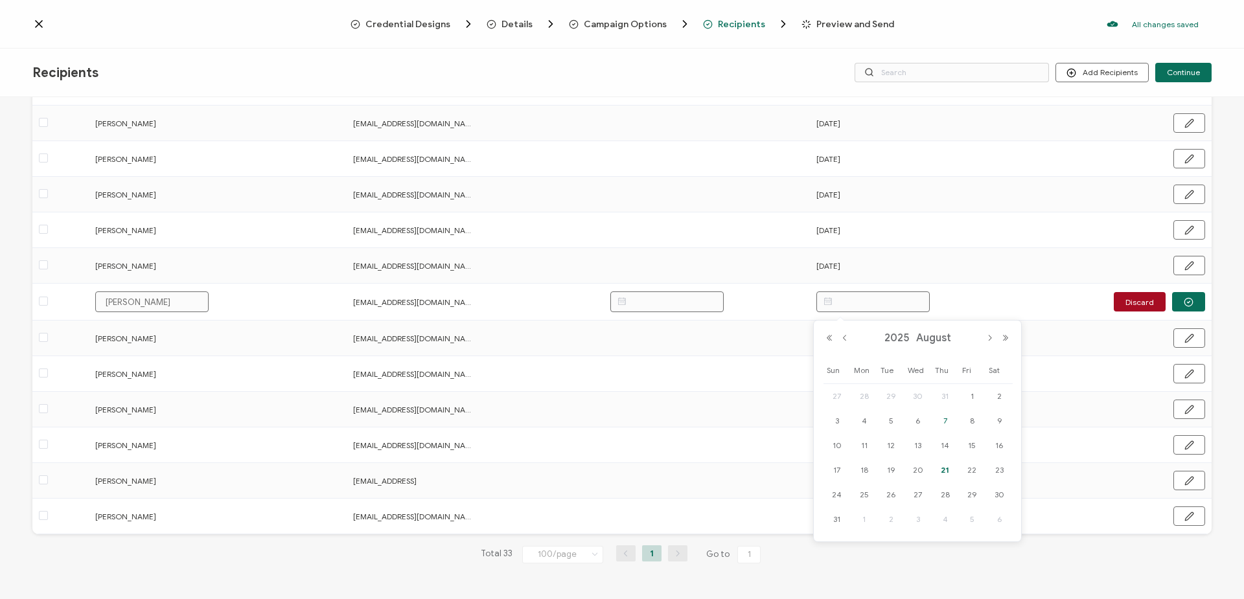
click at [943, 420] on span "7" at bounding box center [945, 421] width 16 height 16
type input "[DATE]"
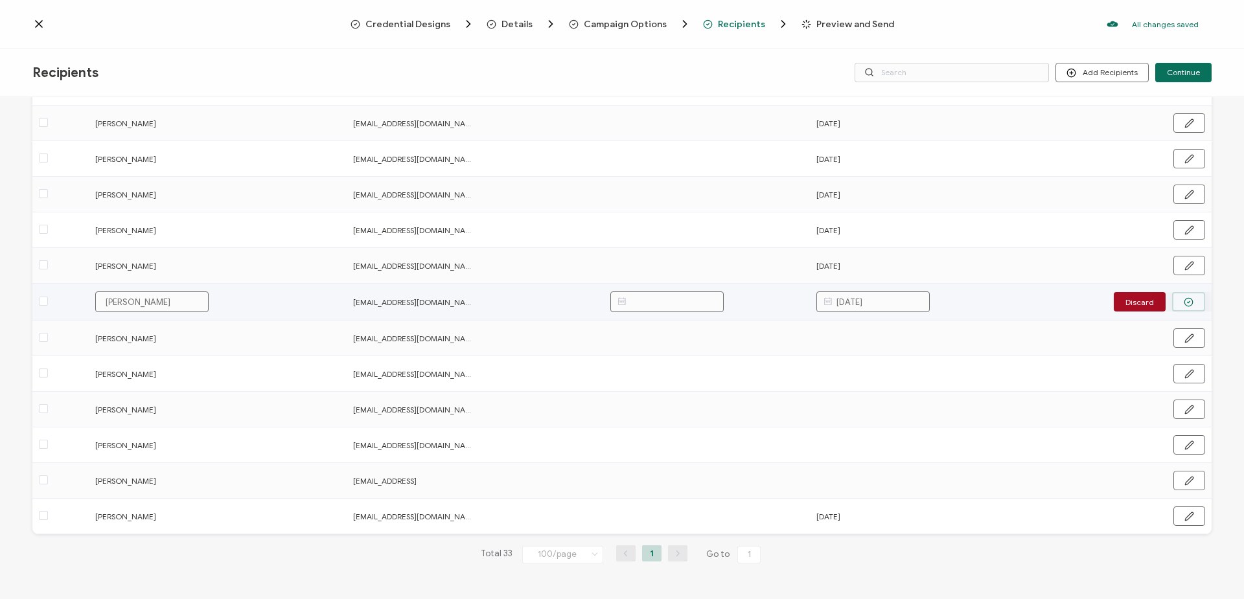
click at [1188, 298] on icon "button" at bounding box center [1188, 302] width 10 height 10
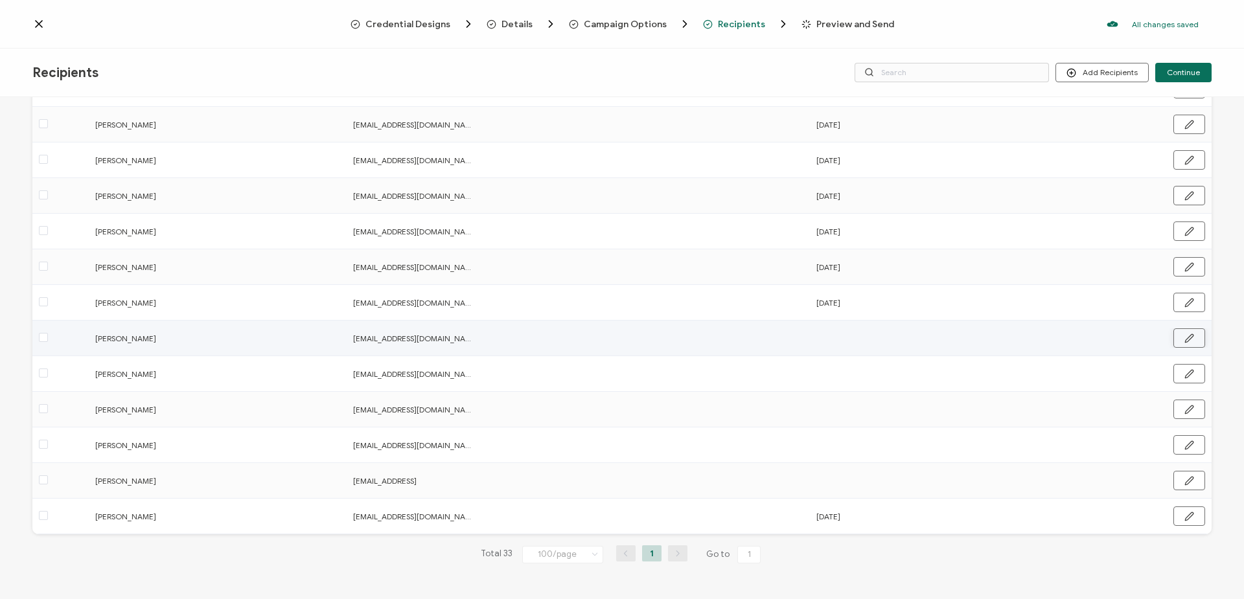
click at [1194, 341] on button "button" at bounding box center [1189, 337] width 32 height 19
click at [856, 343] on input "text" at bounding box center [872, 337] width 113 height 21
click at [950, 453] on span "7" at bounding box center [945, 457] width 16 height 16
type input "[DATE]"
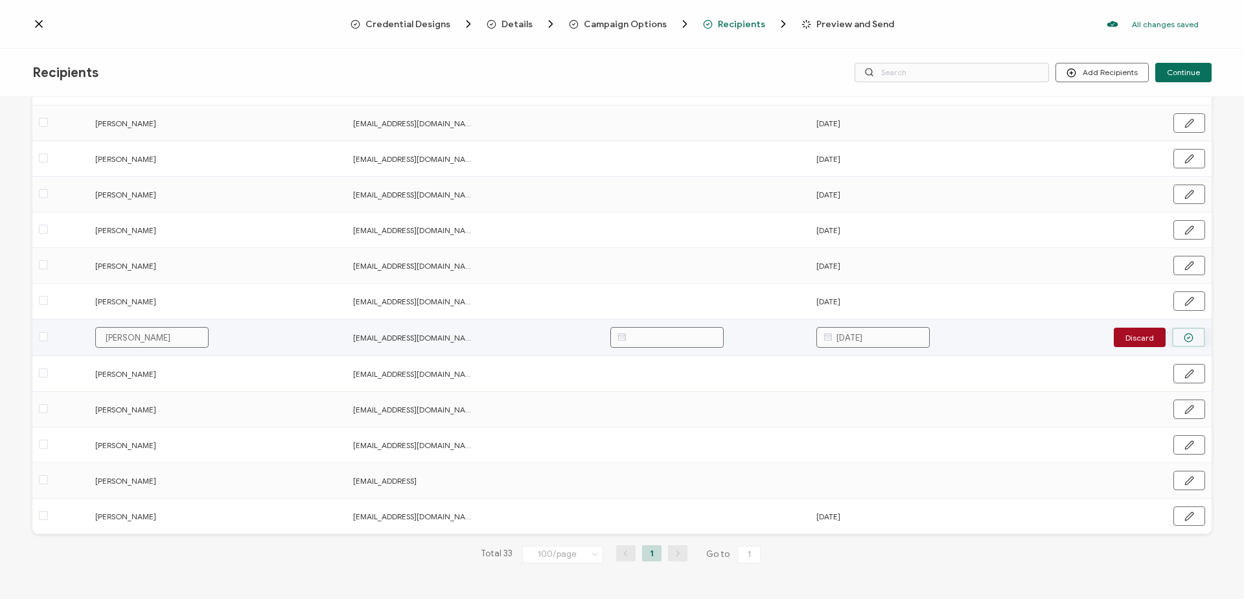
click at [1189, 336] on button "button" at bounding box center [1188, 337] width 33 height 19
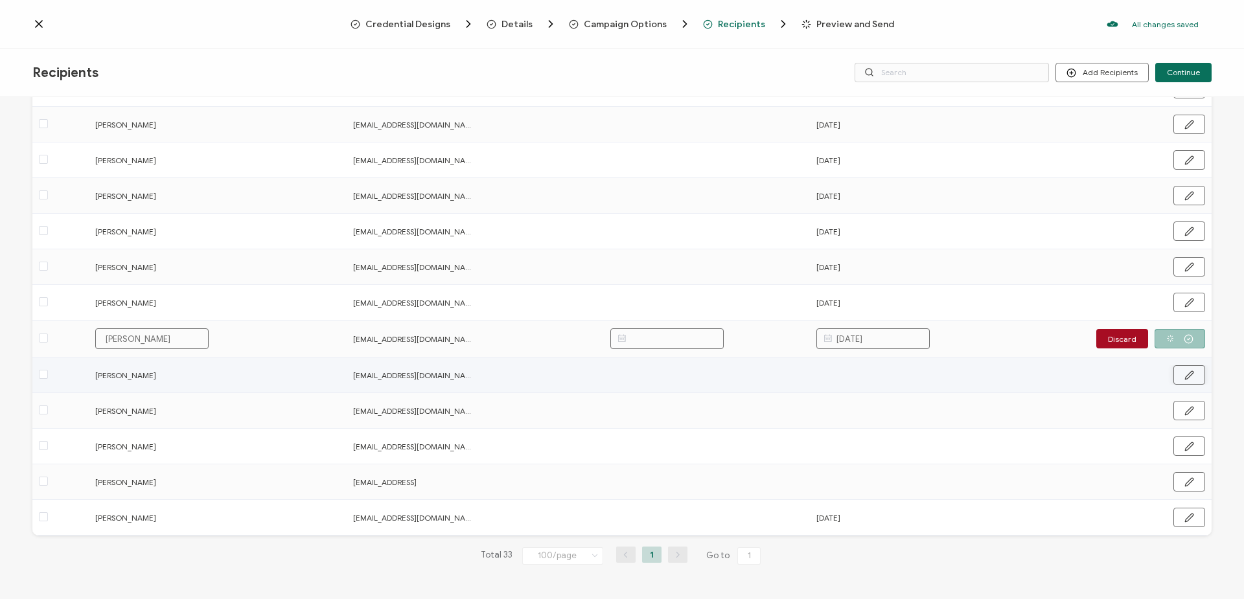
click at [1185, 372] on icon "button" at bounding box center [1189, 376] width 10 height 10
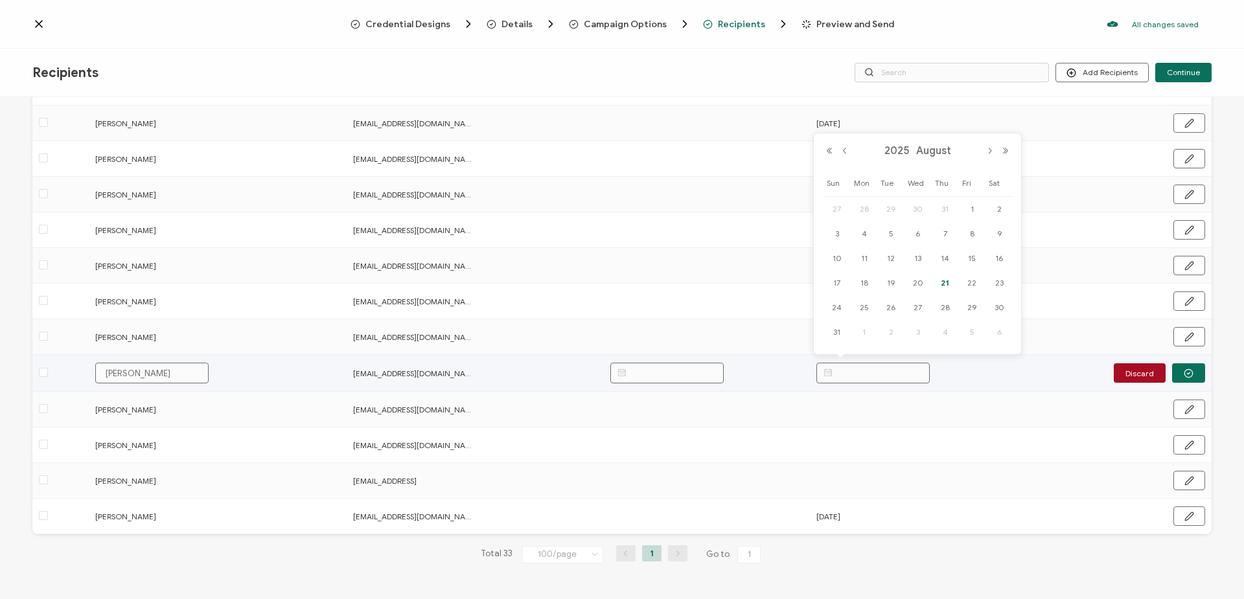
click at [863, 378] on input "text" at bounding box center [872, 373] width 113 height 21
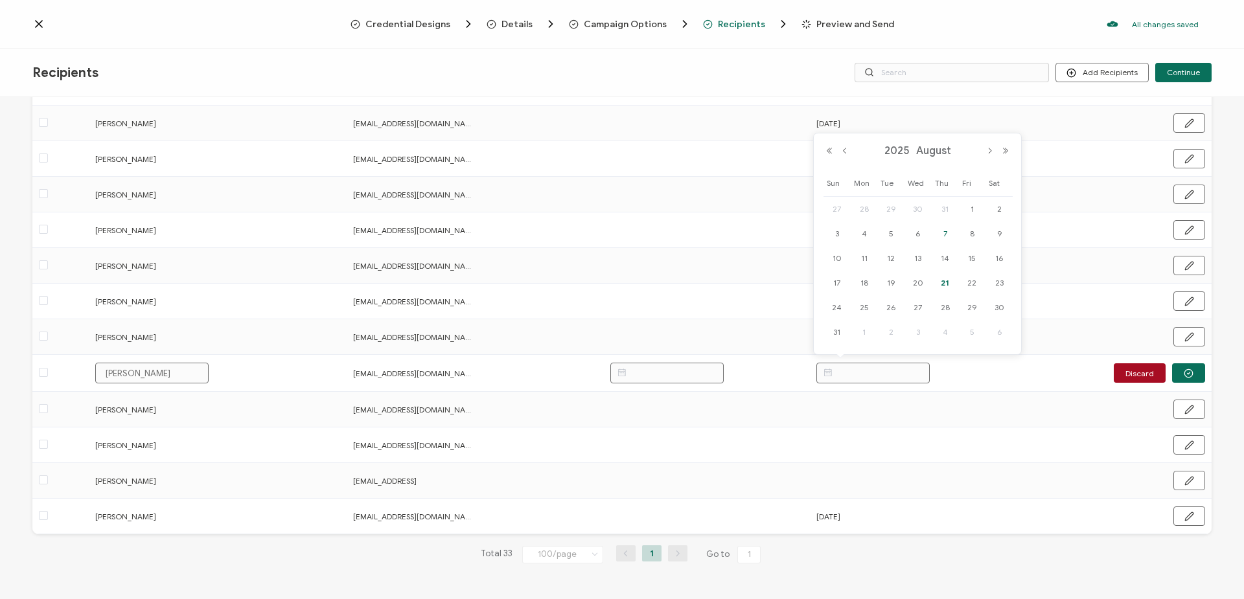
click at [948, 236] on span "7" at bounding box center [945, 234] width 16 height 16
type input "[DATE]"
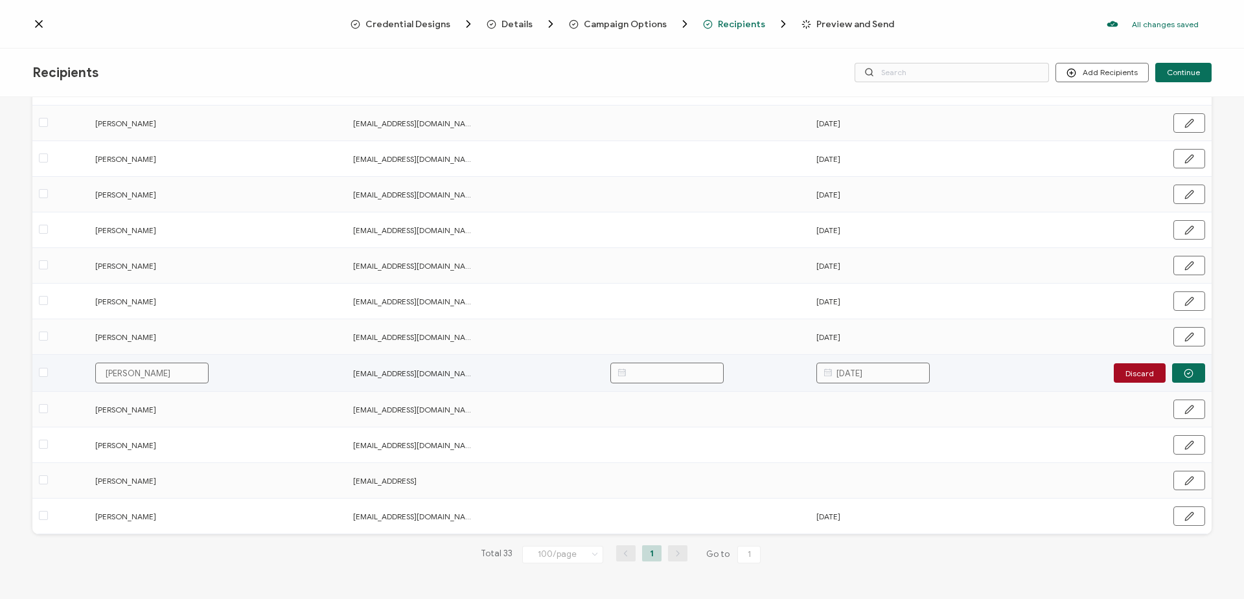
click at [1183, 369] on icon "button" at bounding box center [1188, 374] width 10 height 10
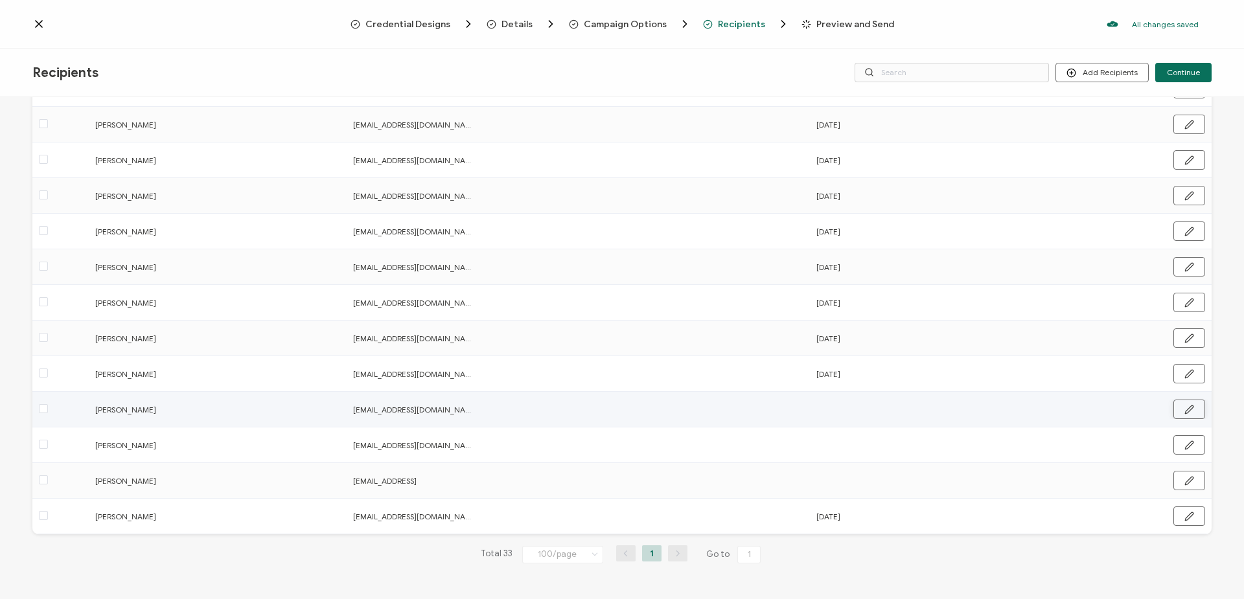
scroll to position [865, 0]
click at [1180, 415] on button "button" at bounding box center [1189, 409] width 32 height 19
click at [906, 414] on input "text" at bounding box center [872, 408] width 113 height 21
click at [943, 269] on span "7" at bounding box center [945, 270] width 16 height 16
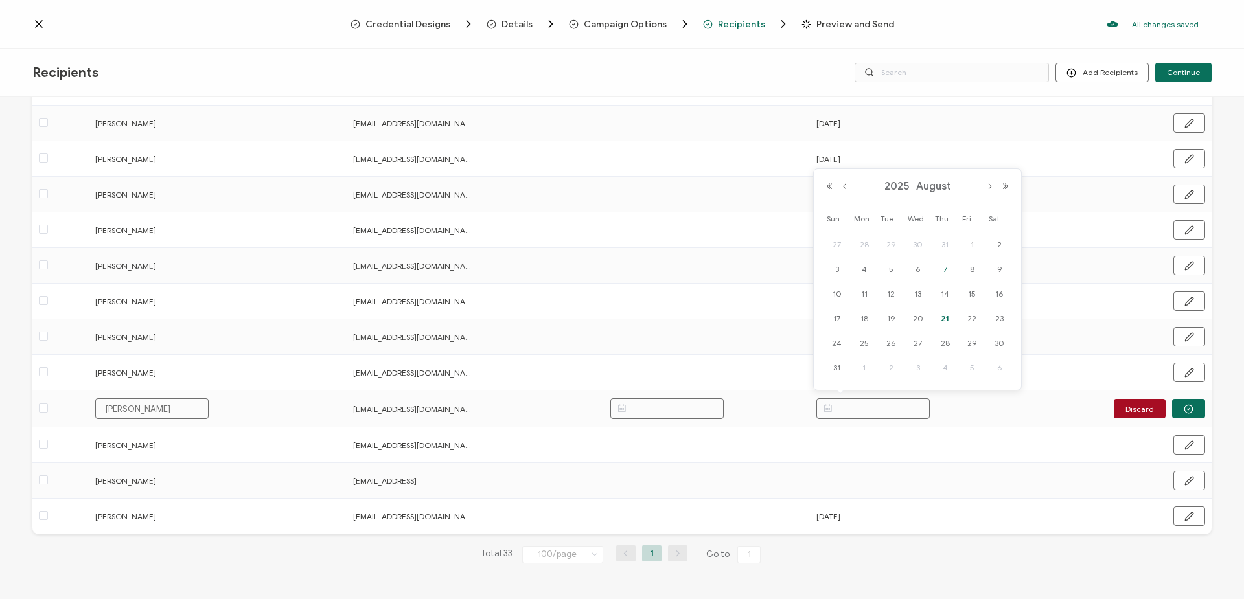
type input "[DATE]"
click at [1183, 408] on icon "button" at bounding box center [1188, 409] width 10 height 10
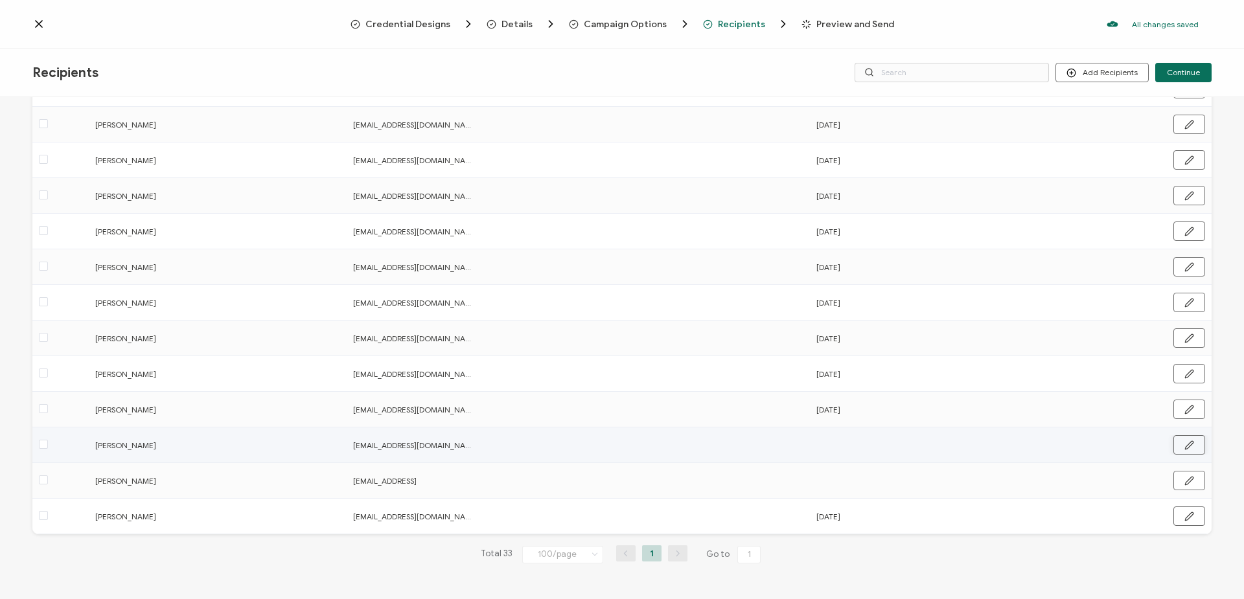
click at [1185, 446] on icon "button" at bounding box center [1189, 445] width 8 height 8
click at [848, 449] on input "text" at bounding box center [872, 444] width 113 height 21
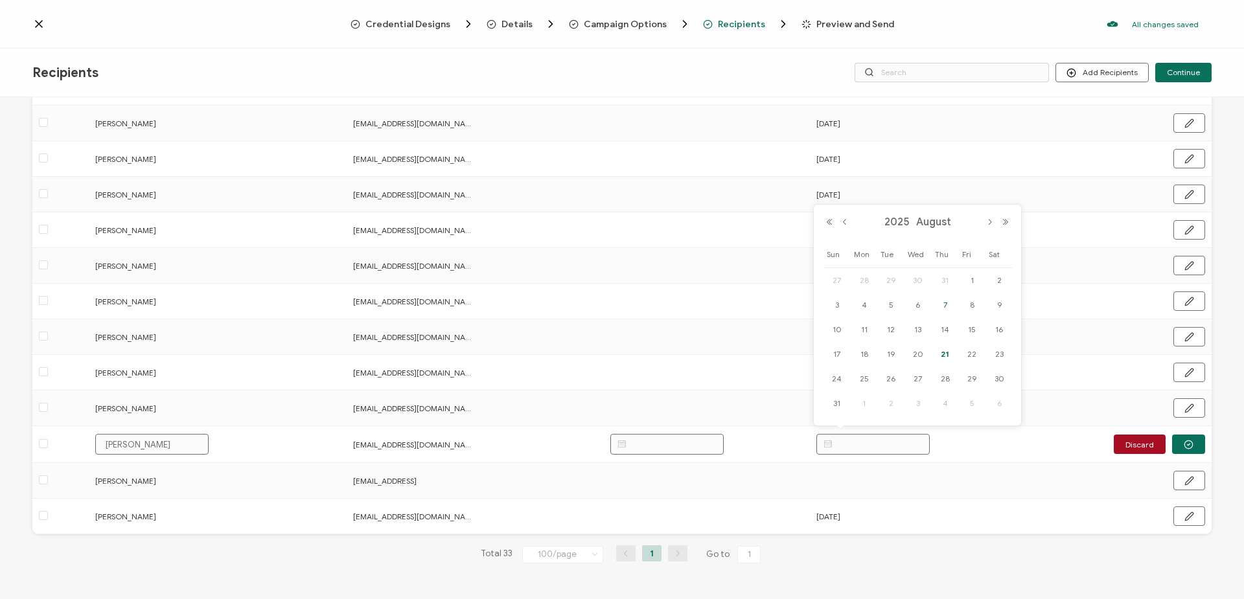
click at [944, 303] on span "7" at bounding box center [945, 305] width 16 height 16
type input "[DATE]"
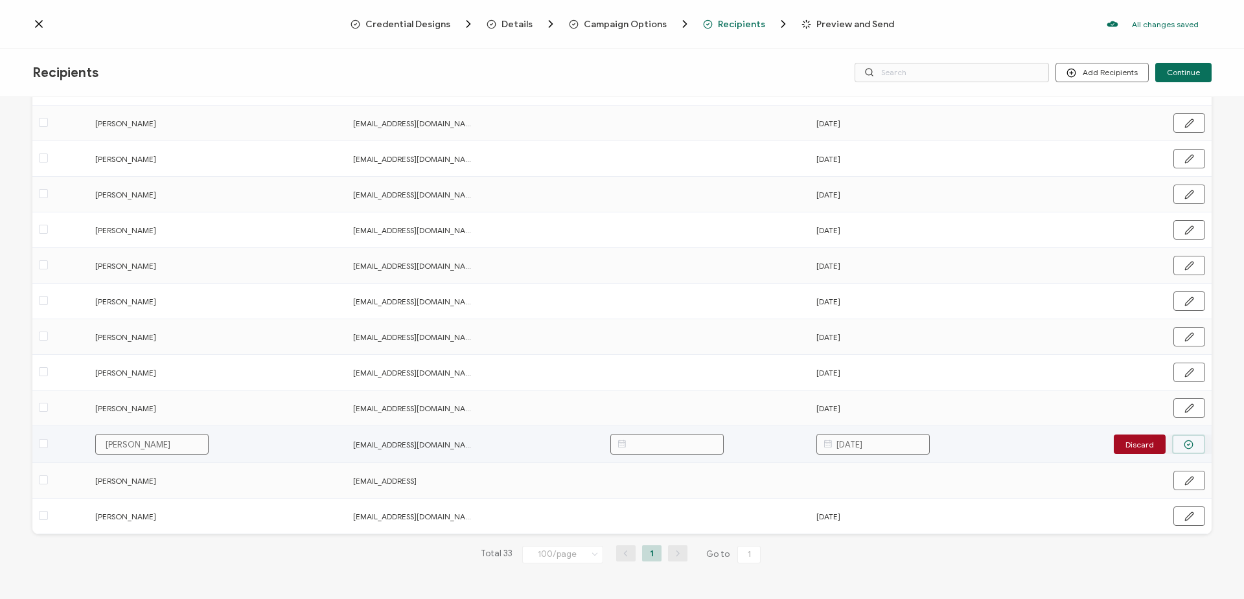
click at [1187, 445] on icon "button" at bounding box center [1188, 445] width 3 height 2
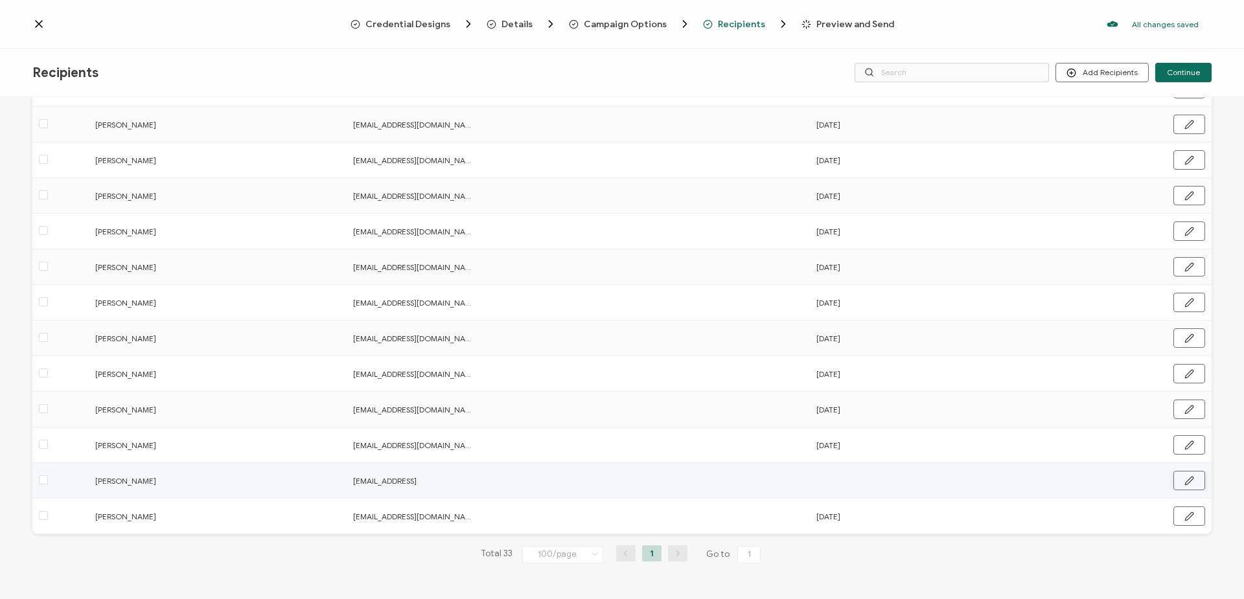
click at [1185, 484] on icon "button" at bounding box center [1189, 481] width 8 height 8
click at [902, 479] on input "text" at bounding box center [872, 480] width 113 height 21
click at [946, 341] on span "7" at bounding box center [945, 341] width 16 height 16
type input "[DATE]"
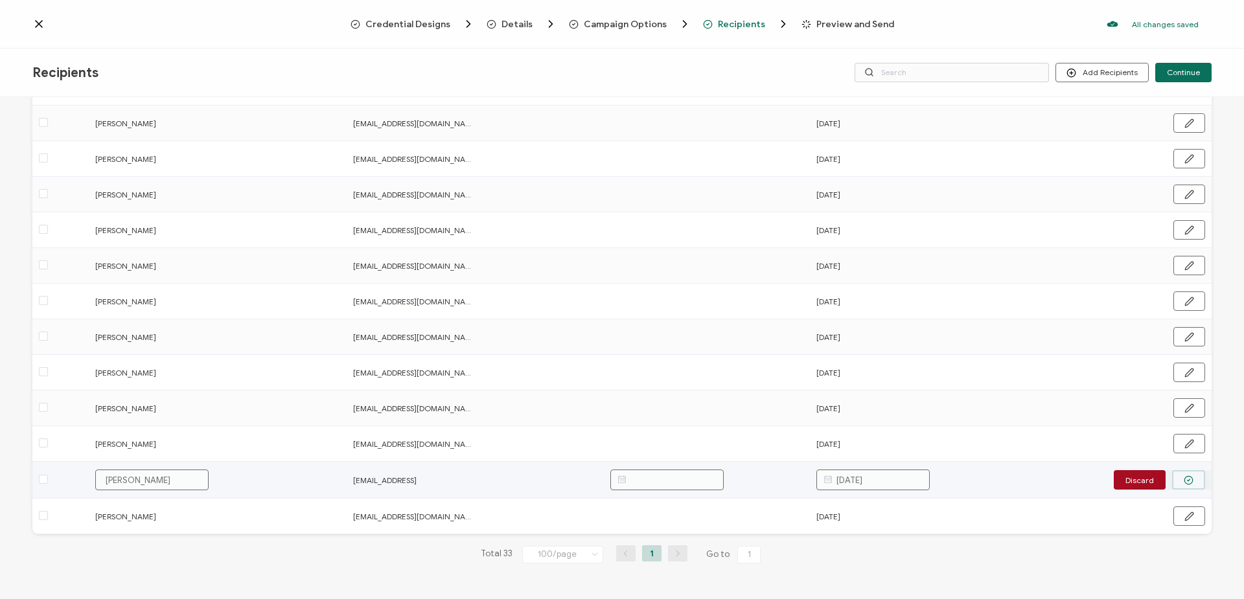
click at [1183, 479] on icon "button" at bounding box center [1188, 480] width 10 height 10
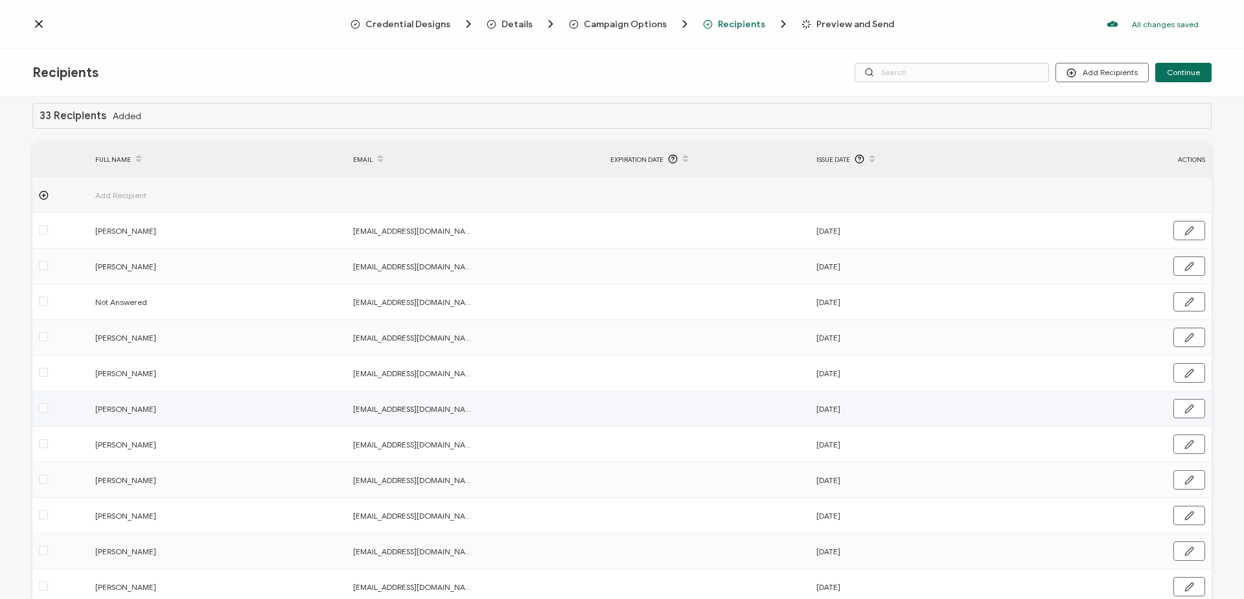
scroll to position [0, 0]
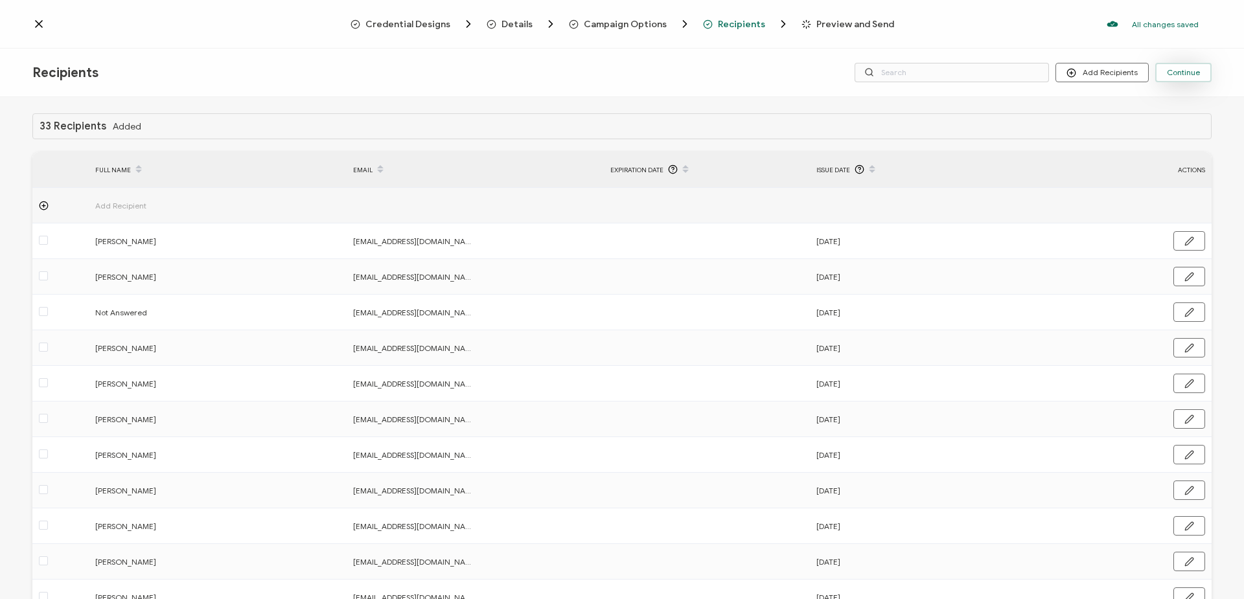
click at [1198, 72] on span "Continue" at bounding box center [1183, 73] width 33 height 8
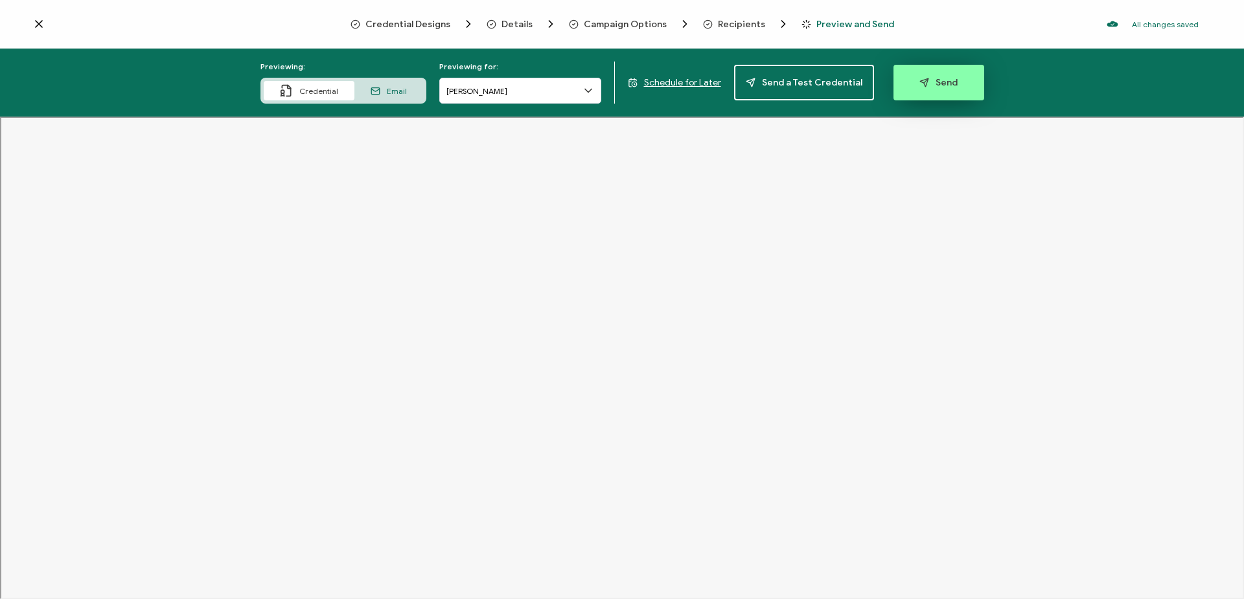
click at [966, 77] on button "Send" at bounding box center [938, 83] width 91 height 36
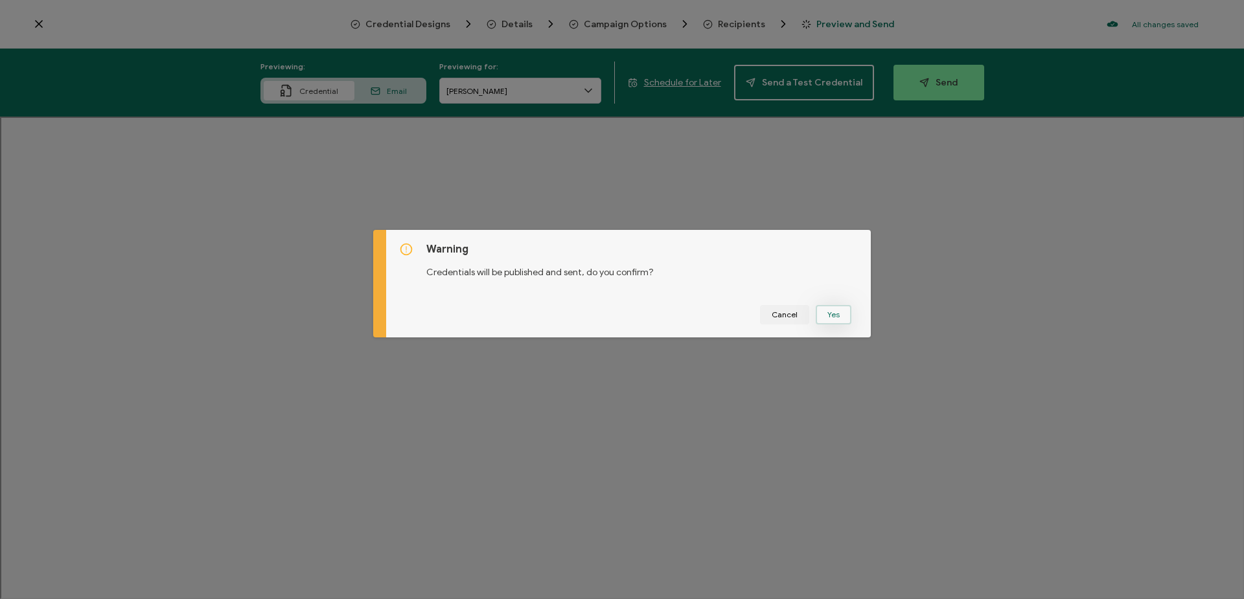
click at [825, 317] on button "Yes" at bounding box center [834, 314] width 36 height 19
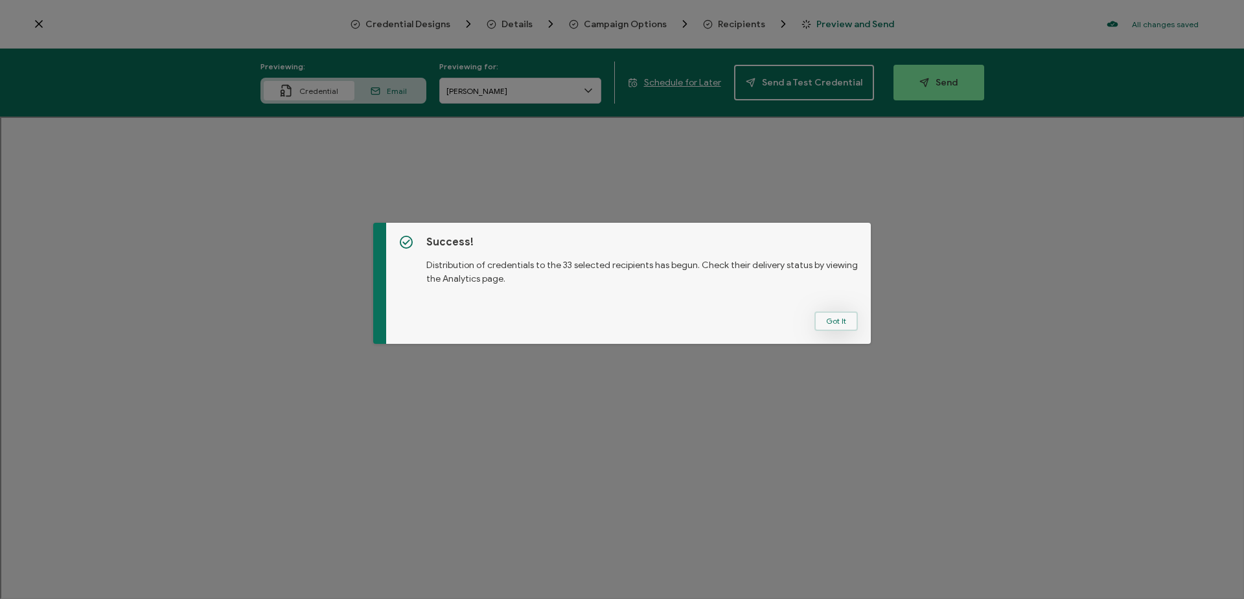
click at [847, 323] on button "Got It" at bounding box center [835, 321] width 43 height 19
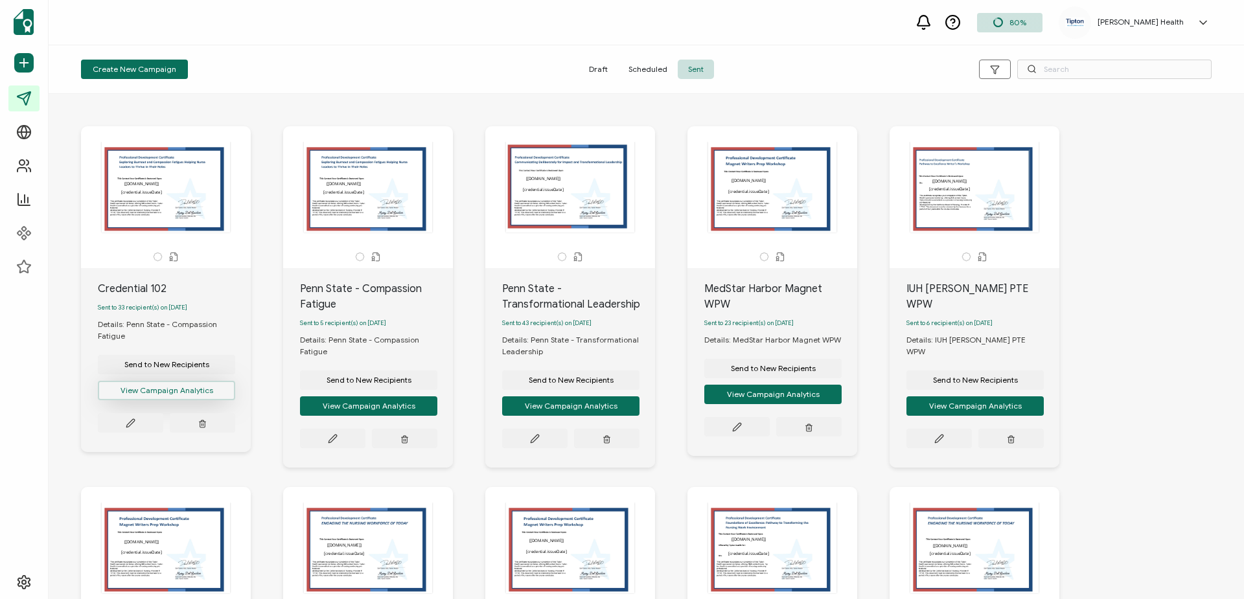
click at [202, 400] on button "View Campaign Analytics" at bounding box center [166, 390] width 137 height 19
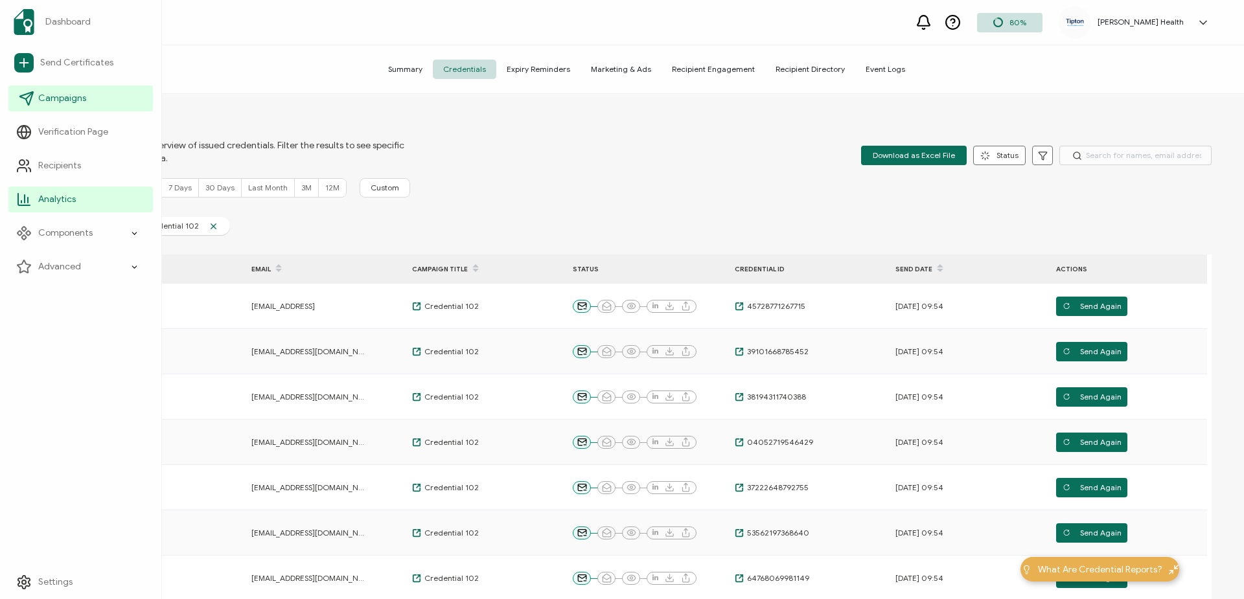
click at [43, 94] on span "Campaigns" at bounding box center [62, 98] width 48 height 13
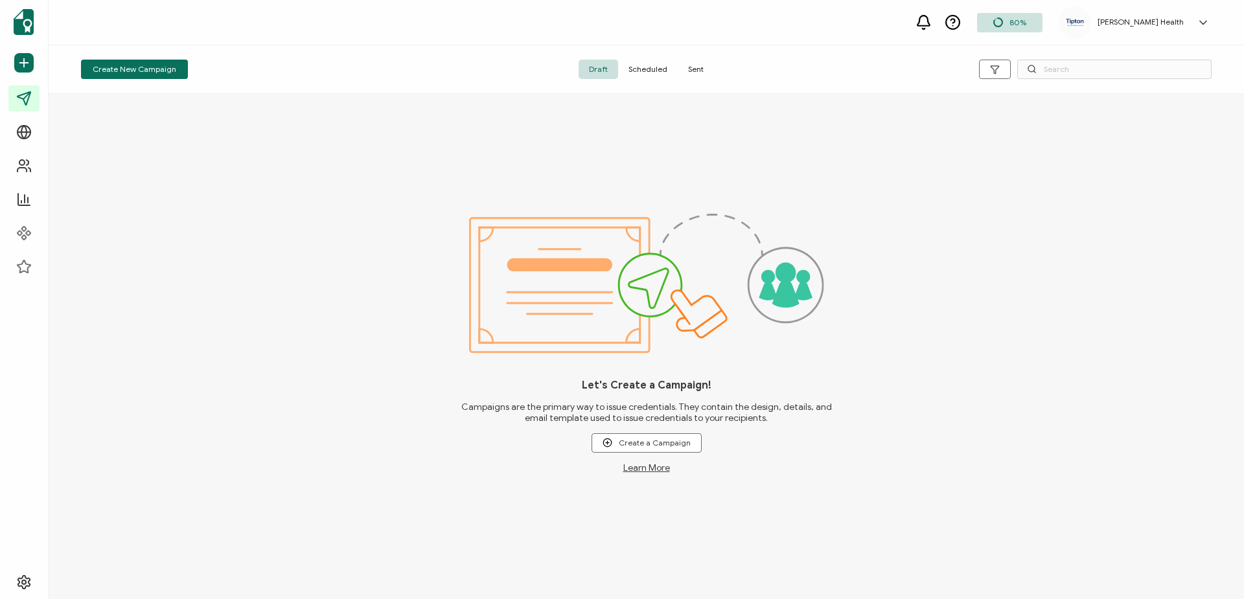
click at [695, 71] on span "Sent" at bounding box center [696, 69] width 36 height 19
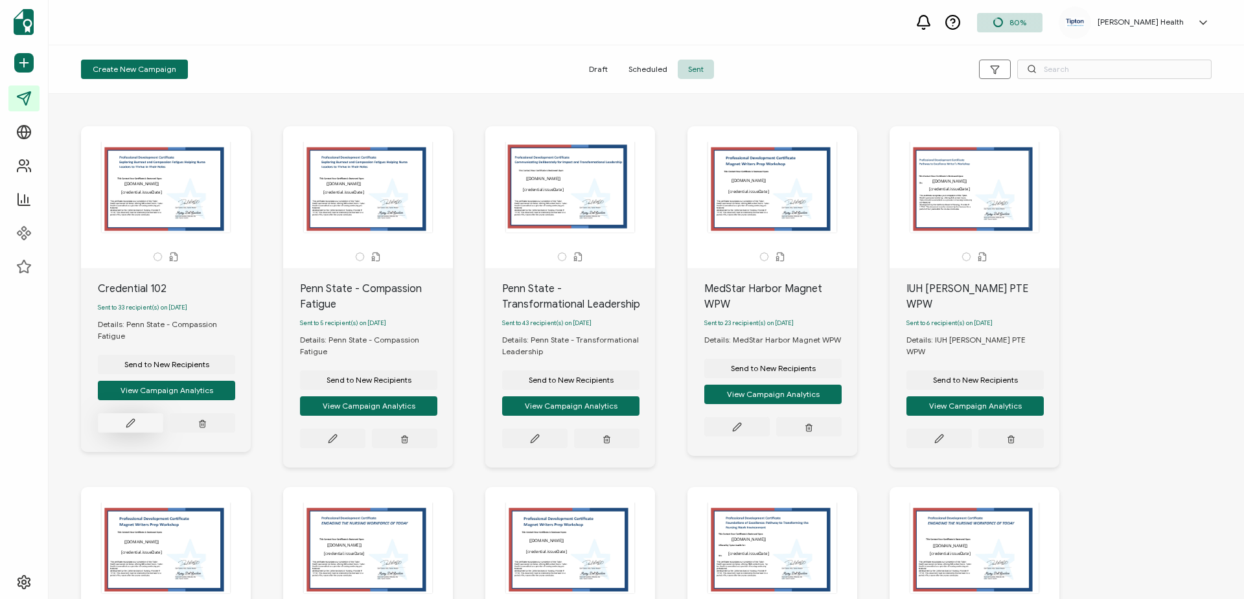
click at [135, 428] on icon at bounding box center [131, 423] width 10 height 10
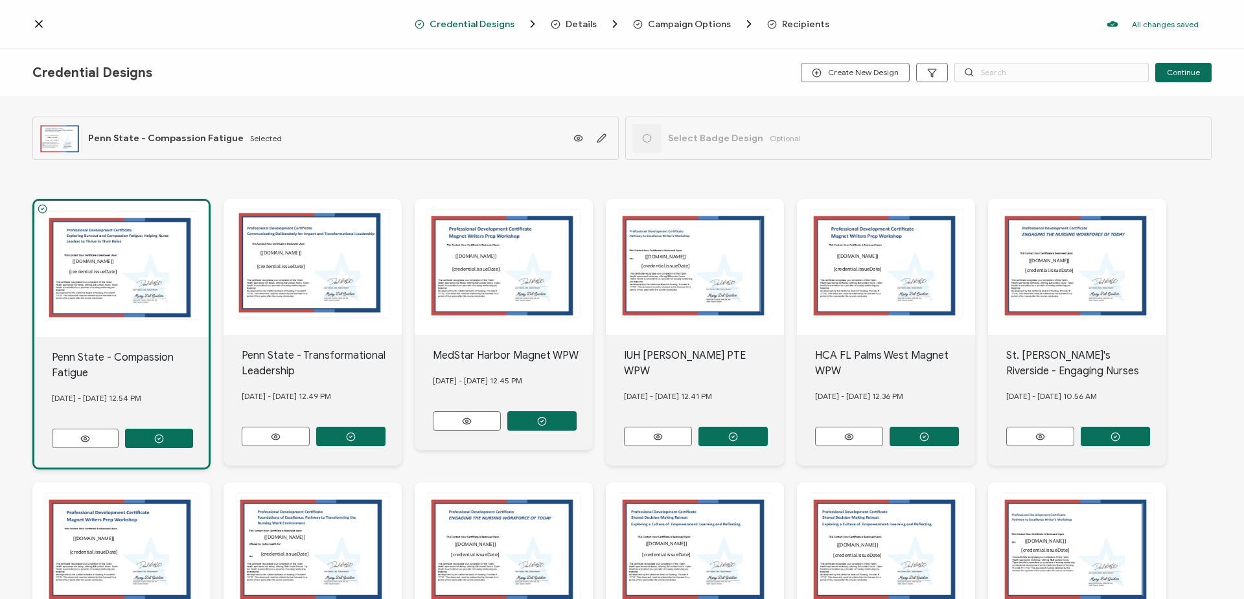
click at [37, 26] on icon at bounding box center [39, 24] width 6 height 6
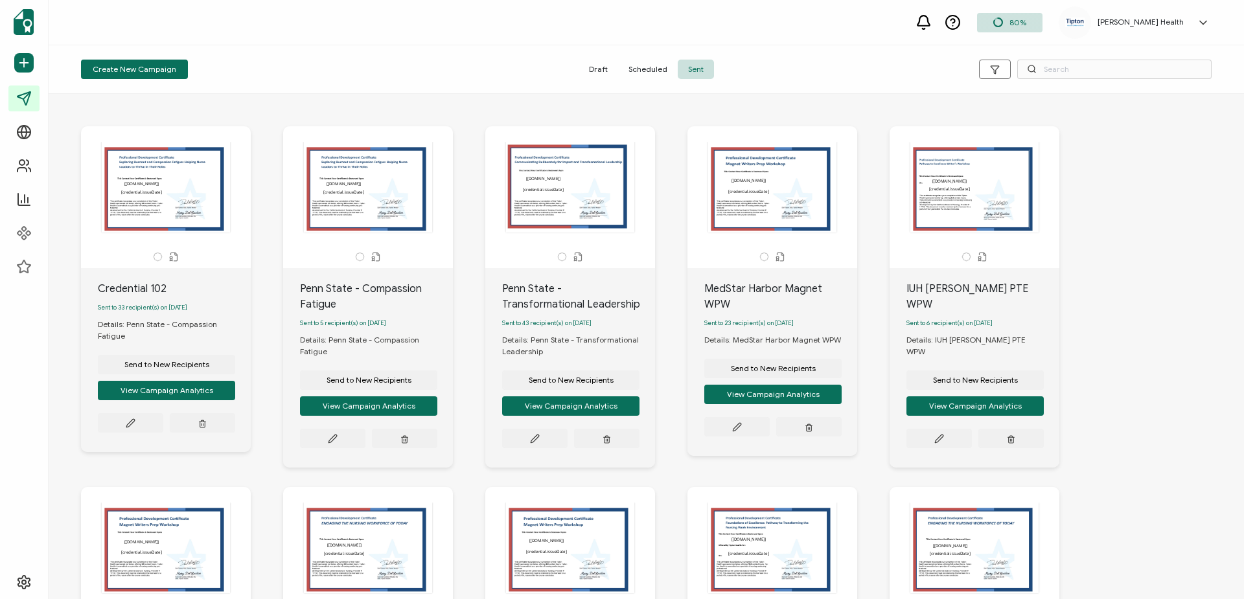
click at [1202, 20] on icon at bounding box center [1202, 22] width 13 height 13
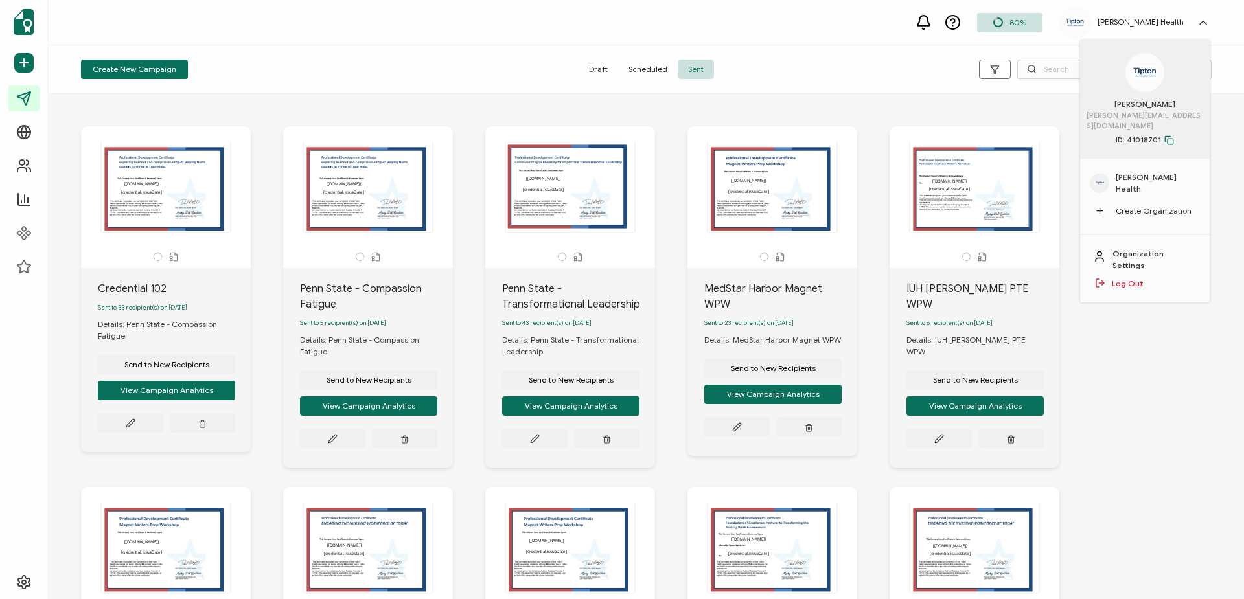
click at [1128, 278] on link "Log Out" at bounding box center [1128, 284] width 32 height 12
